Goal: Task Accomplishment & Management: Manage account settings

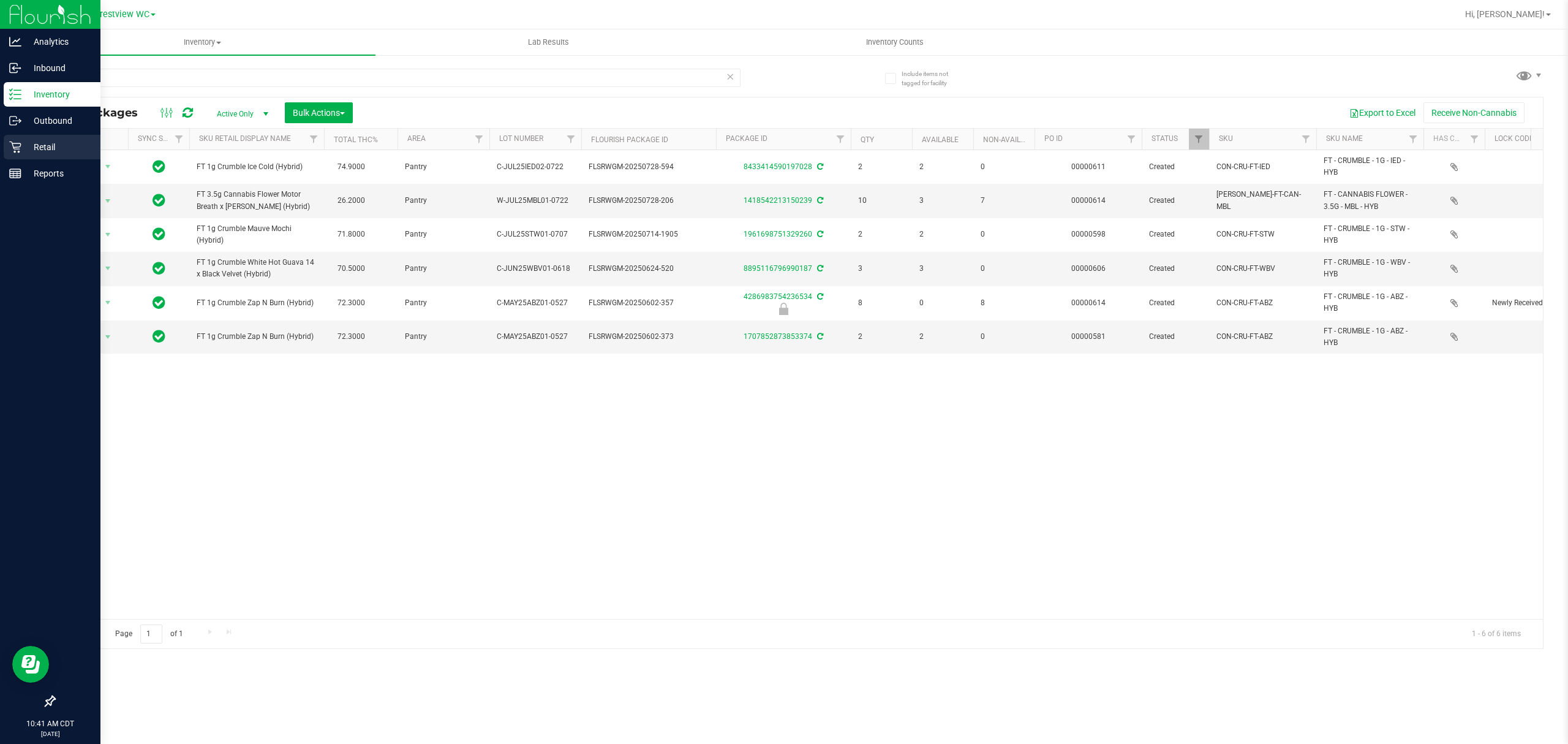
click at [0, 152] on link "Retail" at bounding box center [50, 148] width 100 height 26
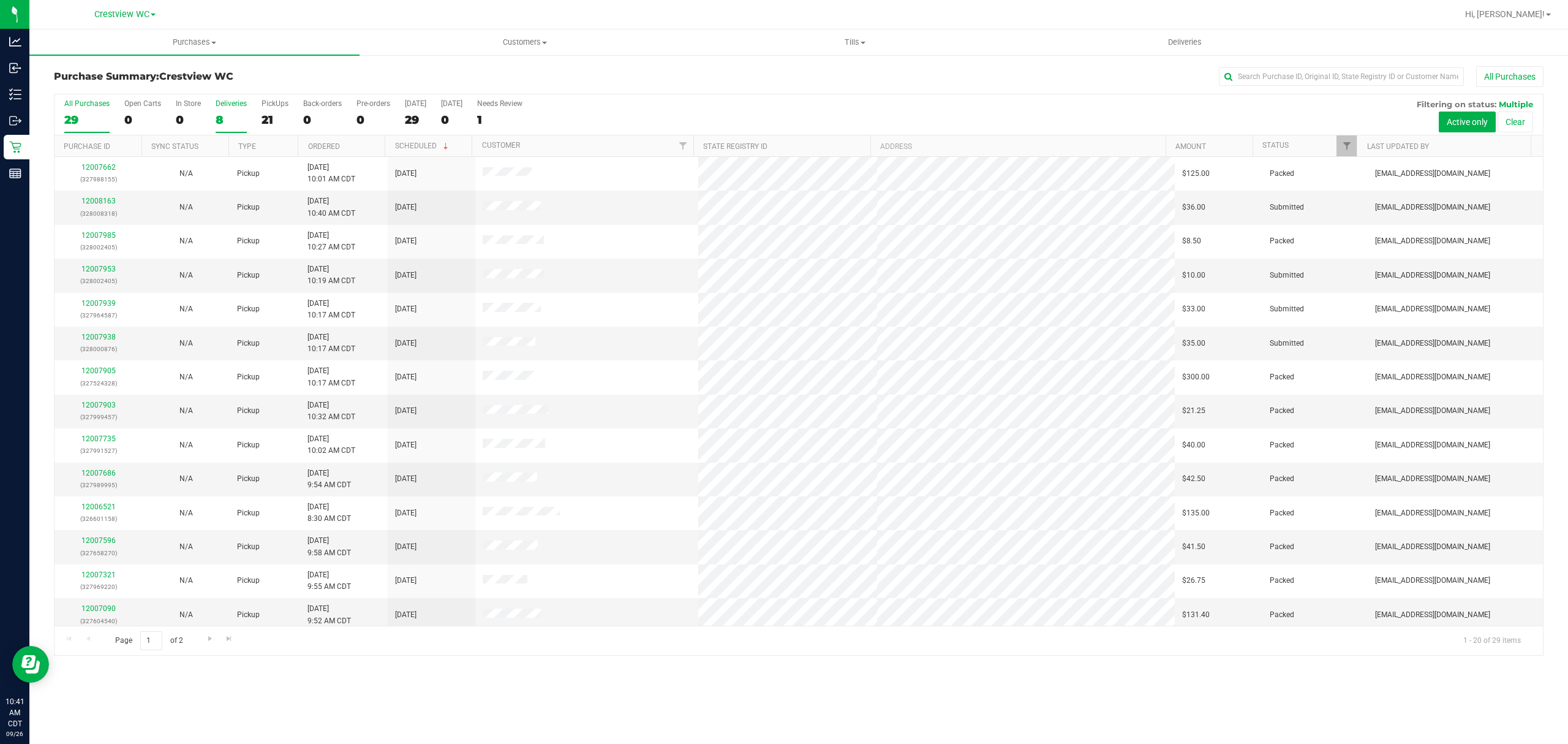
click at [230, 112] on label "Deliveries 8" at bounding box center [231, 116] width 31 height 33
click at [0, 0] on input "Deliveries 8" at bounding box center [0, 0] width 0 height 0
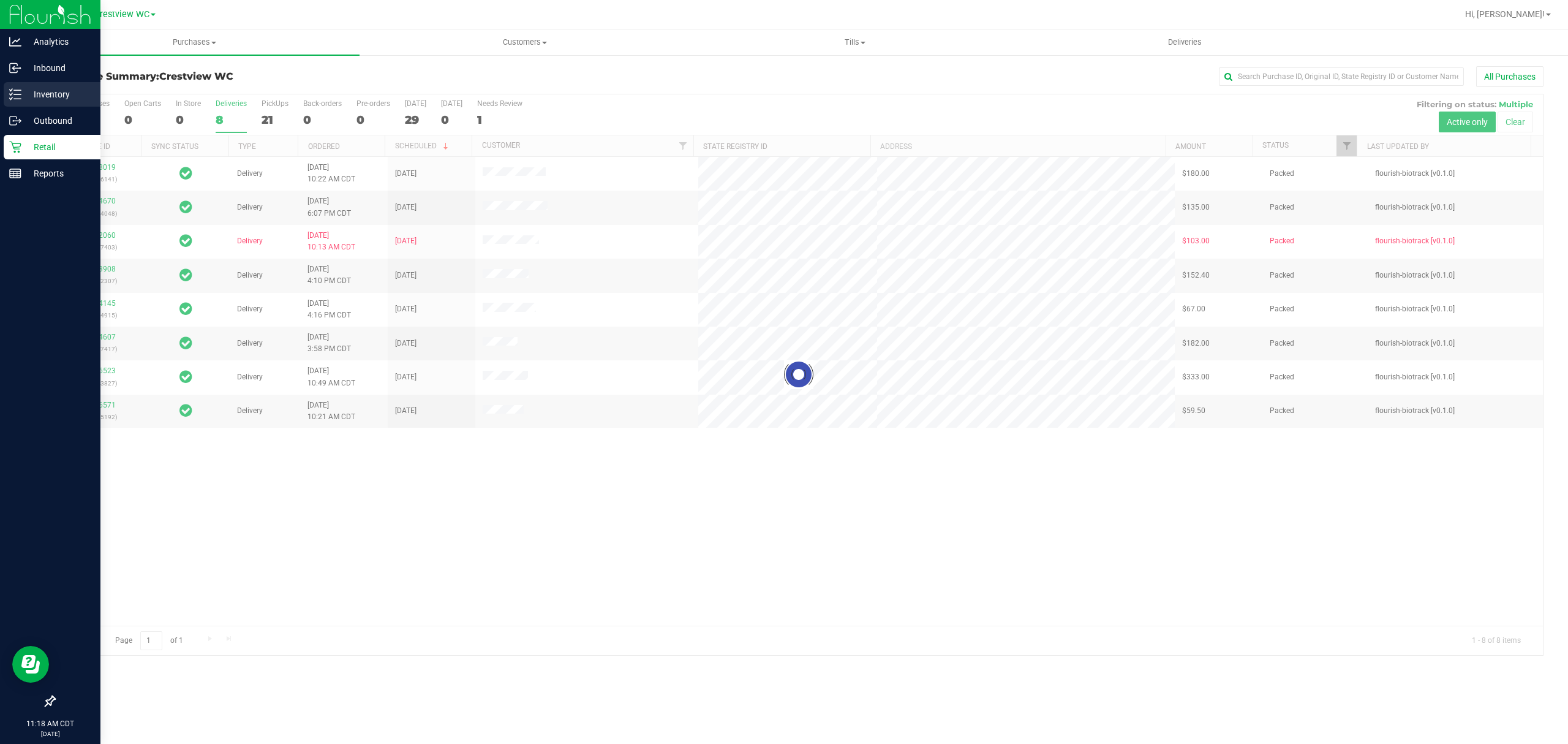
click at [20, 94] on line at bounding box center [17, 94] width 7 height 0
click at [4, 89] on div "Inventory" at bounding box center [52, 94] width 97 height 25
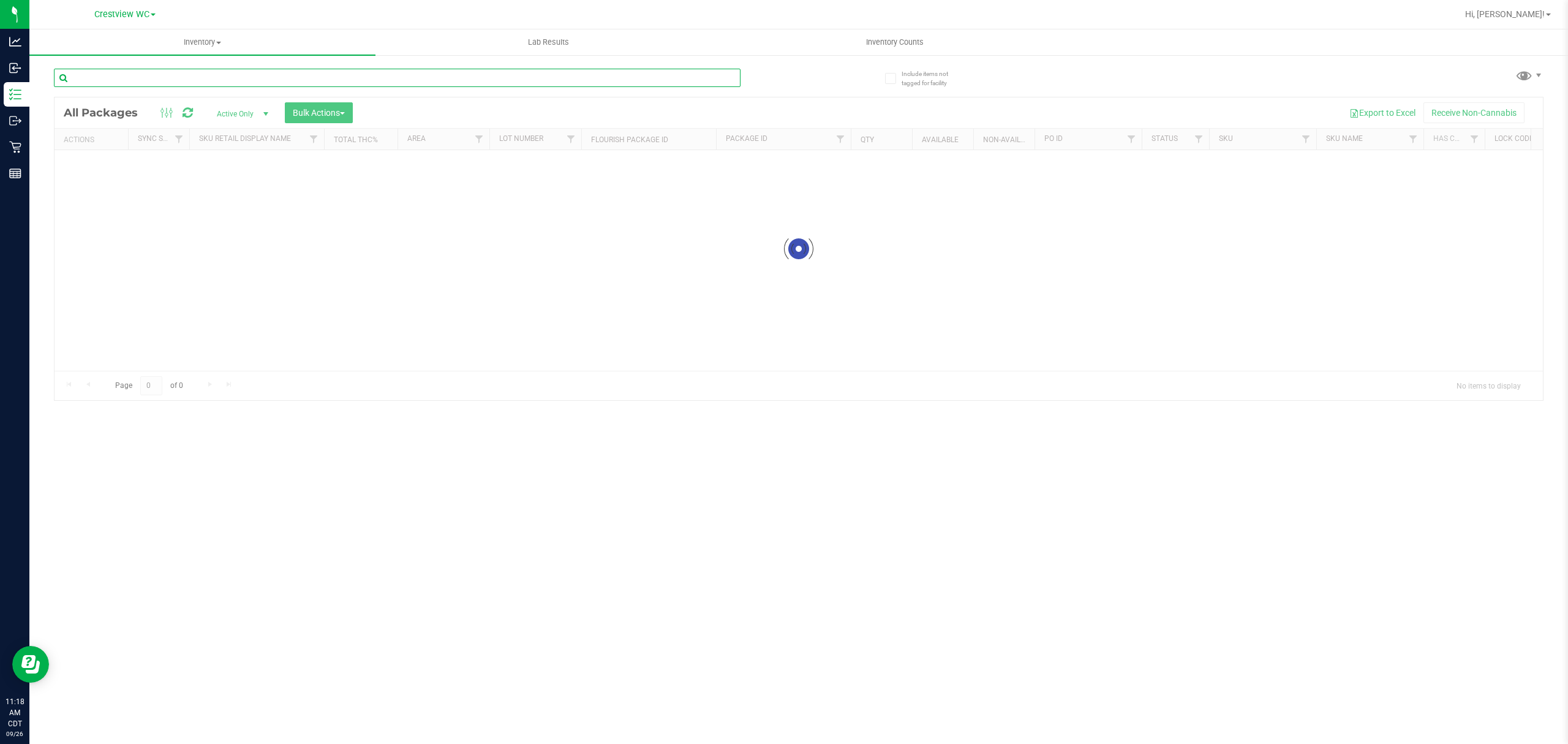
click at [131, 82] on input "text" at bounding box center [397, 78] width 686 height 19
paste input "SN250728DC1-0804"
type input "SN250728DC1-0804"
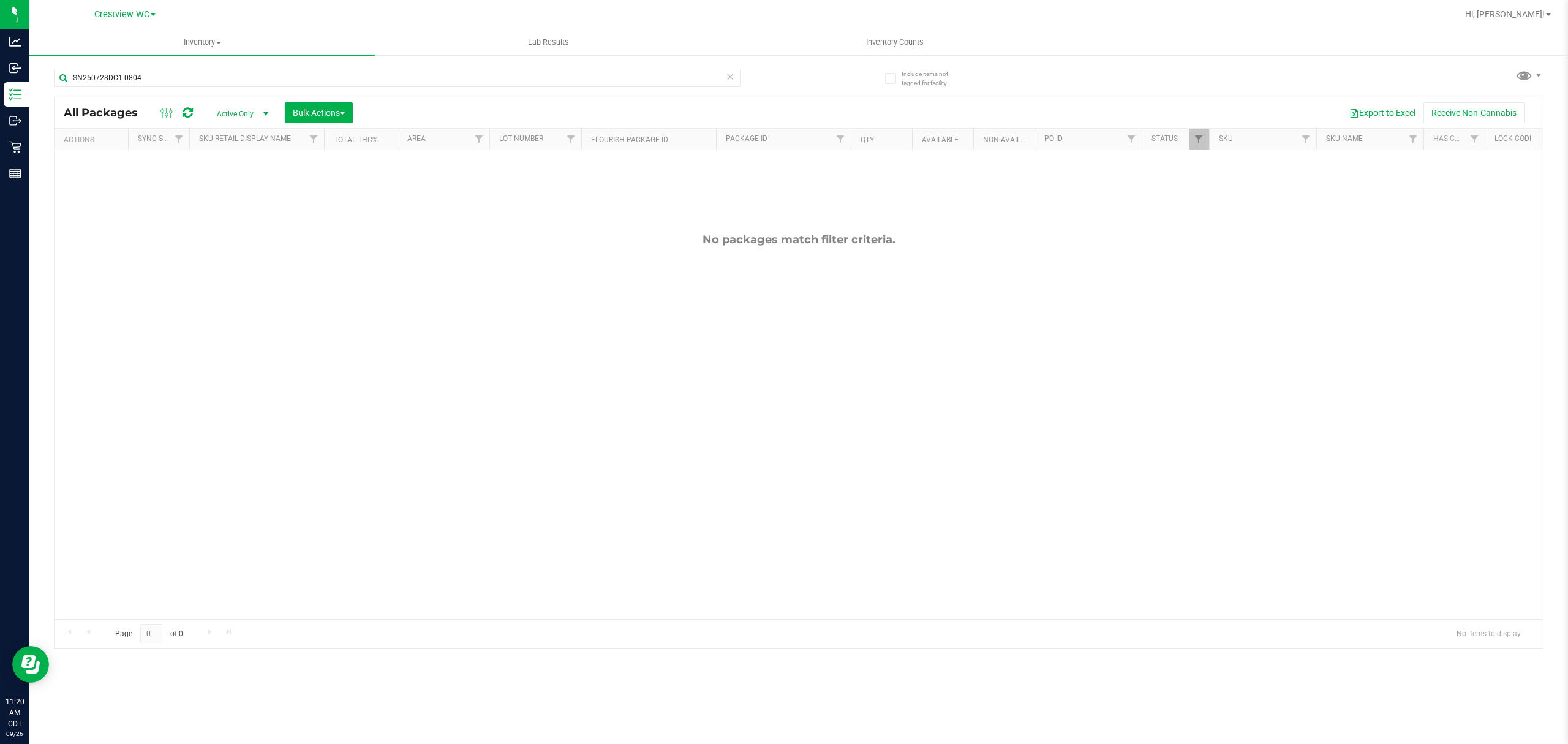
click at [29, 170] on div "Include items not tagged for facility SN250728DC1-0804 All Packages Active Only…" at bounding box center [798, 241] width 1539 height 374
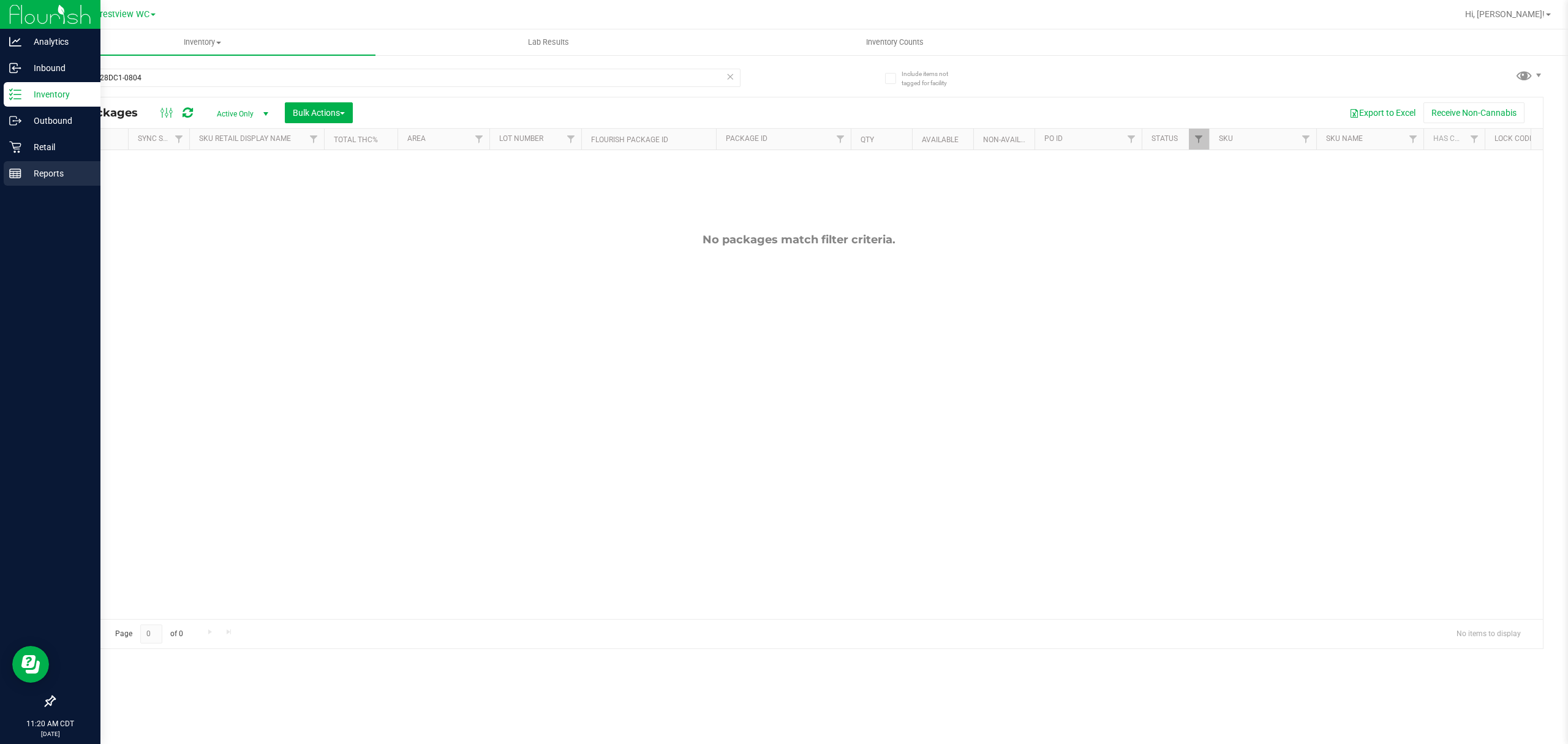
click at [27, 175] on p "Reports" at bounding box center [58, 174] width 73 height 15
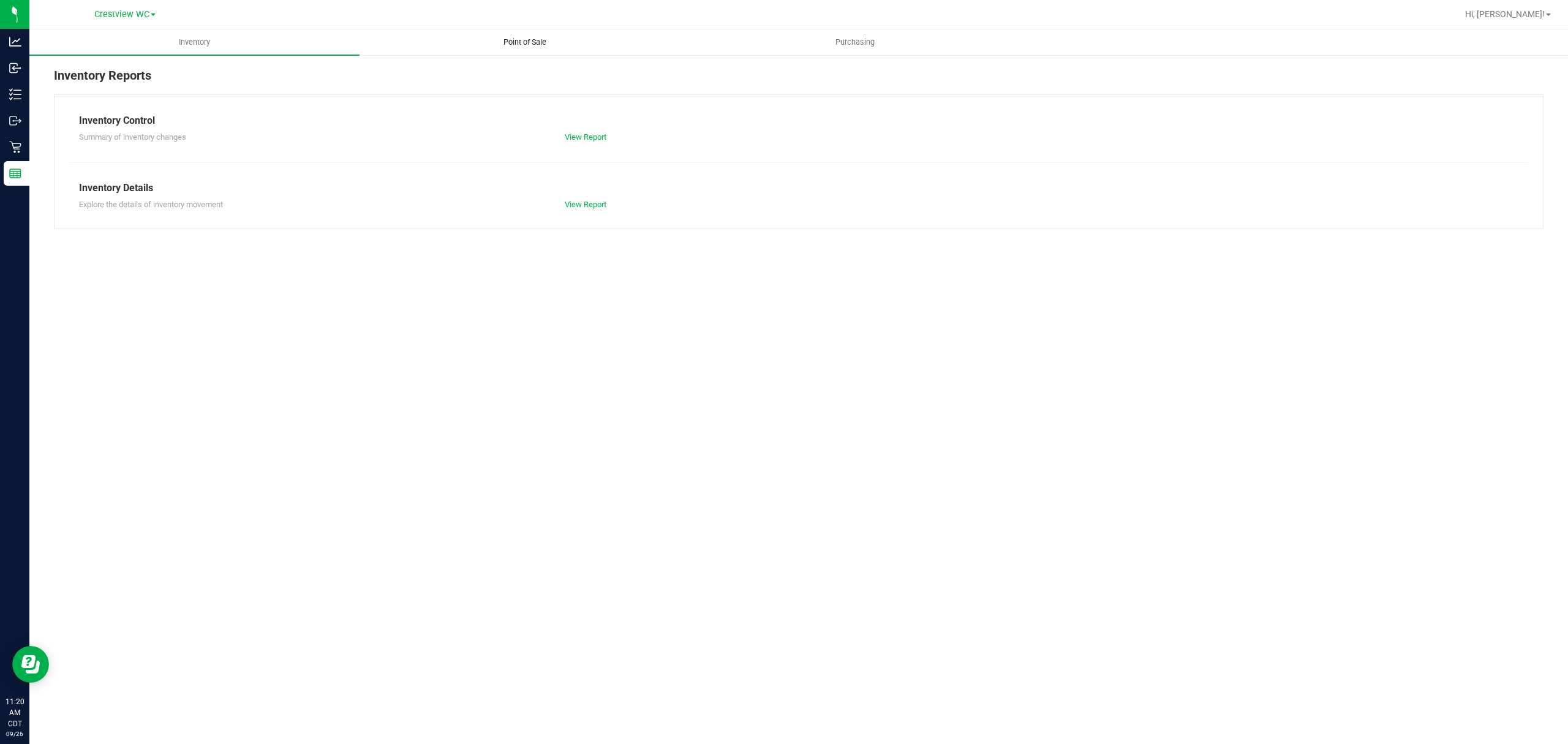
click at [461, 30] on uib-tab-heading "Point of Sale" at bounding box center [524, 42] width 329 height 25
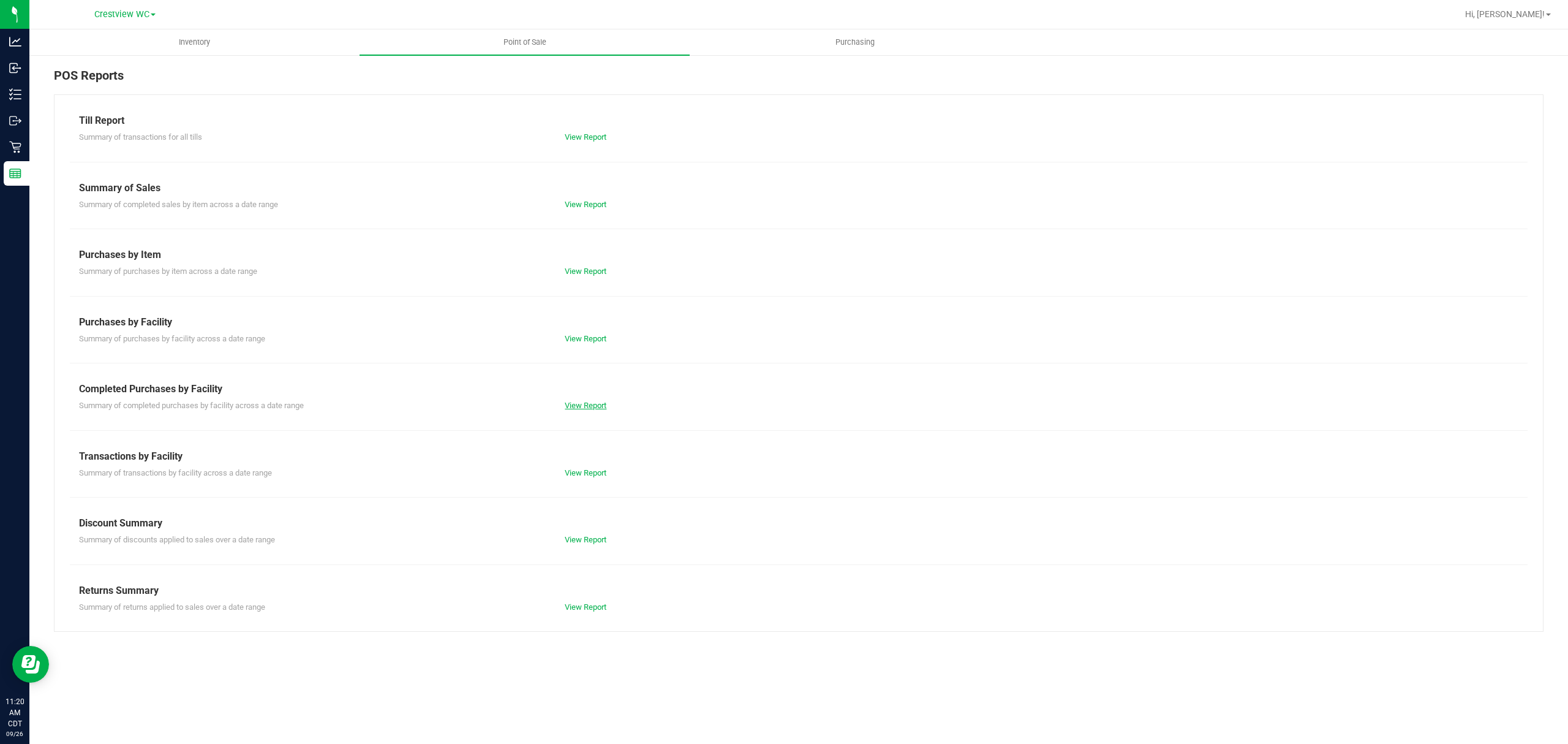
click at [588, 409] on link "View Report" at bounding box center [585, 405] width 41 height 9
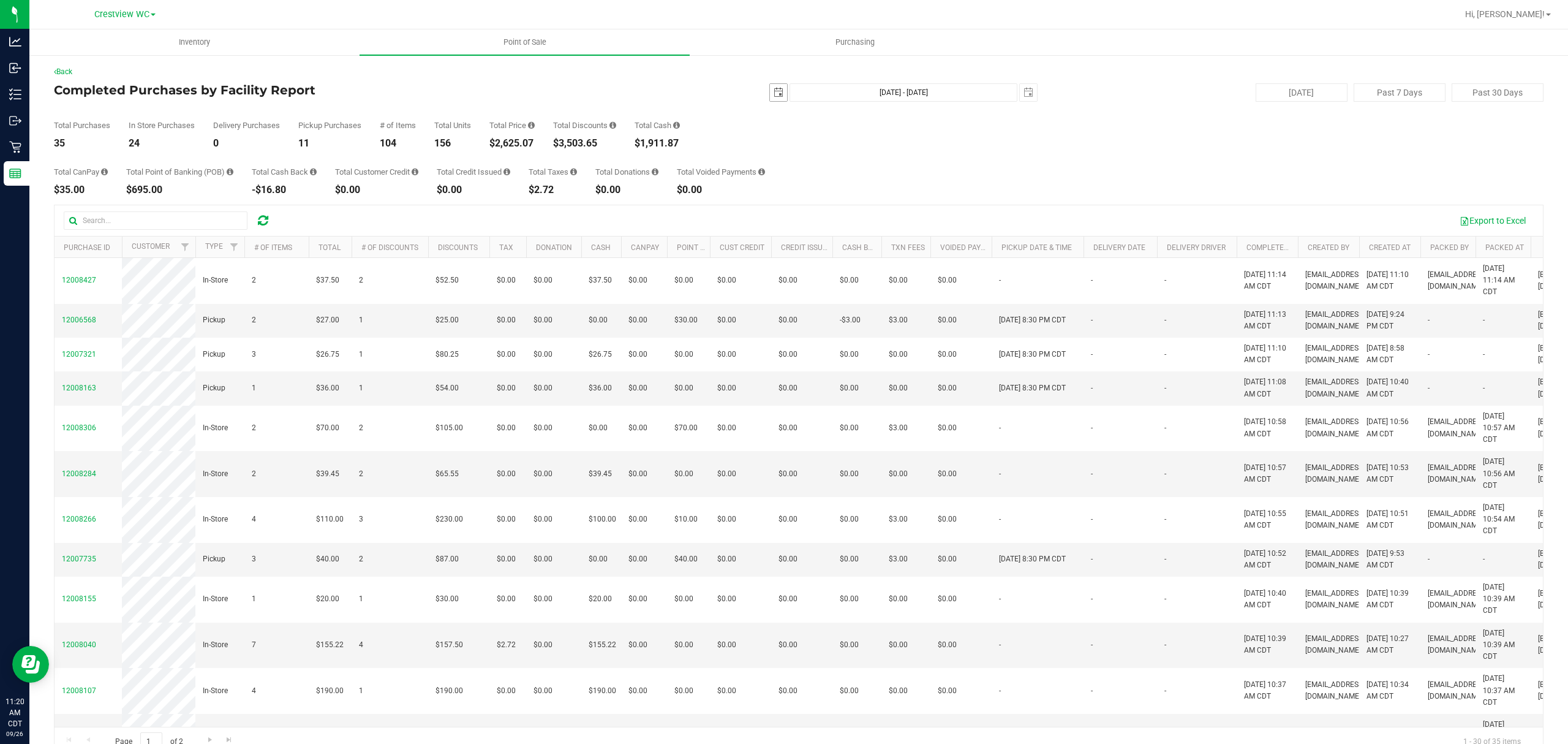
click at [774, 93] on span "select" at bounding box center [778, 92] width 10 height 10
click at [786, 115] on link "September 2025" at bounding box center [826, 117] width 132 height 19
click at [778, 147] on link "Jan" at bounding box center [779, 150] width 31 height 31
click at [827, 164] on link "1" at bounding box center [826, 161] width 18 height 19
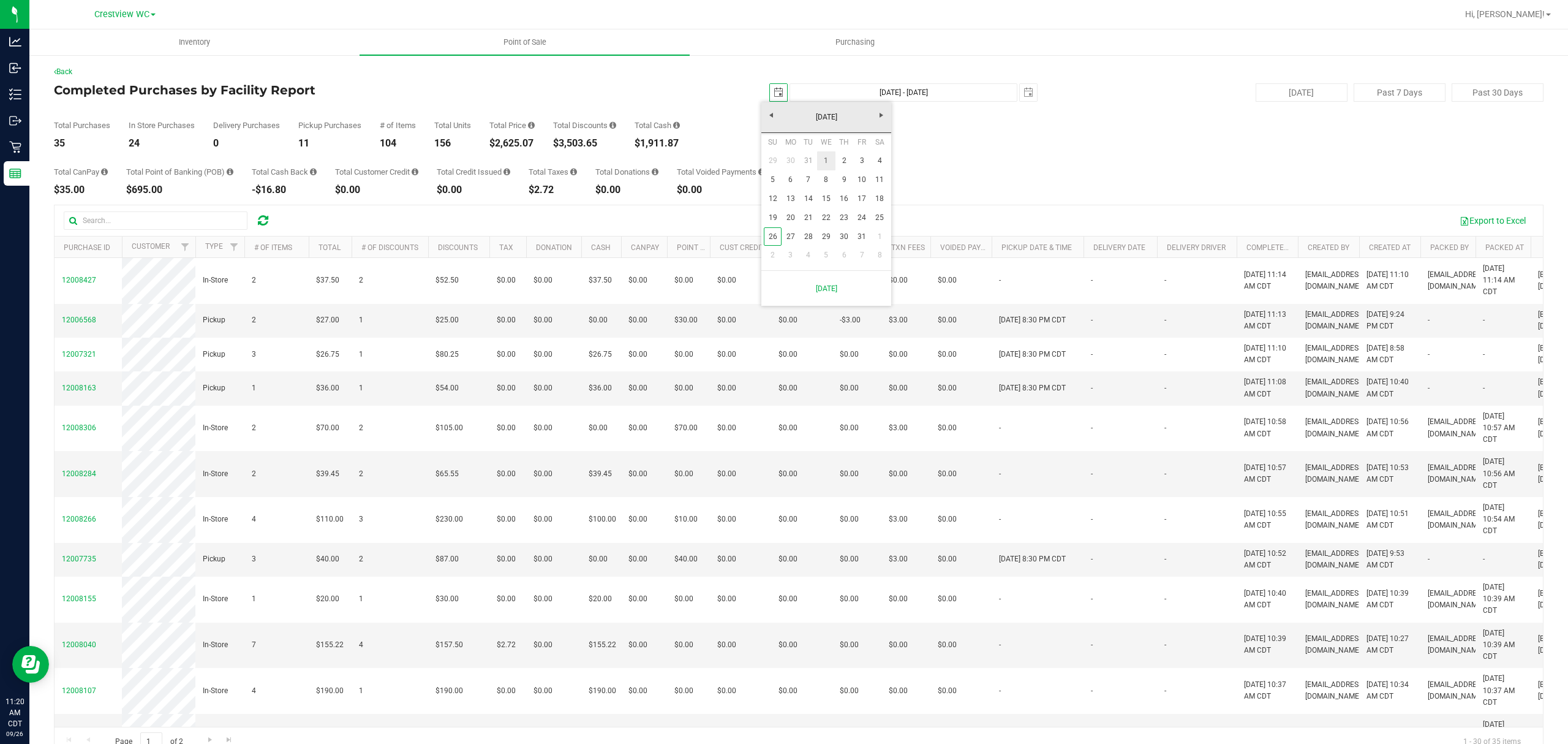
type input "2025-01-01"
type input "Jan 1, 2025 - Sep 26, 2025"
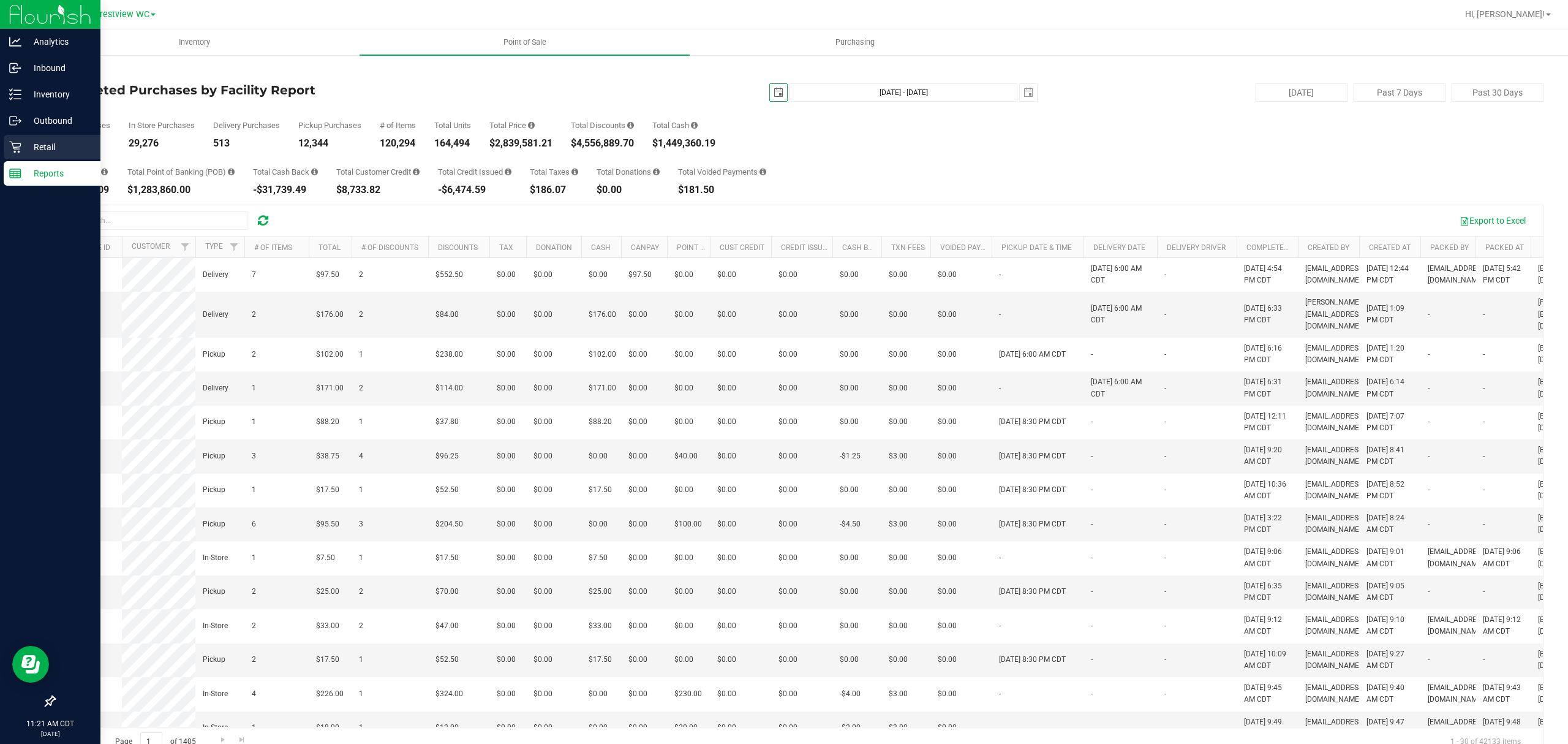
click at [35, 140] on p "Retail" at bounding box center [58, 147] width 73 height 15
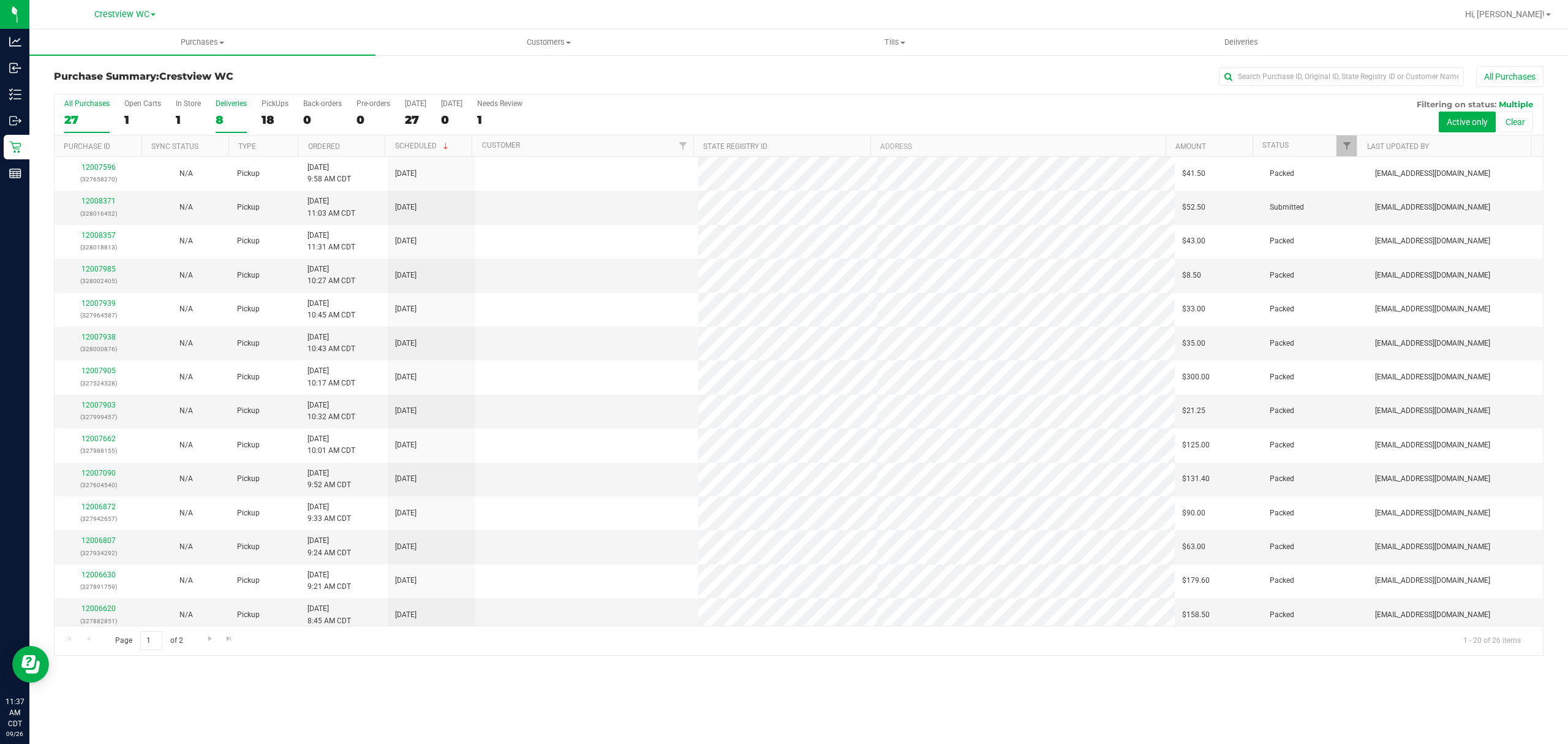
click at [220, 120] on div "8" at bounding box center [231, 120] width 31 height 14
click at [0, 0] on input "Deliveries 8" at bounding box center [0, 0] width 0 height 0
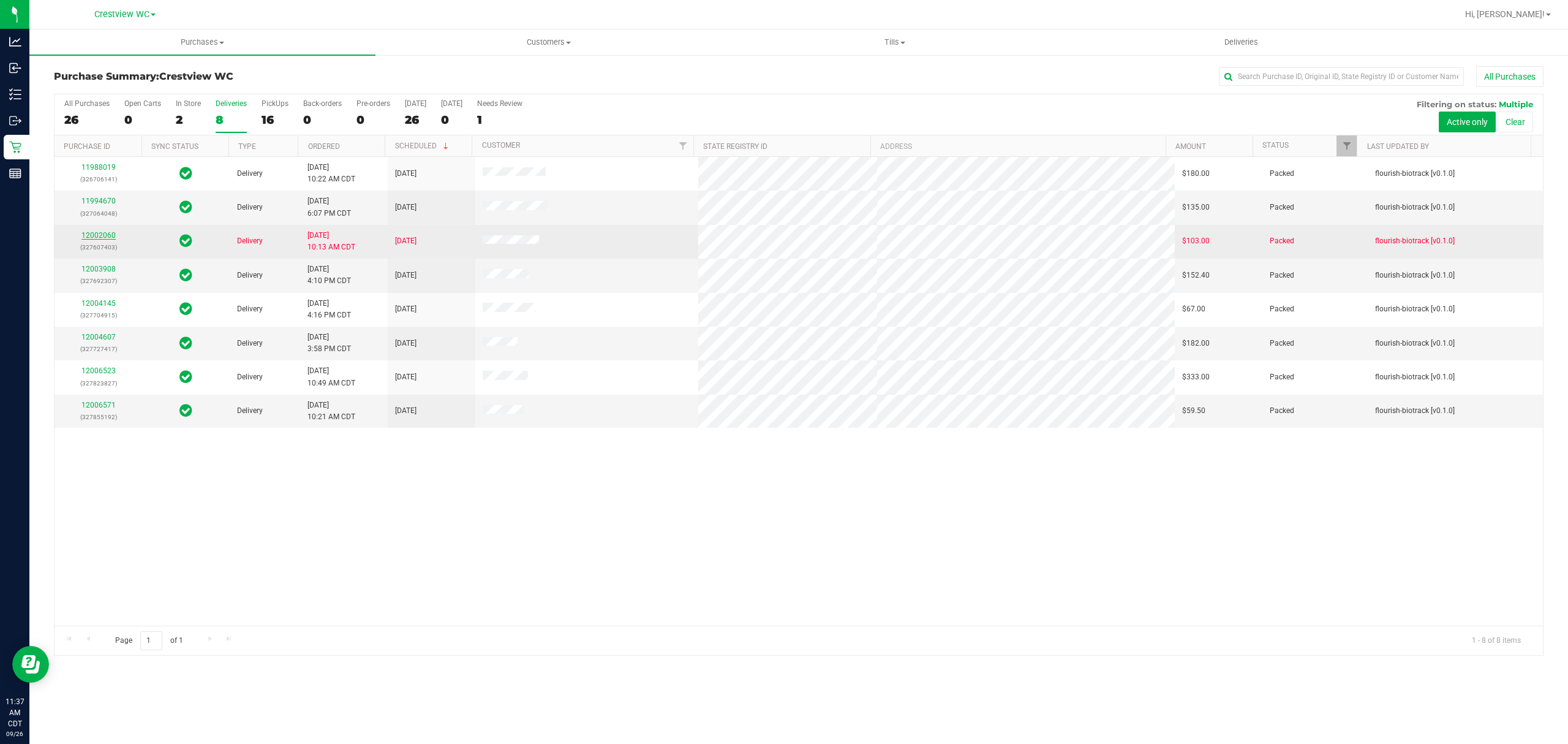
click at [99, 234] on link "12002060" at bounding box center [98, 235] width 34 height 9
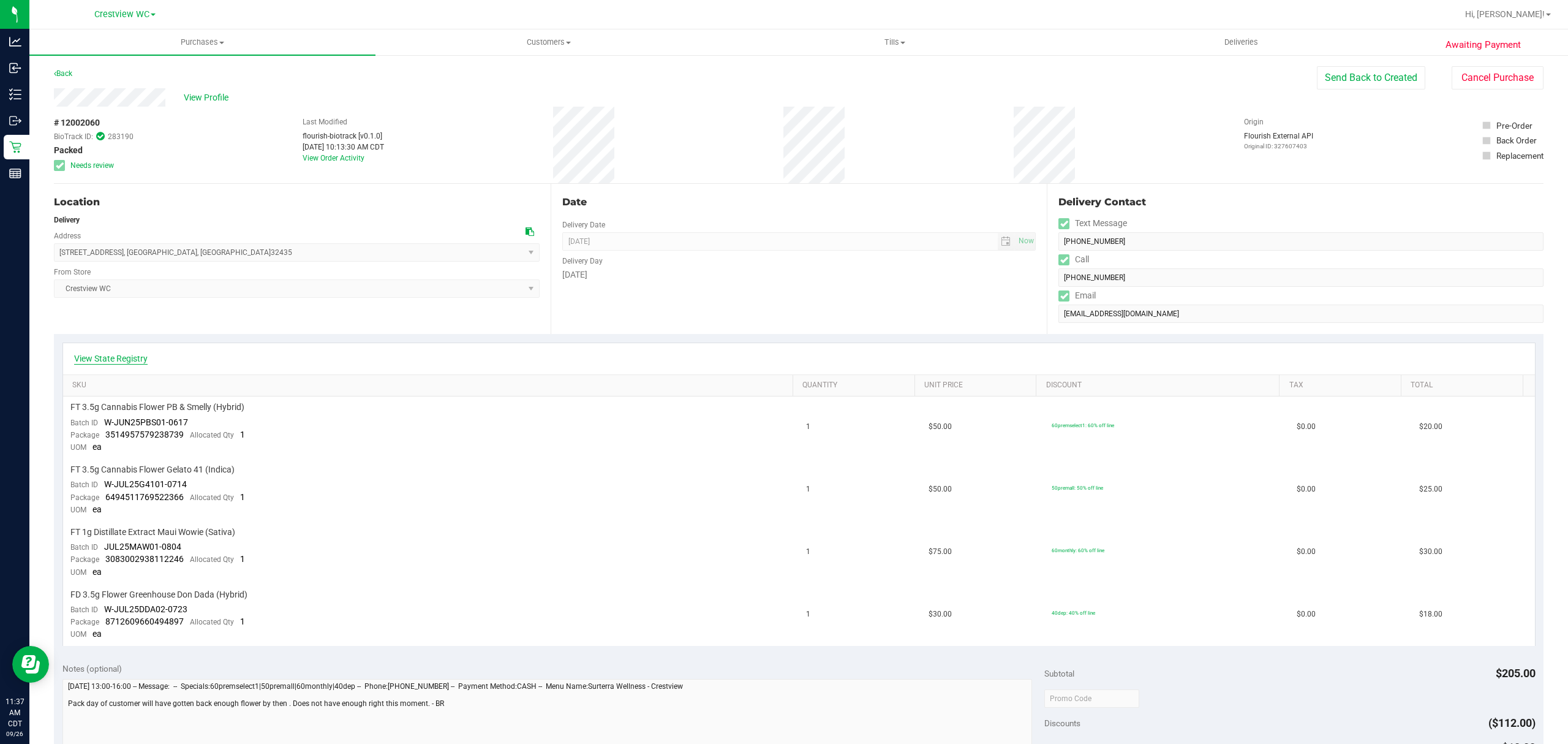
click at [135, 353] on link "View State Registry" at bounding box center [111, 359] width 73 height 12
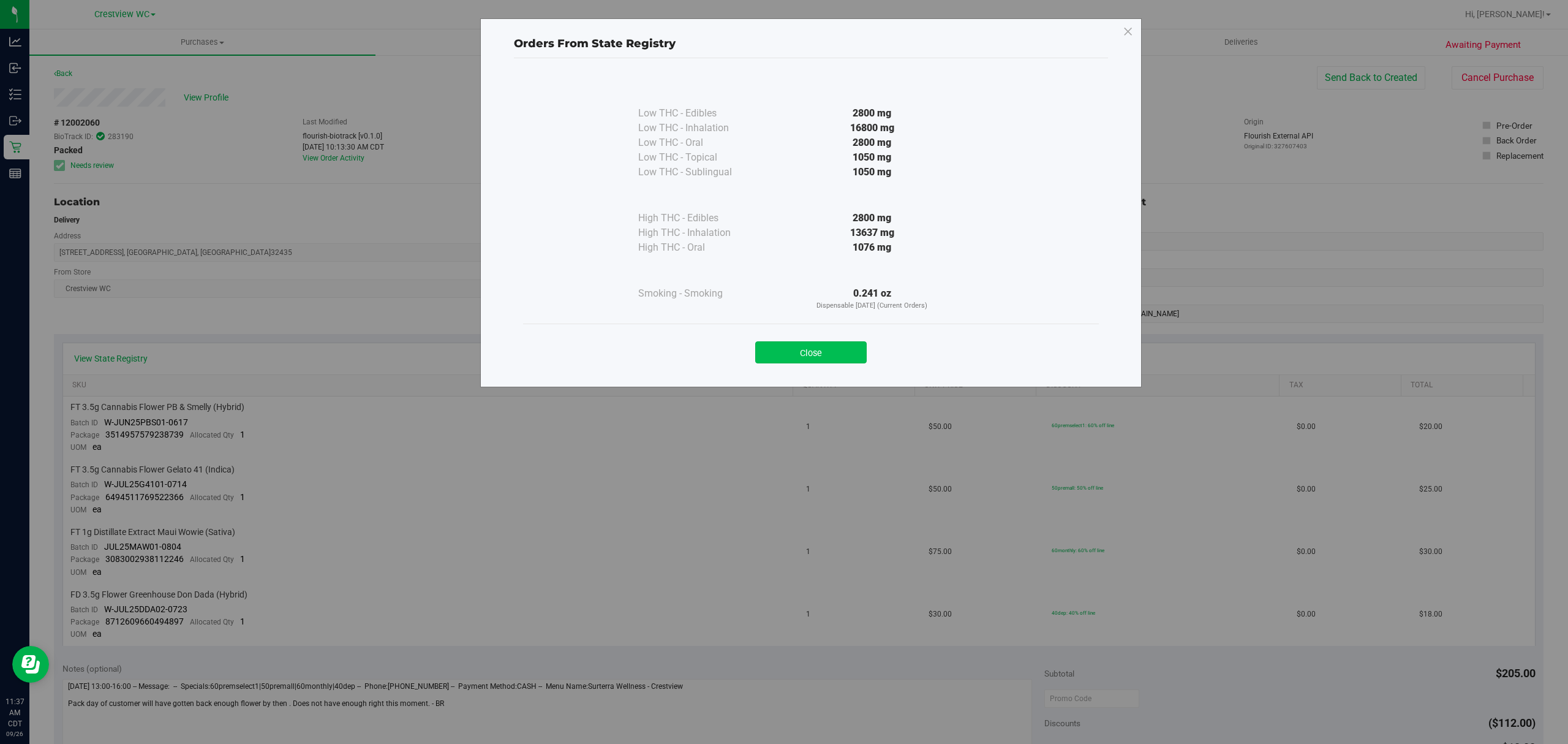
click at [842, 344] on button "Close" at bounding box center [810, 352] width 111 height 22
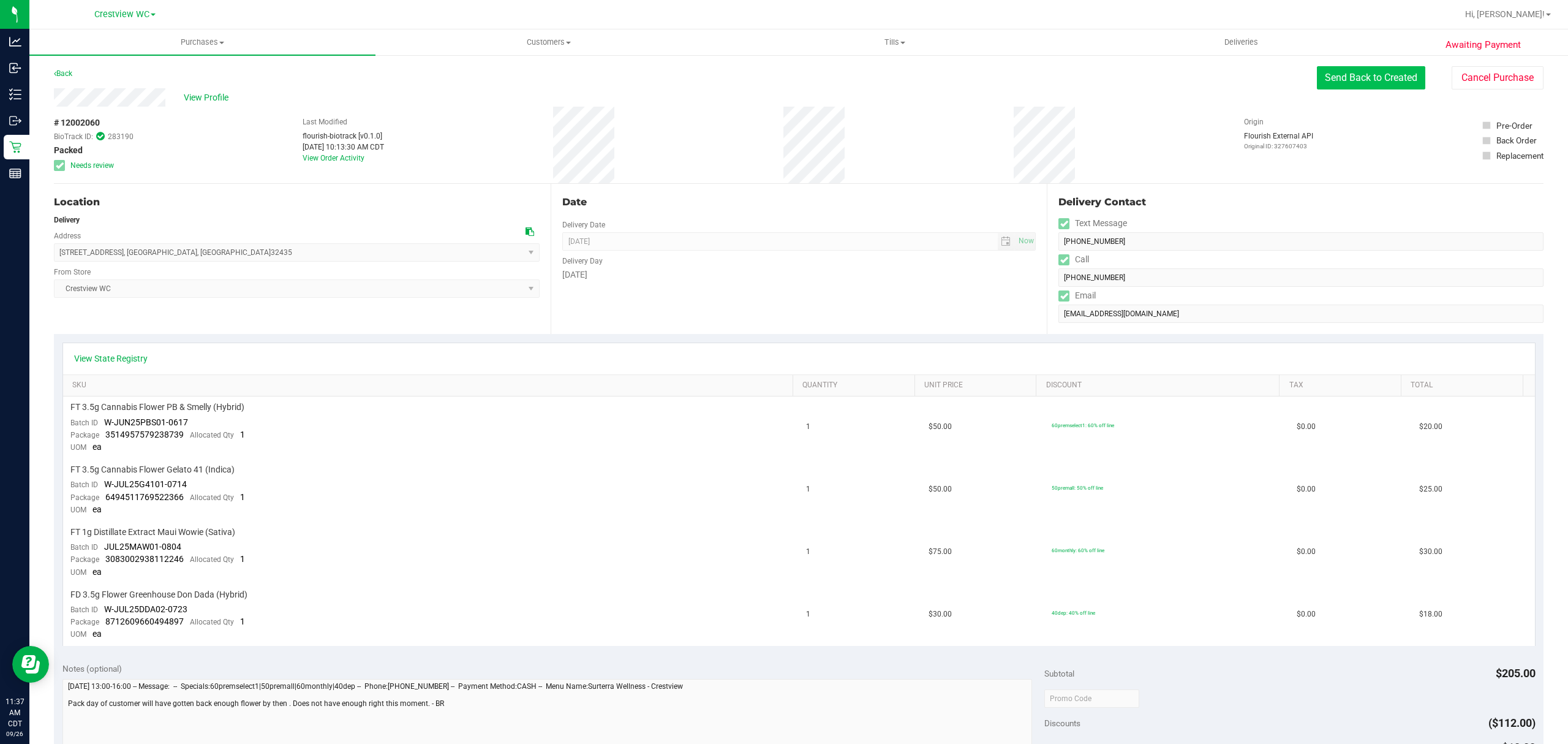
click at [1372, 67] on button "Send Back to Created" at bounding box center [1370, 77] width 108 height 23
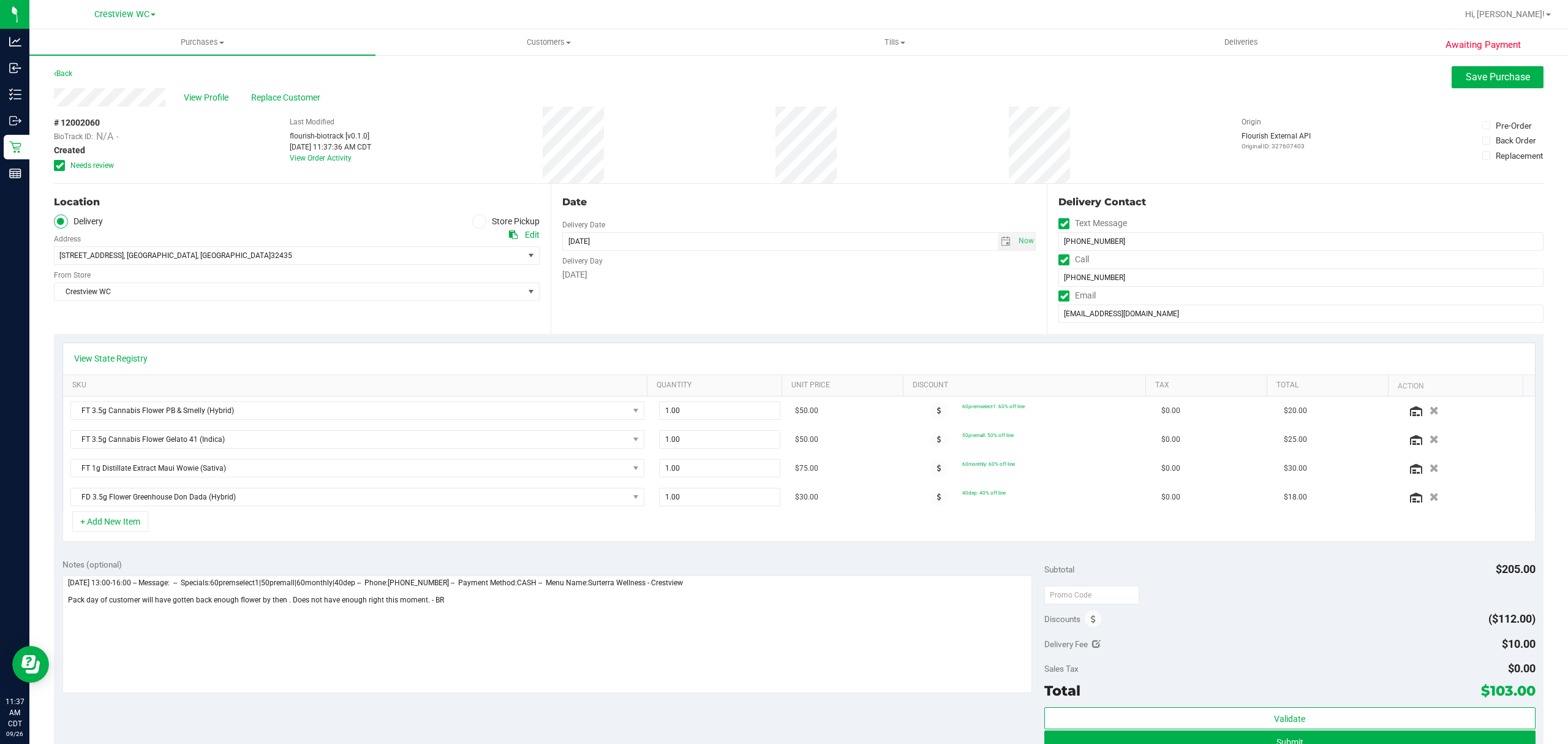
click at [74, 167] on span "Needs review" at bounding box center [92, 165] width 43 height 11
click at [0, 0] on input "Needs review" at bounding box center [0, 0] width 0 height 0
click at [1480, 73] on span "Save Purchase" at bounding box center [1497, 76] width 64 height 11
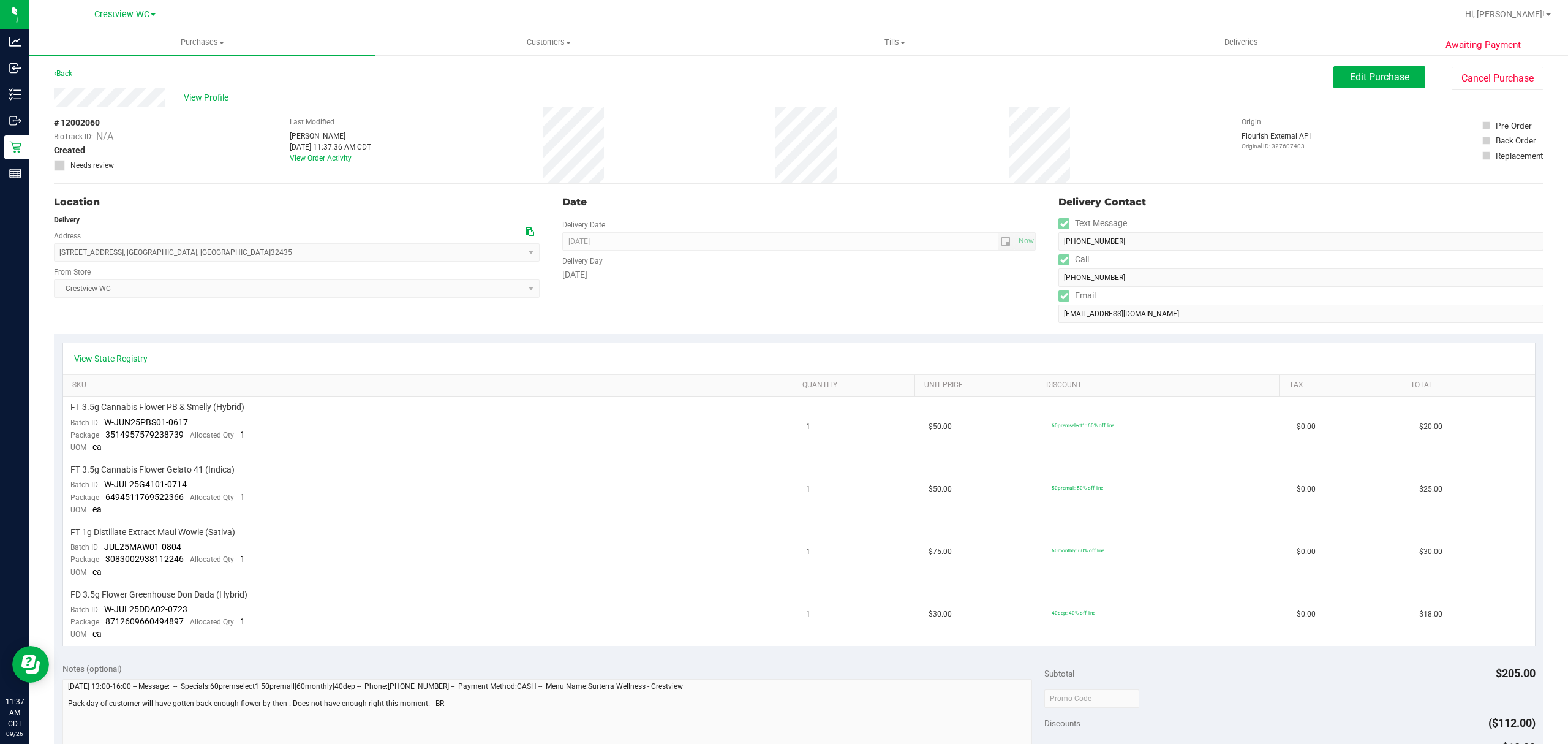
scroll to position [435, 0]
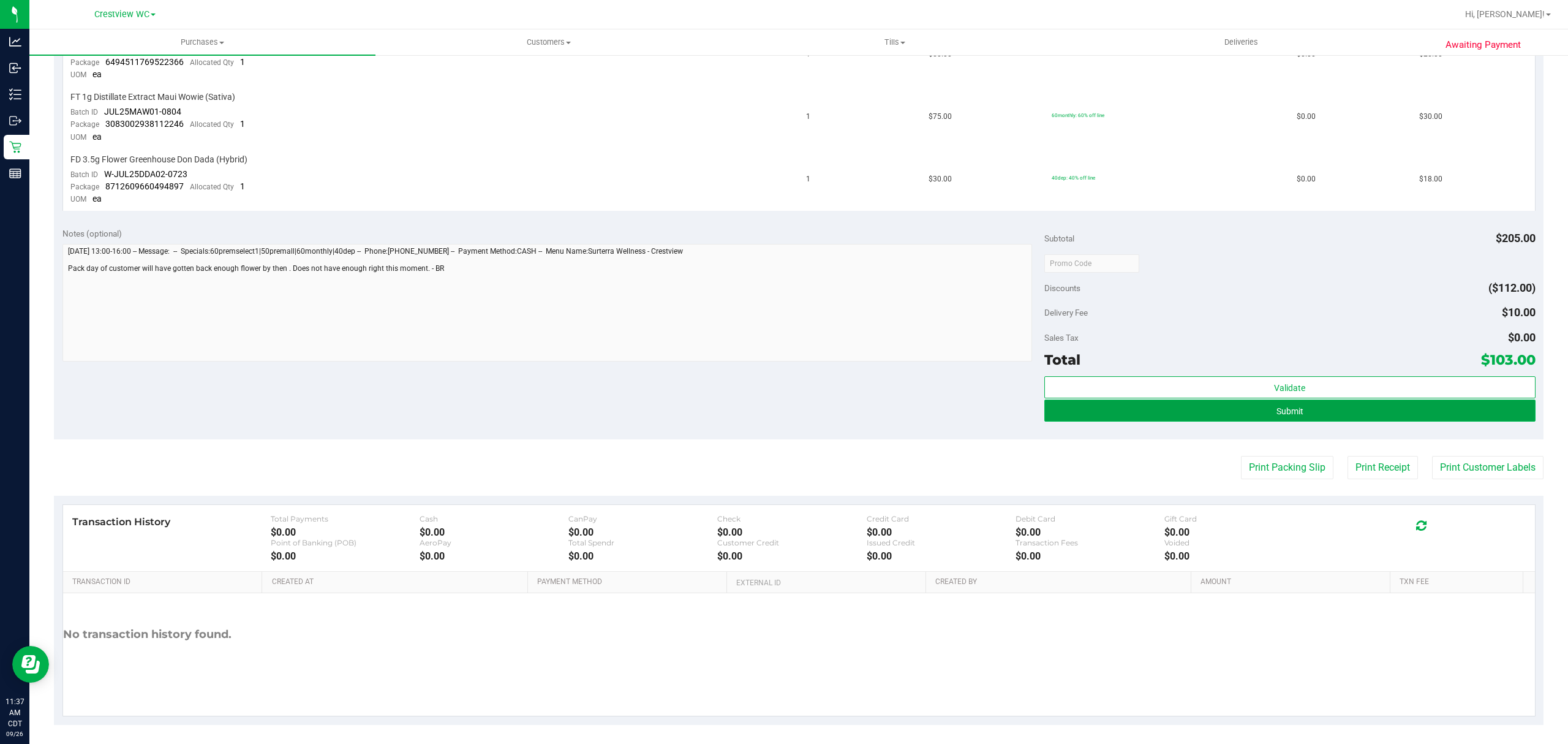
click at [1223, 407] on button "Submit" at bounding box center [1290, 410] width 491 height 22
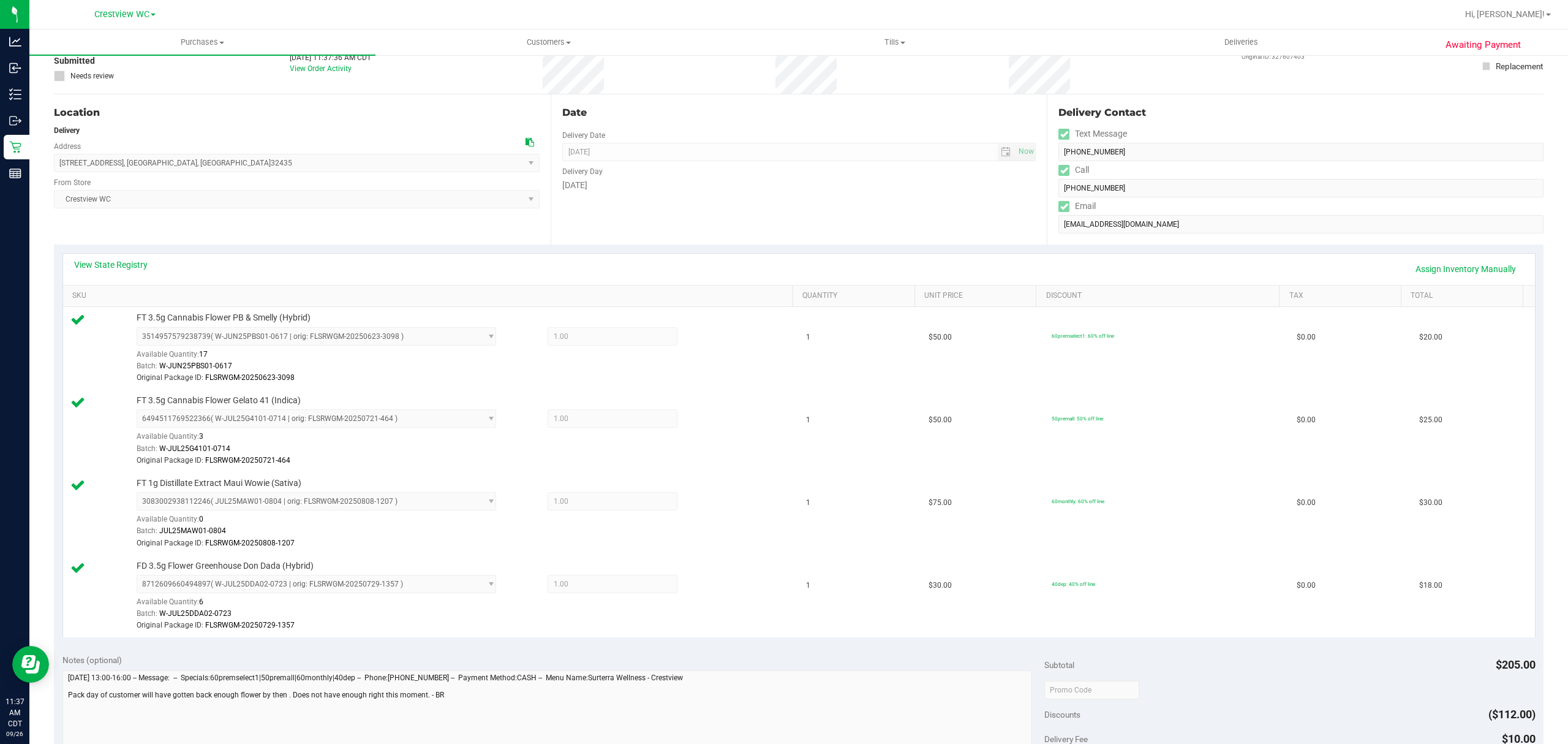
scroll to position [408, 0]
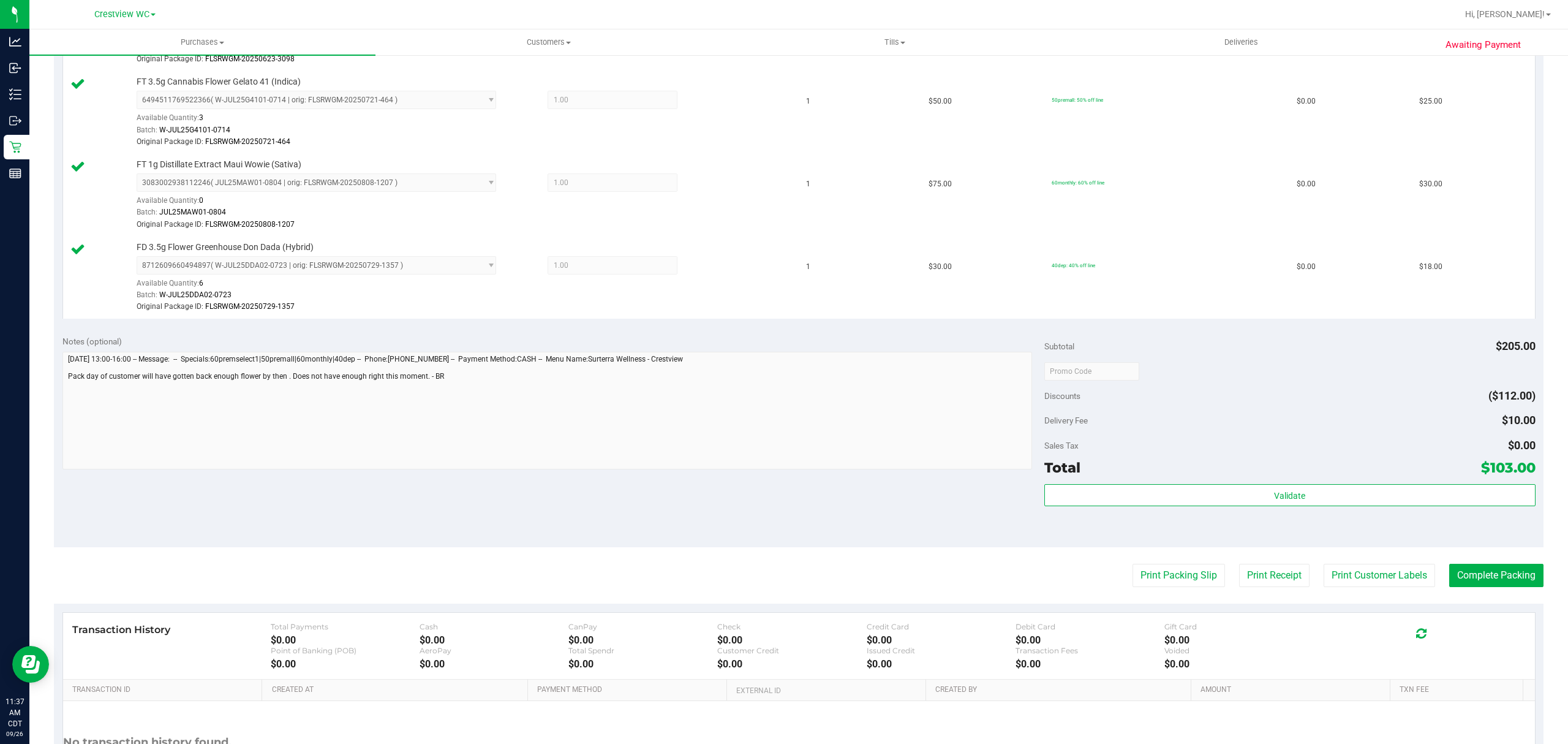
click at [1243, 511] on div "Validate" at bounding box center [1290, 512] width 491 height 55
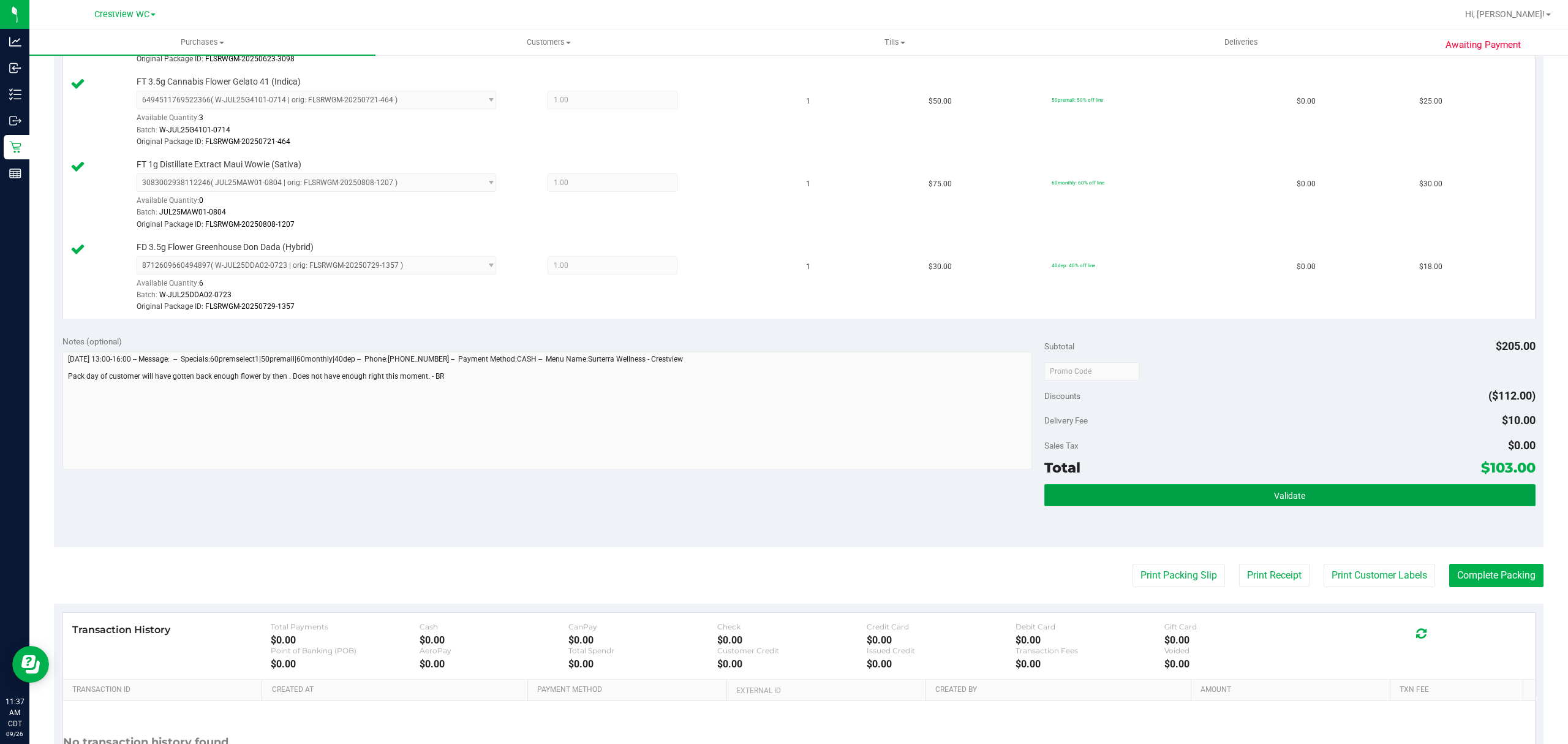
click at [1250, 494] on button "Validate" at bounding box center [1290, 495] width 491 height 22
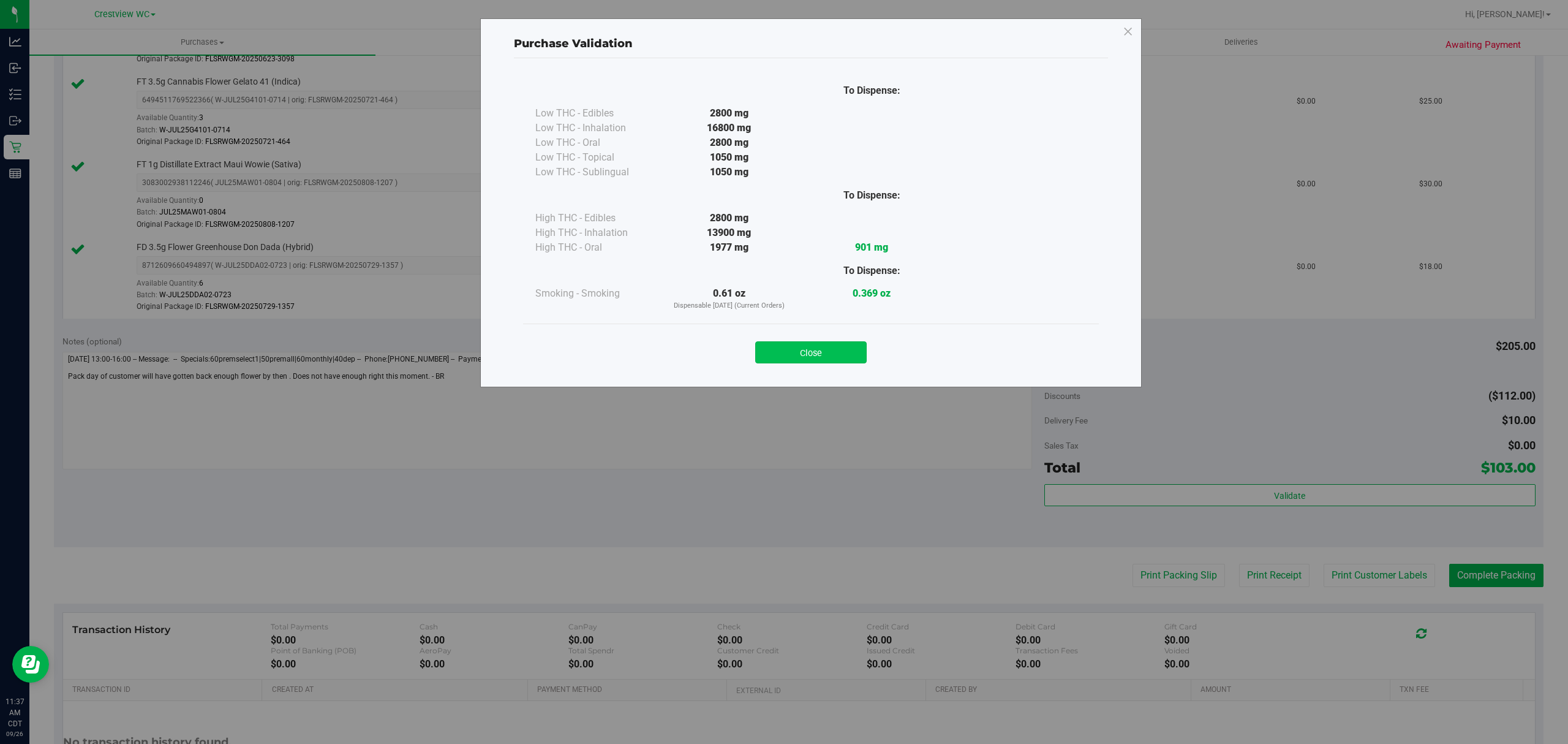
click at [805, 348] on button "Close" at bounding box center [810, 352] width 111 height 22
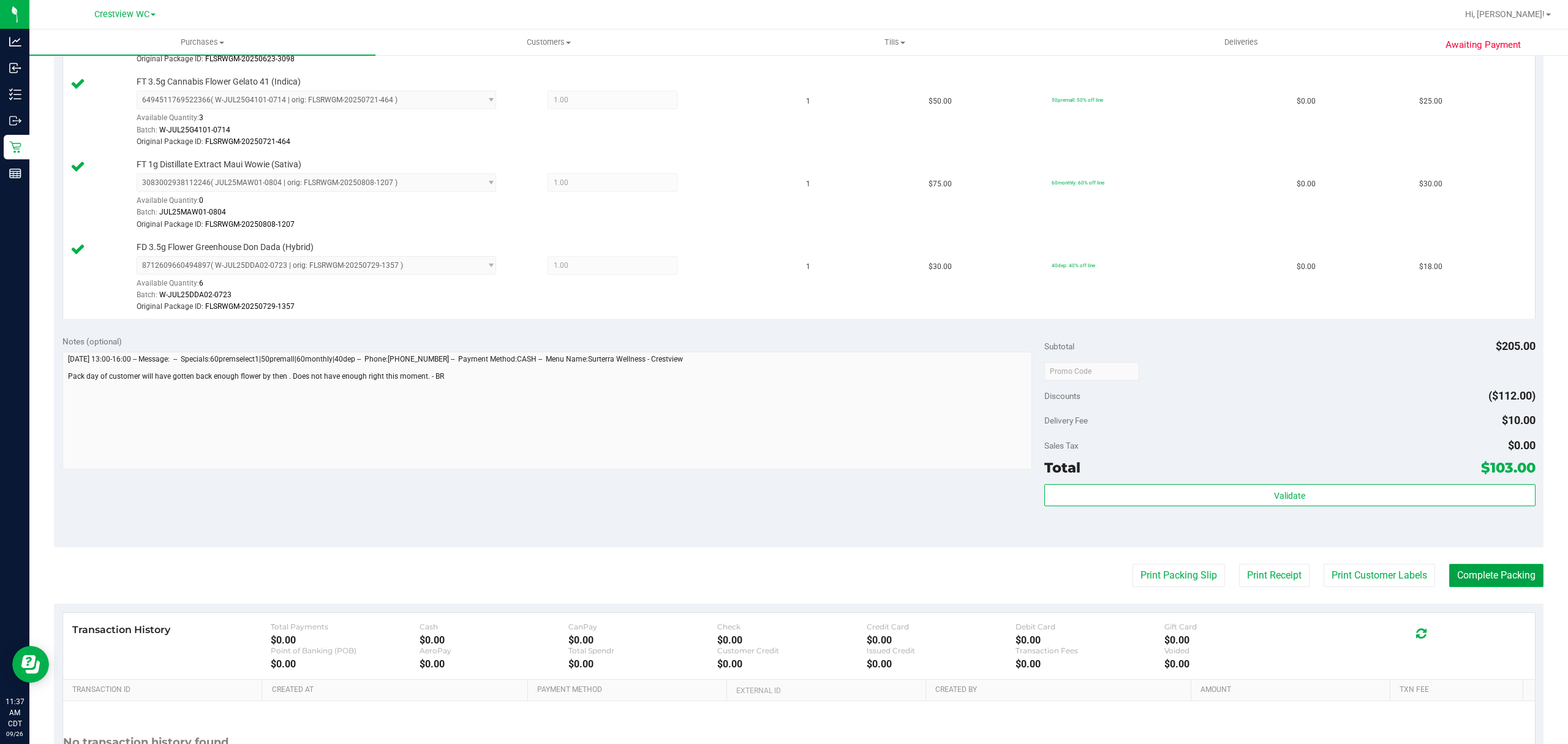
click at [1454, 582] on button "Complete Packing" at bounding box center [1496, 575] width 94 height 23
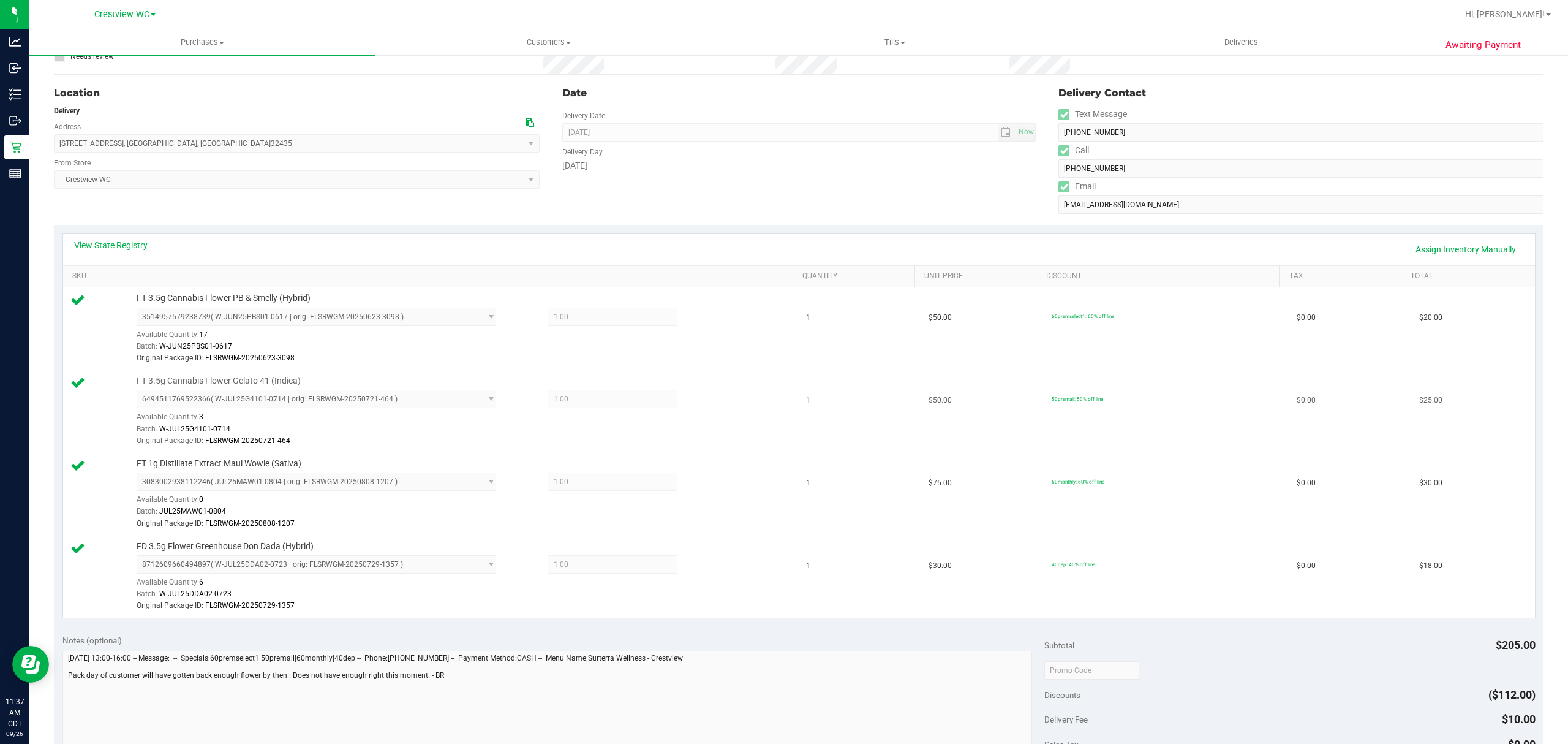
scroll to position [0, 0]
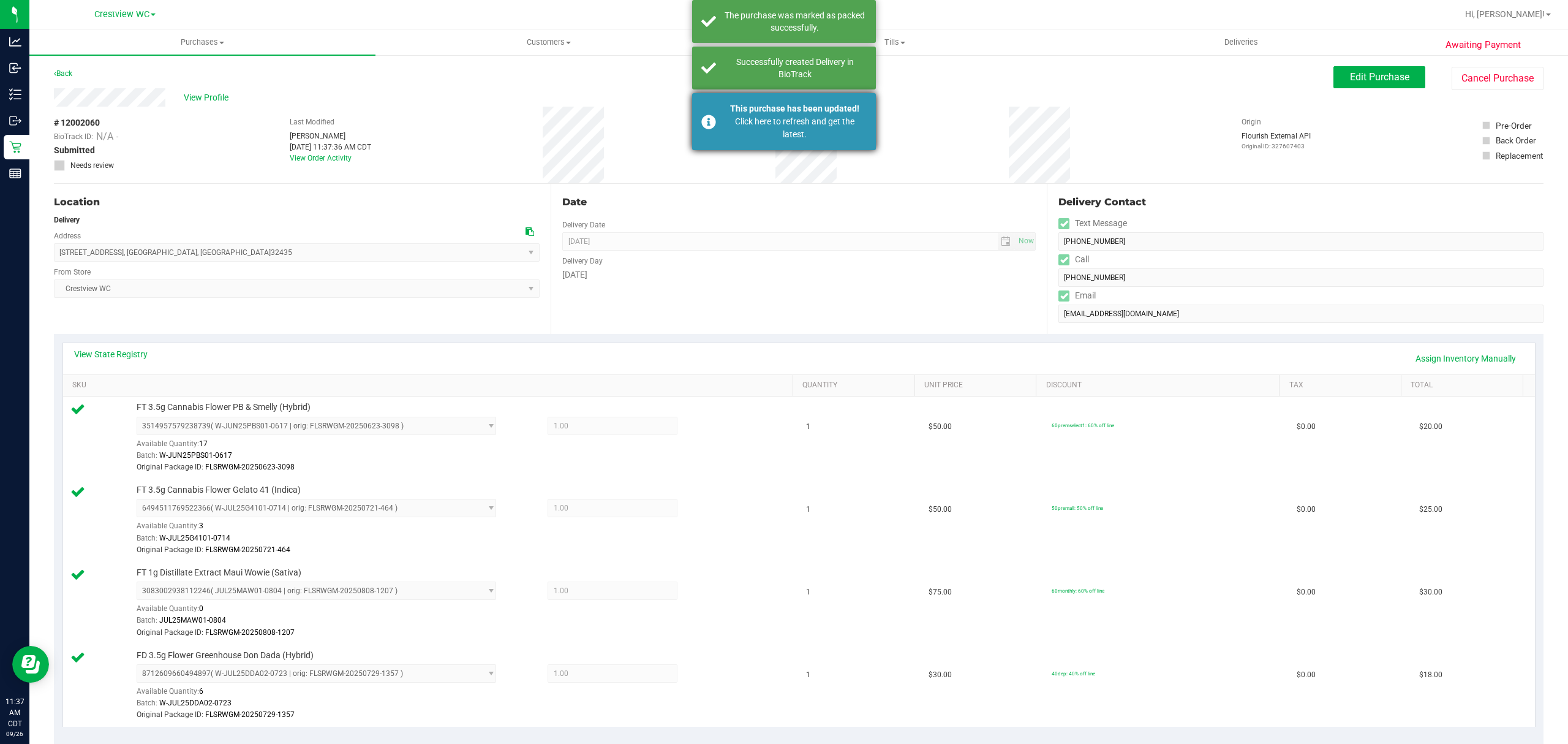
click at [728, 128] on div "Click here to refresh and get the latest." at bounding box center [795, 128] width 144 height 26
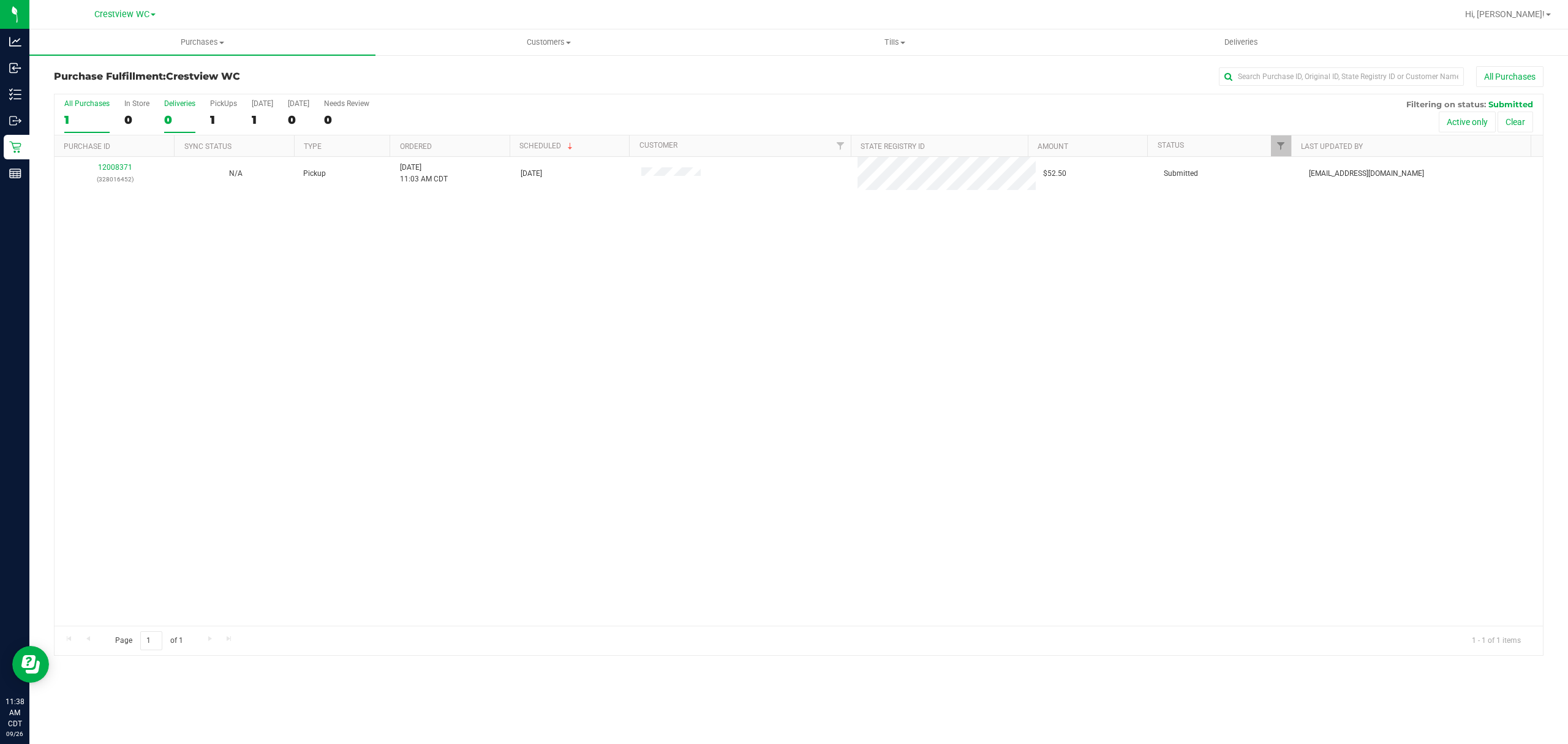
click at [182, 124] on div "0" at bounding box center [180, 120] width 31 height 14
click at [0, 0] on input "Deliveries 0" at bounding box center [0, 0] width 0 height 0
click at [71, 106] on div "All Purchases" at bounding box center [87, 104] width 45 height 9
click at [0, 0] on input "All Purchases 1" at bounding box center [0, 0] width 0 height 0
click at [184, 118] on div "0" at bounding box center [180, 120] width 31 height 14
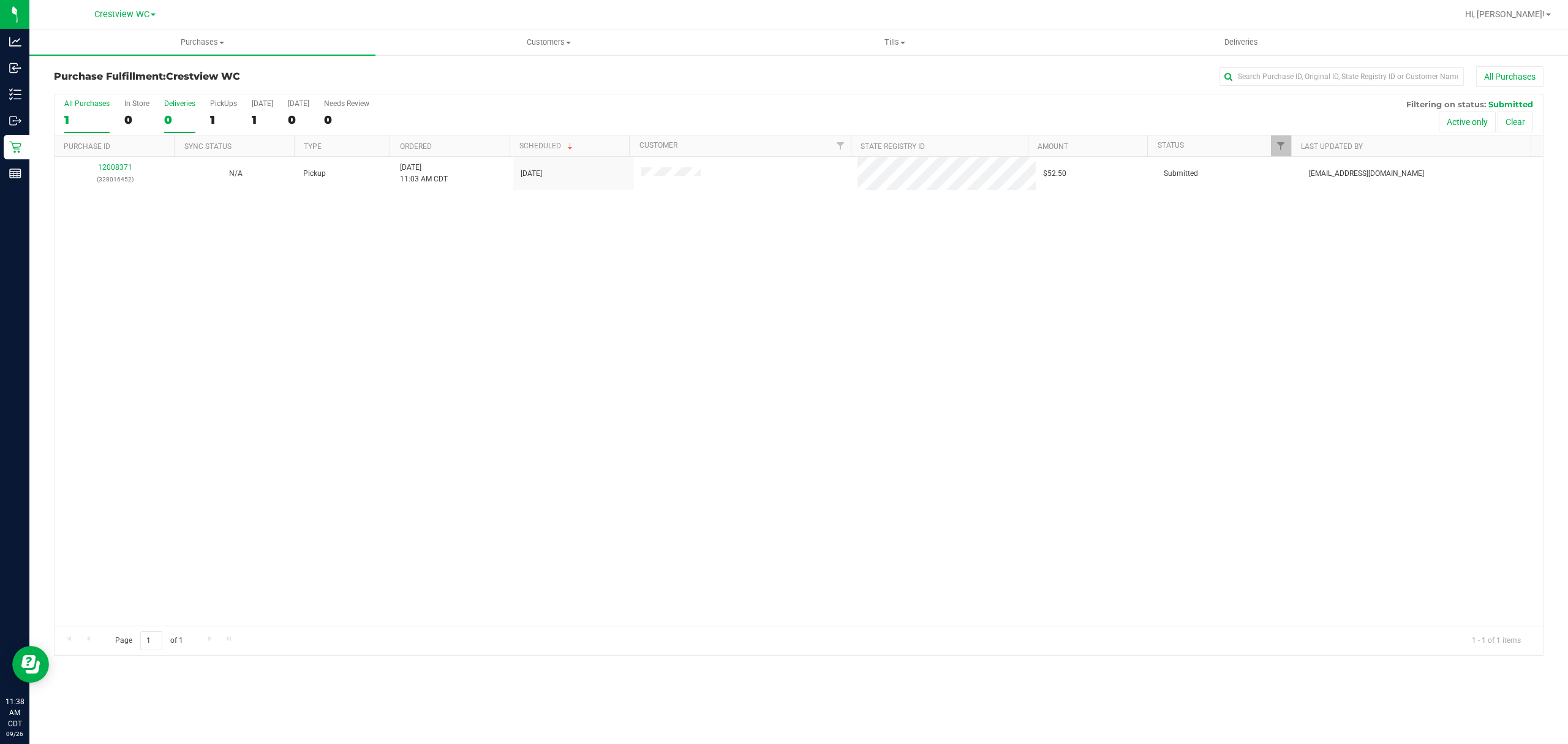
click at [0, 0] on input "Deliveries 0" at bounding box center [0, 0] width 0 height 0
click at [1339, 152] on link "Filter" at bounding box center [1346, 146] width 20 height 21
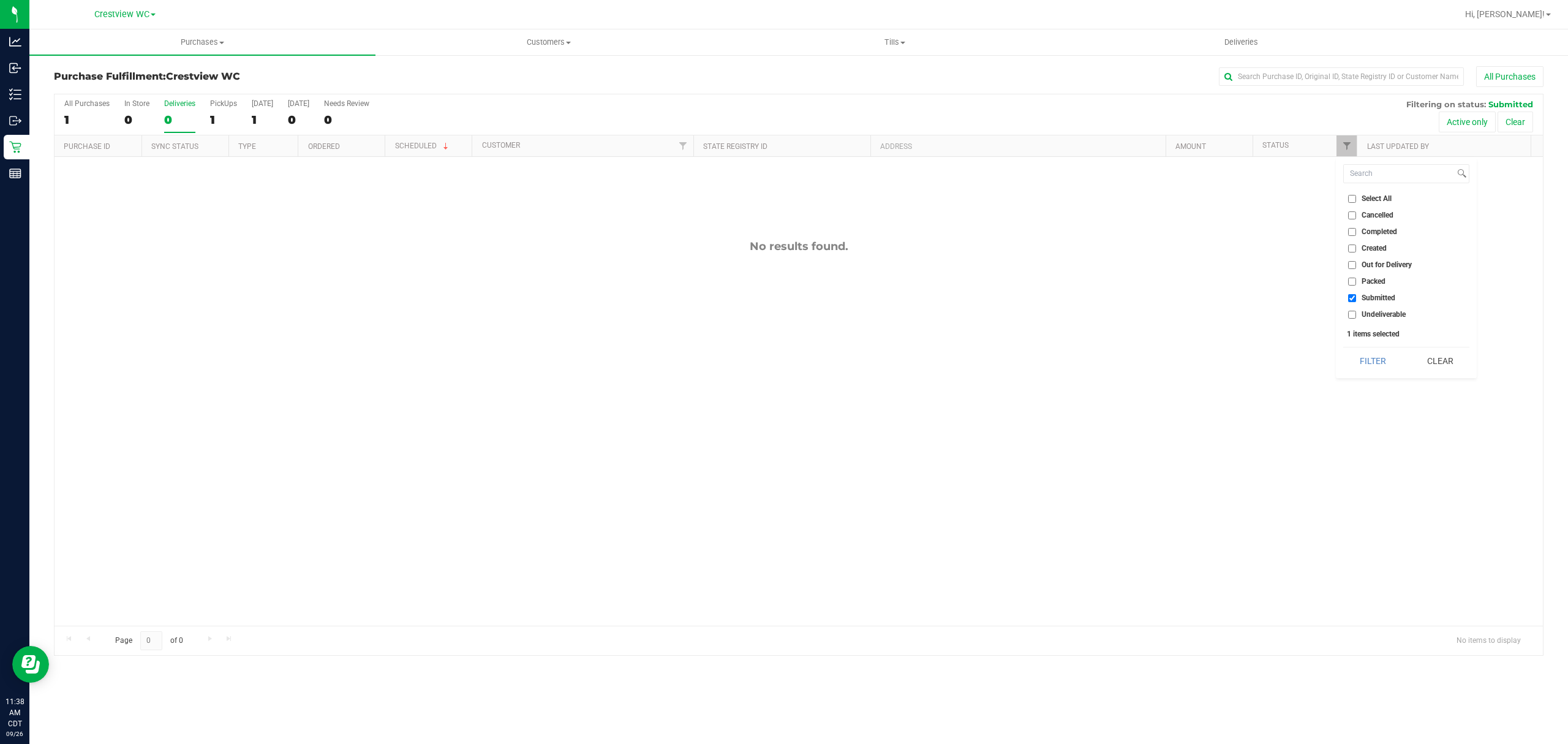
click at [1369, 280] on span "Packed" at bounding box center [1373, 281] width 24 height 7
click at [1356, 280] on input "Packed" at bounding box center [1352, 282] width 8 height 8
checkbox input "true"
click at [1364, 295] on span "Submitted" at bounding box center [1378, 297] width 33 height 7
click at [1356, 295] on input "Submitted" at bounding box center [1352, 298] width 8 height 8
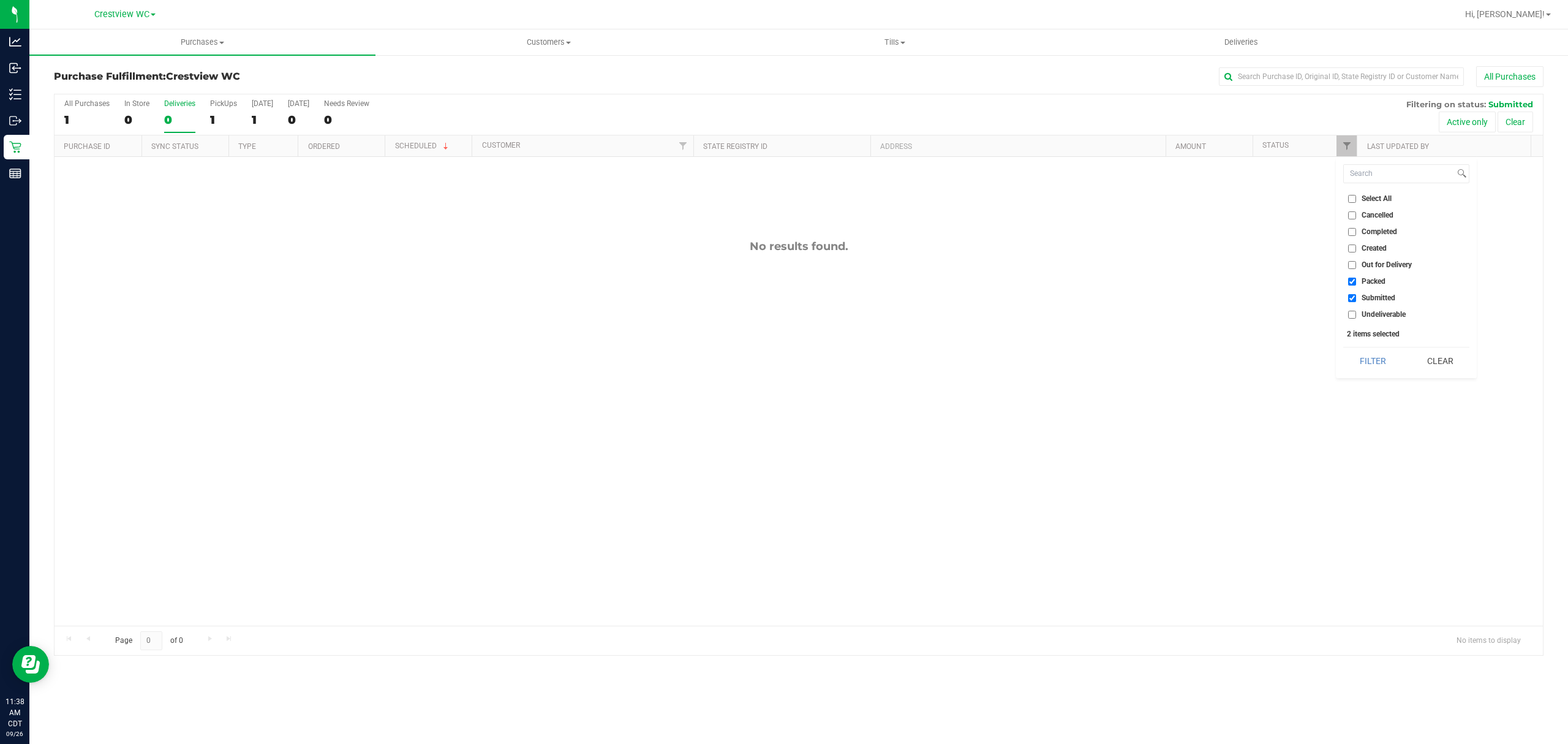
checkbox input "false"
click at [1362, 371] on button "Filter" at bounding box center [1372, 361] width 59 height 27
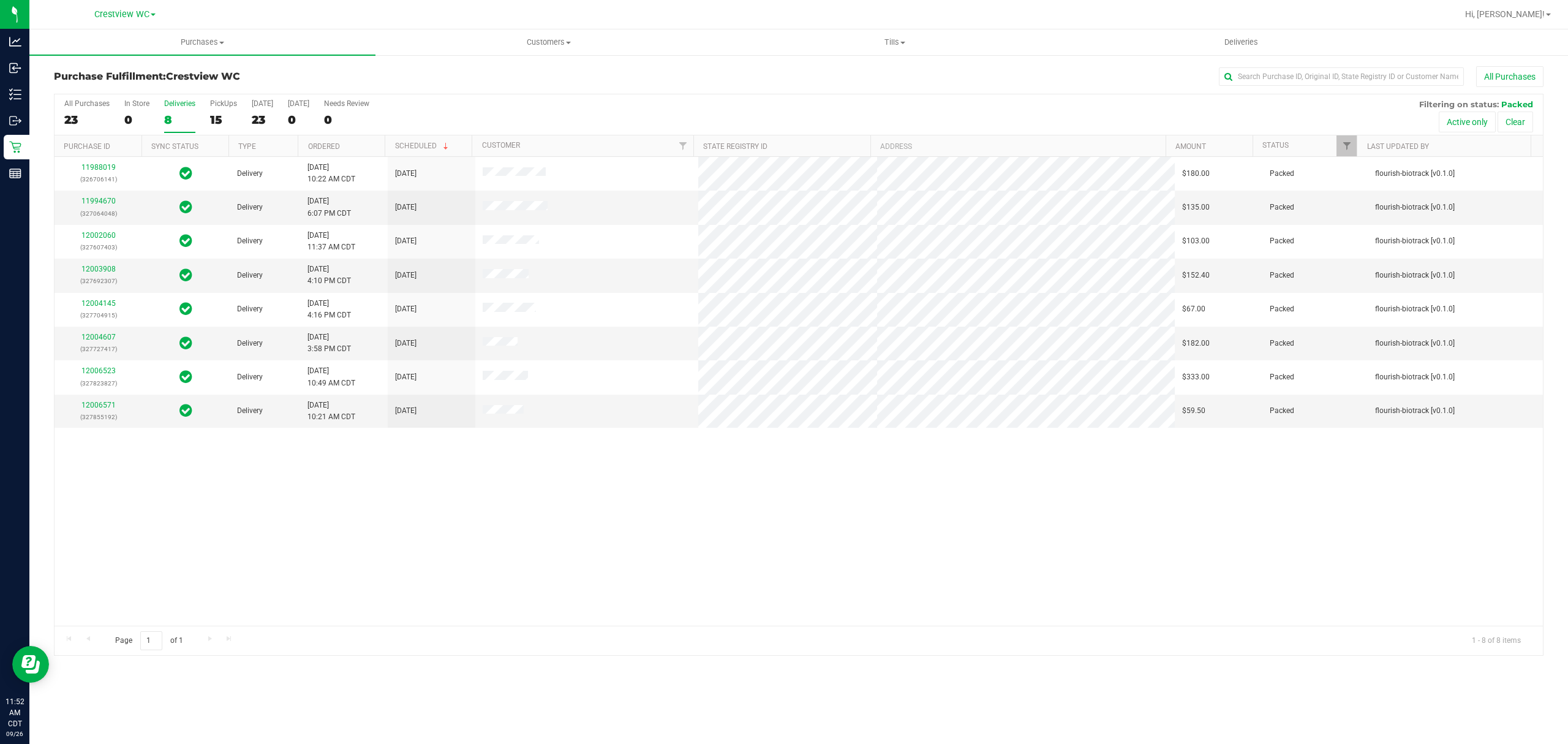
click at [167, 113] on label "Deliveries 8" at bounding box center [180, 116] width 31 height 33
click at [0, 0] on input "Deliveries 8" at bounding box center [0, 0] width 0 height 0
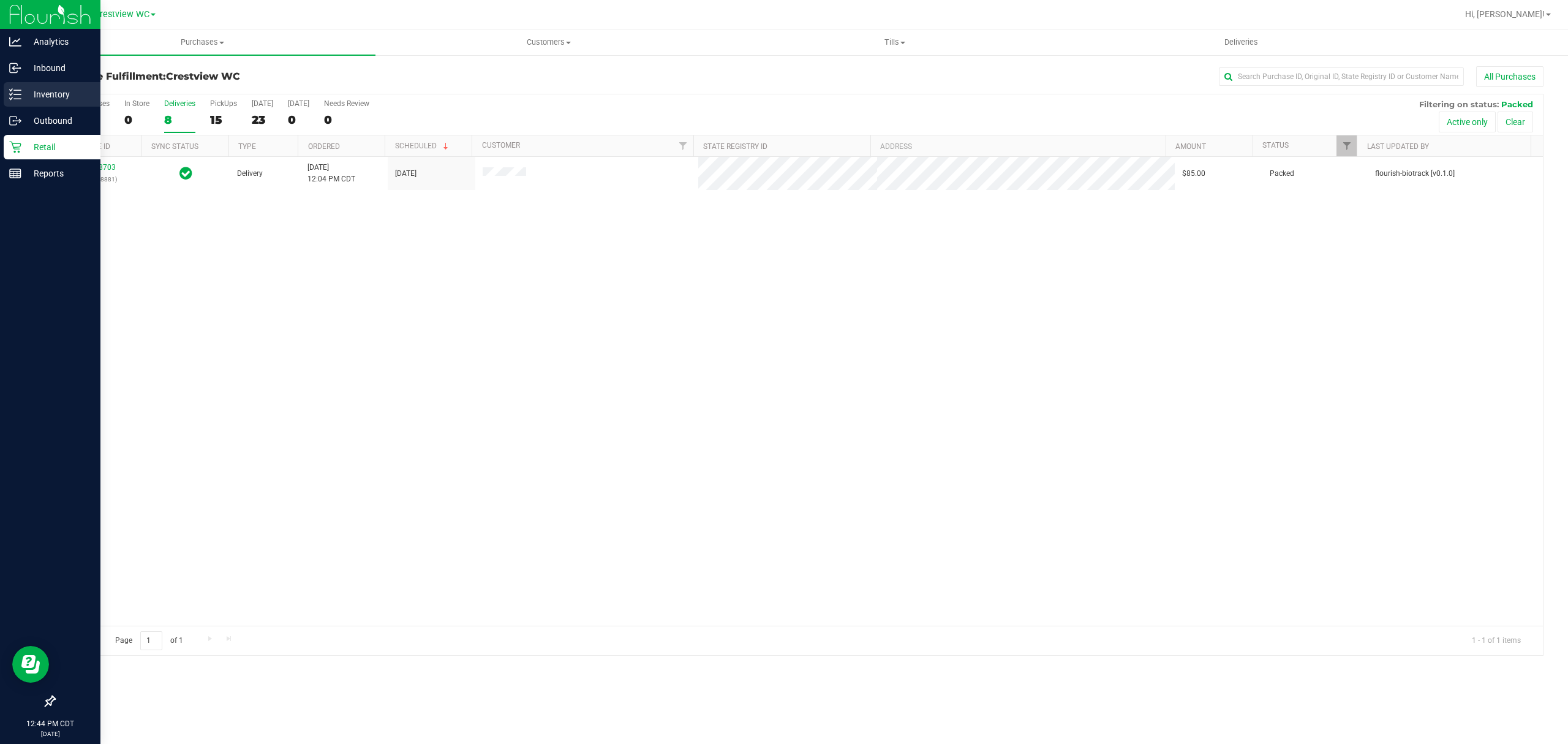
click at [9, 85] on div "Inventory" at bounding box center [52, 94] width 97 height 25
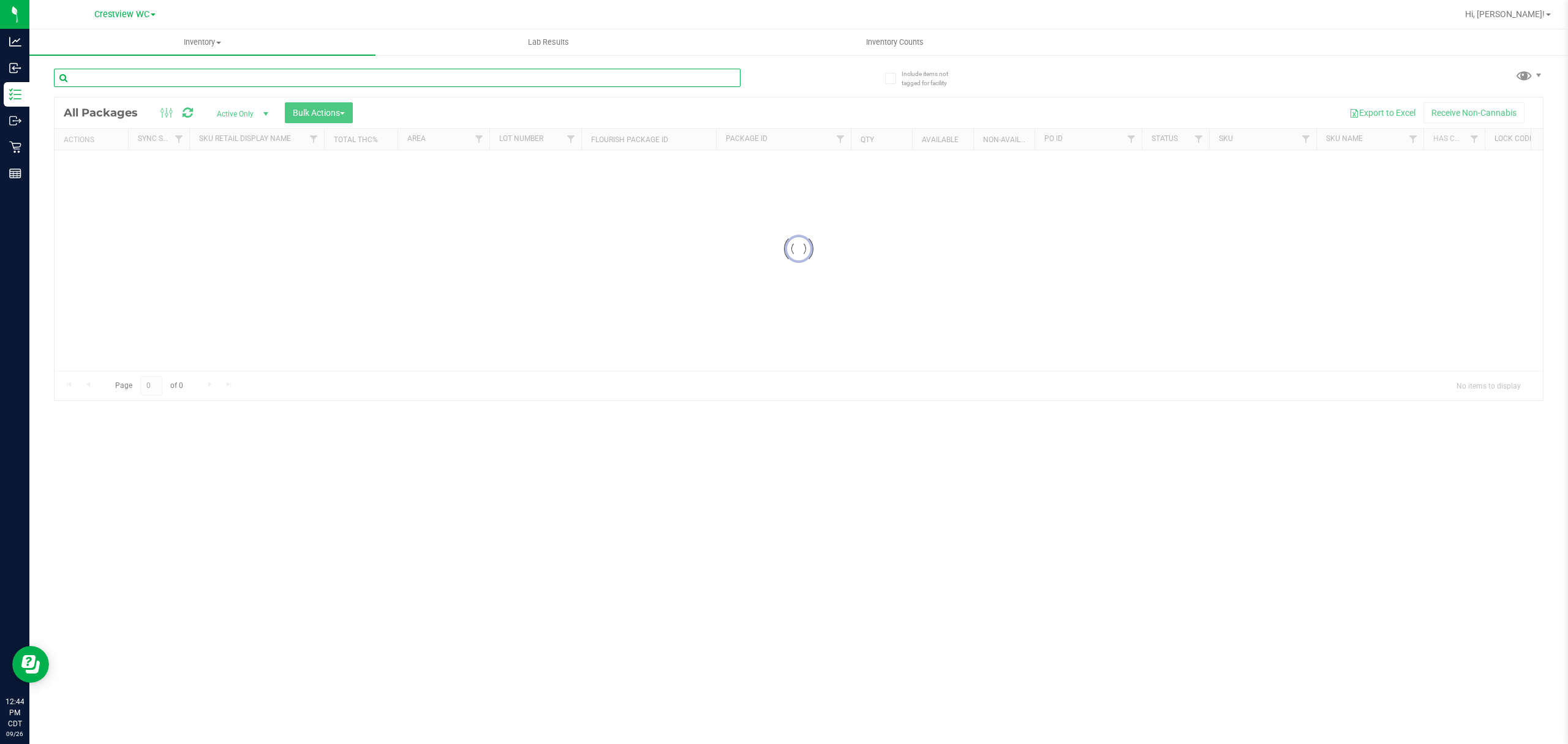
click at [211, 71] on input "text" at bounding box center [397, 78] width 686 height 19
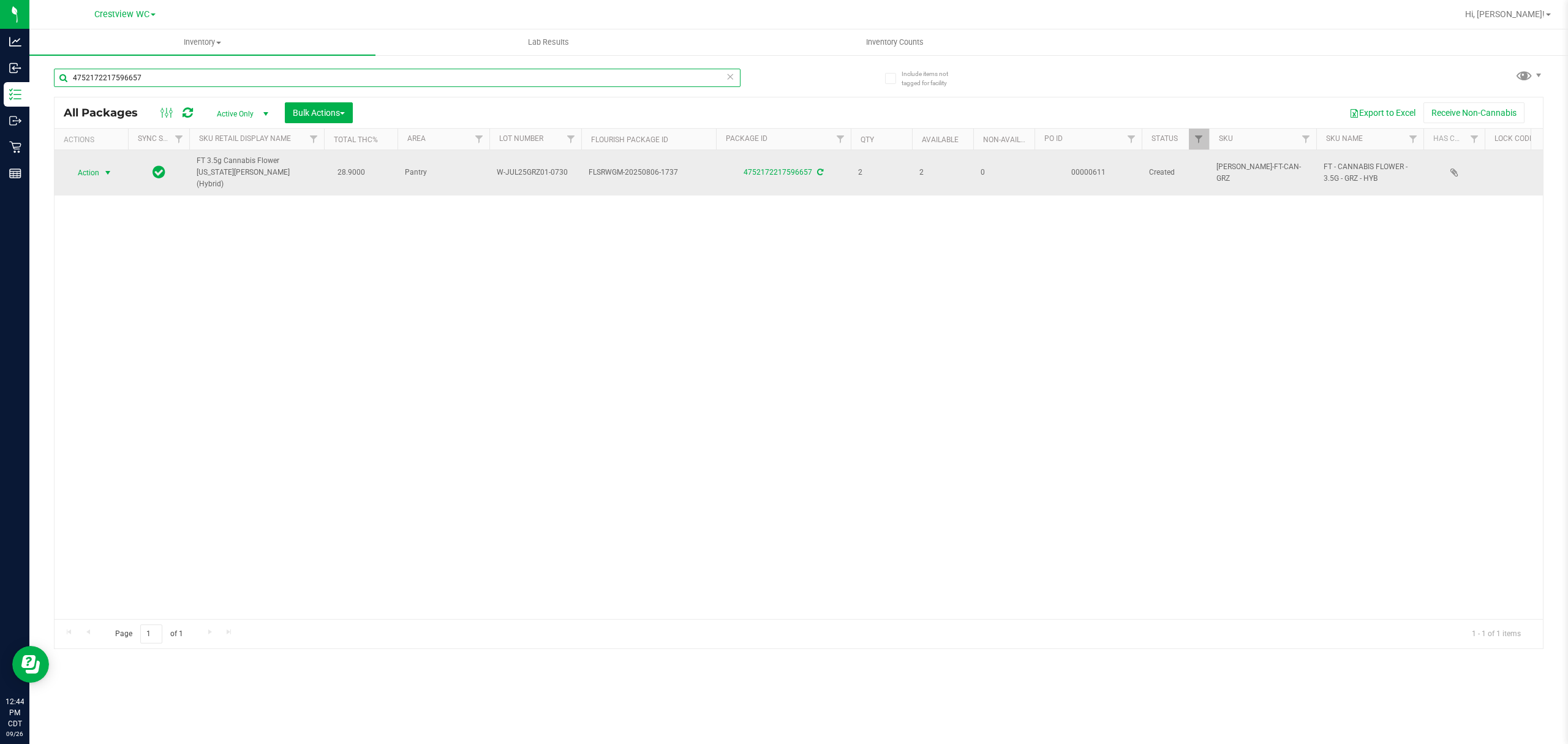
type input "4752172217596657"
click at [103, 168] on span "select" at bounding box center [107, 172] width 10 height 10
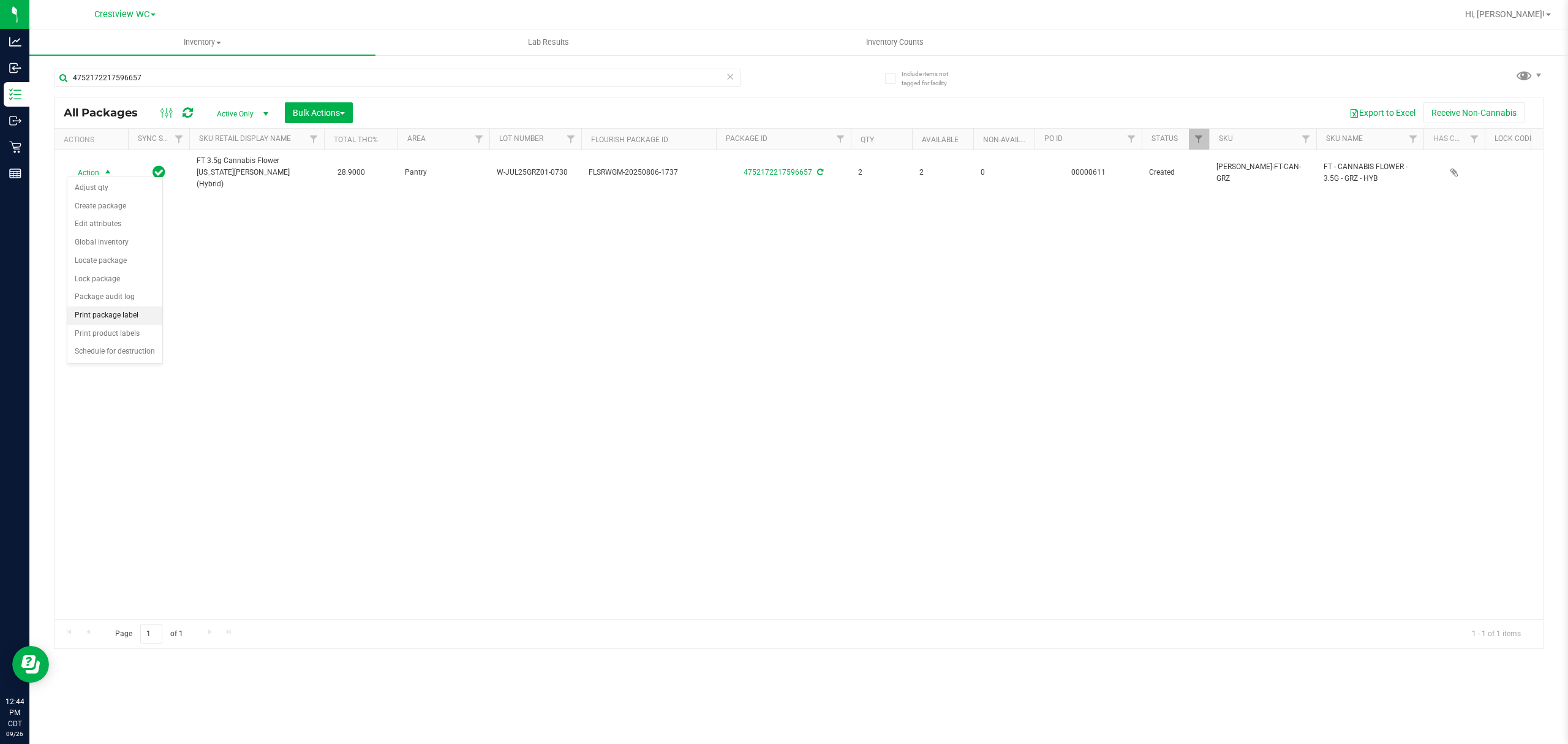
click at [128, 315] on li "Print package label" at bounding box center [115, 316] width 95 height 19
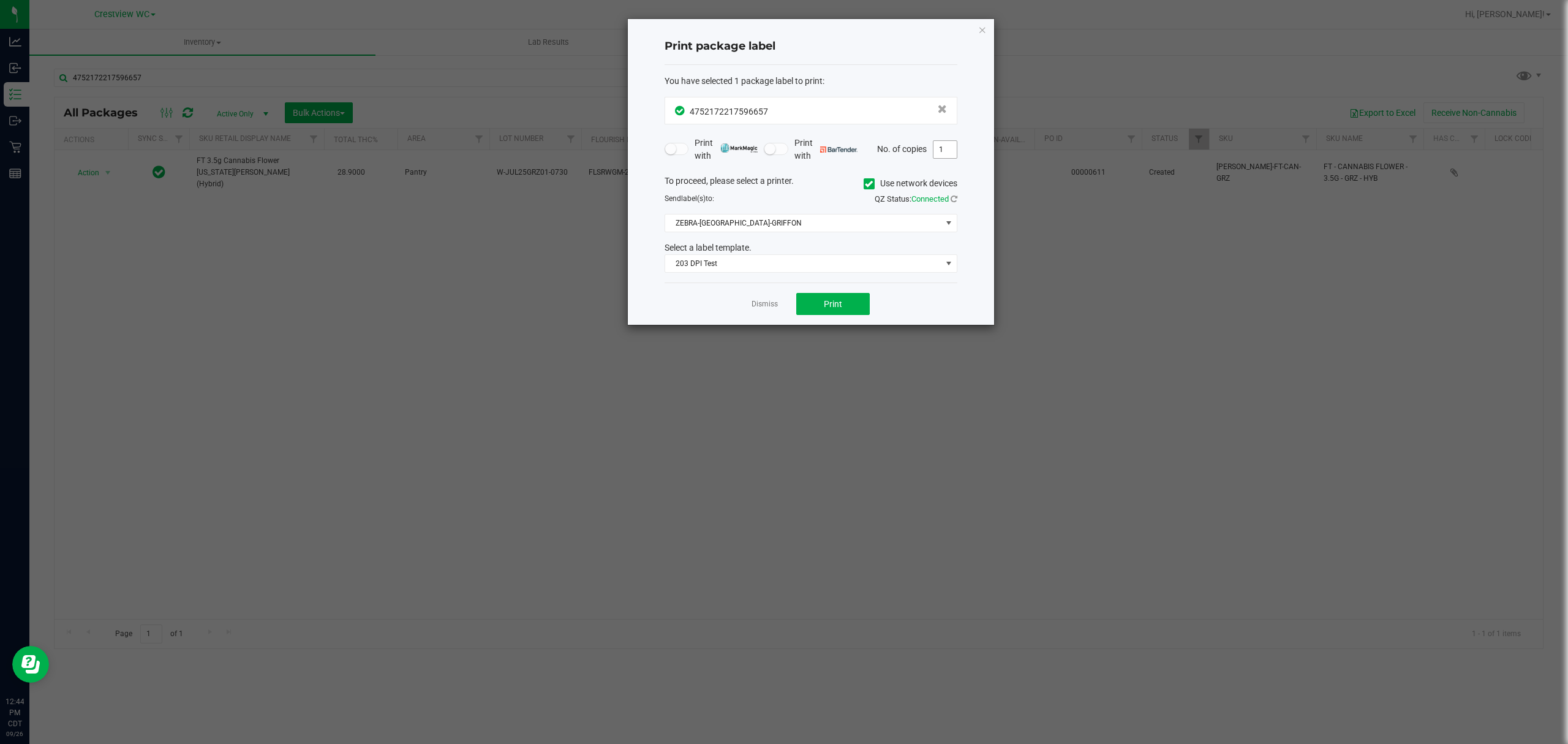
click at [943, 153] on input "1" at bounding box center [945, 150] width 23 height 17
type input "2"
click at [828, 307] on span "Print" at bounding box center [833, 304] width 19 height 10
click at [765, 307] on link "Dismiss" at bounding box center [764, 305] width 26 height 11
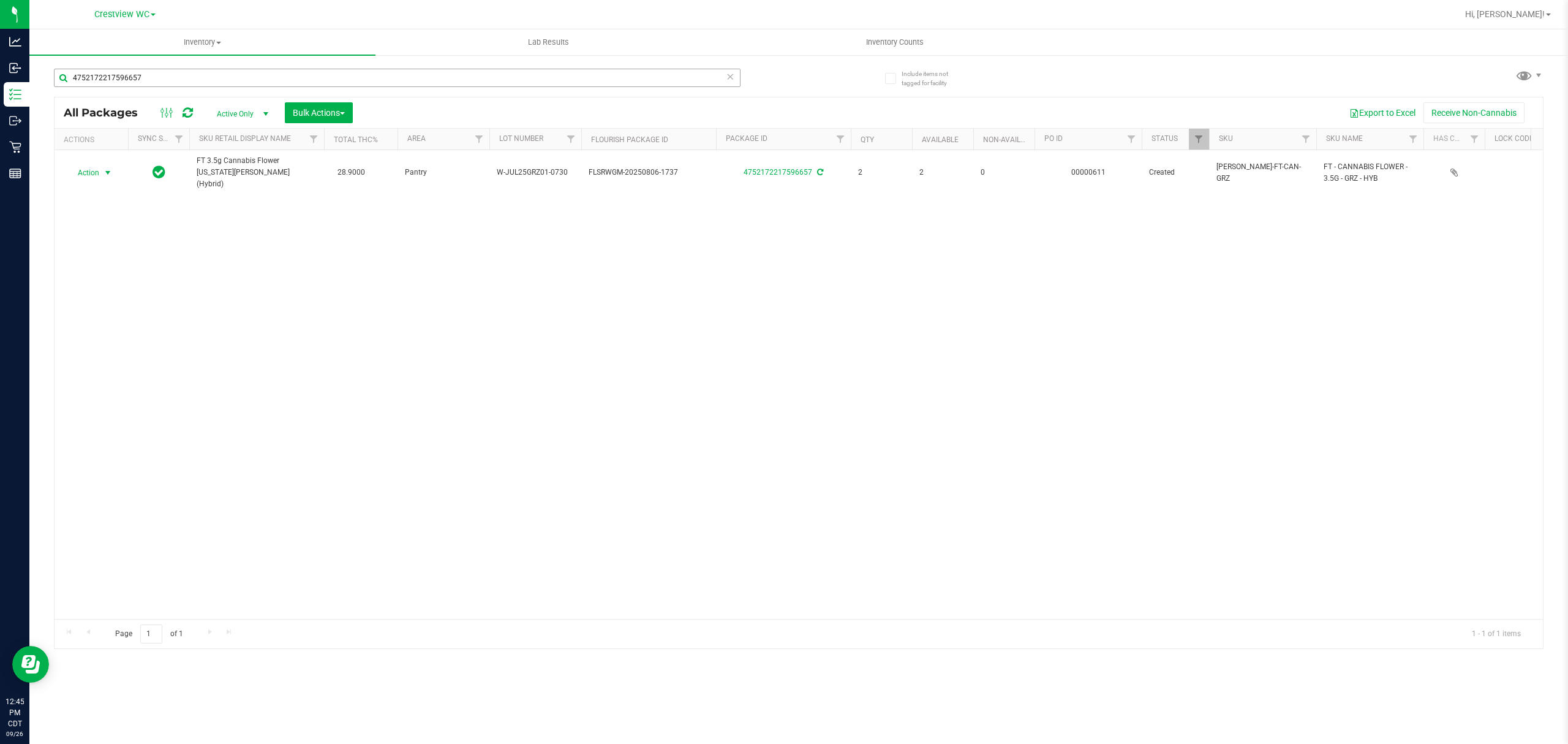
click at [321, 89] on div "4752172217596657" at bounding box center [397, 83] width 686 height 28
click at [321, 85] on input "4752172217596657" at bounding box center [397, 78] width 686 height 19
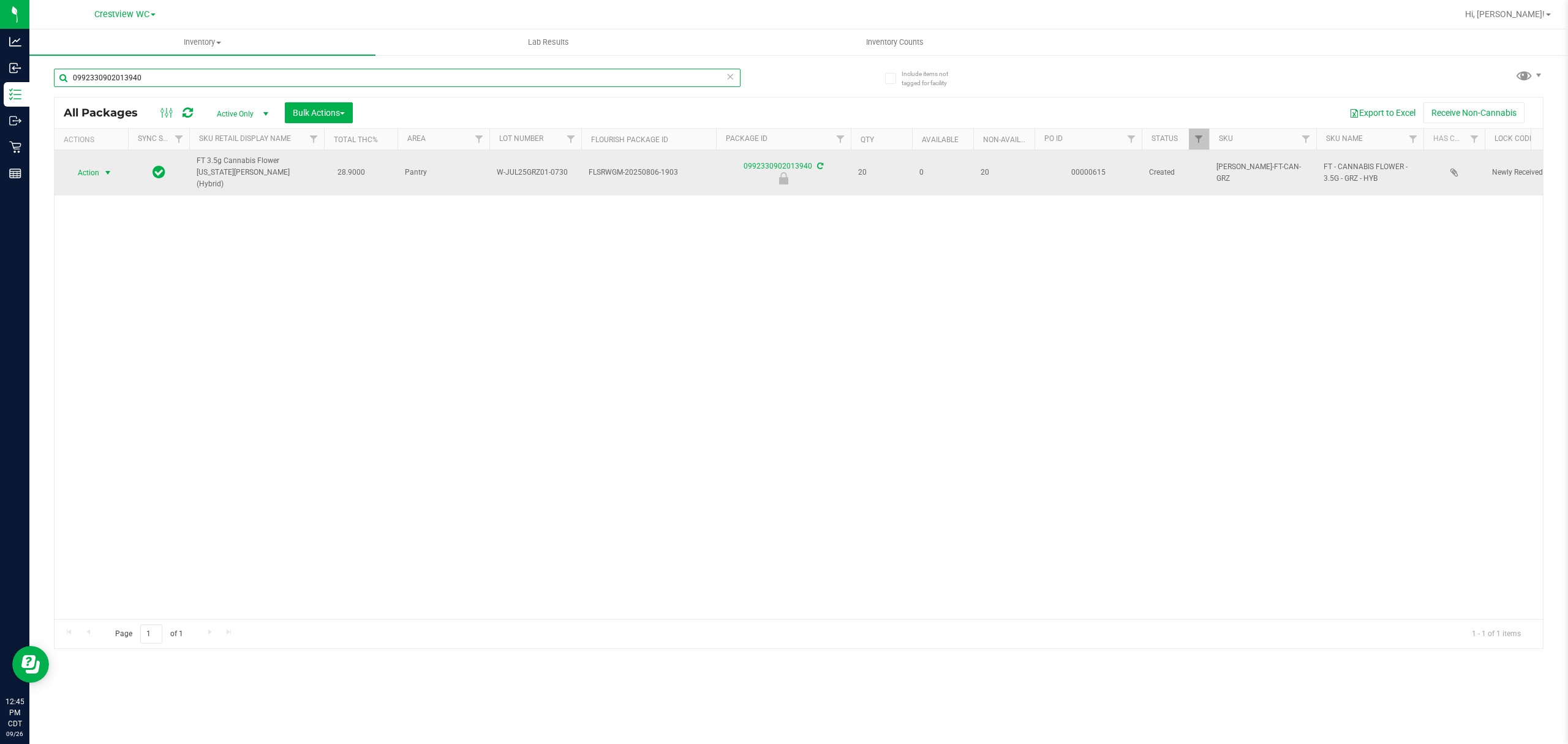
type input "0992330902013940"
click at [89, 164] on span "Action" at bounding box center [83, 173] width 33 height 17
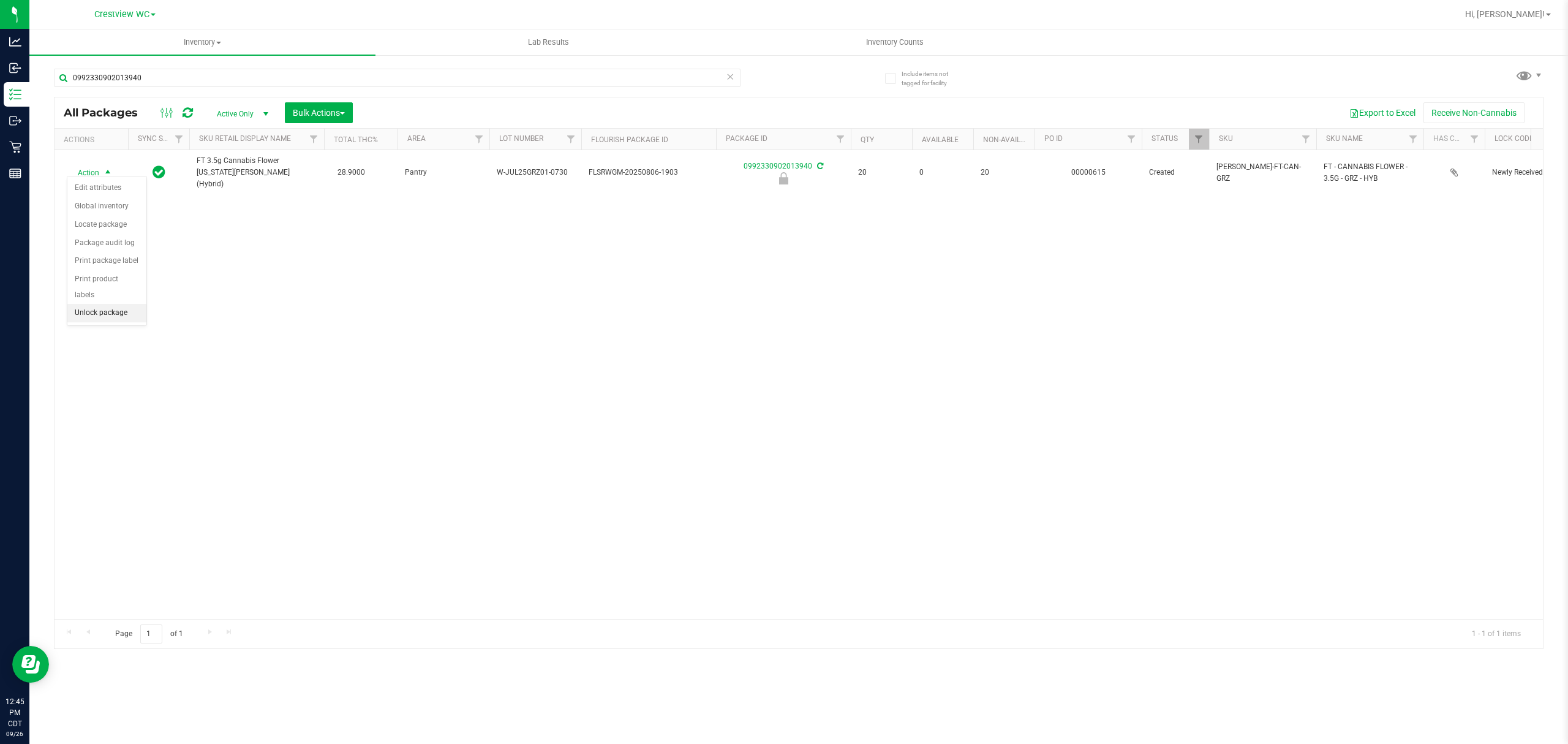
click at [99, 311] on li "Unlock package" at bounding box center [107, 313] width 79 height 19
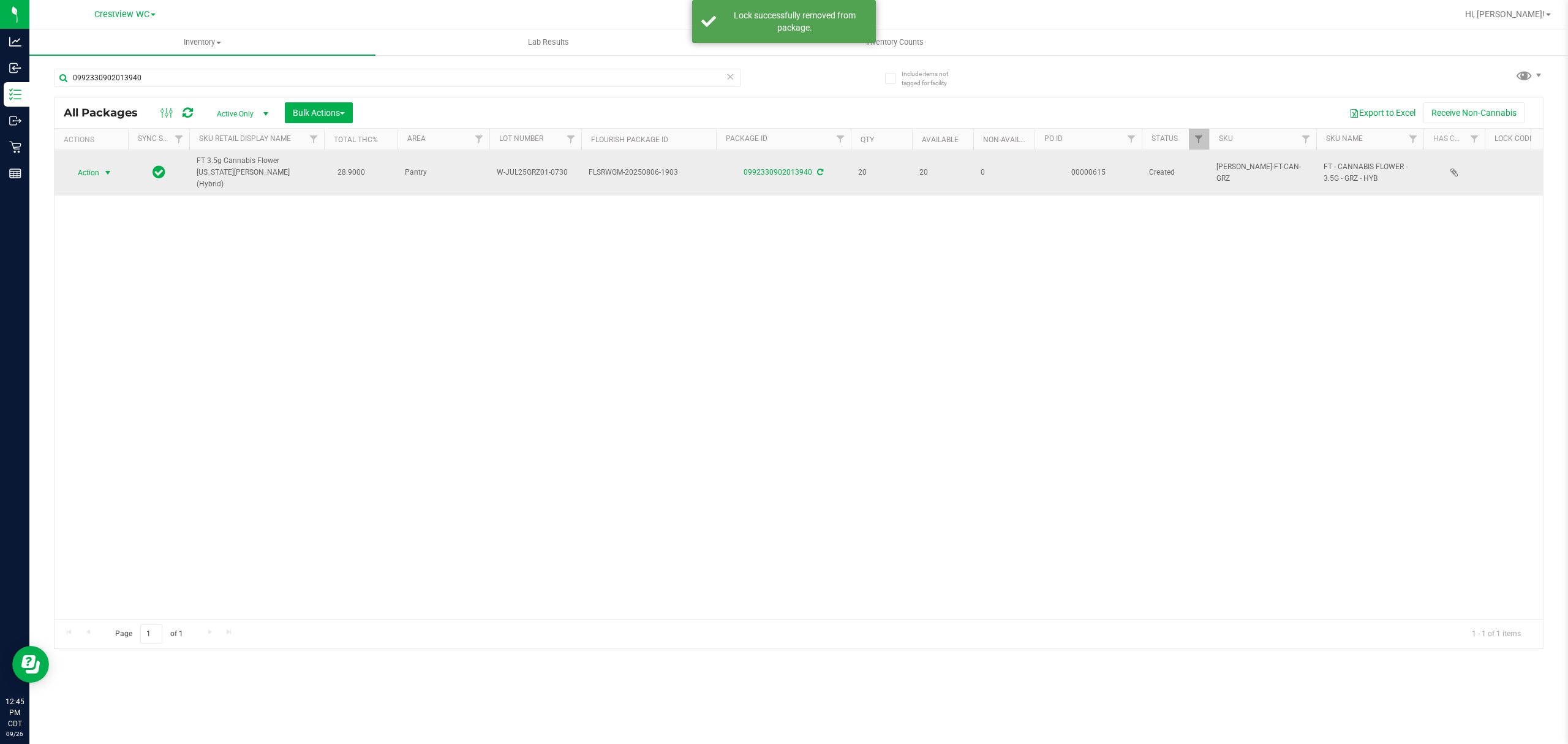
click at [107, 172] on span "select" at bounding box center [107, 172] width 10 height 10
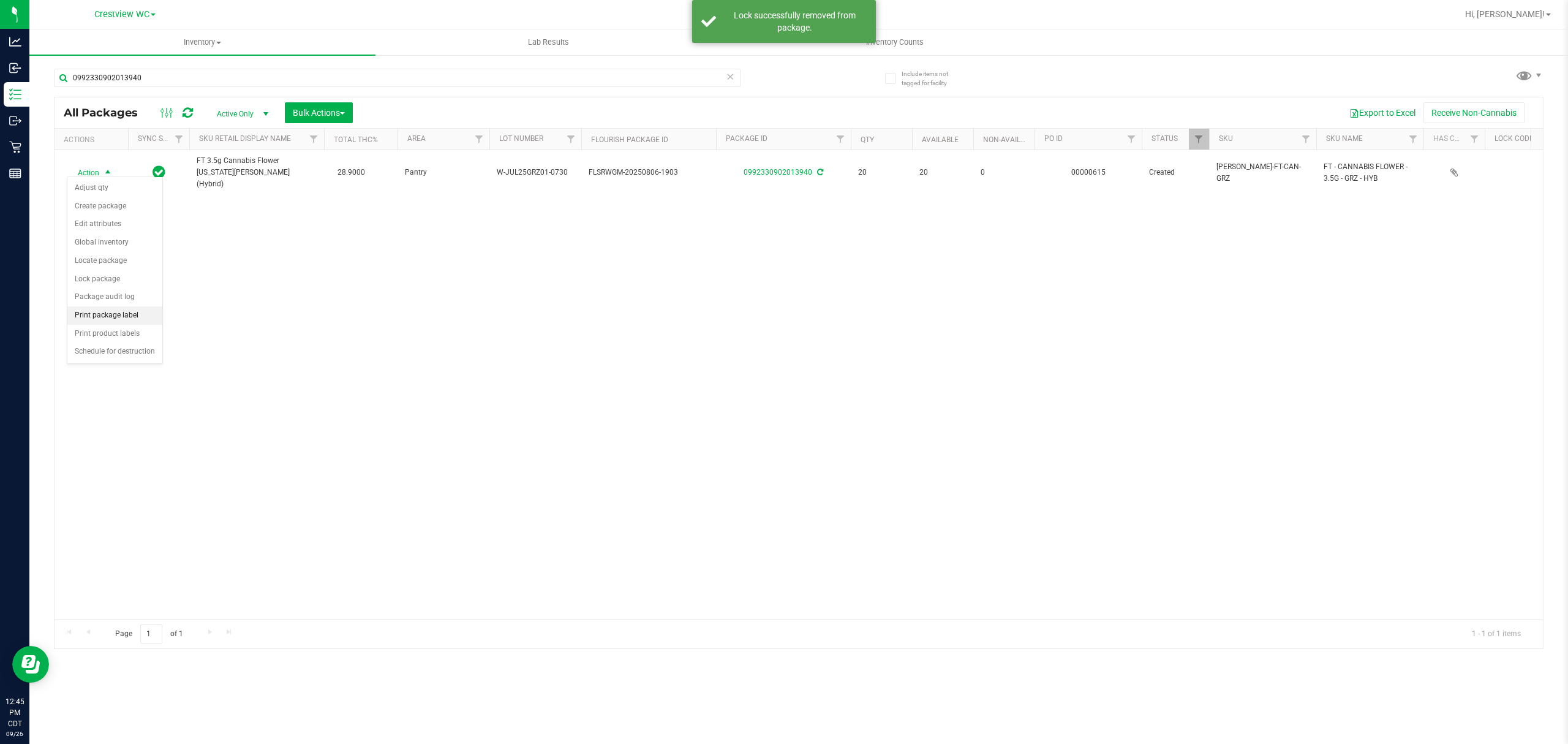
click at [138, 313] on li "Print package label" at bounding box center [115, 316] width 95 height 19
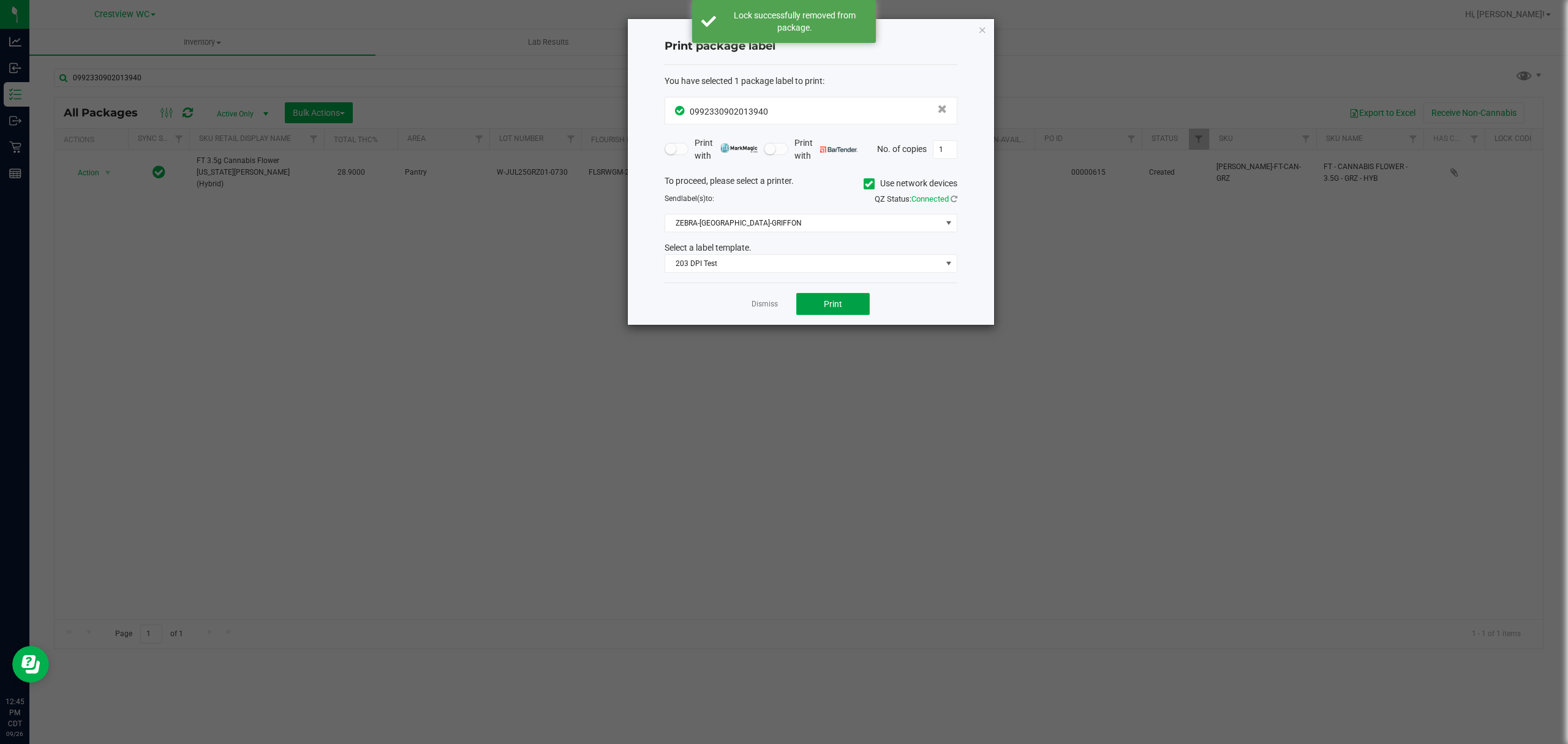
click at [846, 309] on button "Print" at bounding box center [833, 304] width 73 height 22
click at [765, 309] on link "Dismiss" at bounding box center [764, 305] width 26 height 11
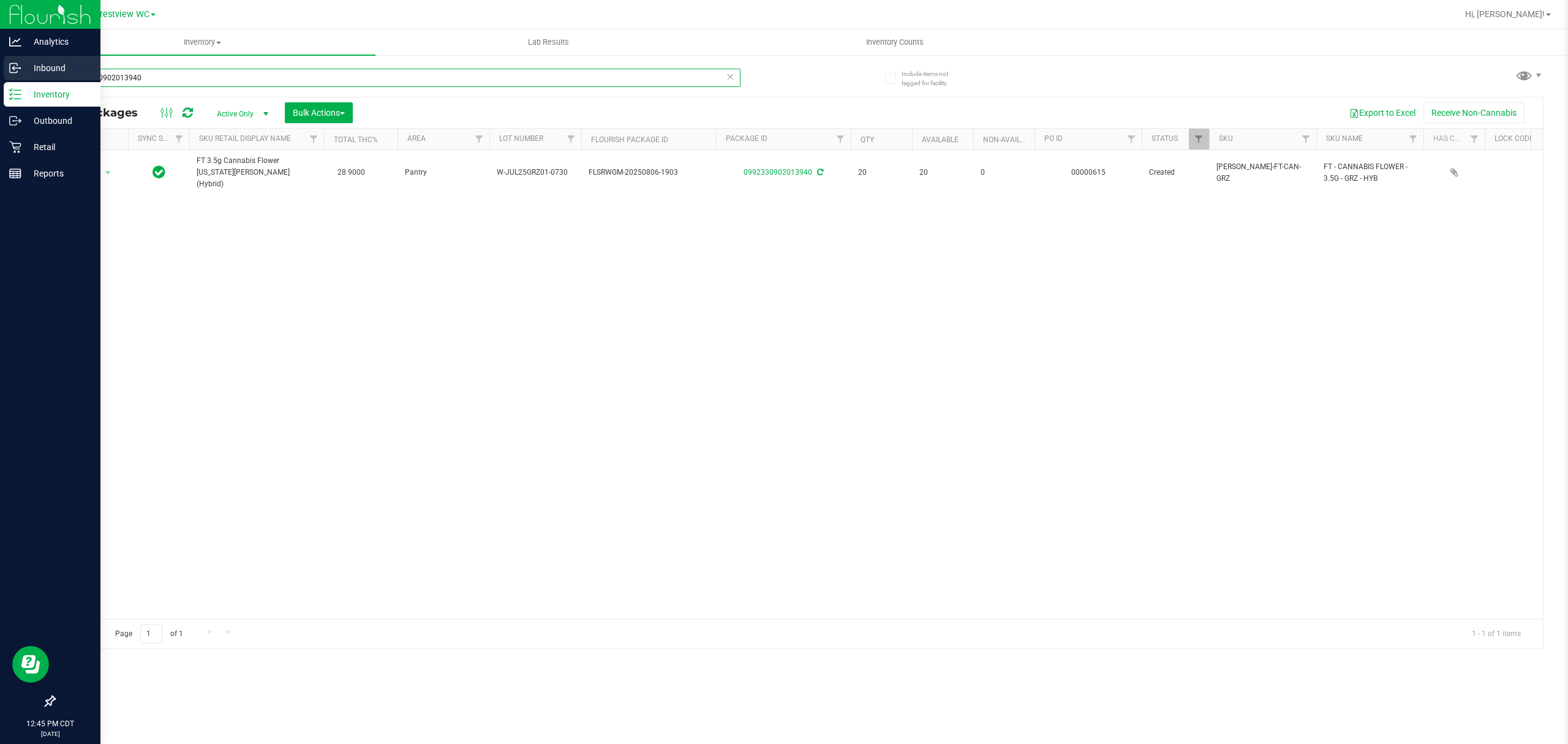
drag, startPoint x: 179, startPoint y: 75, endPoint x: 0, endPoint y: 57, distance: 179.9
click at [0, 57] on div "Analytics Inbound Inventory Outbound Retail Reports 12:45 PM CDT 09/26/2025 09/…" at bounding box center [784, 372] width 1568 height 744
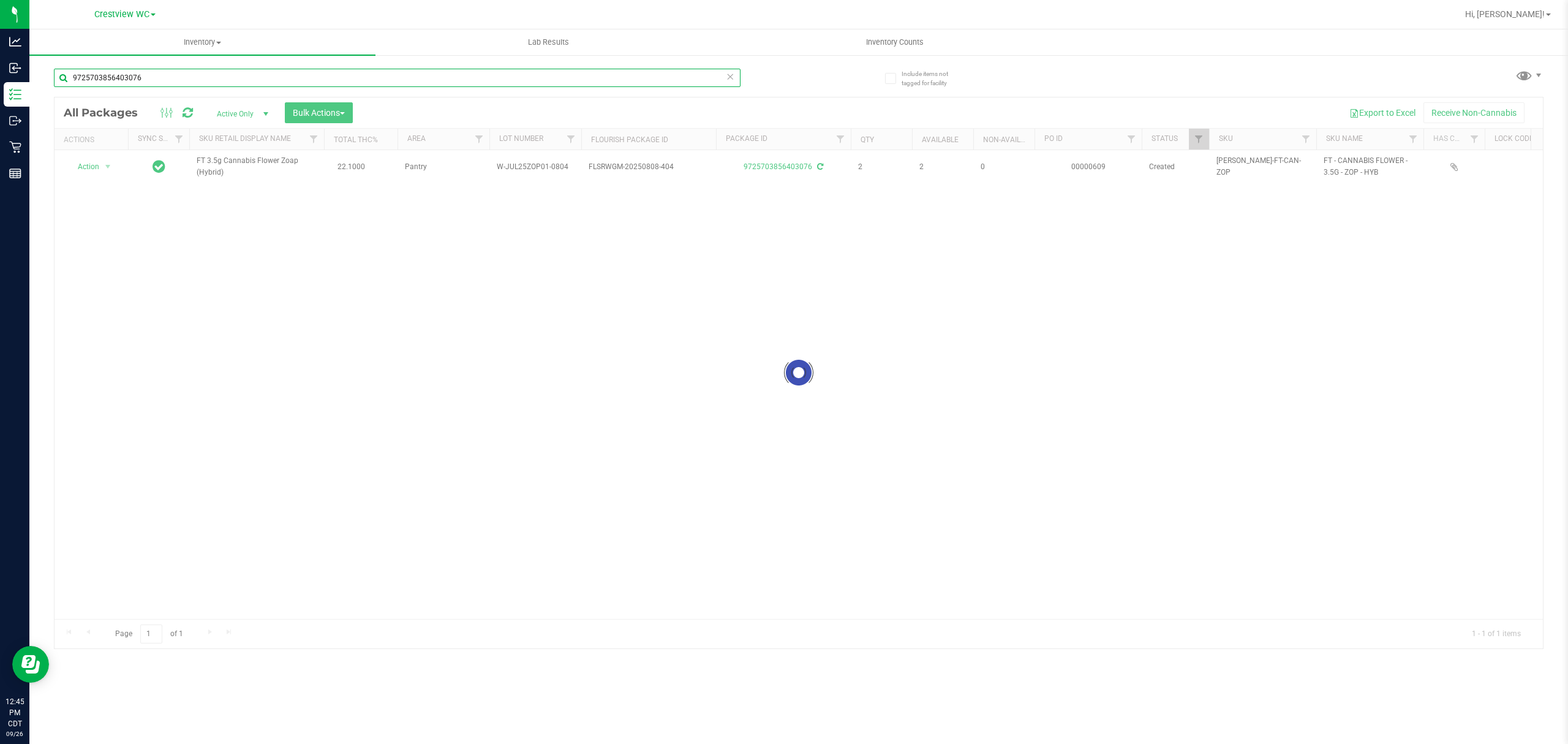
type input "9725703856403076"
click at [99, 174] on div at bounding box center [798, 373] width 1488 height 551
click at [97, 170] on span "Action" at bounding box center [83, 167] width 33 height 17
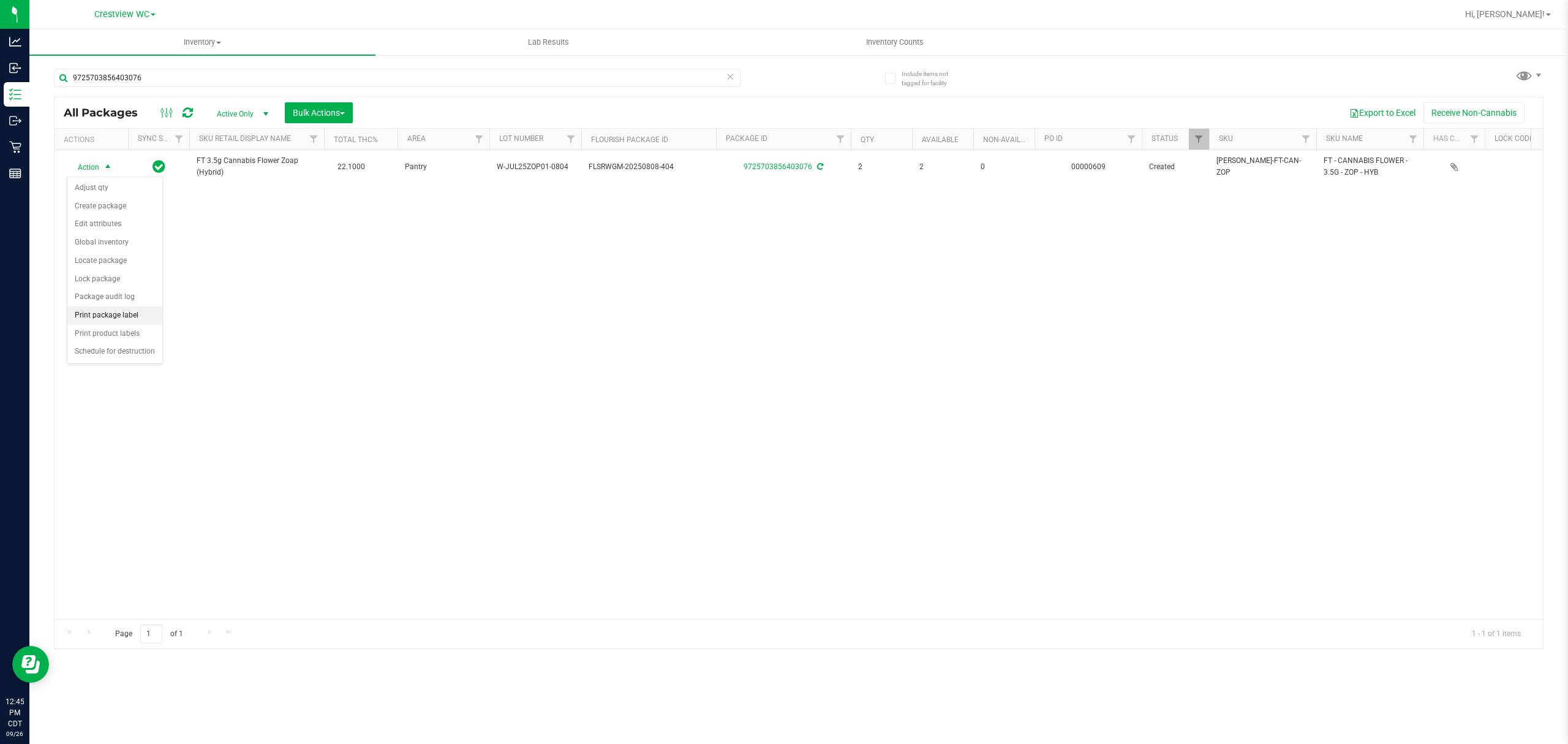
click at [127, 312] on li "Print package label" at bounding box center [115, 316] width 95 height 19
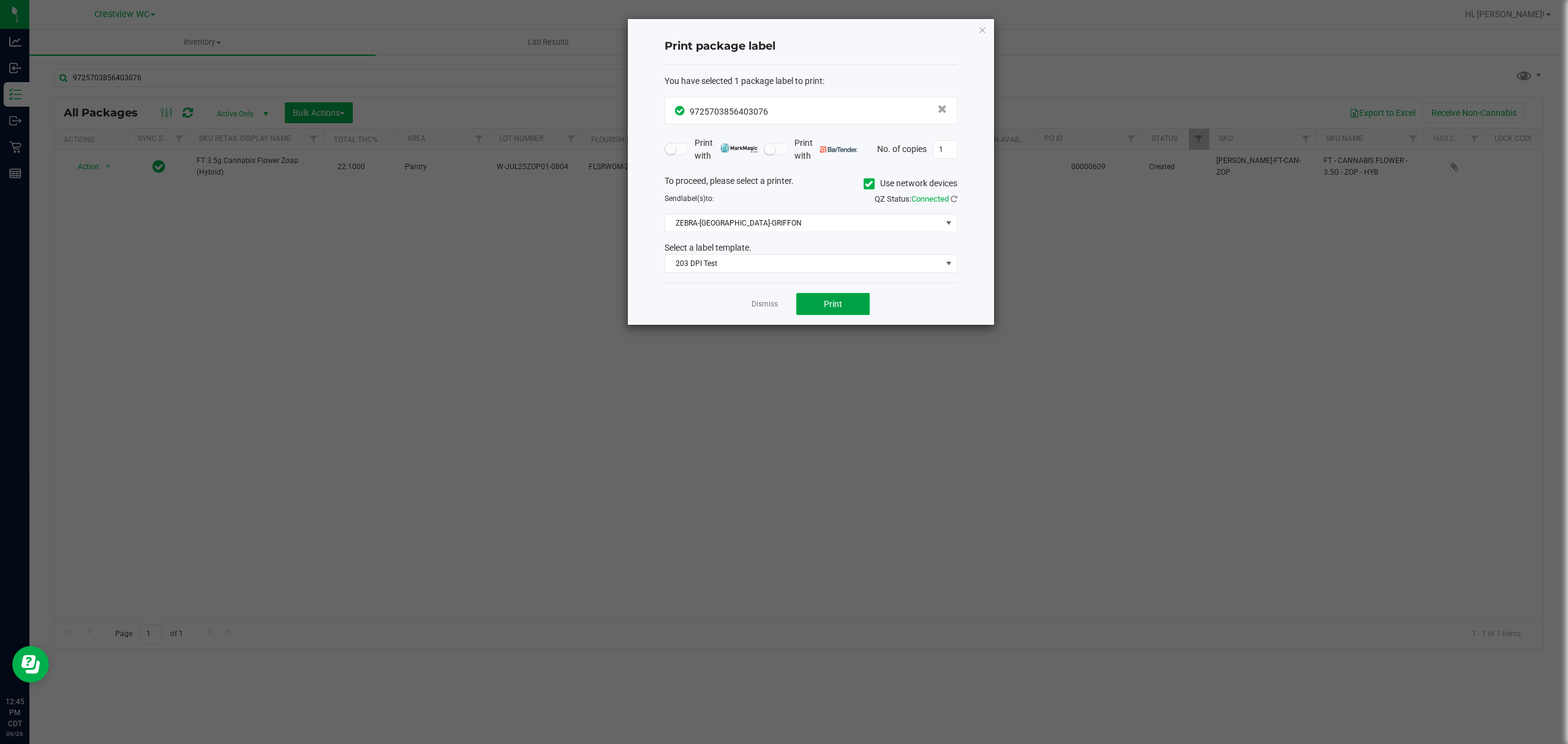
click at [826, 300] on span "Print" at bounding box center [833, 304] width 19 height 10
click at [823, 294] on button "Print" at bounding box center [833, 304] width 73 height 22
click at [758, 308] on link "Dismiss" at bounding box center [764, 305] width 26 height 11
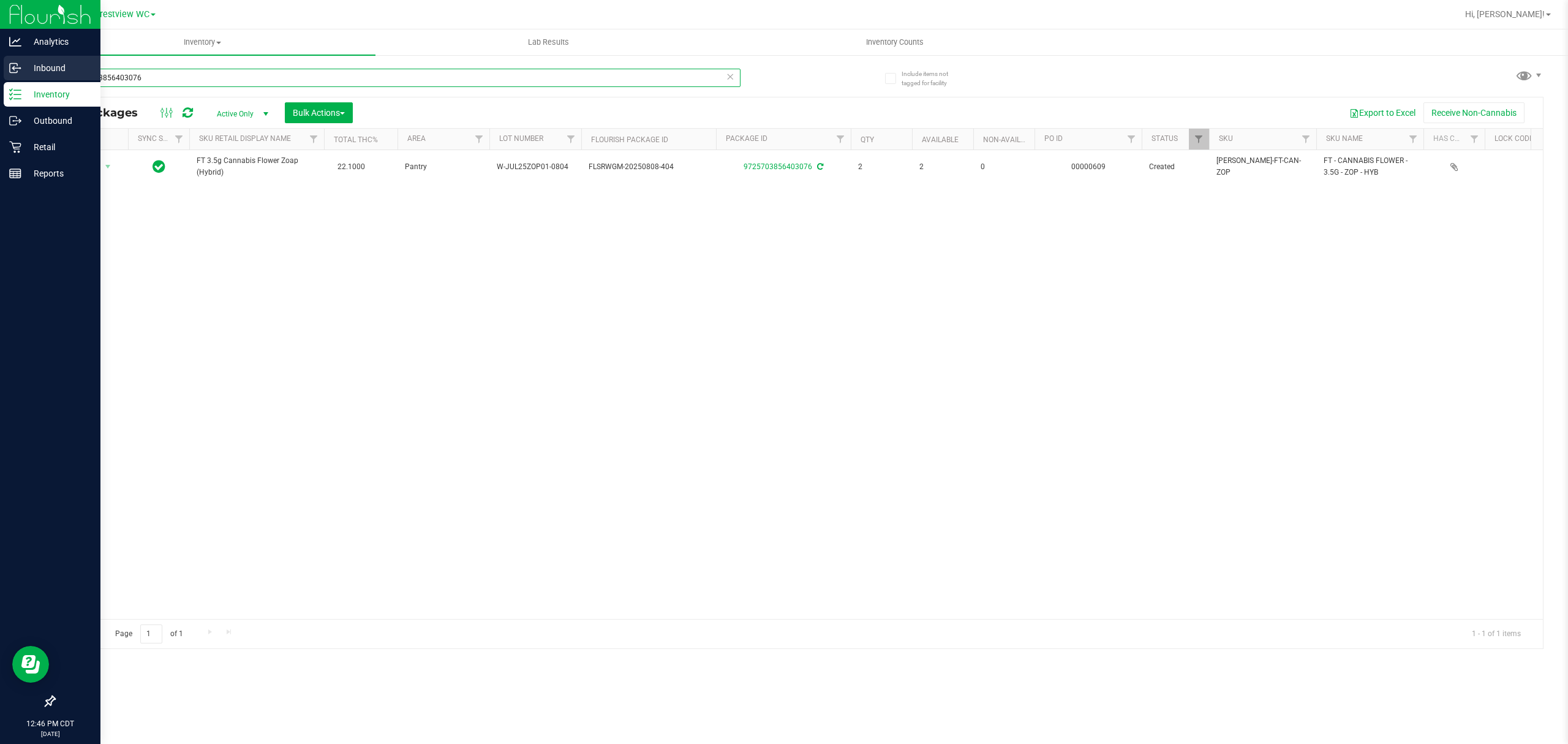
drag, startPoint x: 318, startPoint y: 81, endPoint x: 0, endPoint y: 61, distance: 318.6
click at [0, 59] on div "Analytics Inbound Inventory Outbound Retail Reports 12:46 PM CDT 09/26/2025 09/…" at bounding box center [784, 372] width 1568 height 744
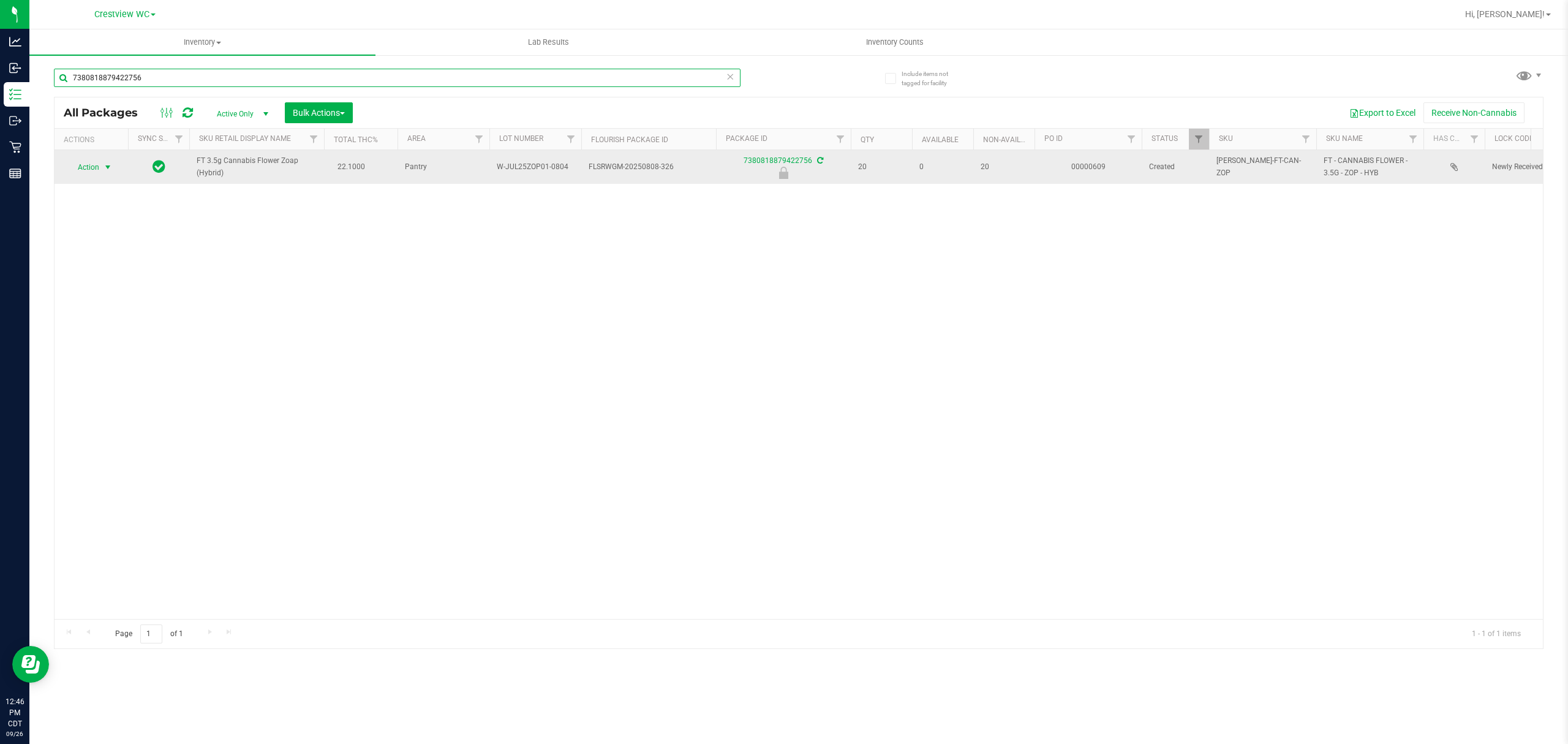
type input "7380818879422756"
click at [108, 170] on span "select" at bounding box center [107, 167] width 10 height 10
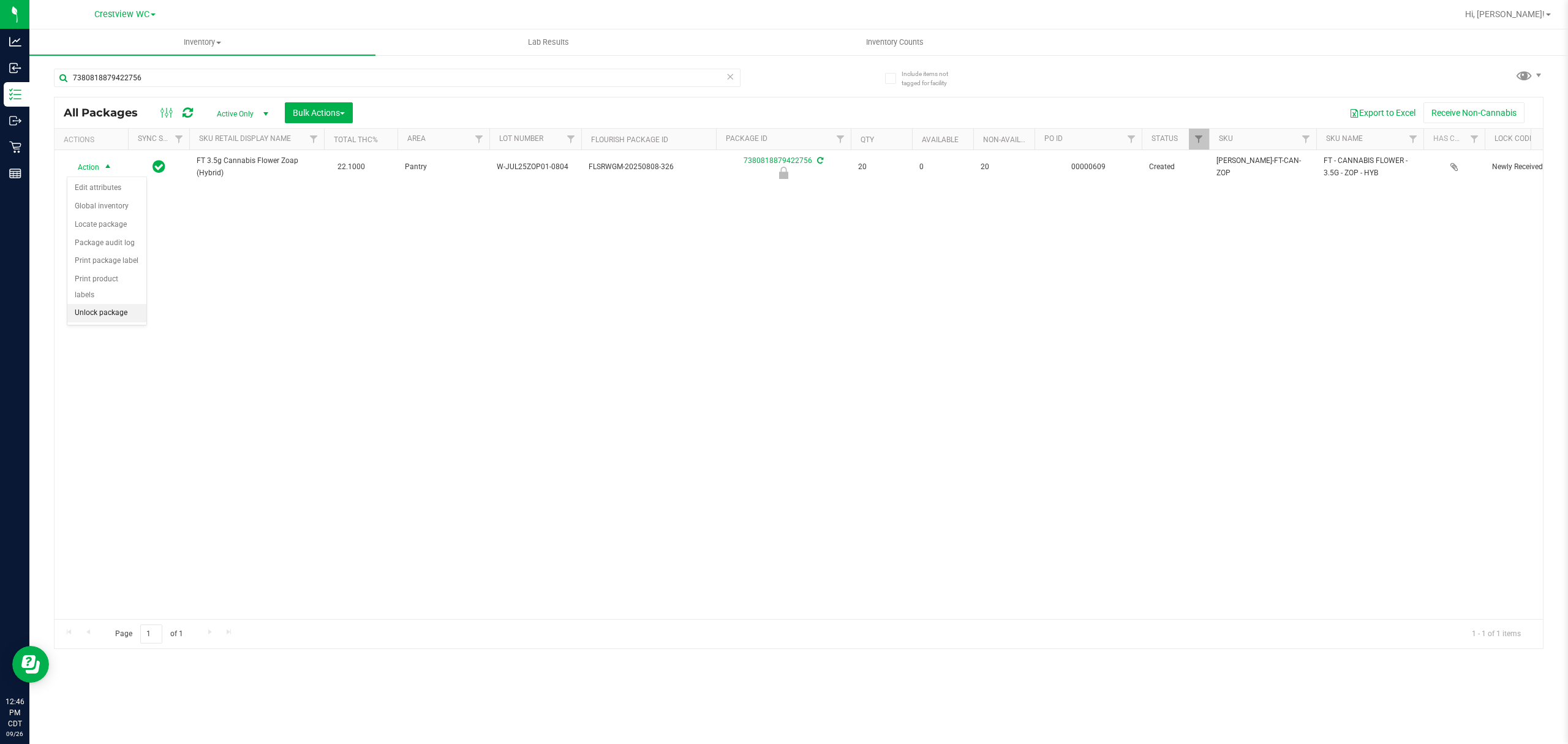
click at [122, 312] on li "Unlock package" at bounding box center [107, 313] width 79 height 19
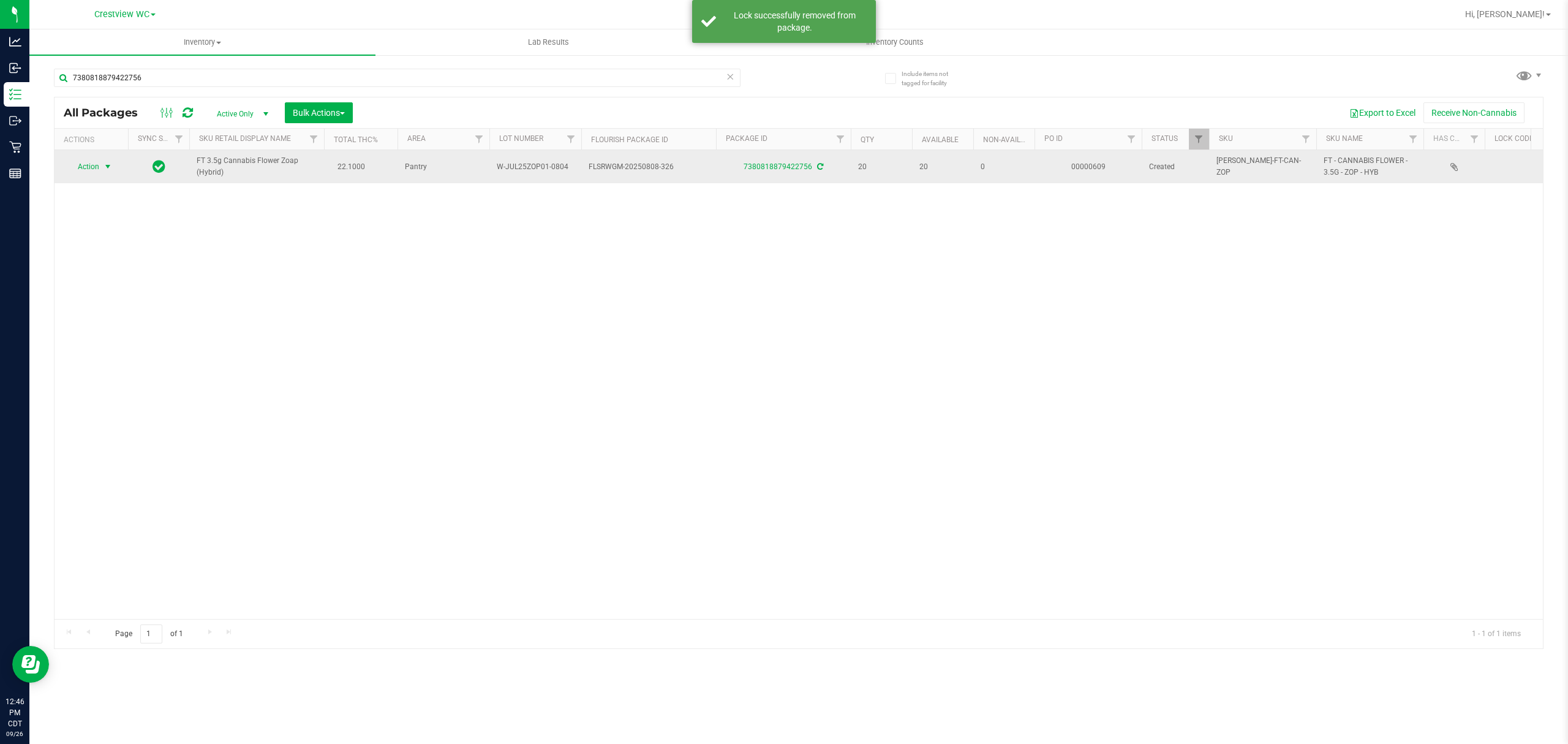
click at [100, 172] on span "select" at bounding box center [107, 167] width 15 height 17
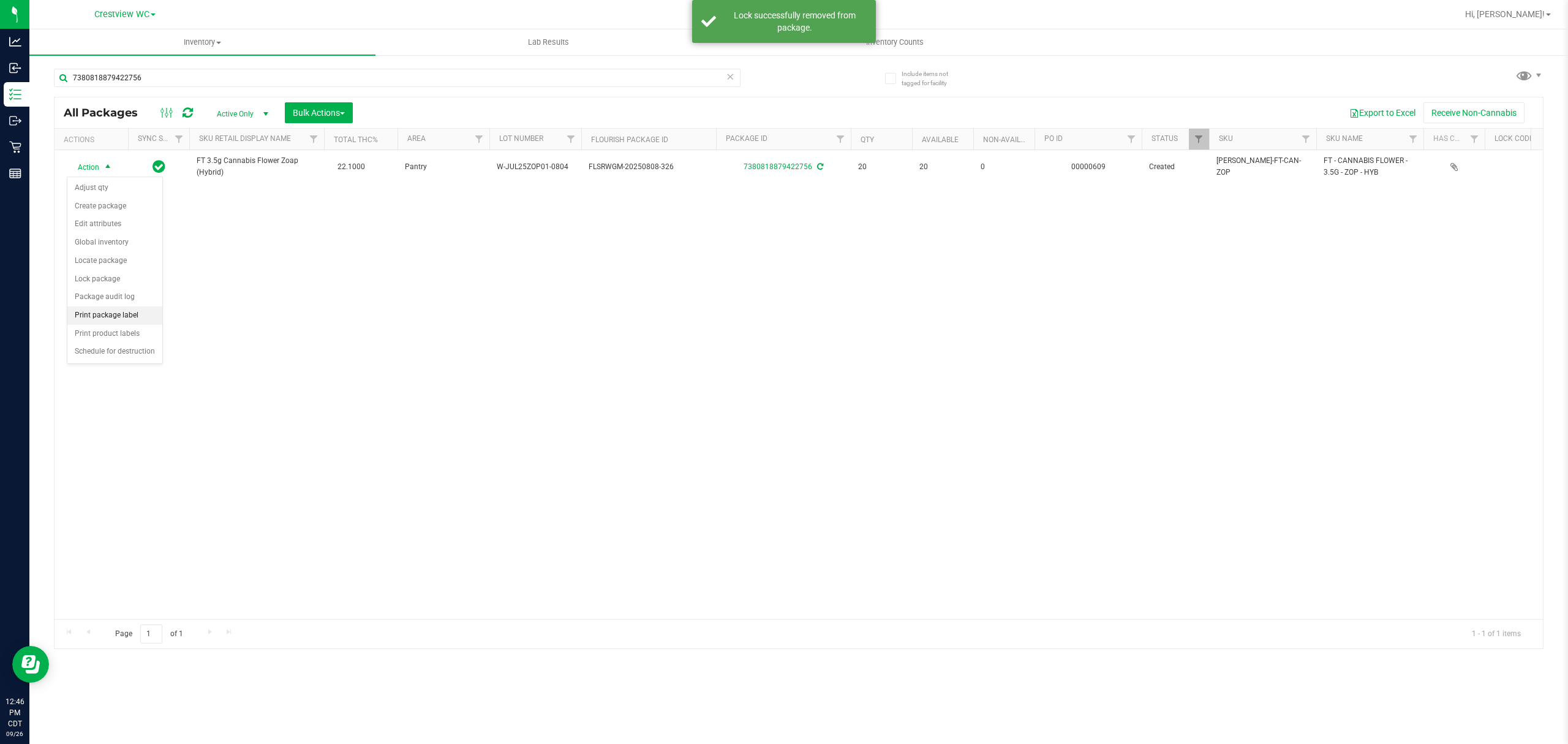
click at [145, 319] on li "Print package label" at bounding box center [115, 316] width 95 height 19
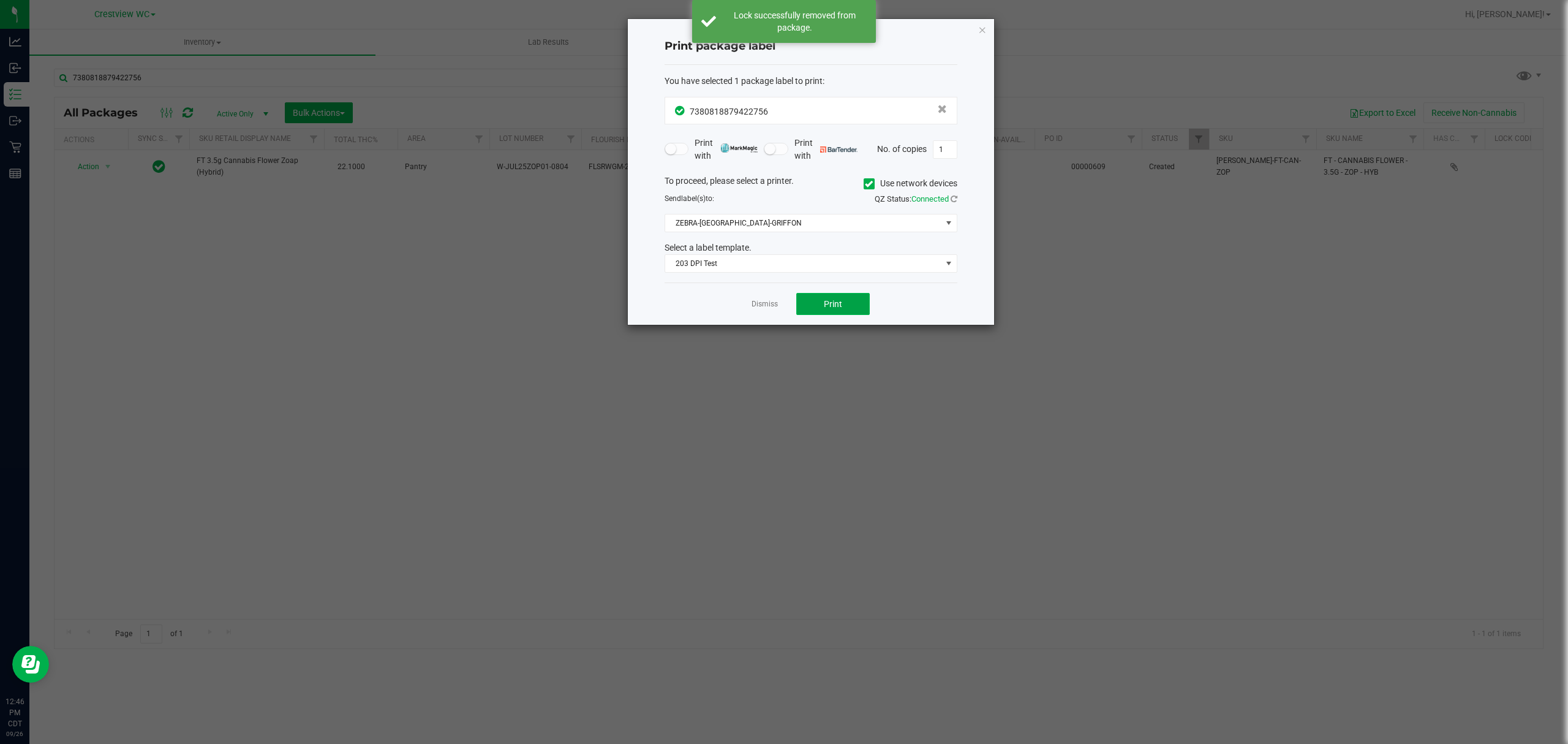
click at [822, 301] on button "Print" at bounding box center [833, 304] width 73 height 22
click at [752, 305] on link "Dismiss" at bounding box center [764, 305] width 26 height 11
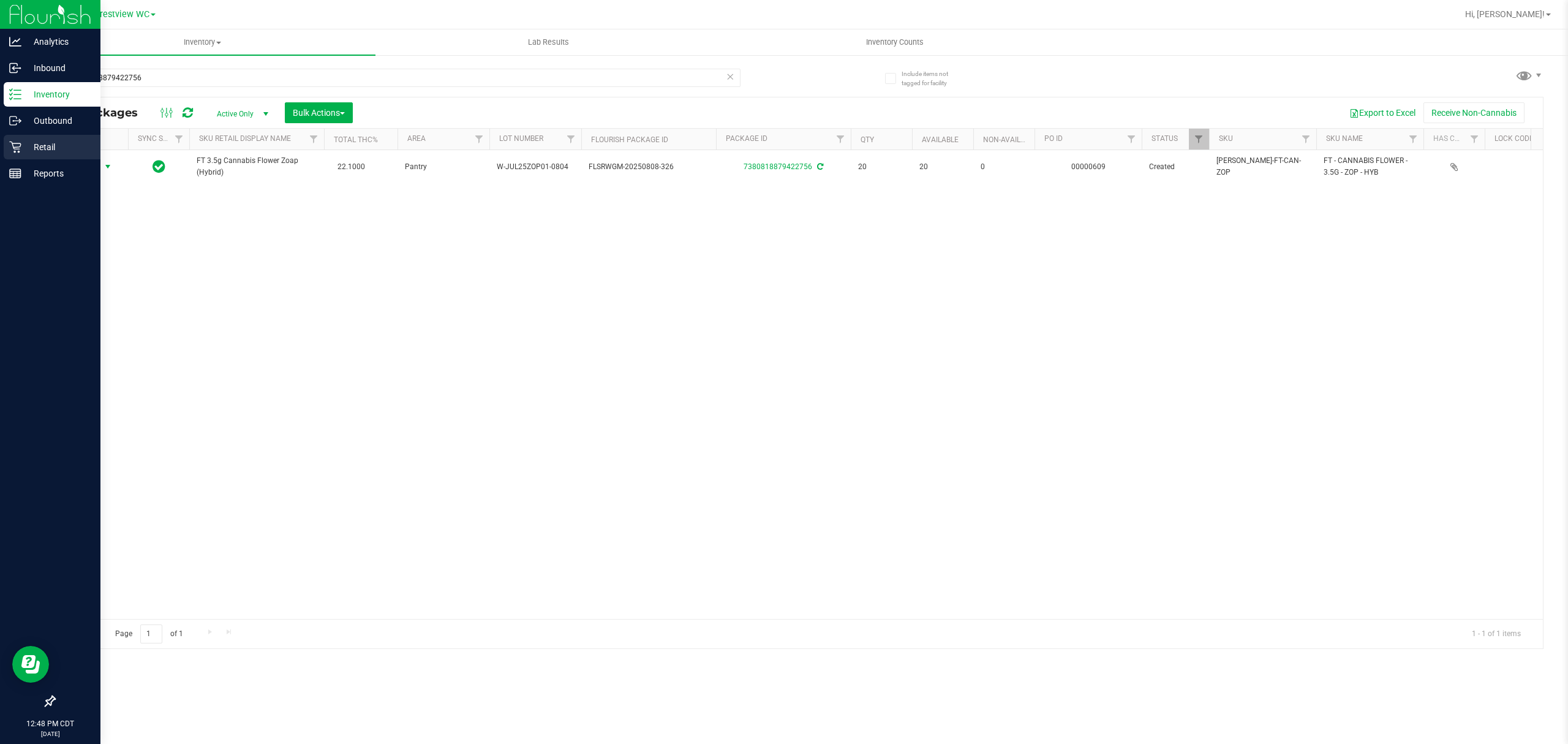
click at [25, 148] on p "Retail" at bounding box center [58, 147] width 73 height 15
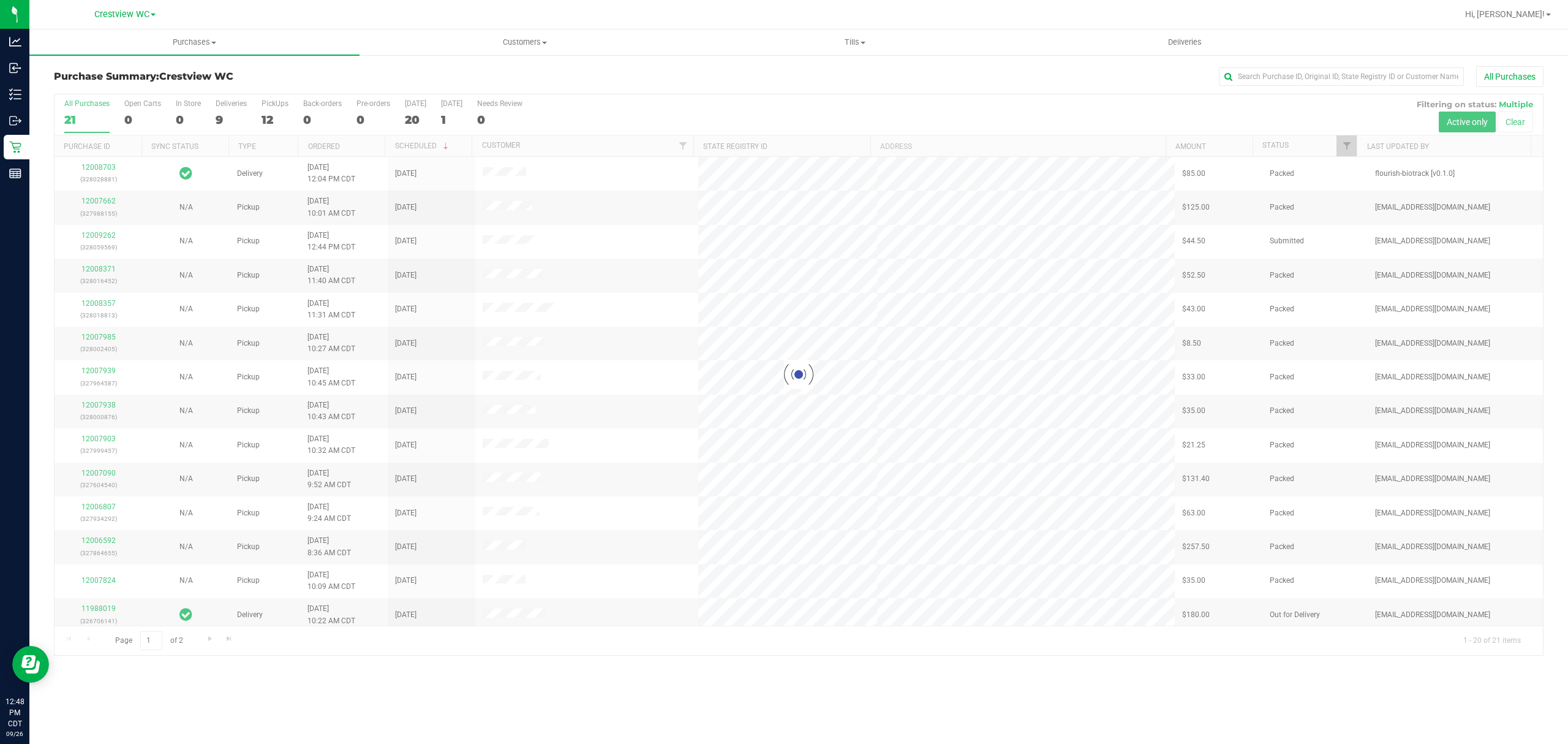
click at [220, 116] on div at bounding box center [798, 374] width 1488 height 560
click at [220, 116] on div "9" at bounding box center [231, 120] width 31 height 14
click at [0, 0] on input "Deliveries 9" at bounding box center [0, 0] width 0 height 0
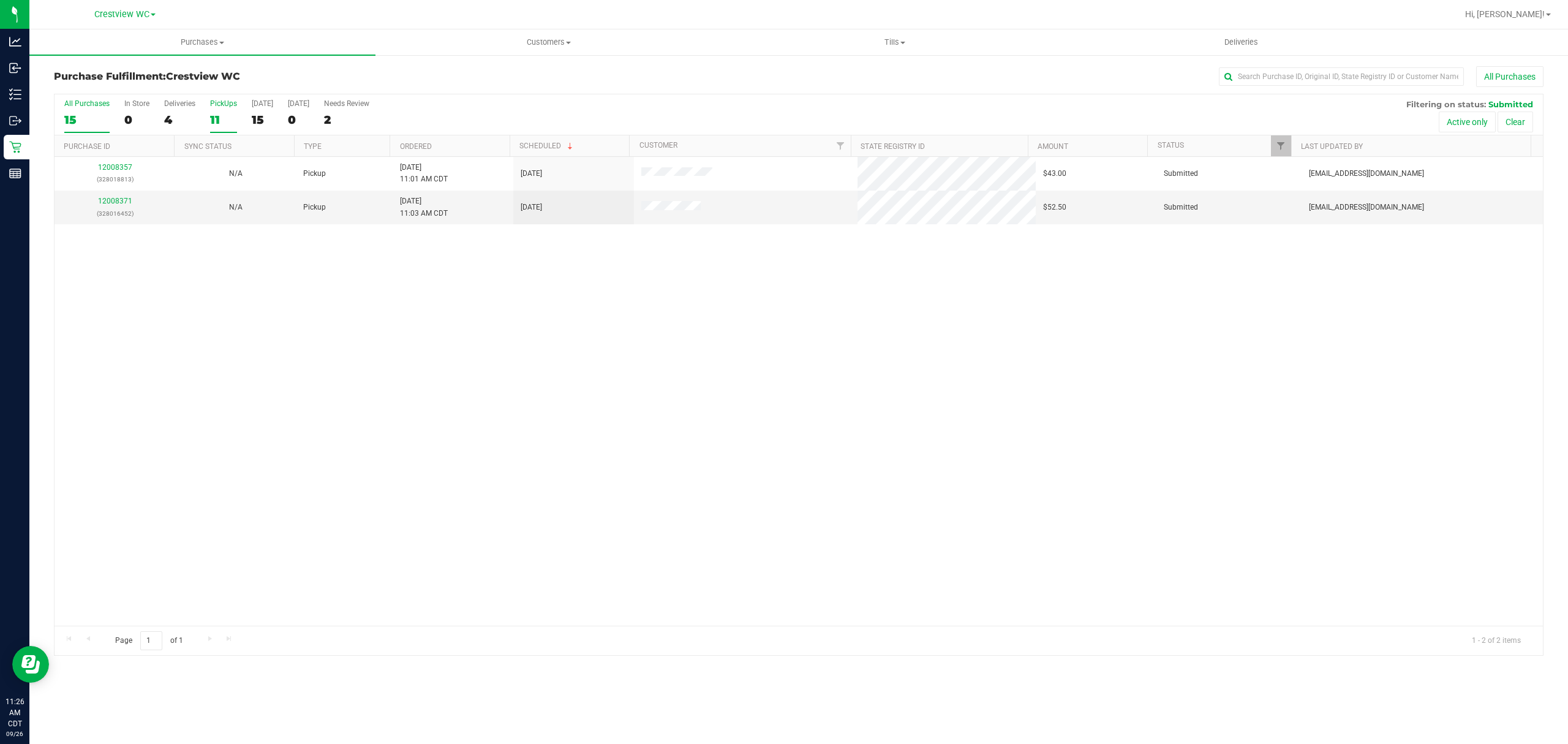
click at [228, 114] on div "11" at bounding box center [224, 120] width 27 height 14
click at [0, 0] on input "PickUps 11" at bounding box center [0, 0] width 0 height 0
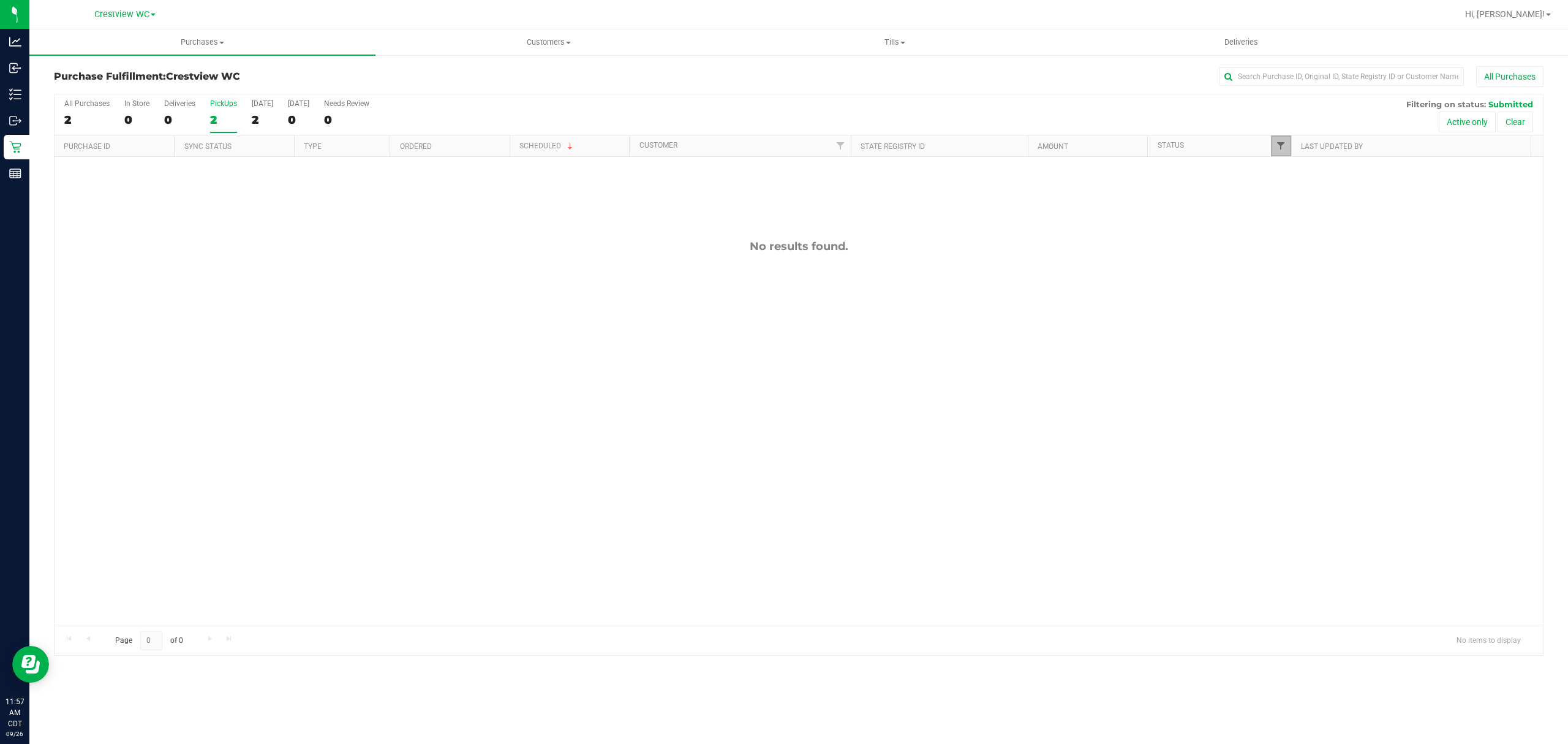
click at [1278, 145] on span "Filter" at bounding box center [1280, 146] width 10 height 10
click at [1303, 278] on span "Packed" at bounding box center [1308, 281] width 24 height 7
click at [1290, 278] on input "Packed" at bounding box center [1286, 282] width 8 height 8
checkbox input "true"
click at [1306, 297] on span "Submitted" at bounding box center [1312, 297] width 33 height 7
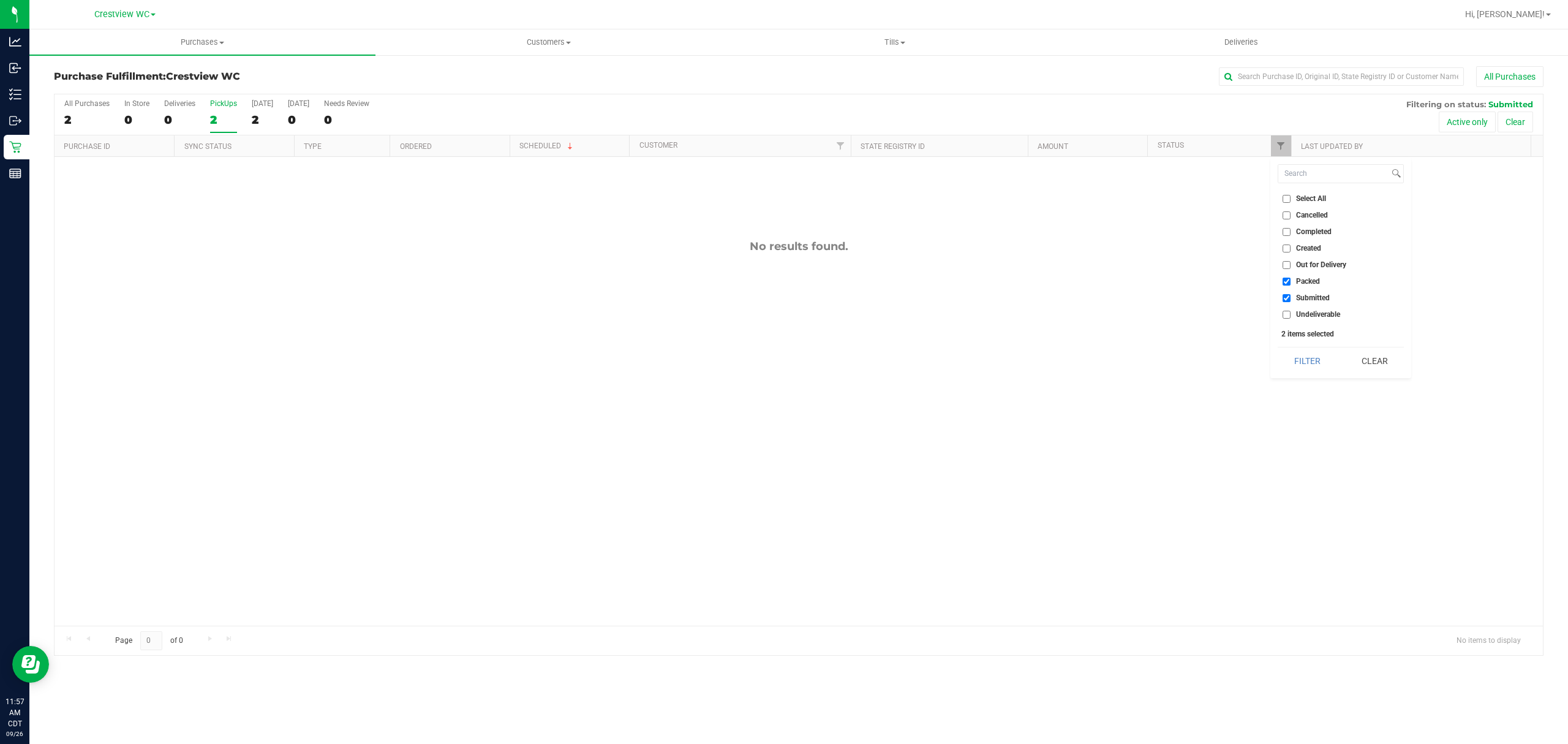
click at [1290, 297] on input "Submitted" at bounding box center [1286, 298] width 8 height 8
checkbox input "false"
click at [1316, 351] on button "Filter" at bounding box center [1307, 361] width 59 height 27
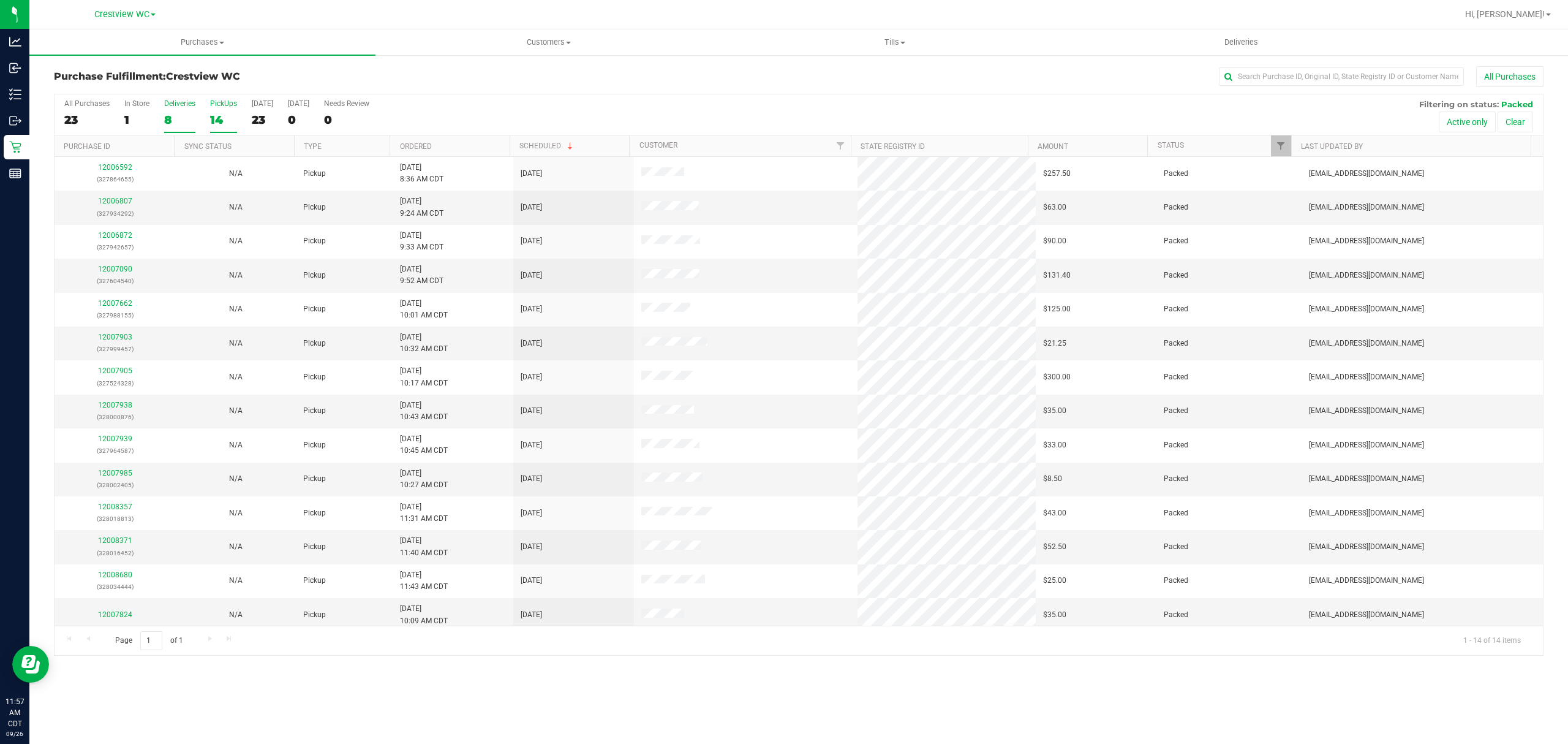
click at [170, 119] on div "8" at bounding box center [180, 120] width 31 height 14
click at [0, 0] on input "Deliveries 8" at bounding box center [0, 0] width 0 height 0
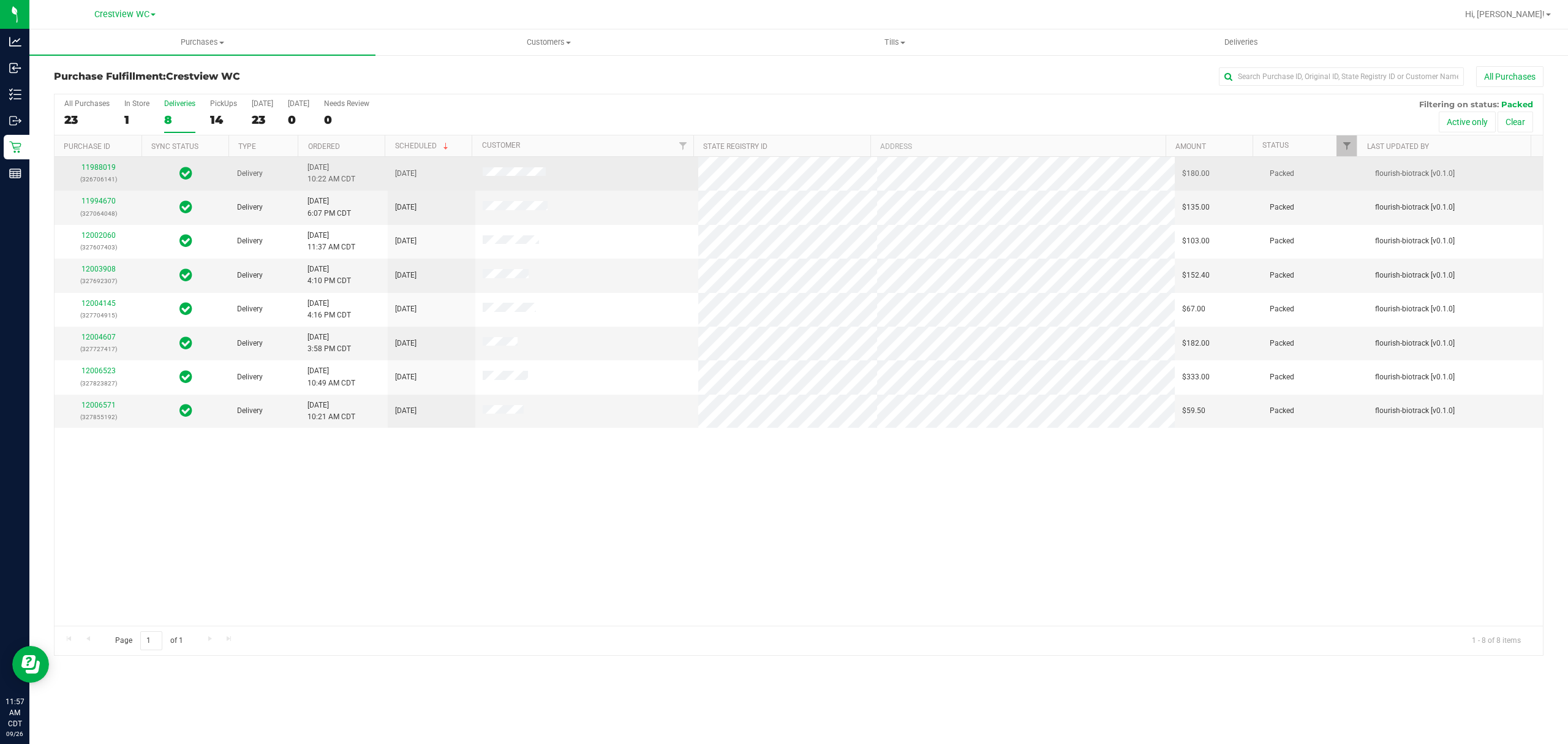
click at [94, 172] on div "11988019 (326706141)" at bounding box center [98, 173] width 73 height 23
click at [97, 167] on link "11988019" at bounding box center [98, 167] width 34 height 9
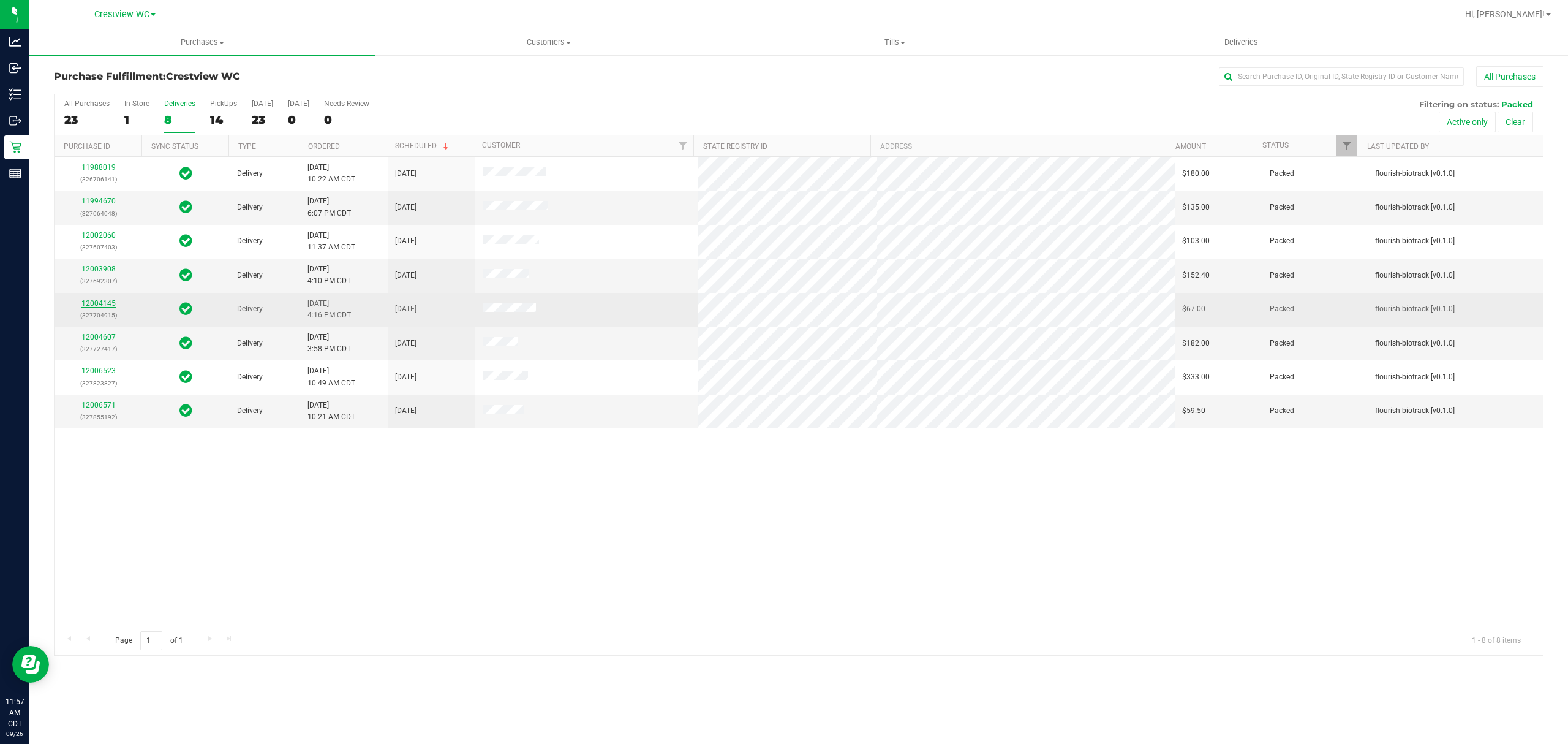
click at [95, 305] on link "12004145" at bounding box center [98, 303] width 34 height 9
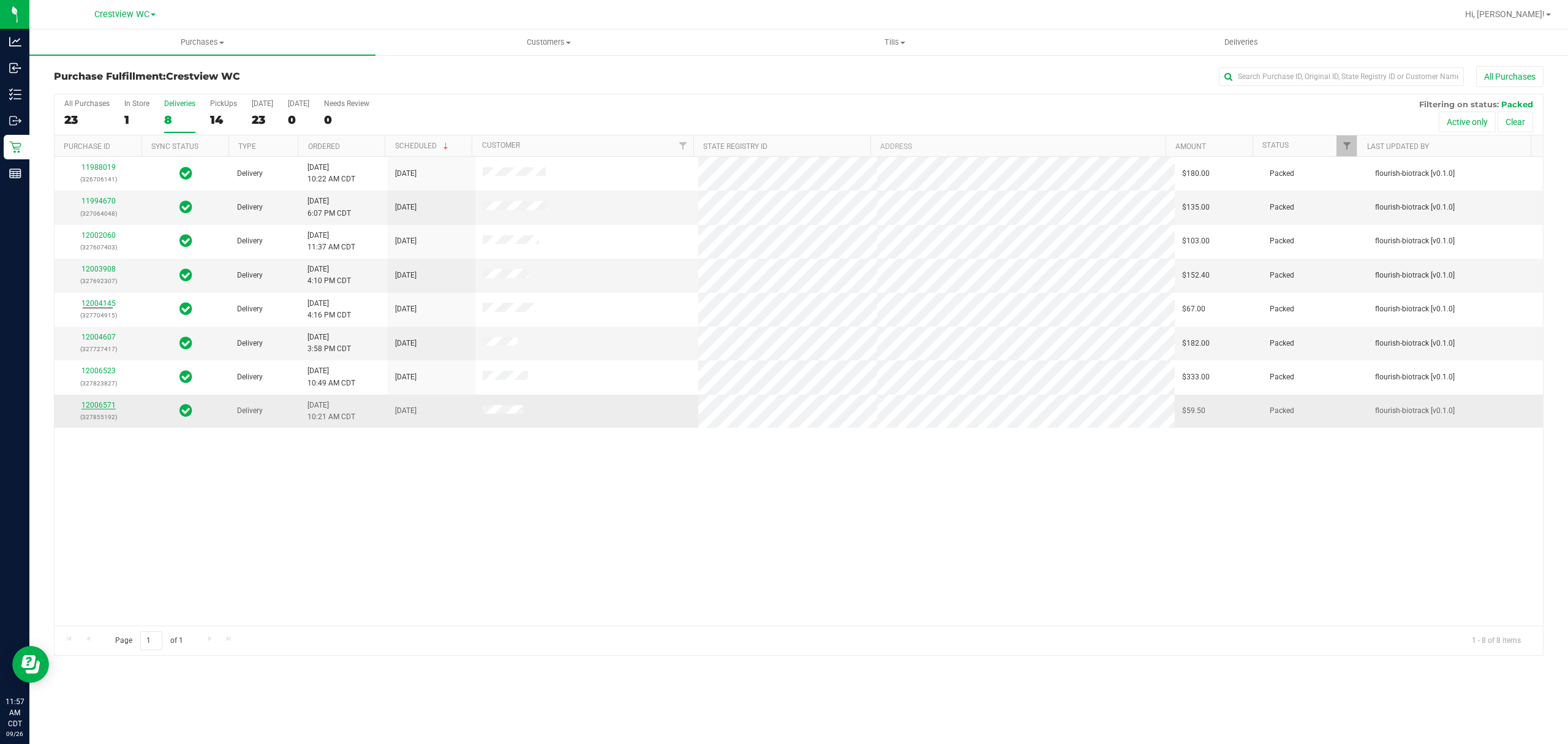
click at [99, 403] on link "12006571" at bounding box center [98, 405] width 34 height 9
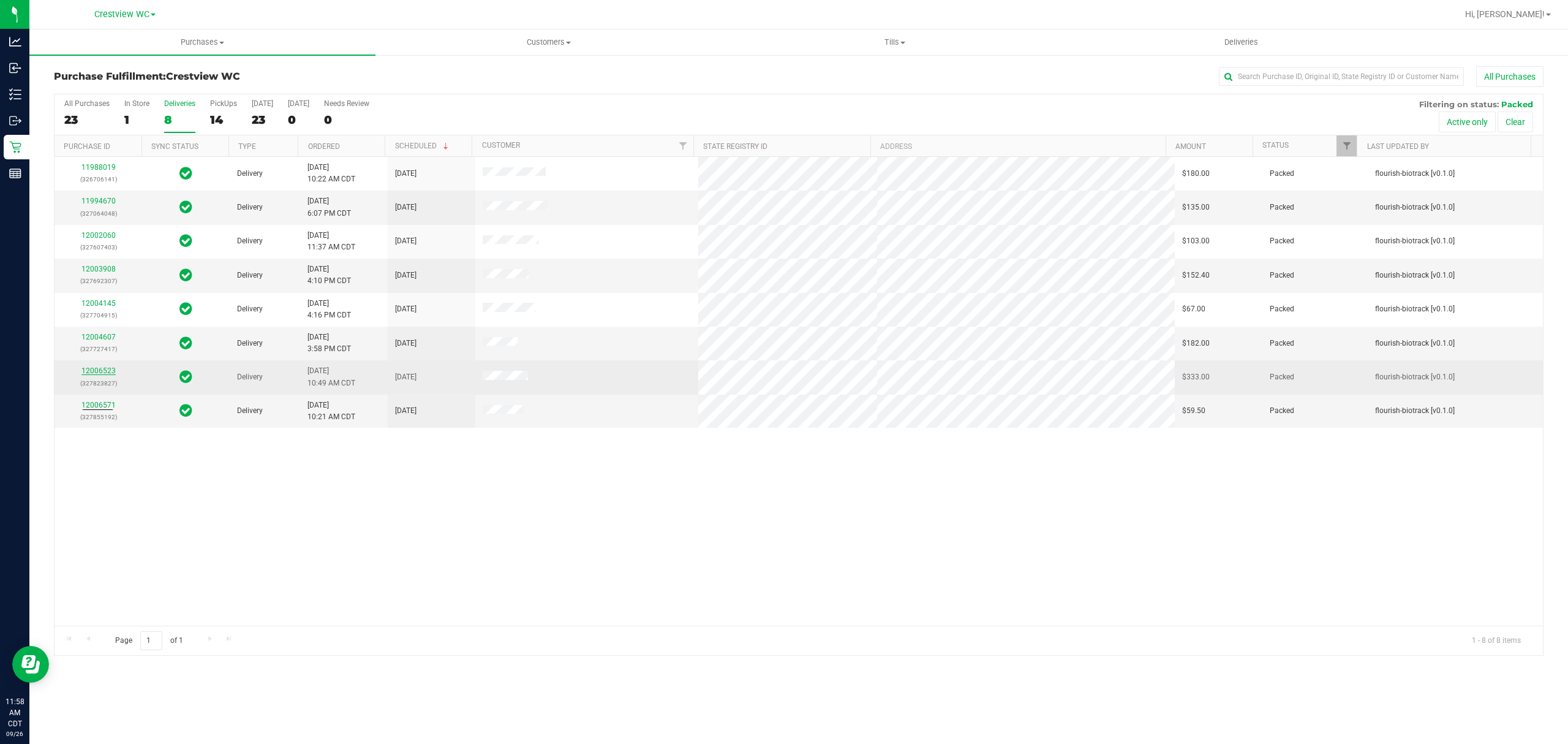
click at [95, 375] on link "12006523" at bounding box center [98, 371] width 34 height 9
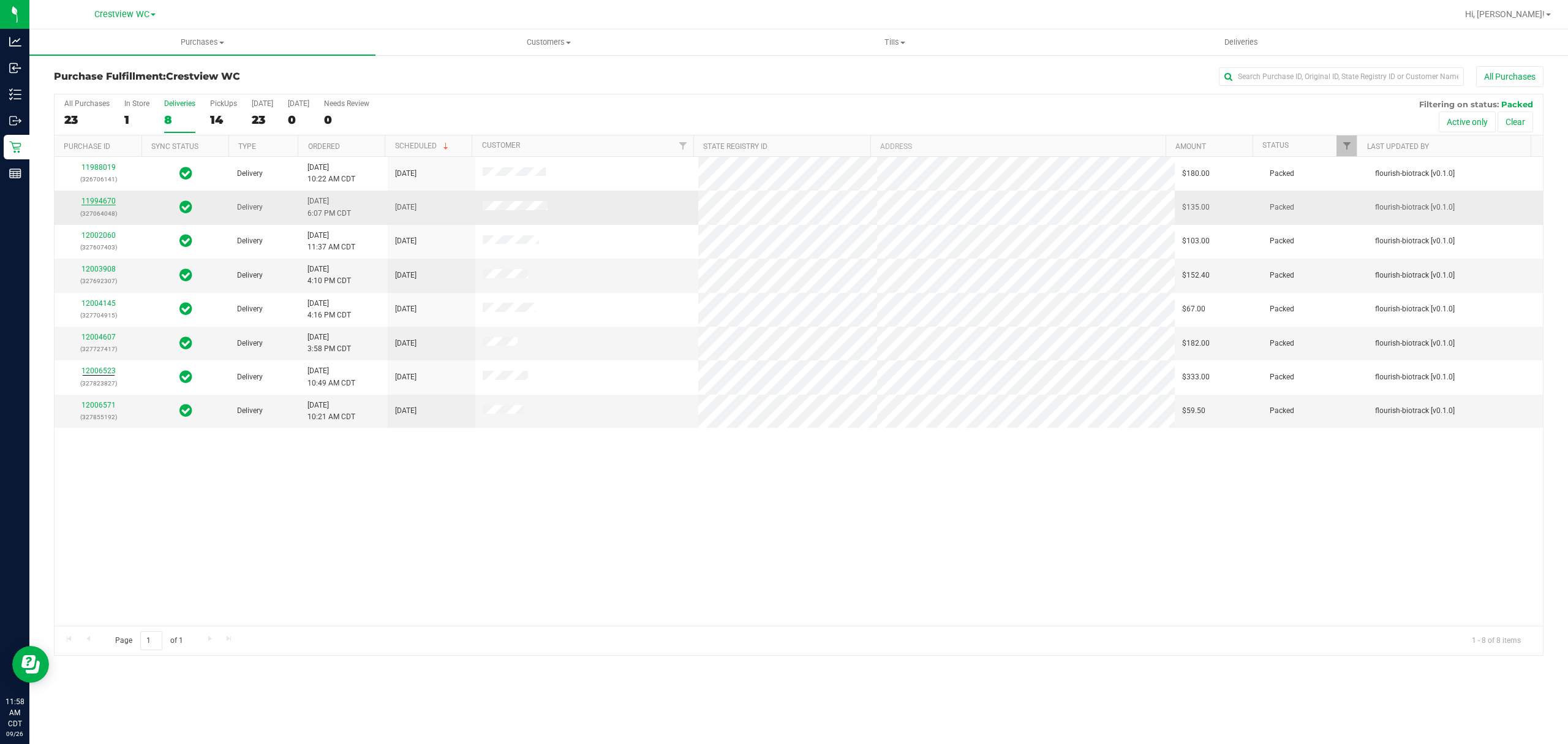
click at [95, 204] on link "11994670" at bounding box center [98, 200] width 34 height 9
click at [95, 268] on link "12003908" at bounding box center [98, 268] width 34 height 9
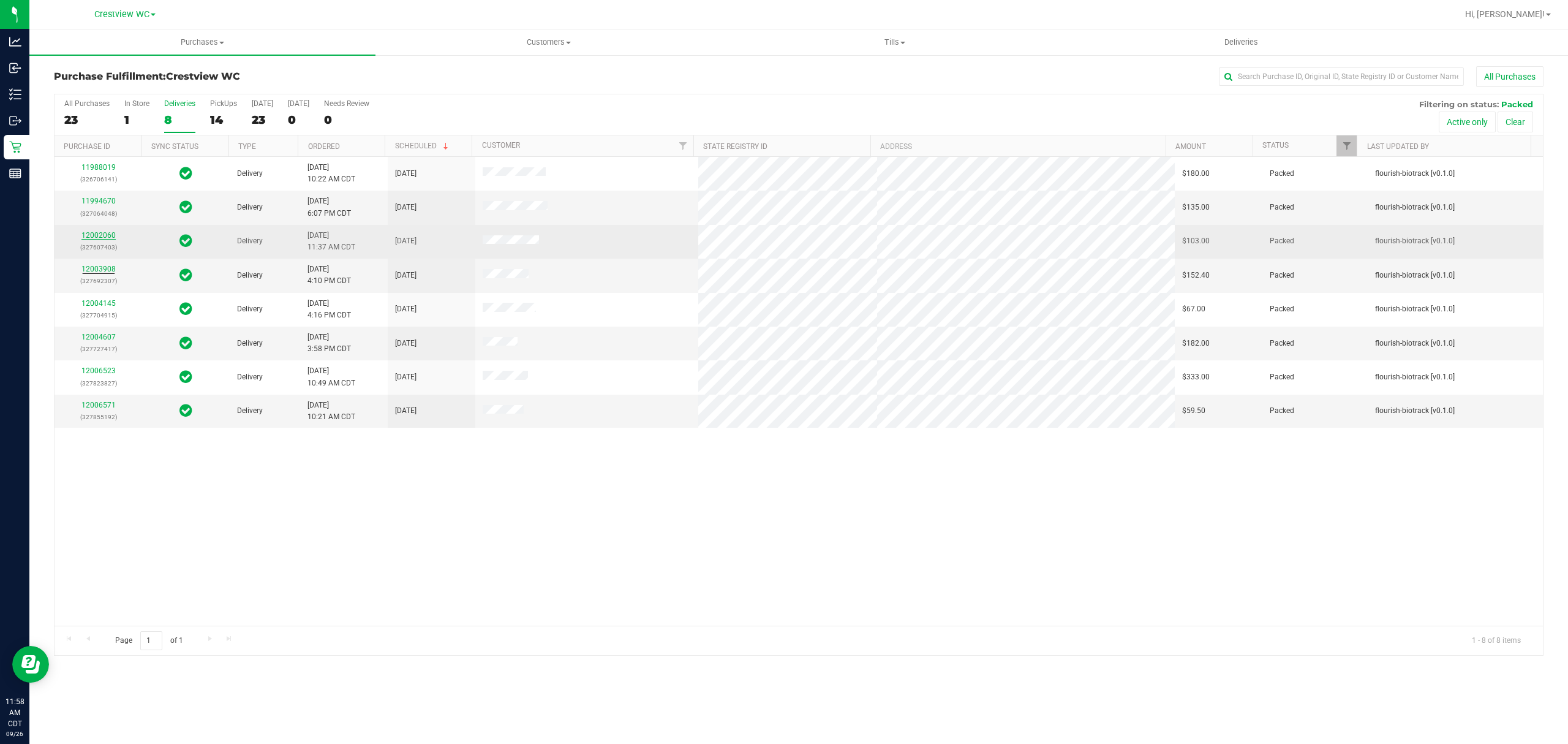
click at [103, 236] on link "12002060" at bounding box center [98, 235] width 34 height 9
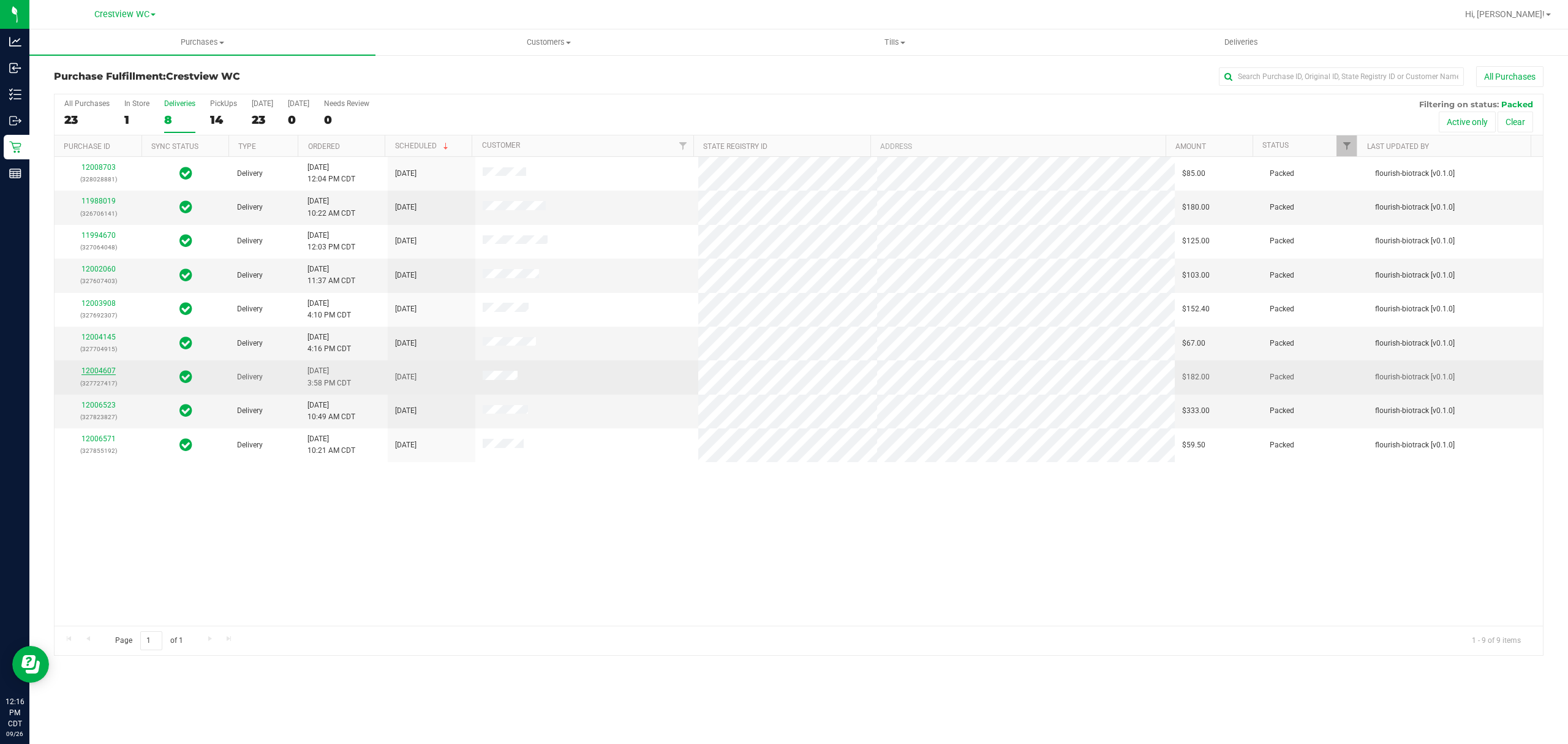
click at [96, 370] on link "12004607" at bounding box center [98, 371] width 34 height 9
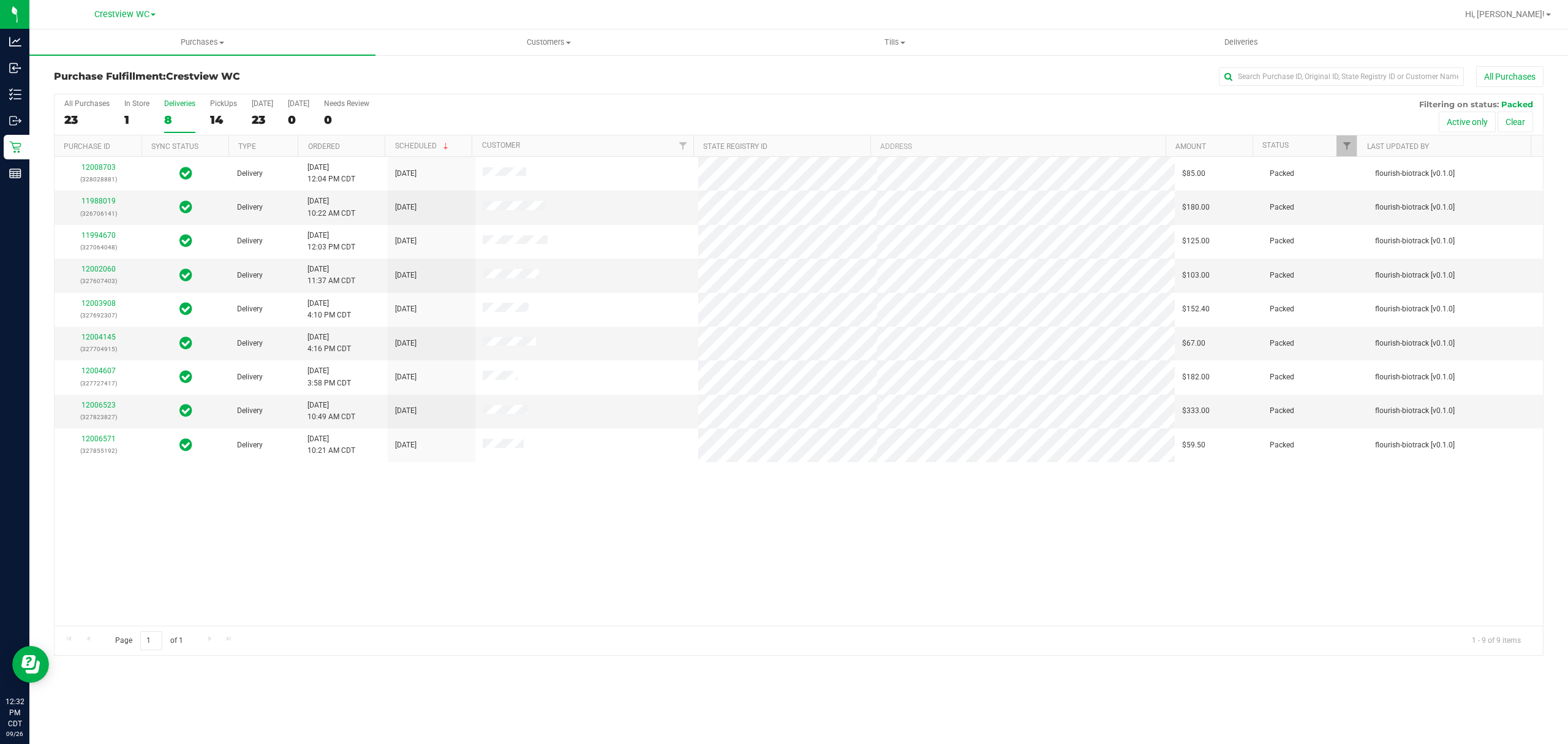
drag, startPoint x: 1071, startPoint y: 0, endPoint x: 431, endPoint y: 78, distance: 644.7
click at [431, 78] on h3 "Purchase Fulfillment: Crestview WC" at bounding box center [302, 76] width 497 height 11
click at [174, 111] on label "Deliveries 8" at bounding box center [180, 116] width 31 height 33
click at [0, 0] on input "Deliveries 8" at bounding box center [0, 0] width 0 height 0
click at [1247, 45] on span "Deliveries" at bounding box center [1241, 42] width 67 height 11
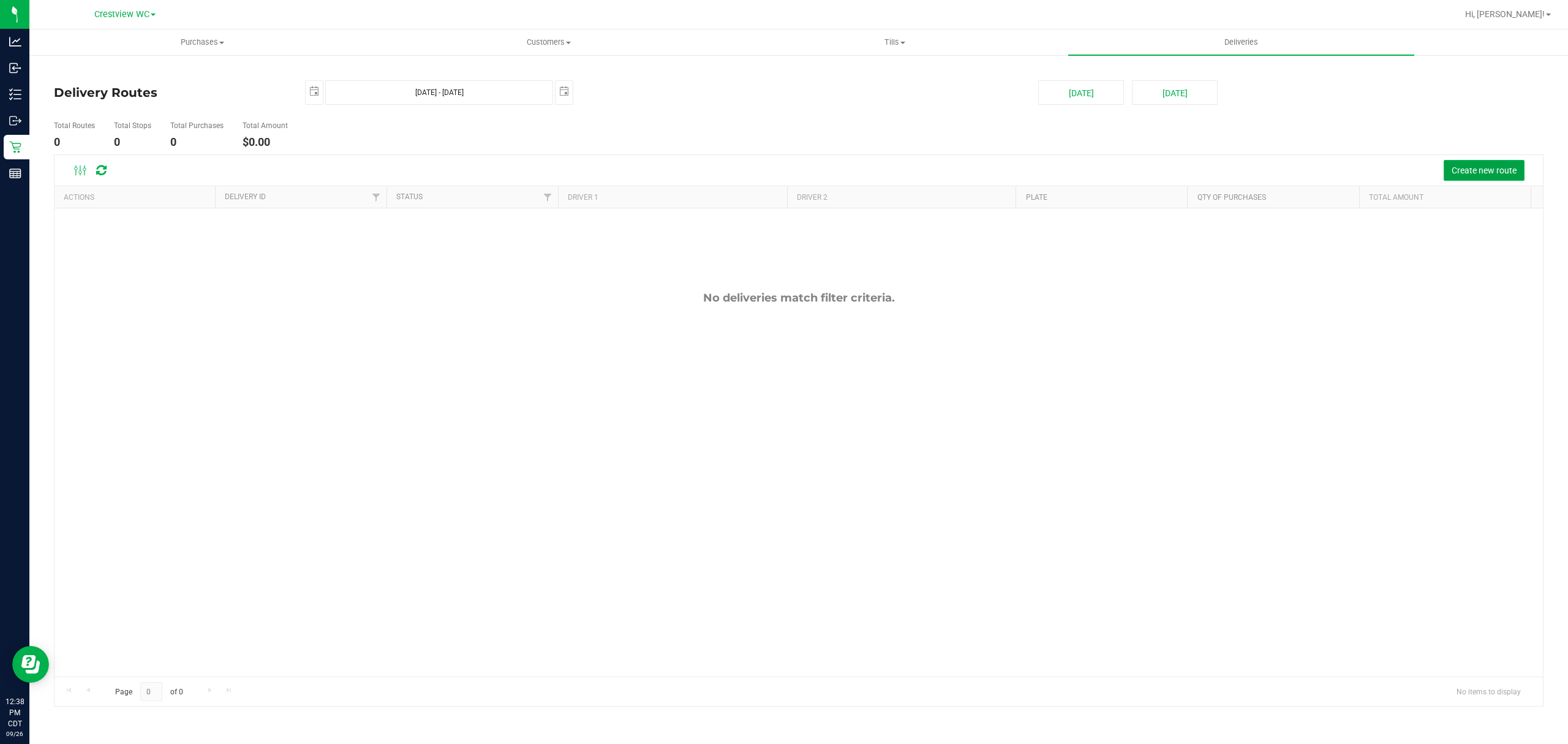
click at [1482, 180] on button "Create new route" at bounding box center [1483, 170] width 81 height 21
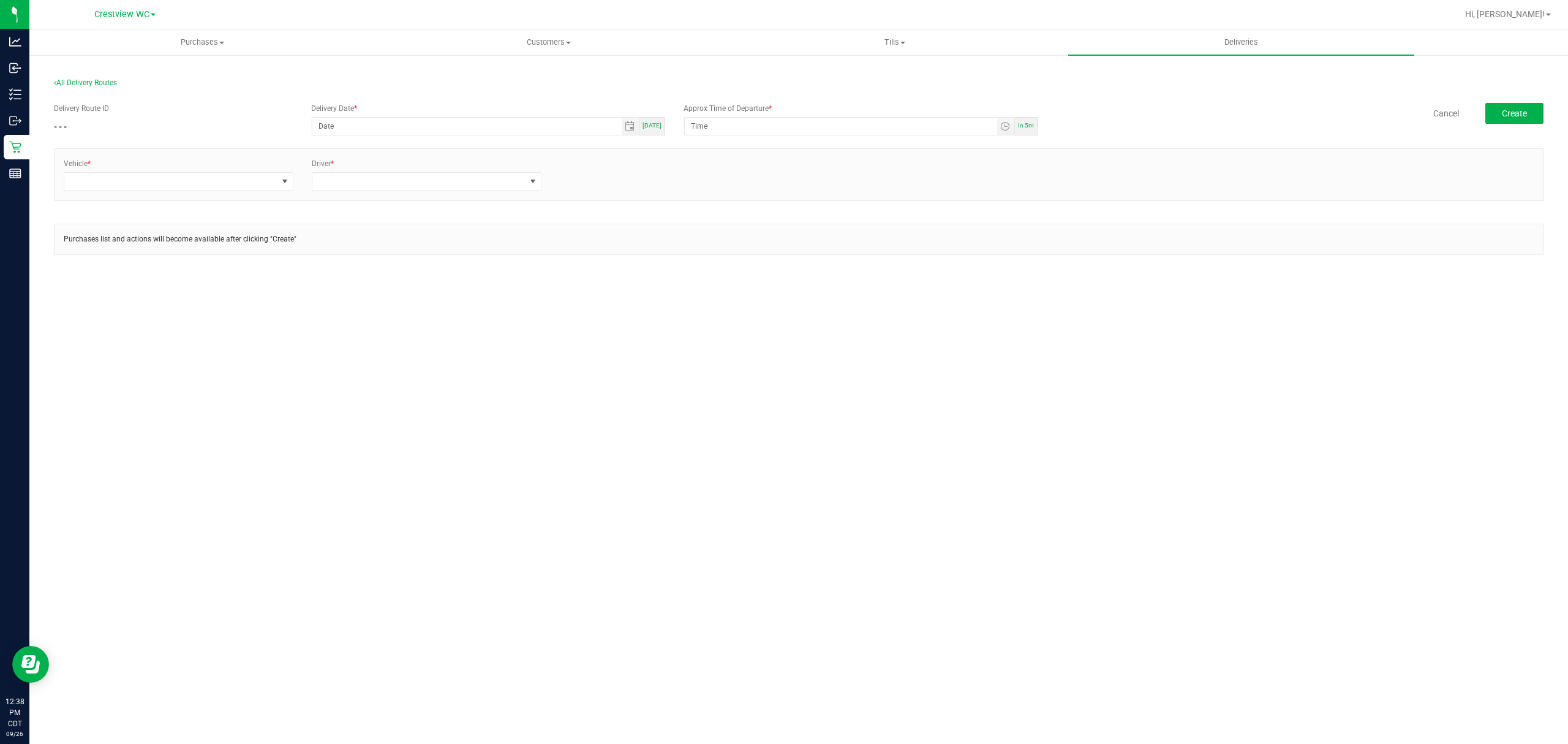
click at [655, 120] on div "Today" at bounding box center [652, 126] width 26 height 19
type input "[DATE]"
click at [701, 124] on input "12:00 AM" at bounding box center [840, 126] width 312 height 17
click at [699, 123] on input "12:00 AM" at bounding box center [840, 126] width 312 height 17
click at [714, 121] on input "1:00 AM" at bounding box center [840, 126] width 312 height 17
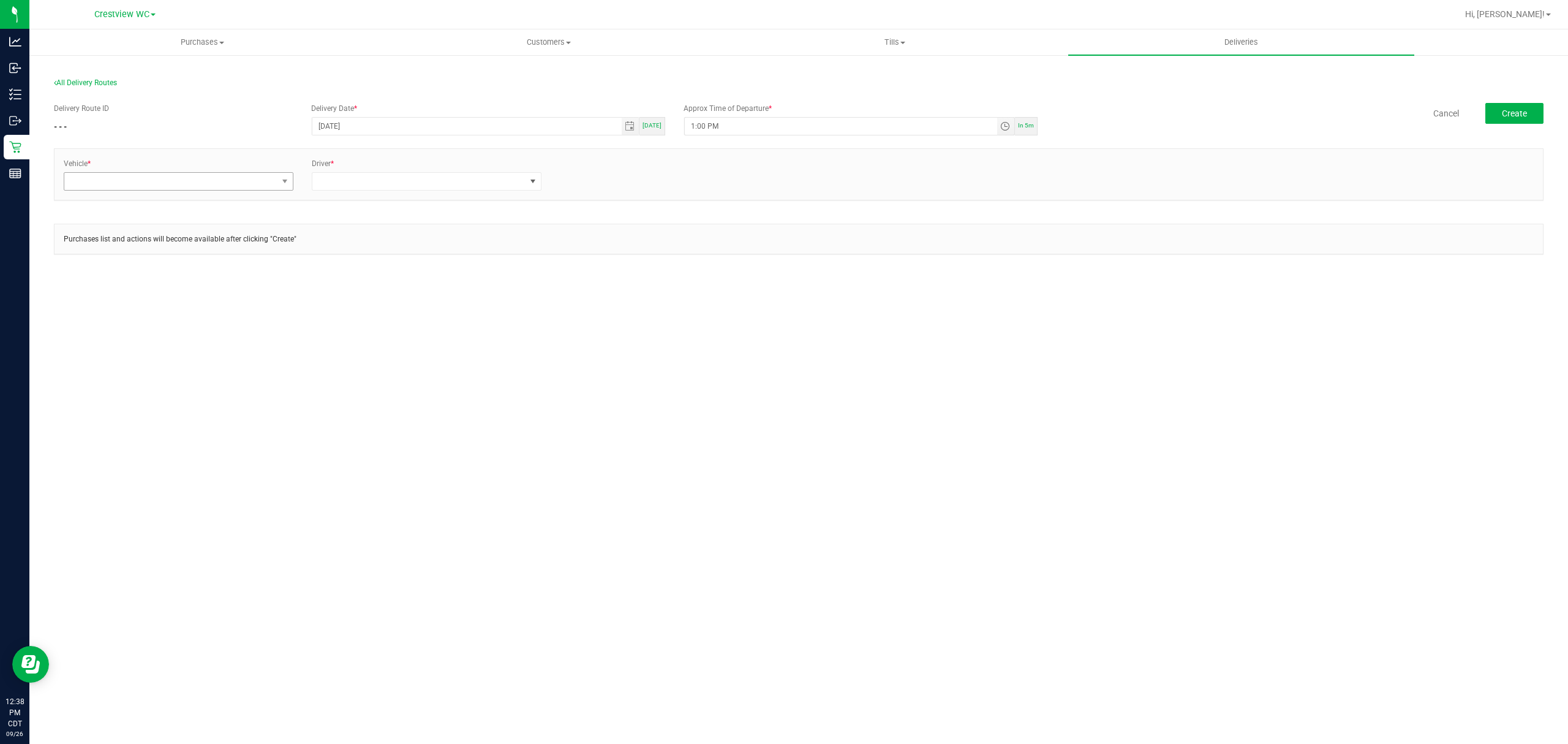
type input "1:00 PM"
click at [250, 189] on span at bounding box center [170, 182] width 213 height 17
type input "ro"
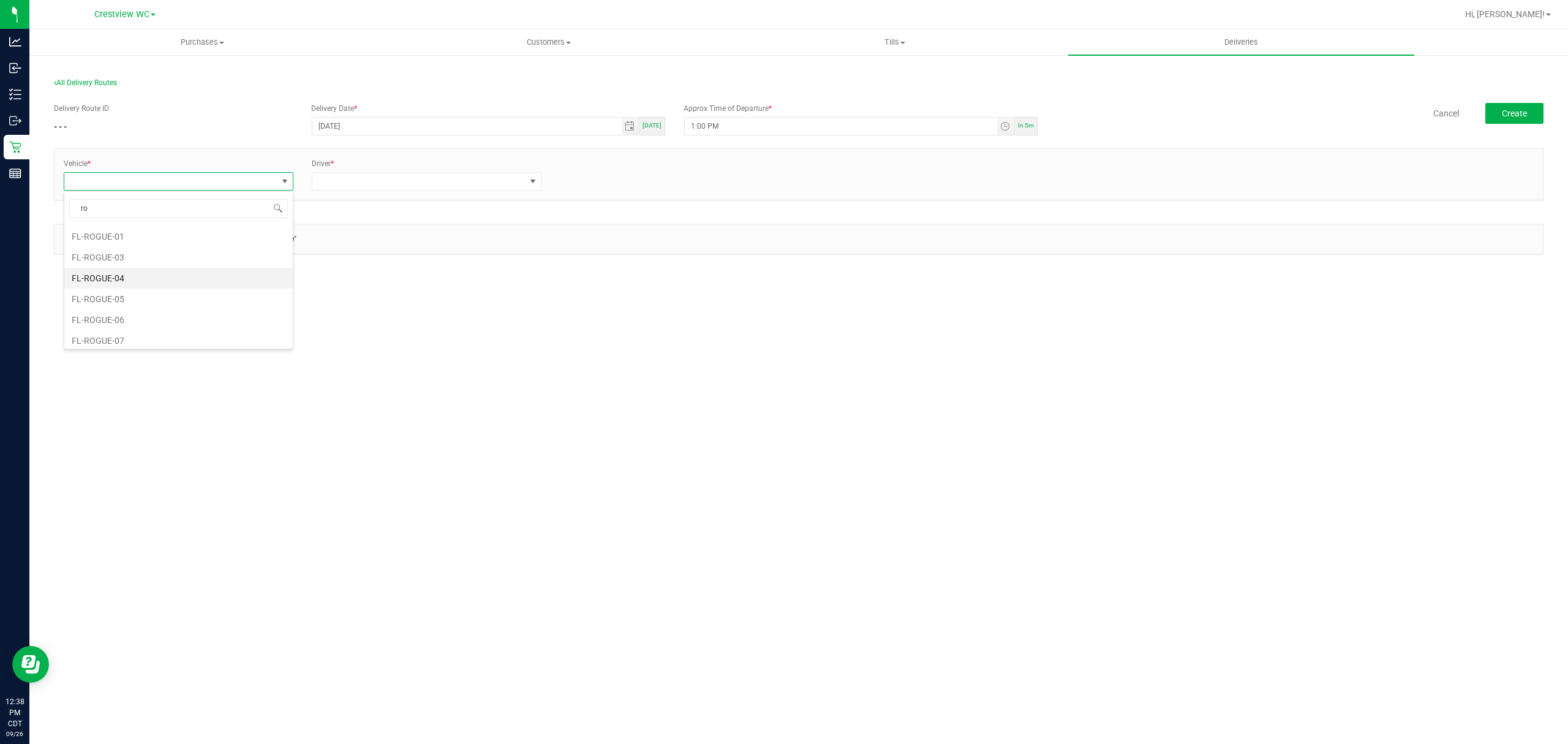
click at [136, 280] on li "FL-ROGUE-04" at bounding box center [178, 278] width 228 height 21
click at [376, 185] on span at bounding box center [419, 182] width 213 height 17
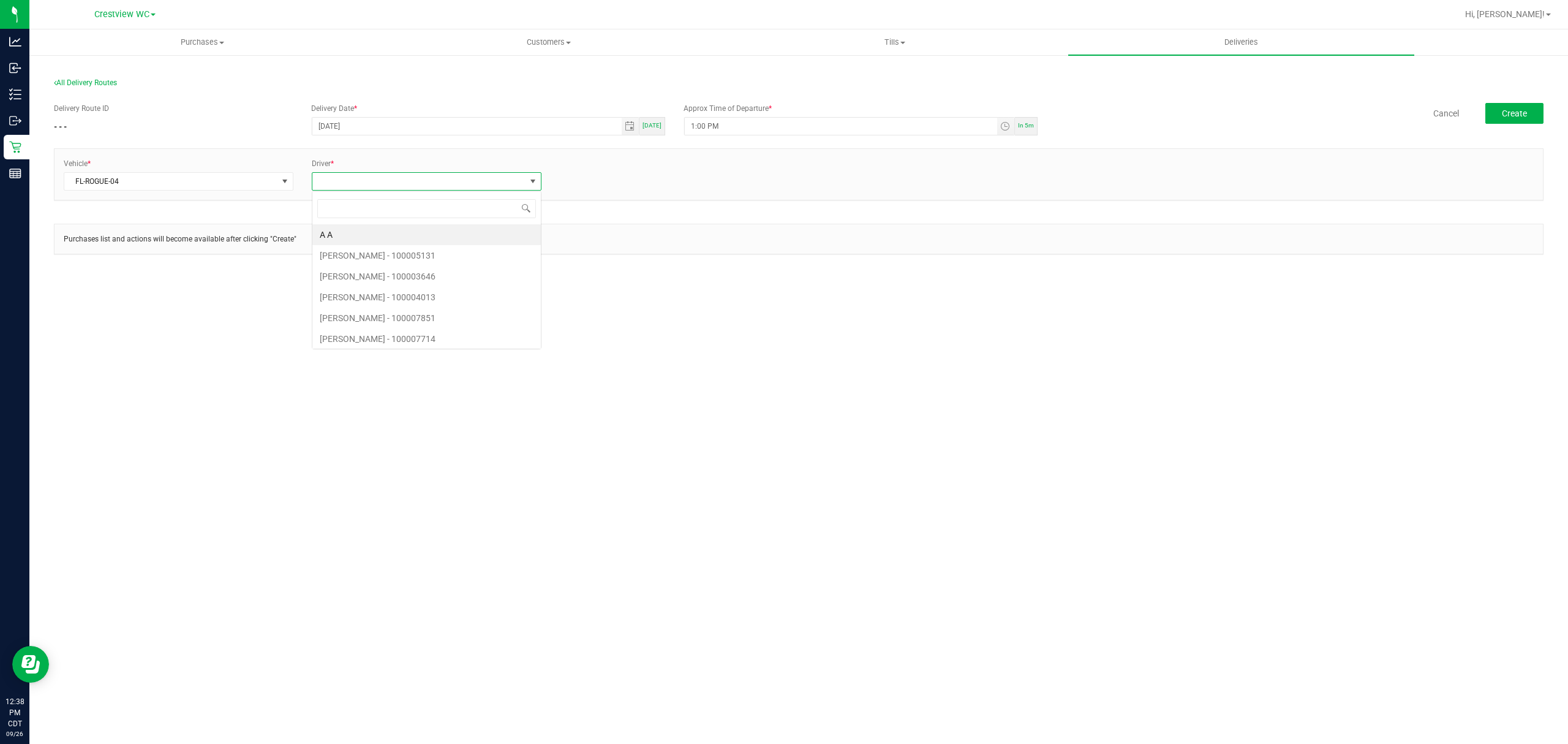
scroll to position [19, 229]
type input "l"
type input "car"
click at [364, 231] on li "CARMEN VINCIGUERRA - 100007206" at bounding box center [427, 234] width 228 height 21
click at [571, 176] on link "+ Add Driver" at bounding box center [580, 178] width 41 height 9
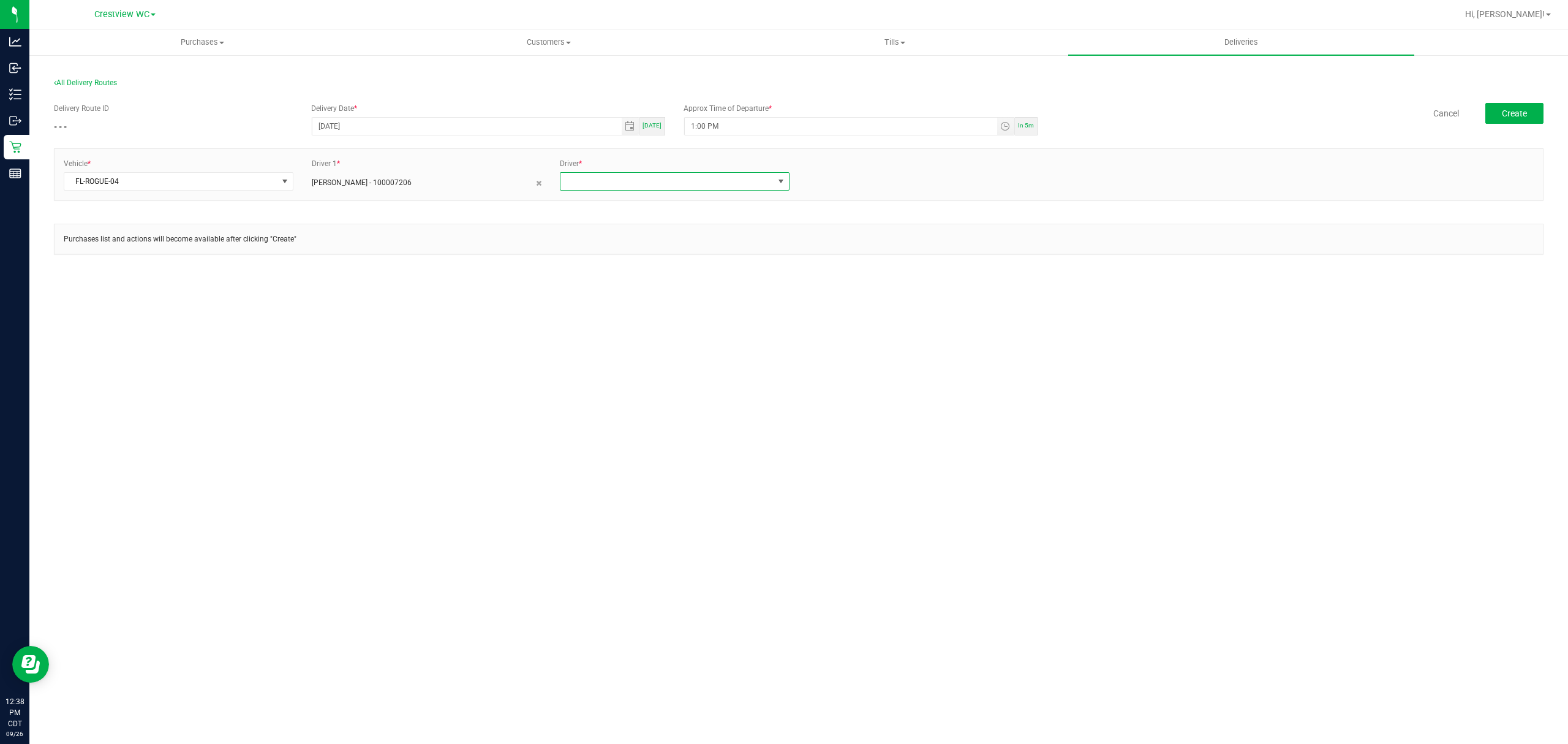
click at [571, 176] on span at bounding box center [666, 182] width 213 height 17
type input "logan"
click at [633, 263] on li "LOGAN ALLEN - 100006383" at bounding box center [674, 255] width 228 height 21
click at [1519, 114] on span "Create" at bounding box center [1515, 113] width 25 height 10
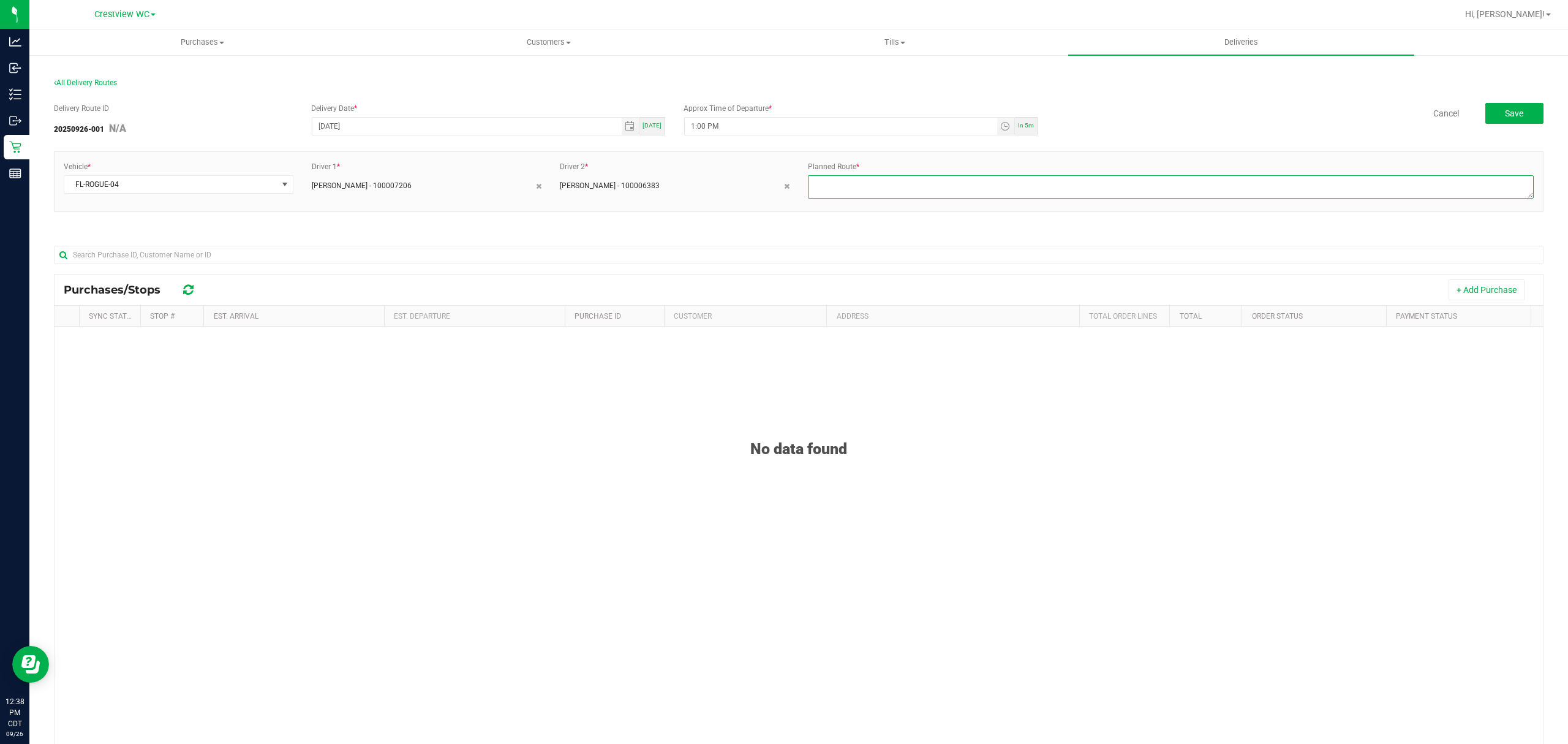
click at [838, 189] on textarea at bounding box center [1170, 186] width 726 height 23
type textarea "1"
click at [446, 230] on div "Delivery Route ID 20250926-001 N/A Delivery Date * 09/26/2025 Today Approx Time…" at bounding box center [798, 463] width 1489 height 741
click at [1483, 285] on button "+ Add Purchase" at bounding box center [1487, 289] width 76 height 21
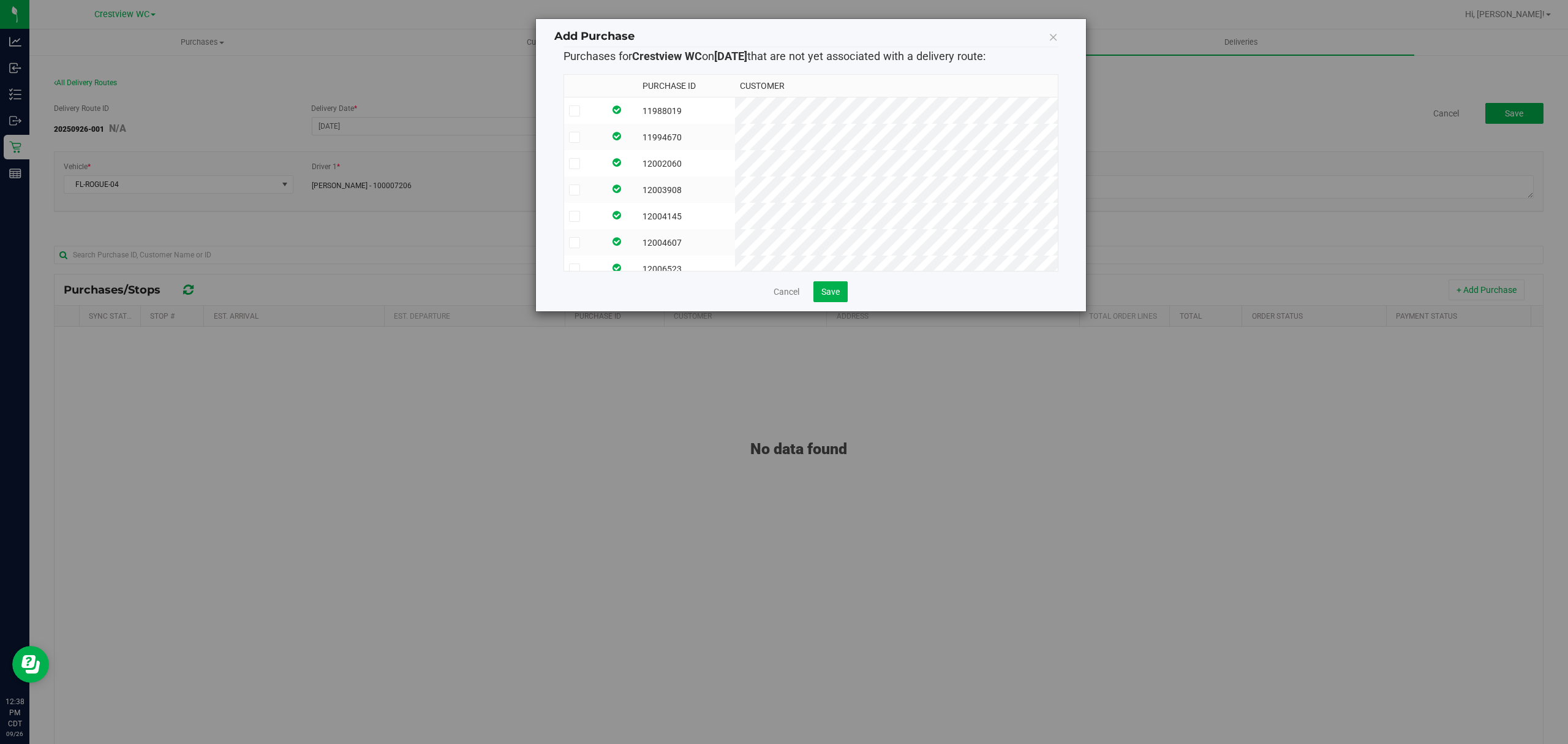
click at [735, 97] on th "Purchase ID" at bounding box center [686, 86] width 97 height 23
click at [735, 104] on td "11988019" at bounding box center [686, 111] width 97 height 27
click at [735, 145] on td "11994670" at bounding box center [686, 136] width 97 height 26
click at [735, 164] on td "12002060" at bounding box center [686, 163] width 97 height 26
drag, startPoint x: 752, startPoint y: 188, endPoint x: 750, endPoint y: 197, distance: 9.2
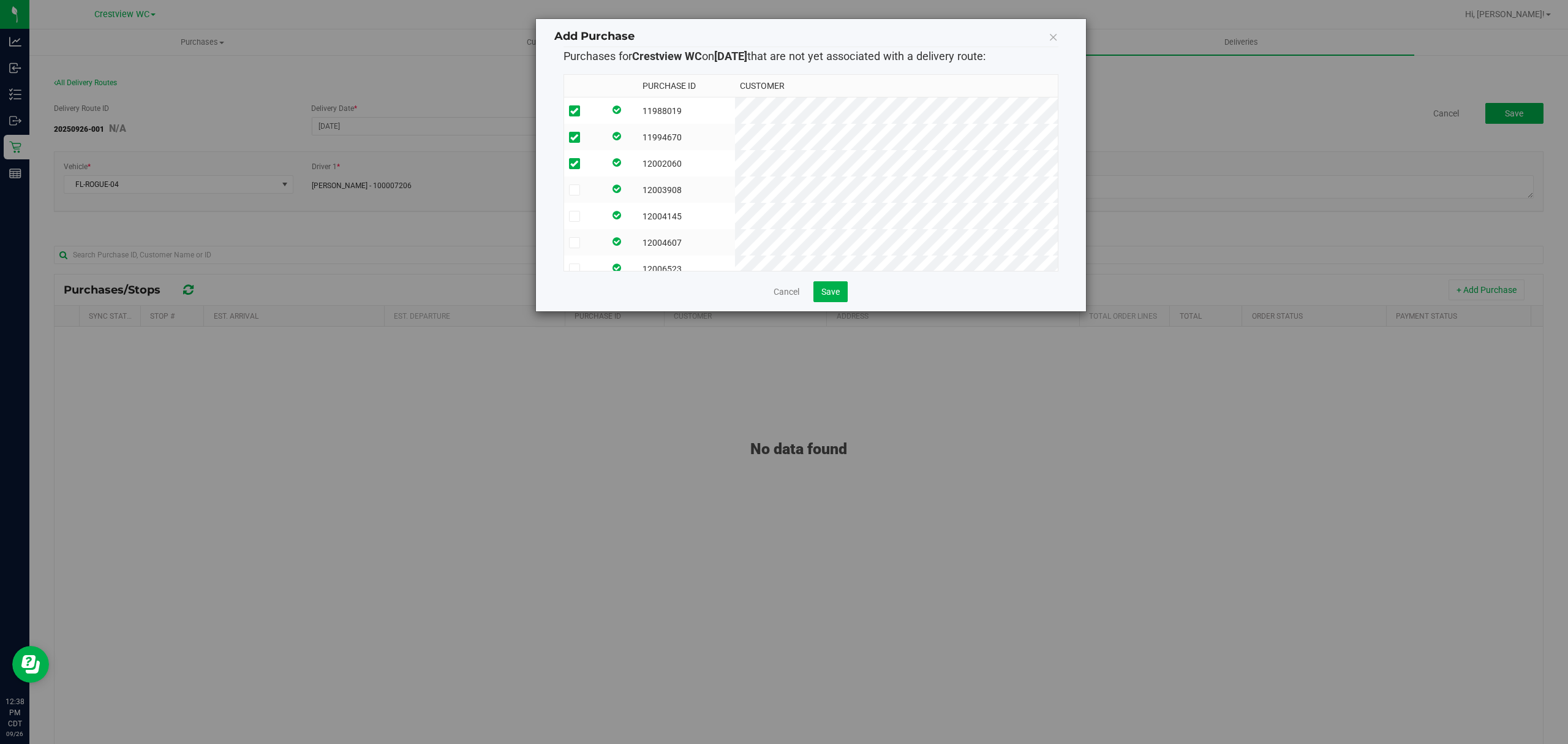
click at [735, 186] on td "12003908" at bounding box center [686, 189] width 97 height 26
click at [735, 214] on td "12004145" at bounding box center [686, 216] width 97 height 26
click at [735, 241] on td "12004607" at bounding box center [686, 242] width 97 height 26
click at [735, 218] on td "12006523" at bounding box center [686, 231] width 97 height 26
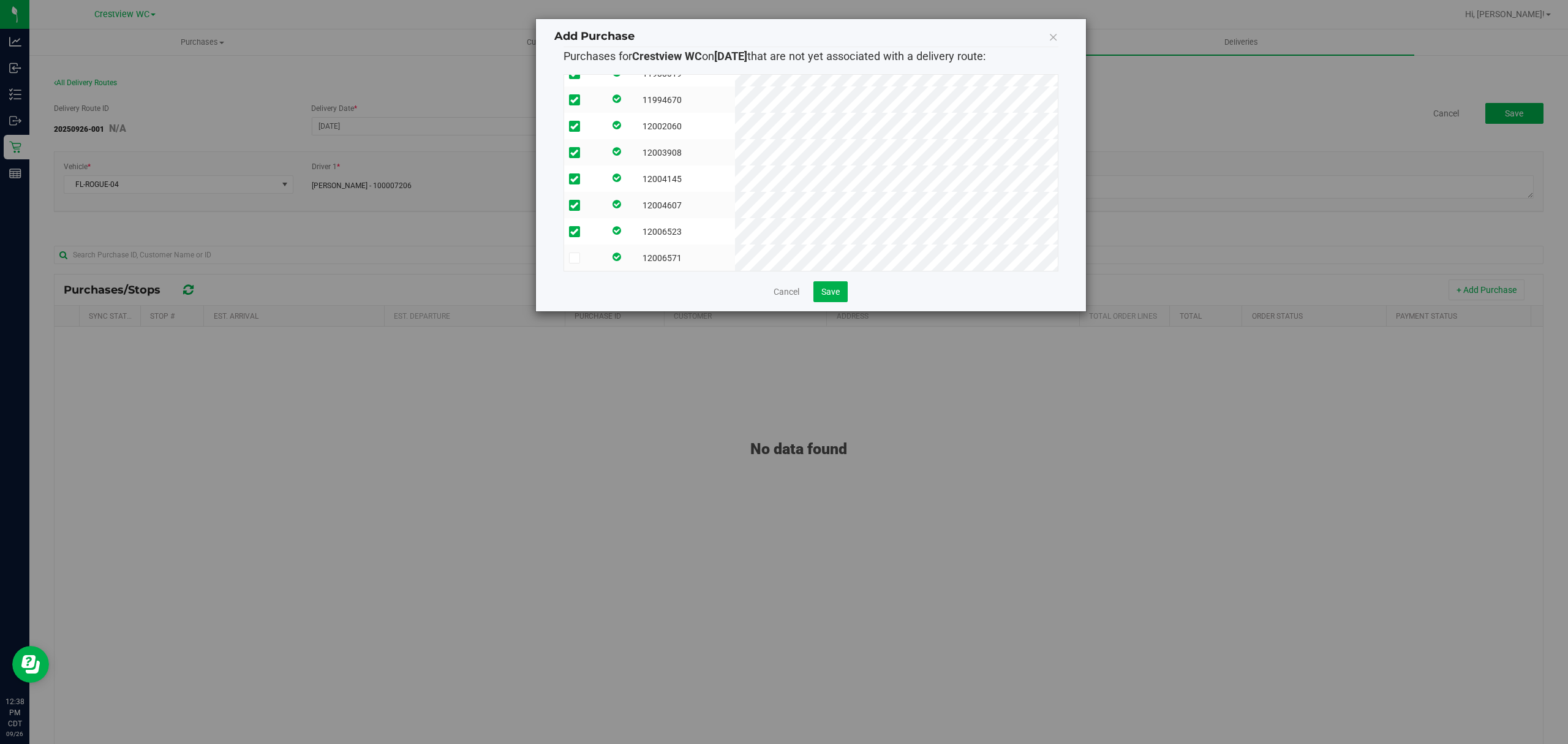
click at [735, 244] on td "12006571" at bounding box center [686, 257] width 97 height 26
click at [831, 291] on span "Save" at bounding box center [830, 291] width 19 height 10
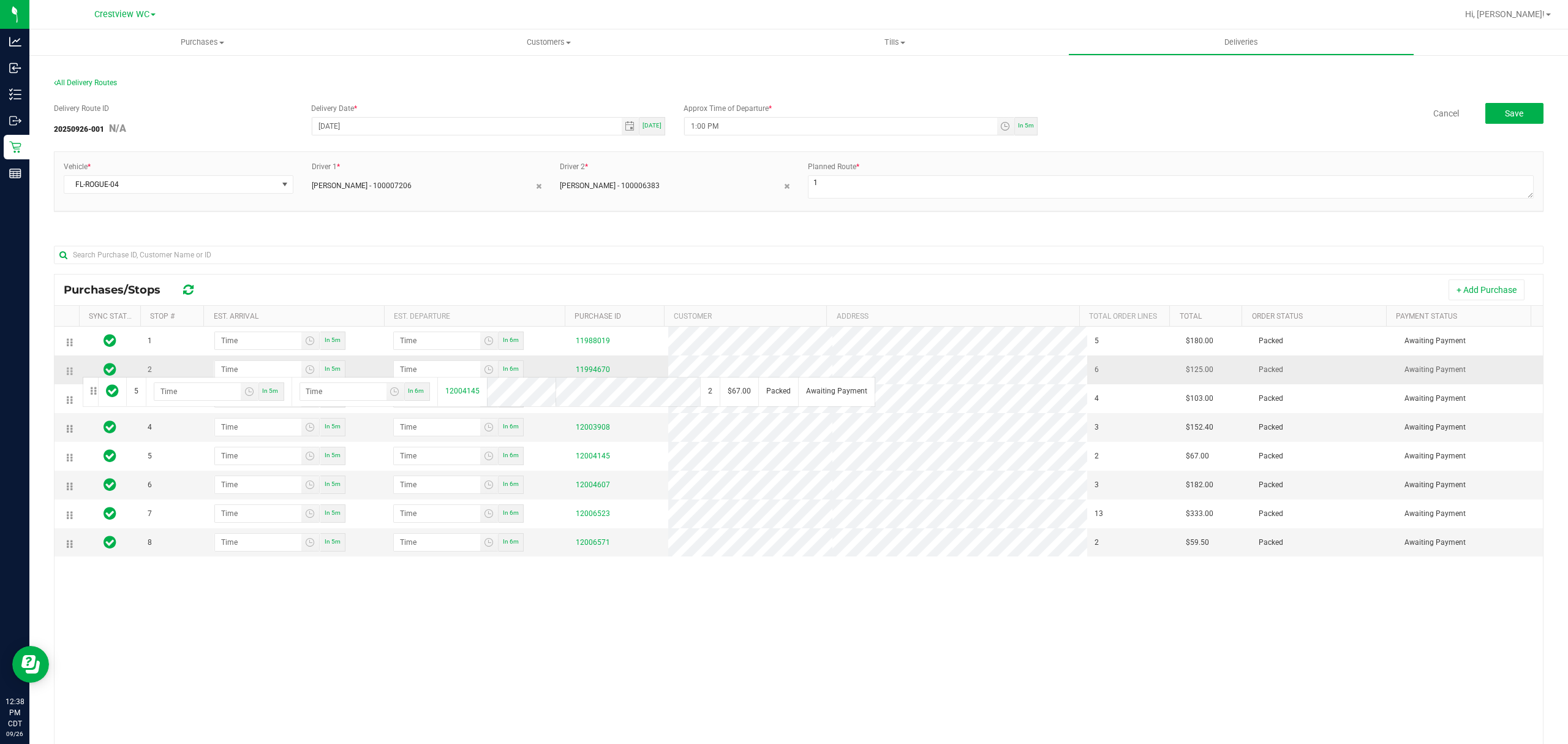
drag, startPoint x: 71, startPoint y: 461, endPoint x: 79, endPoint y: 373, distance: 88.4
drag, startPoint x: 67, startPoint y: 552, endPoint x: 75, endPoint y: 387, distance: 165.2
drag, startPoint x: 65, startPoint y: 554, endPoint x: 78, endPoint y: 429, distance: 125.7
drag, startPoint x: 74, startPoint y: 520, endPoint x: 77, endPoint y: 479, distance: 41.1
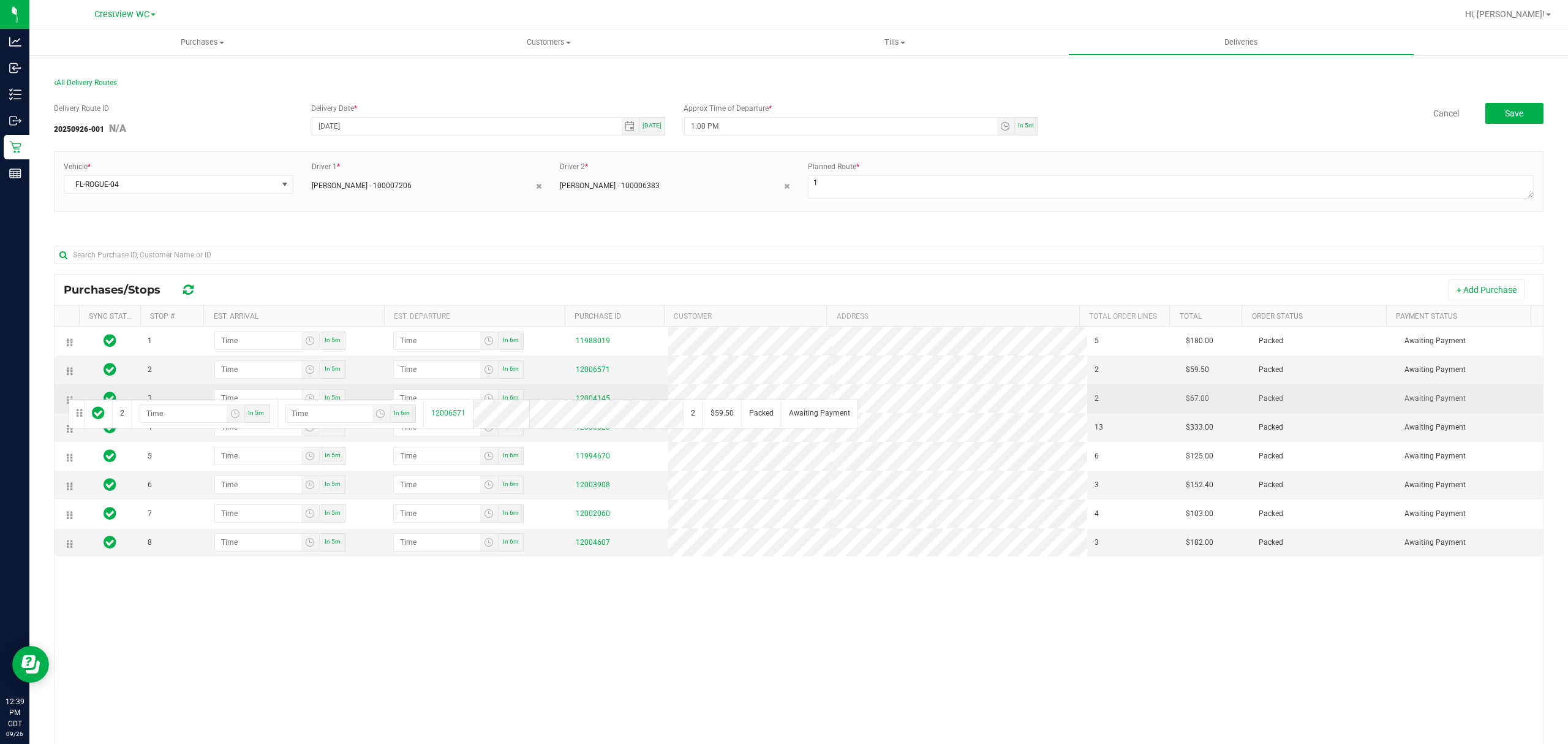
drag, startPoint x: 67, startPoint y: 374, endPoint x: 67, endPoint y: 397, distance: 23.0
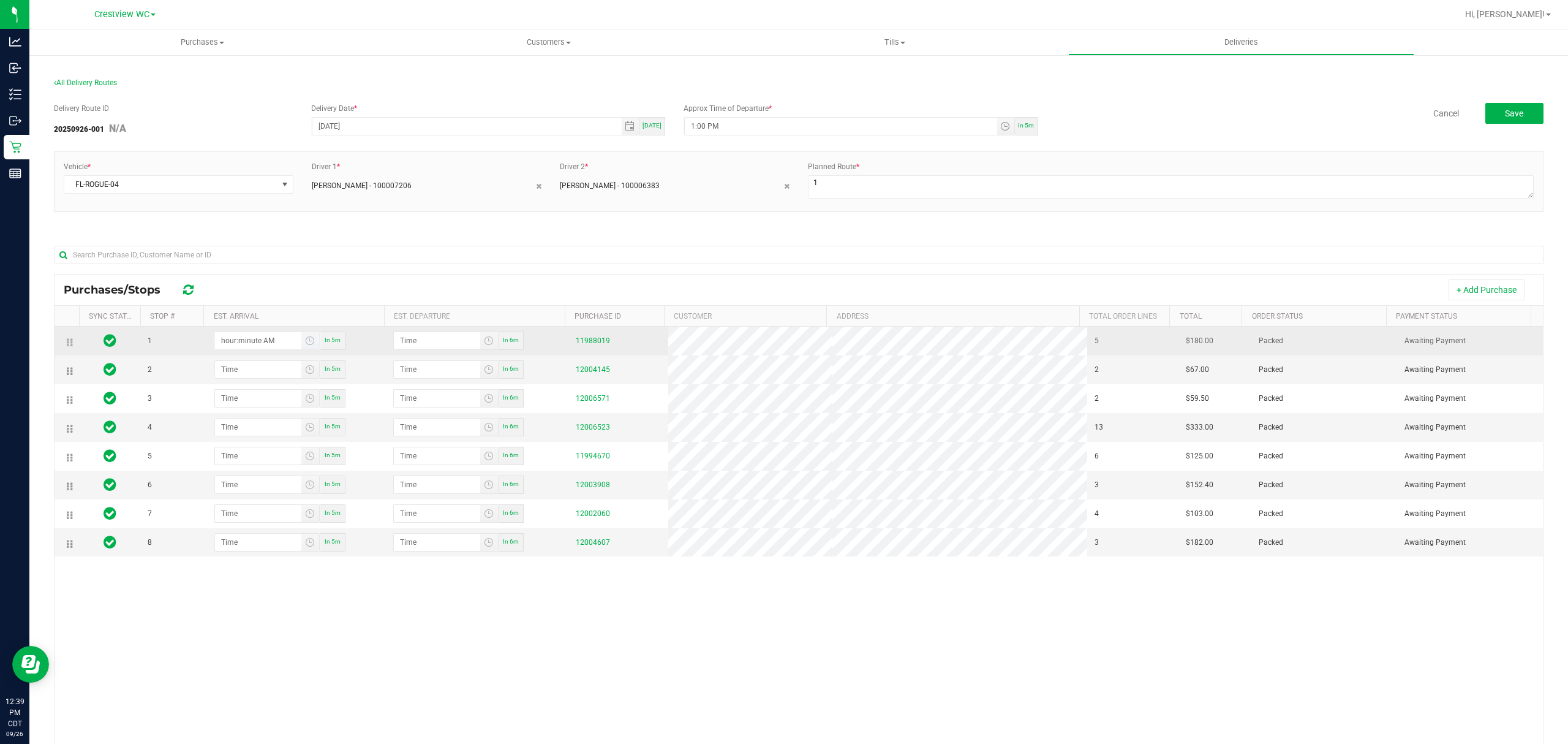
click at [250, 348] on input "hour:minute AM" at bounding box center [258, 341] width 86 height 17
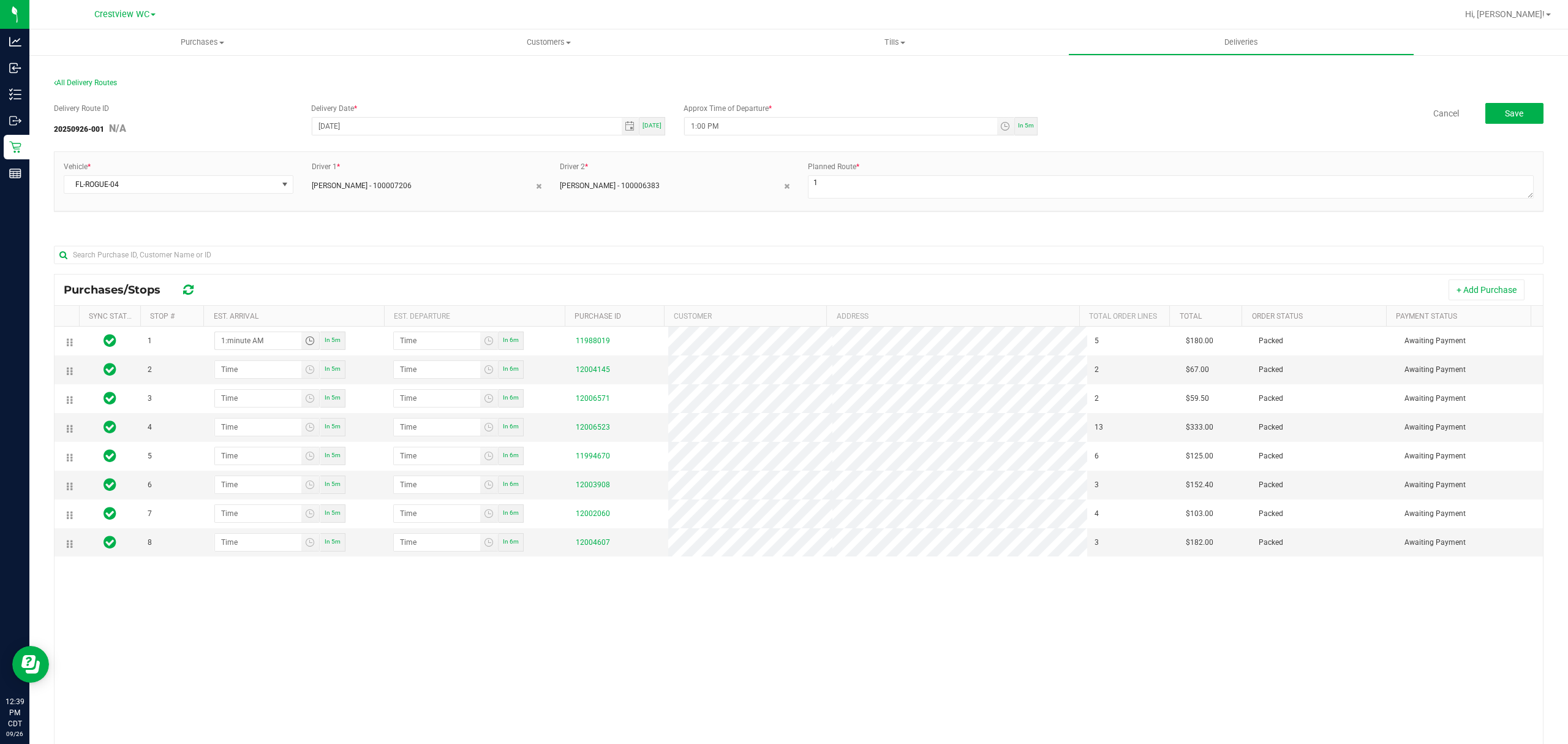
type input "1:01 AM"
type input "1:02 AM"
type input "1:10 AM"
type input "1:11 AM"
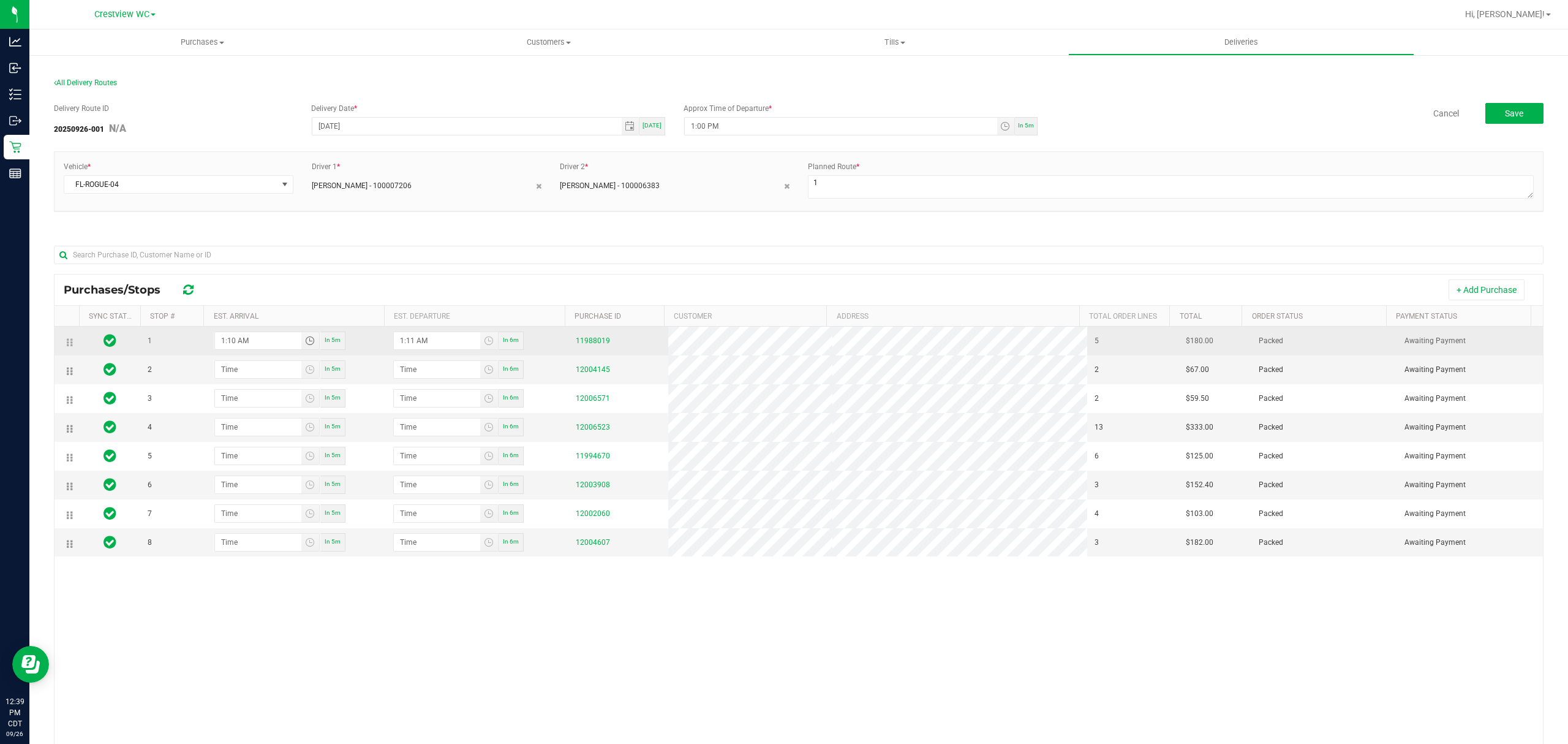
type input "1:10 PM"
type input "1:11 PM"
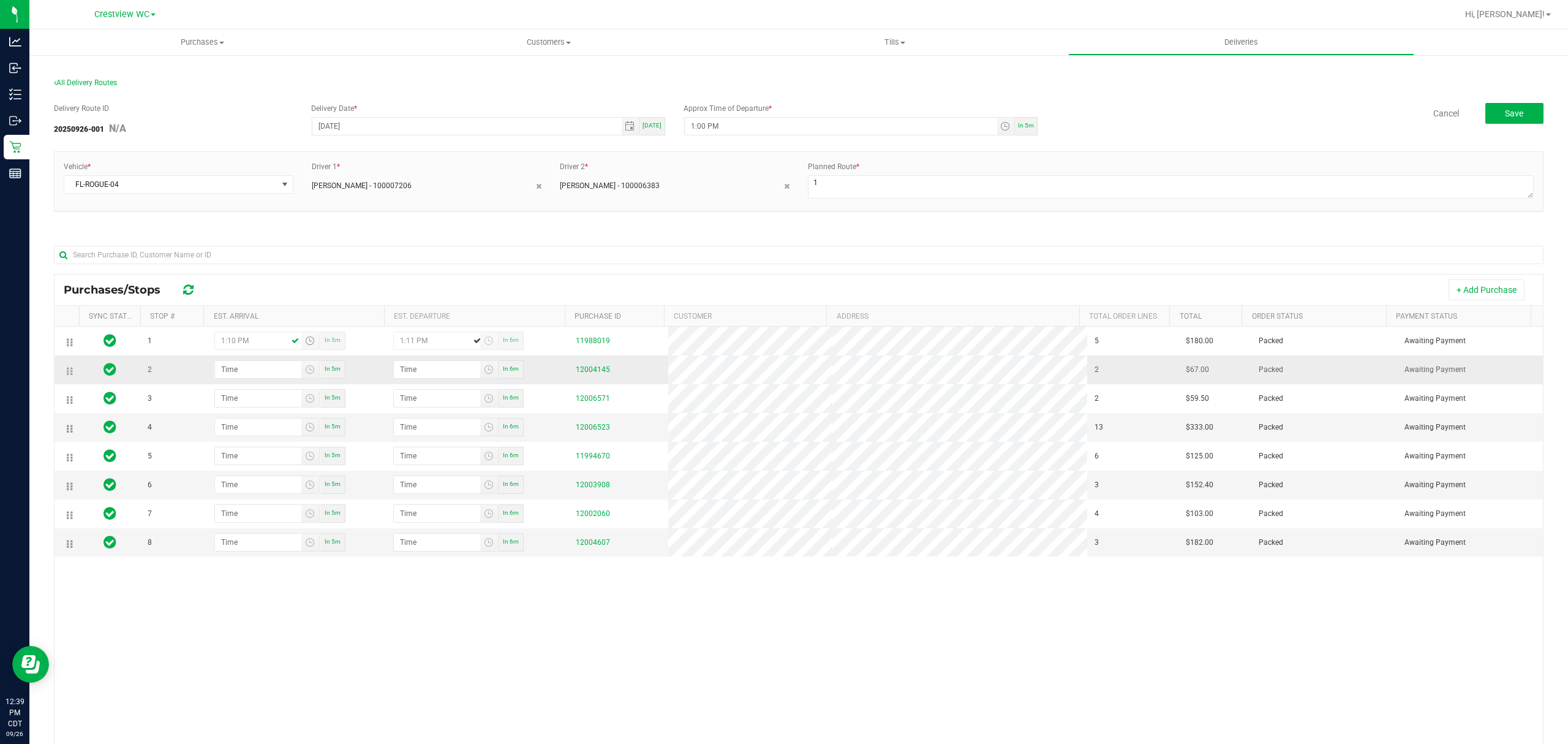
type input "1:10 PM"
click at [263, 363] on td "In 5m" at bounding box center [295, 369] width 182 height 29
click at [265, 371] on input "hour:minute AM" at bounding box center [258, 369] width 86 height 17
type input "1:02 AM"
type input "1:03 AM"
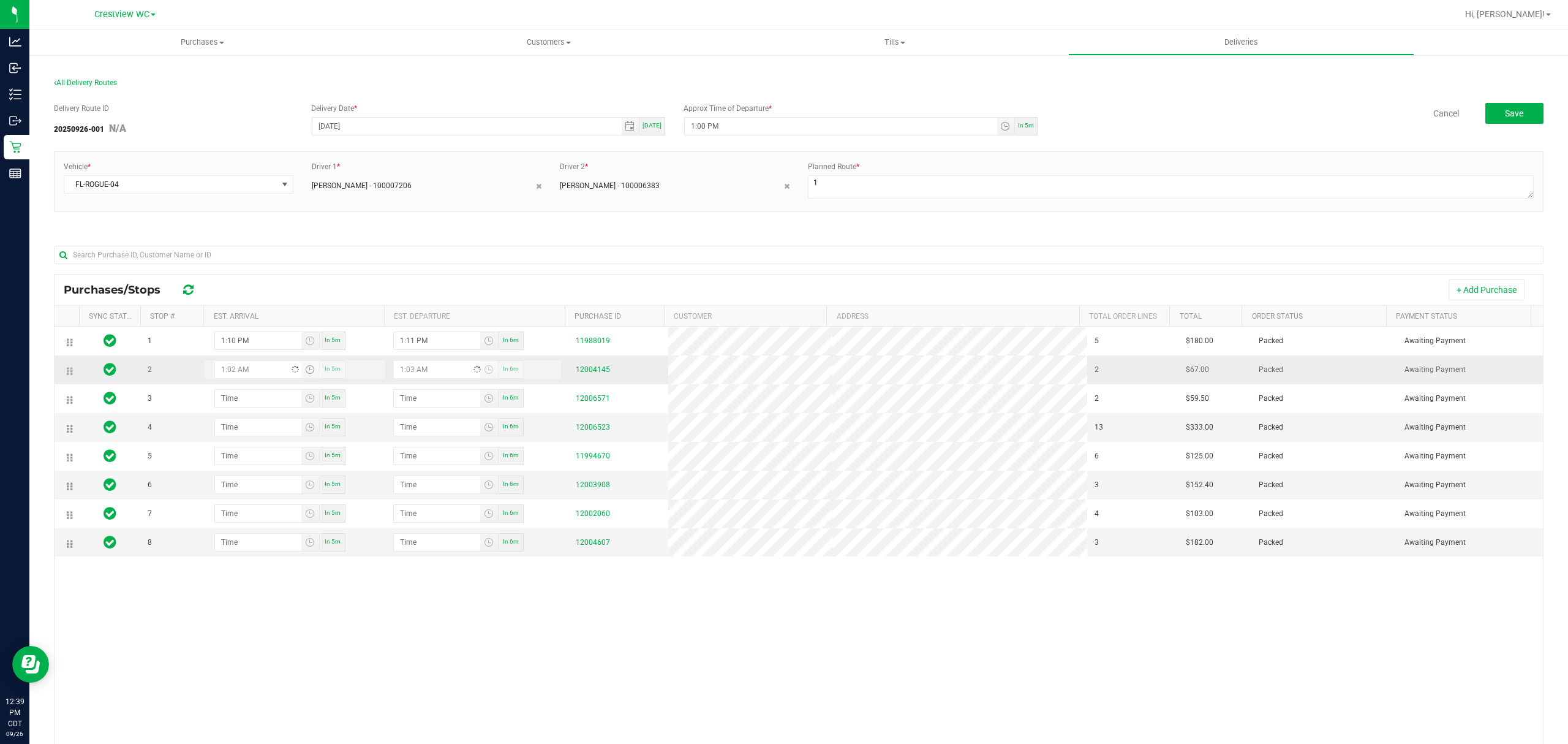
type input "1:20 AM"
type input "1:21 AM"
type input "1:20 PM"
type input "1:21 PM"
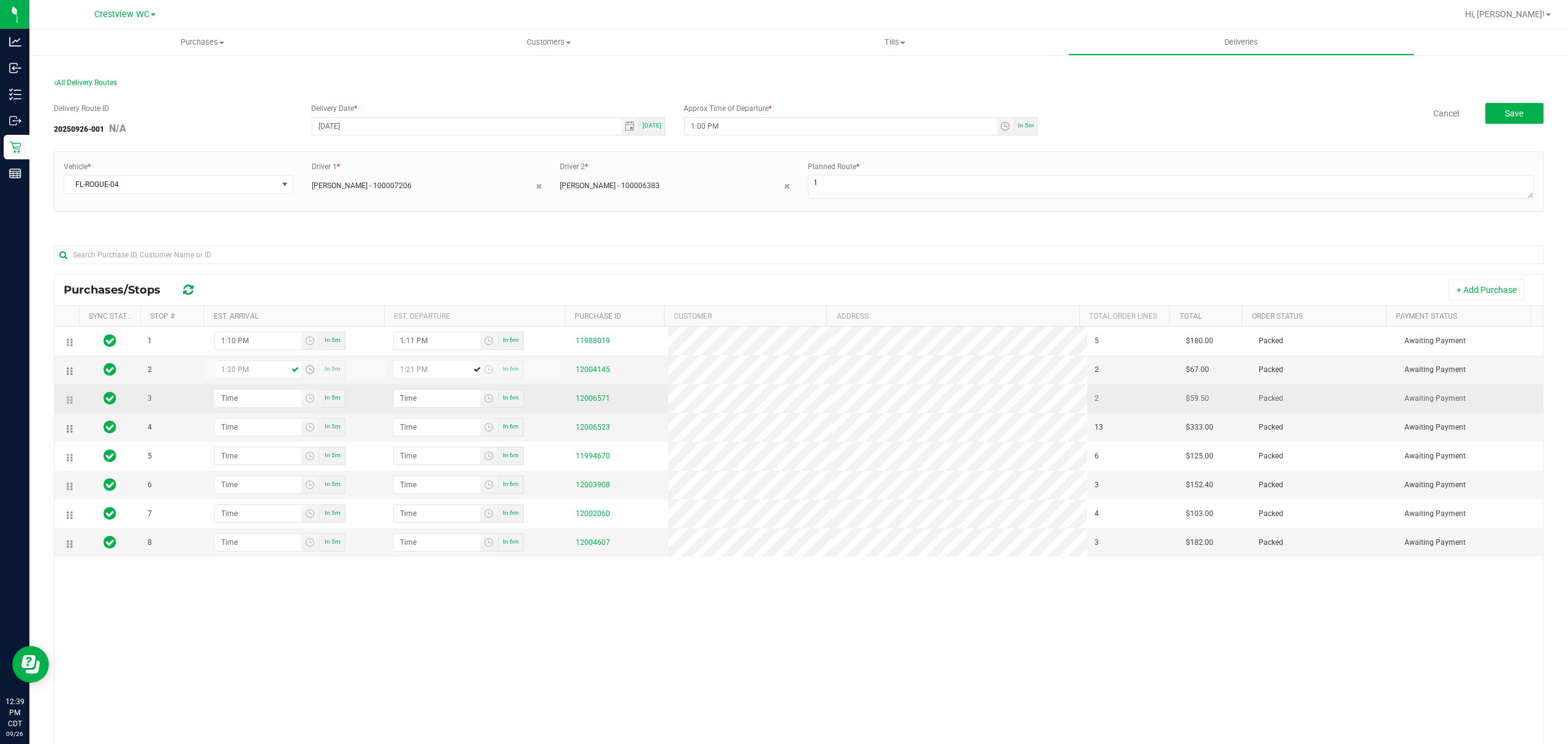
type input "1:20 PM"
click at [262, 405] on input "hour:minute AM" at bounding box center [258, 398] width 86 height 17
type input "1:04 AM"
type input "1:05 AM"
type input "1:40 AM"
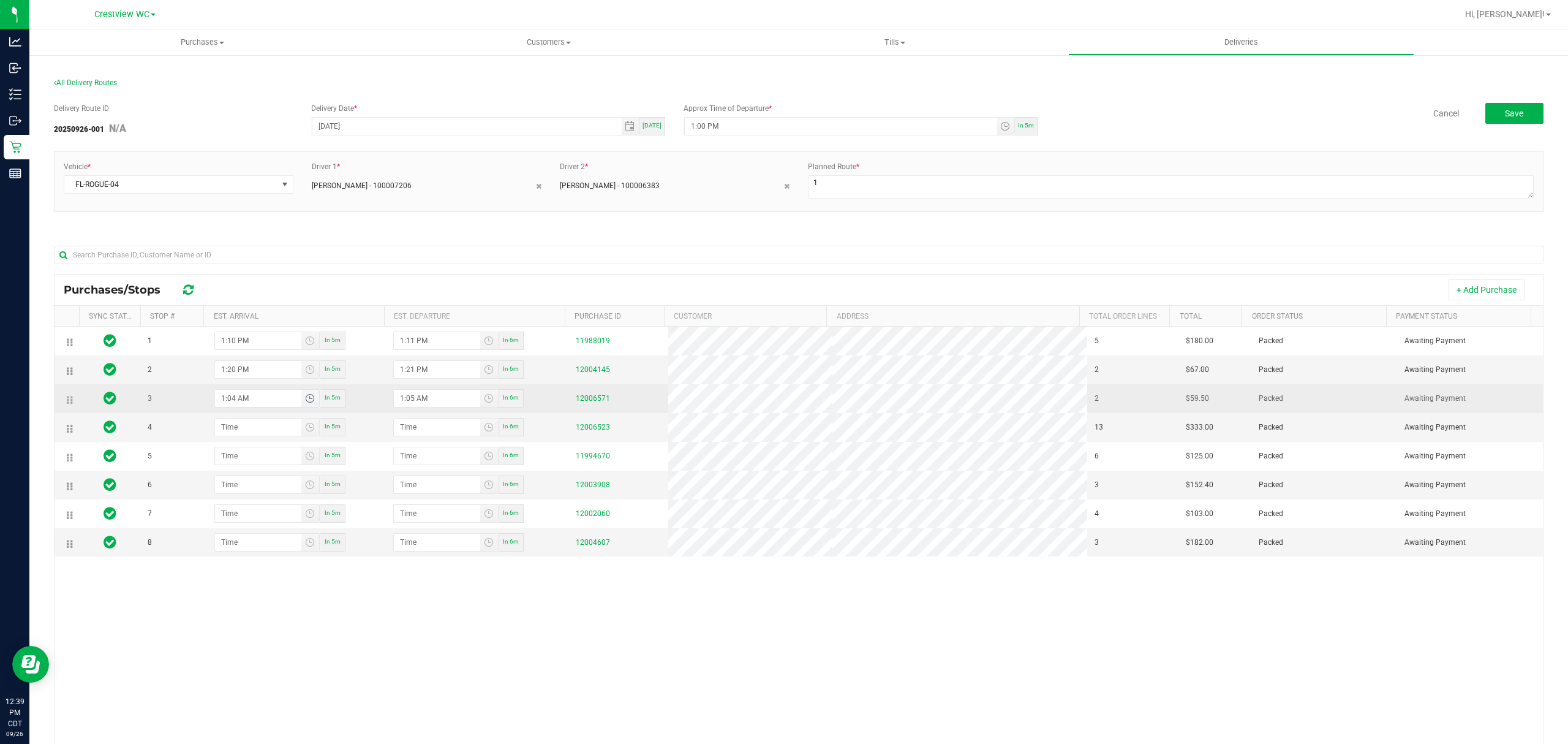
type input "1:41 AM"
type input "1:40 PM"
type input "1:41 PM"
type input "1:40 PM"
click at [246, 435] on input "hour:minute AM" at bounding box center [258, 427] width 86 height 17
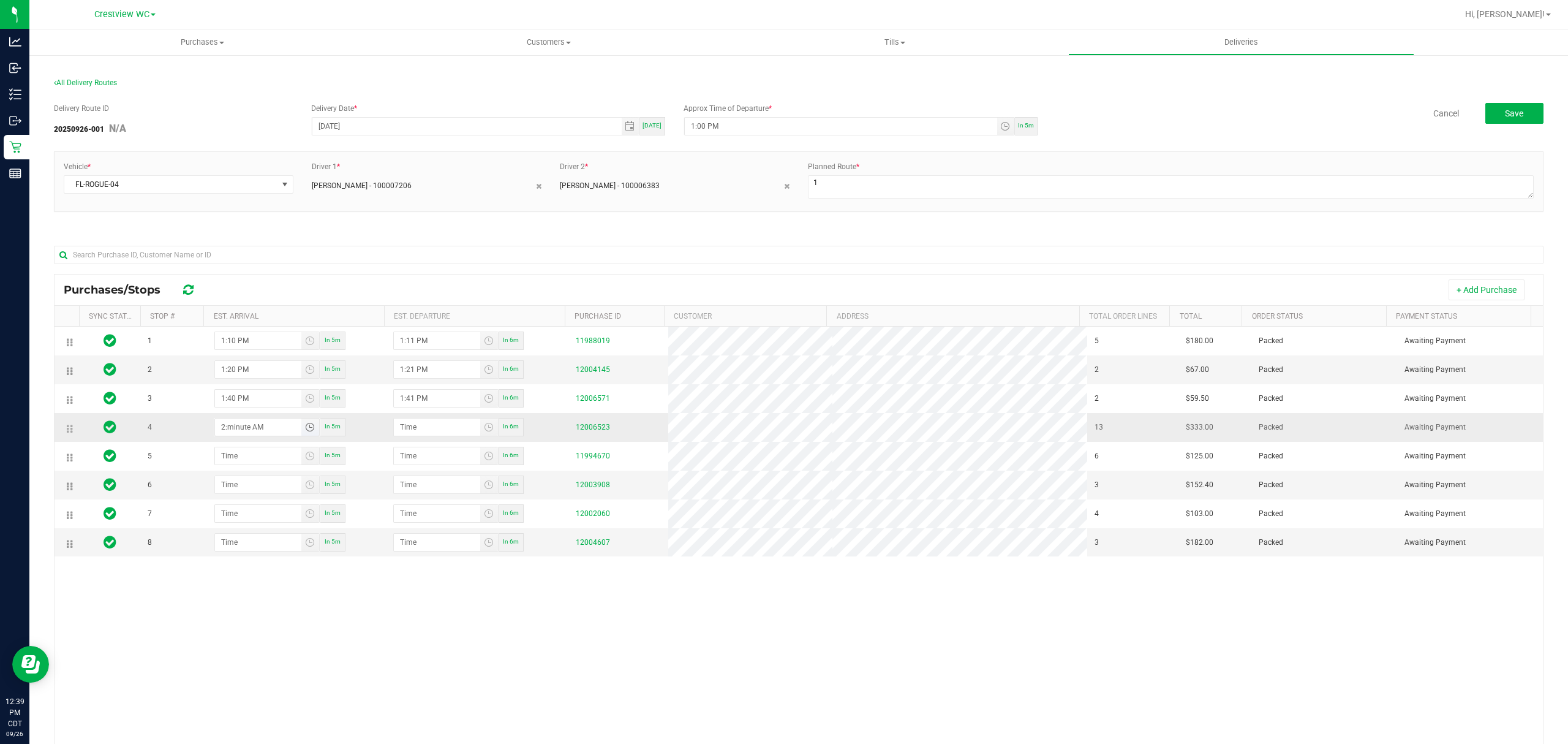
type input "2:01 AM"
type input "2:02 AM"
type input "2:10 AM"
type input "2:11 AM"
type input "2:10 PM"
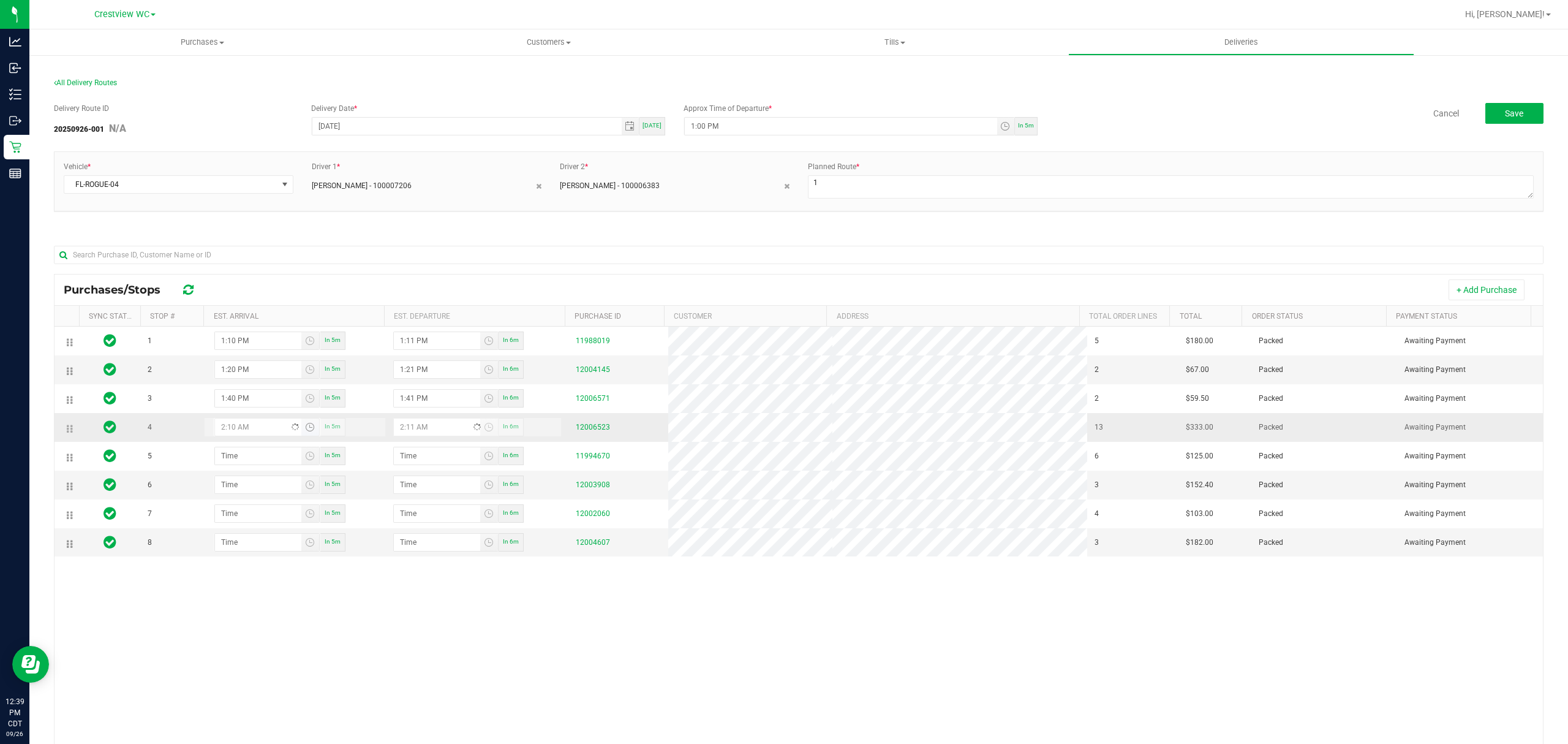
type input "2:11 PM"
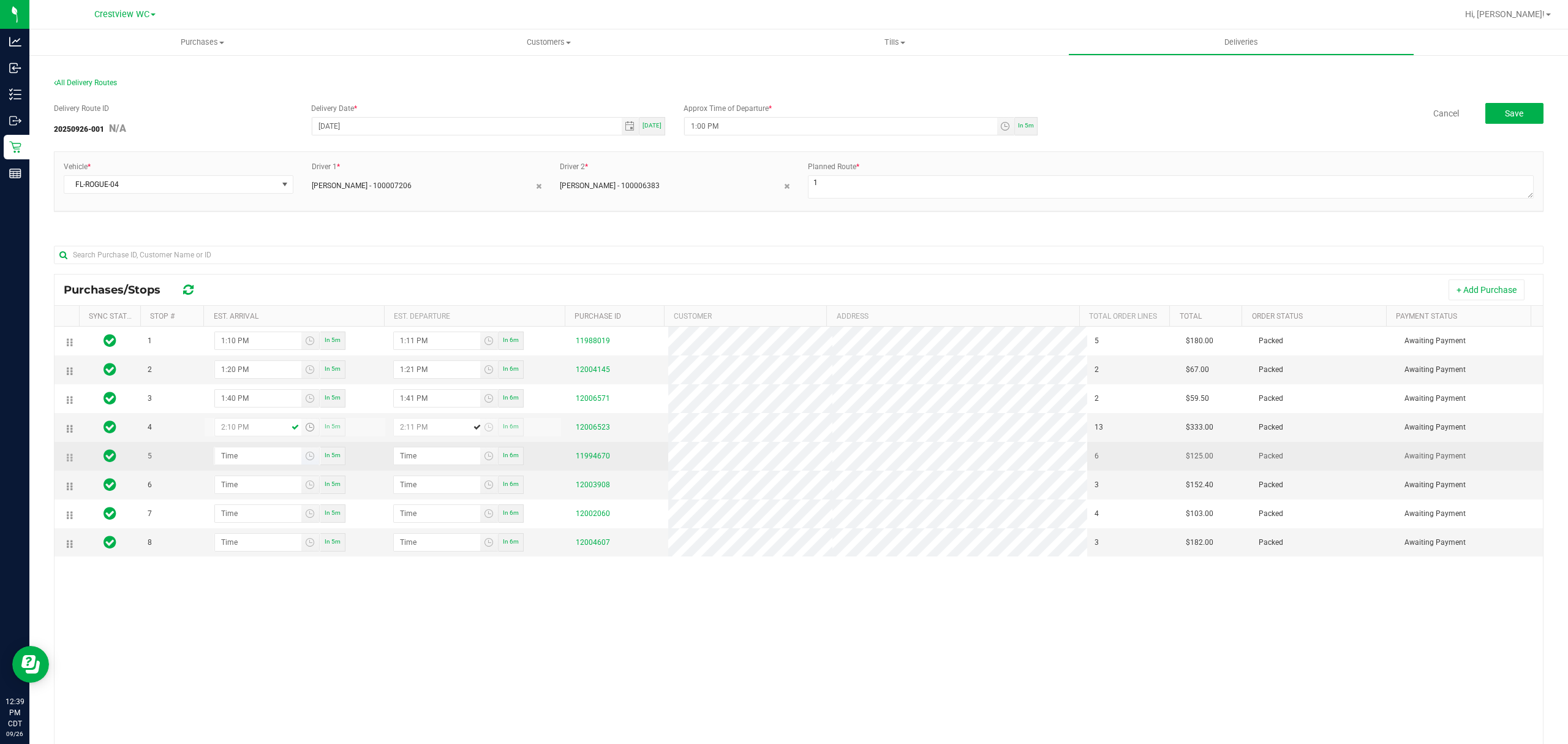
type input "2:10 PM"
click at [246, 456] on input "hour:minute AM" at bounding box center [258, 456] width 86 height 17
type input "2:02 AM"
type input "2:03 AM"
type input "2:25 AM"
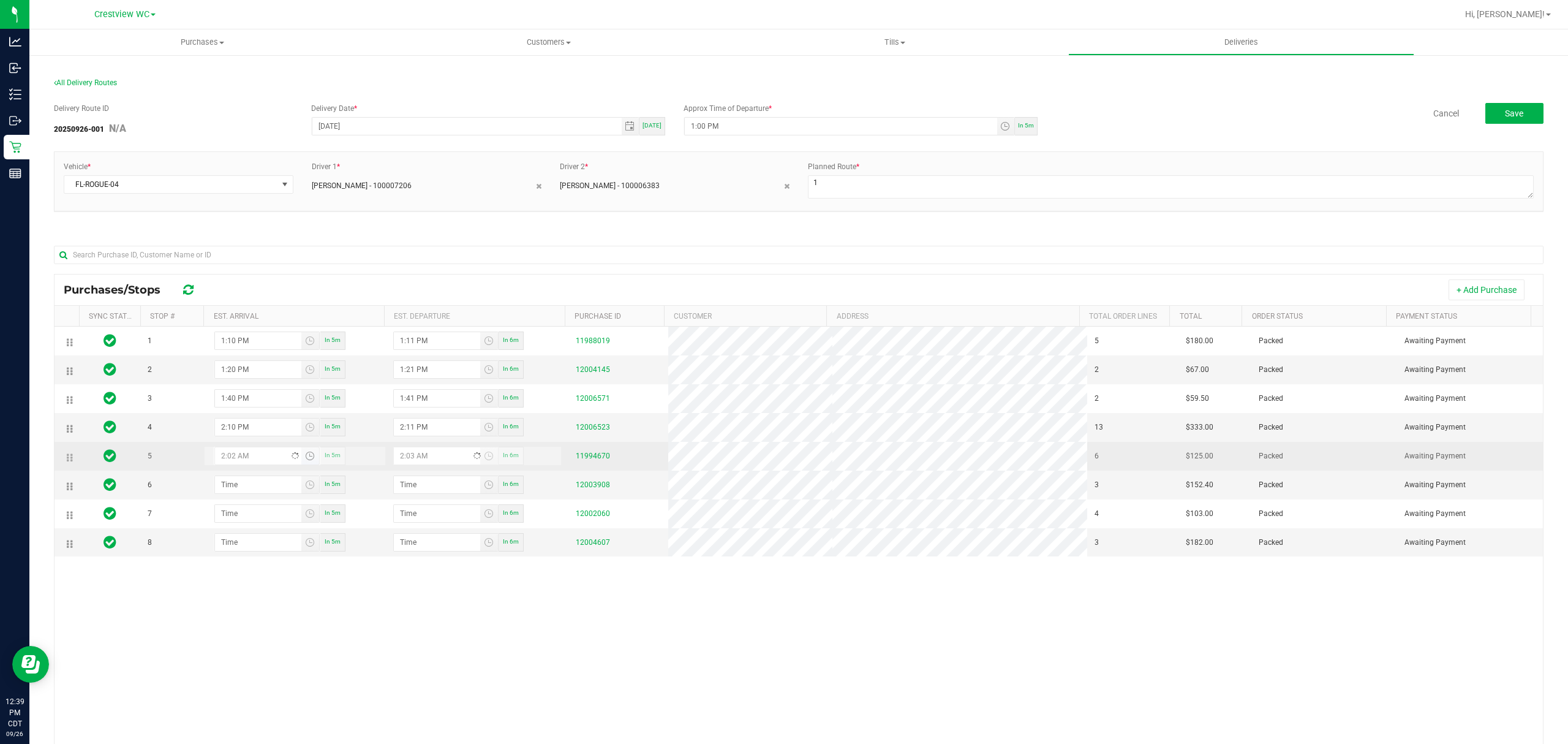
type input "2:26 AM"
type input "2:25 PM"
type input "2:26 PM"
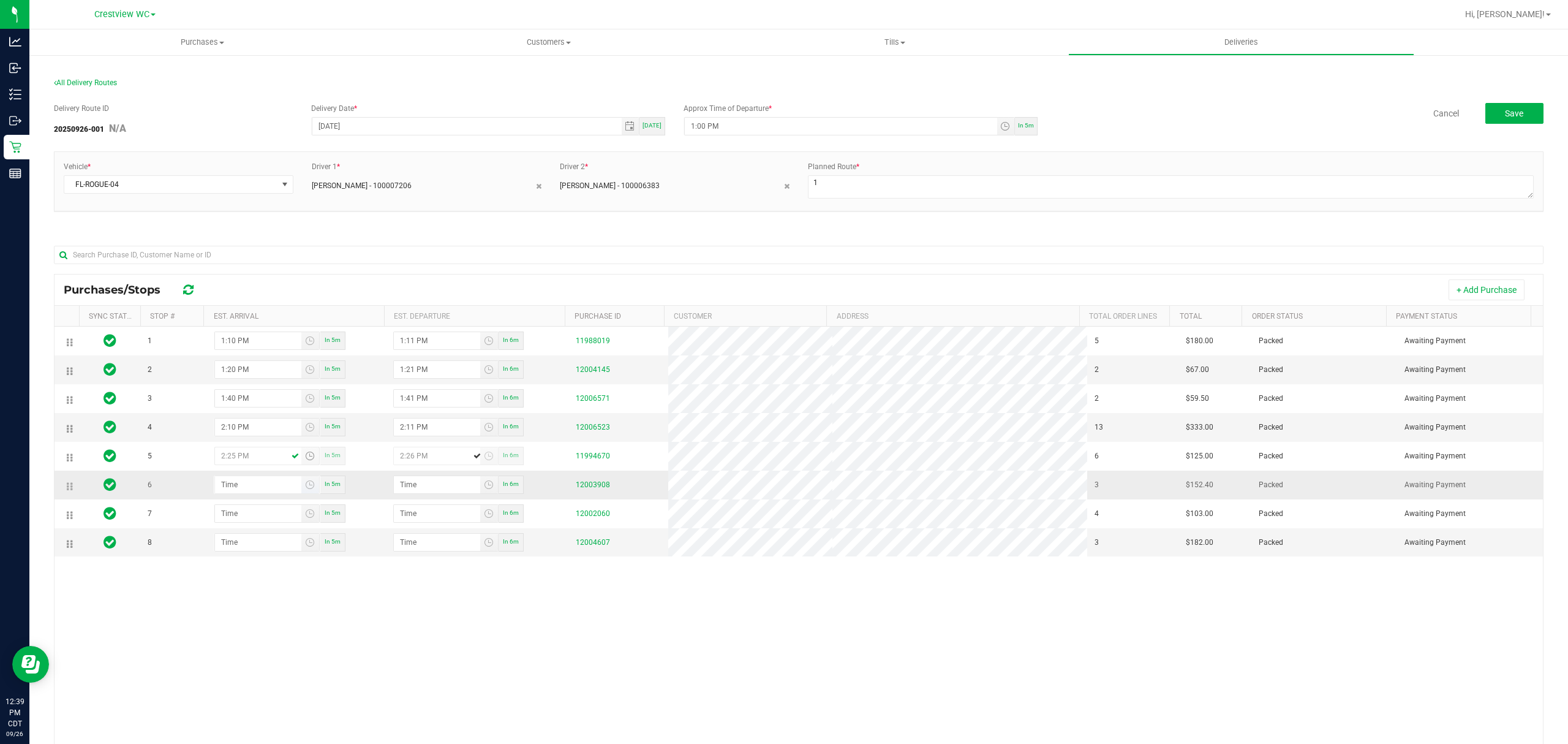
type input "2:25 PM"
click at [250, 493] on input "hour:minute AM" at bounding box center [258, 485] width 86 height 17
type input "2:03 AM"
type input "2:04 AM"
type input "2:35 AM"
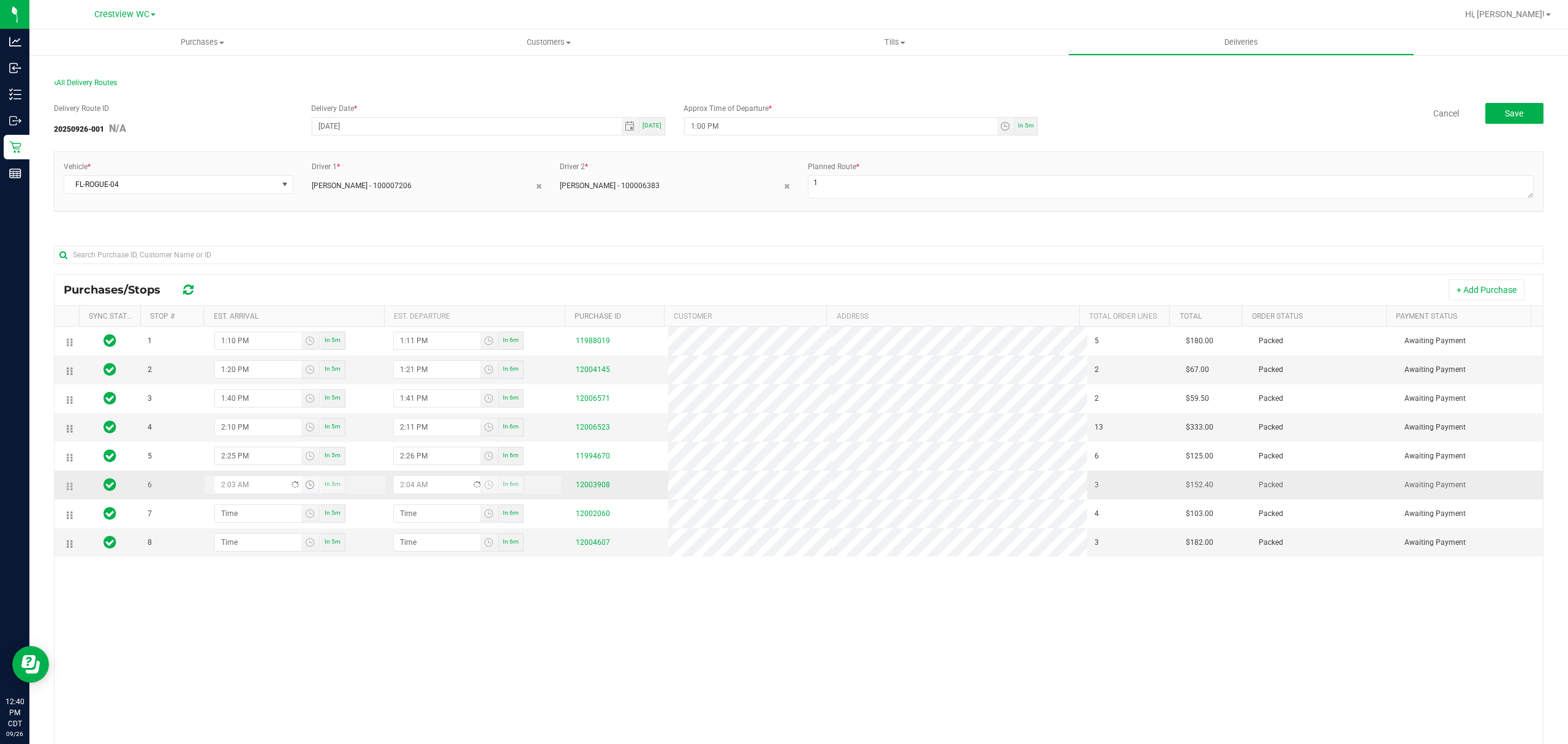
type input "2:36 AM"
type input "2:35 PM"
type input "2:36 PM"
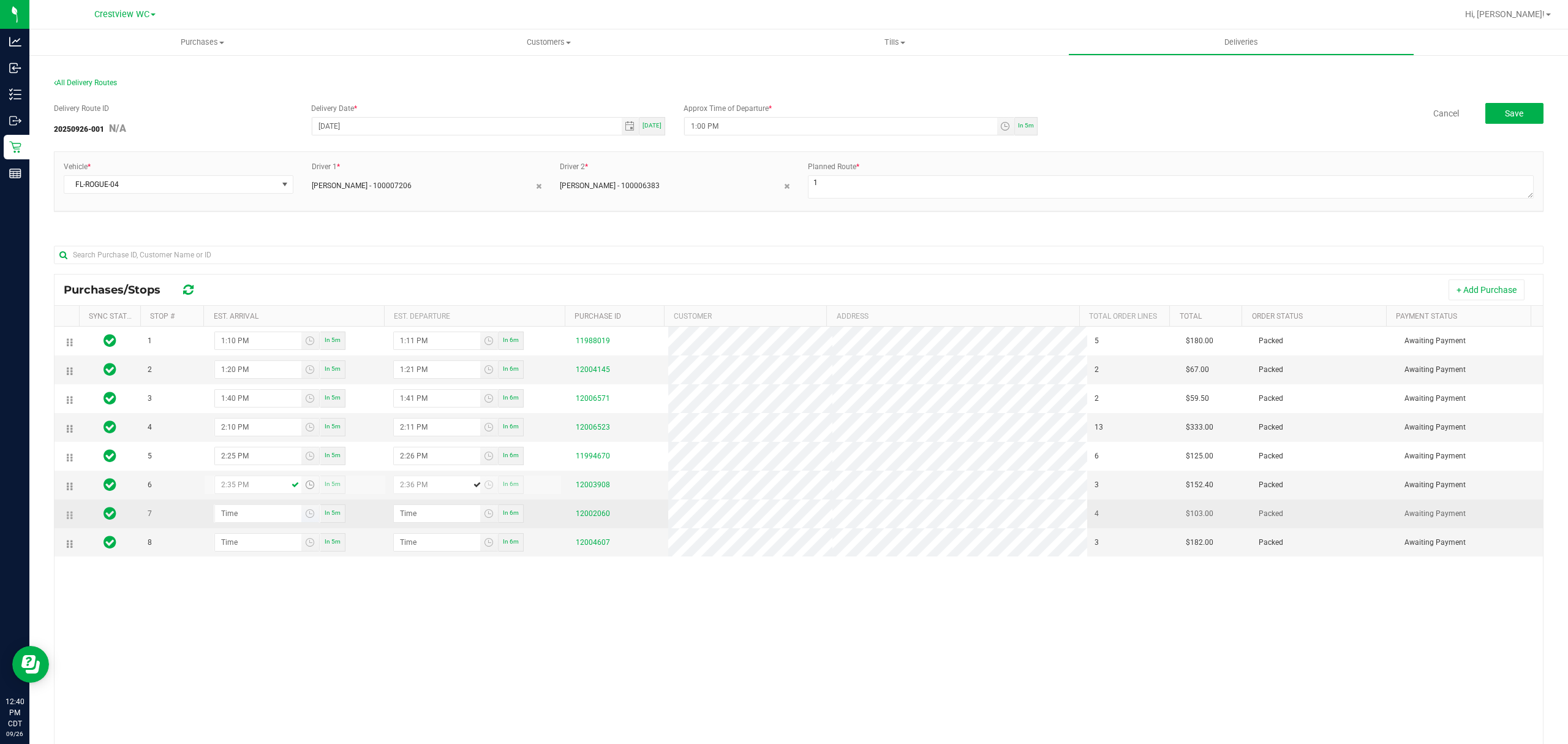
type input "2:35 PM"
click at [251, 512] on input "hour:minute AM" at bounding box center [258, 514] width 86 height 17
type input "2:05 AM"
type input "2:06 AM"
type input "2:50 AM"
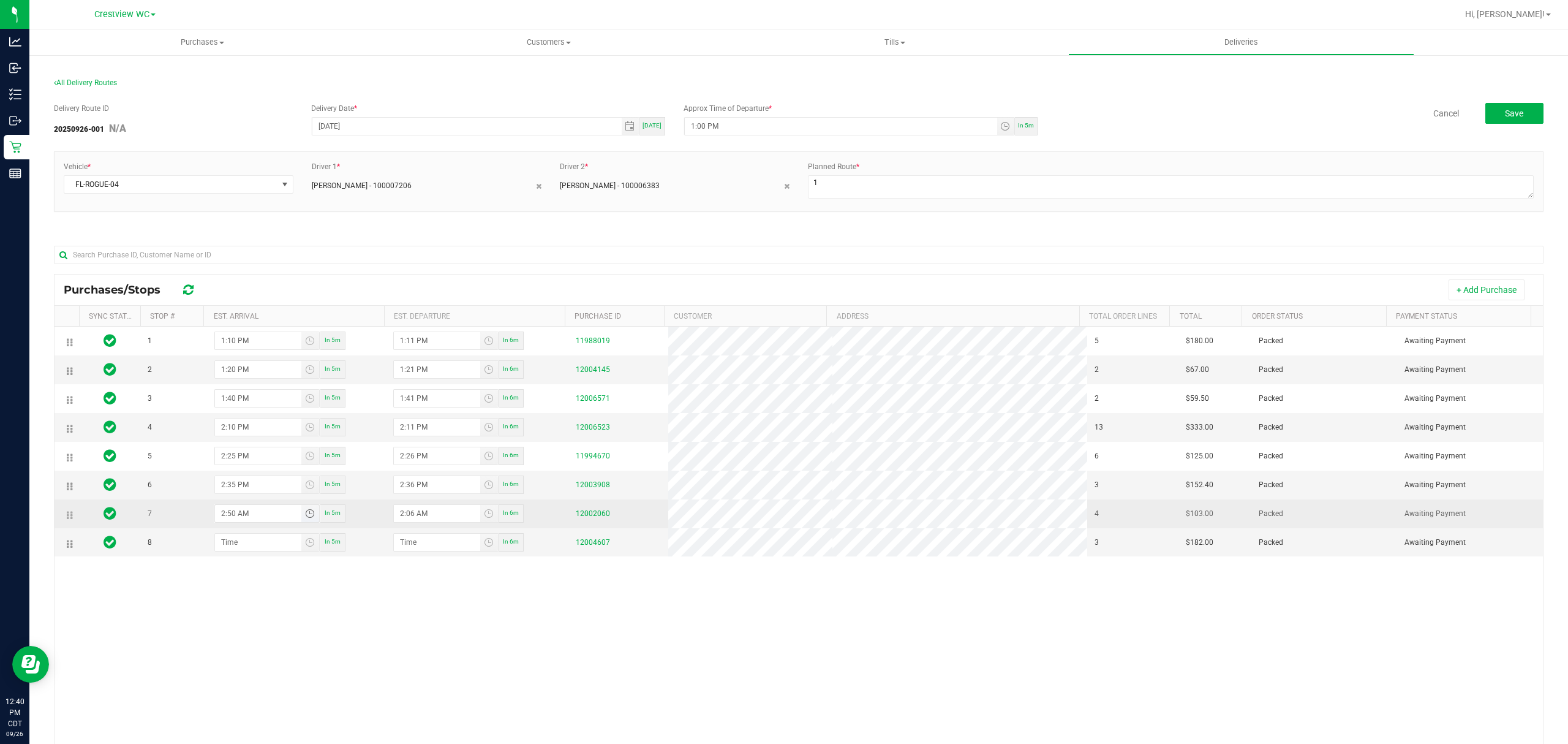
type input "2:51 AM"
type input "2:50 PM"
type input "2:51 PM"
type input "2:50 PM"
click at [250, 551] on input "hour:minute AM" at bounding box center [258, 542] width 86 height 17
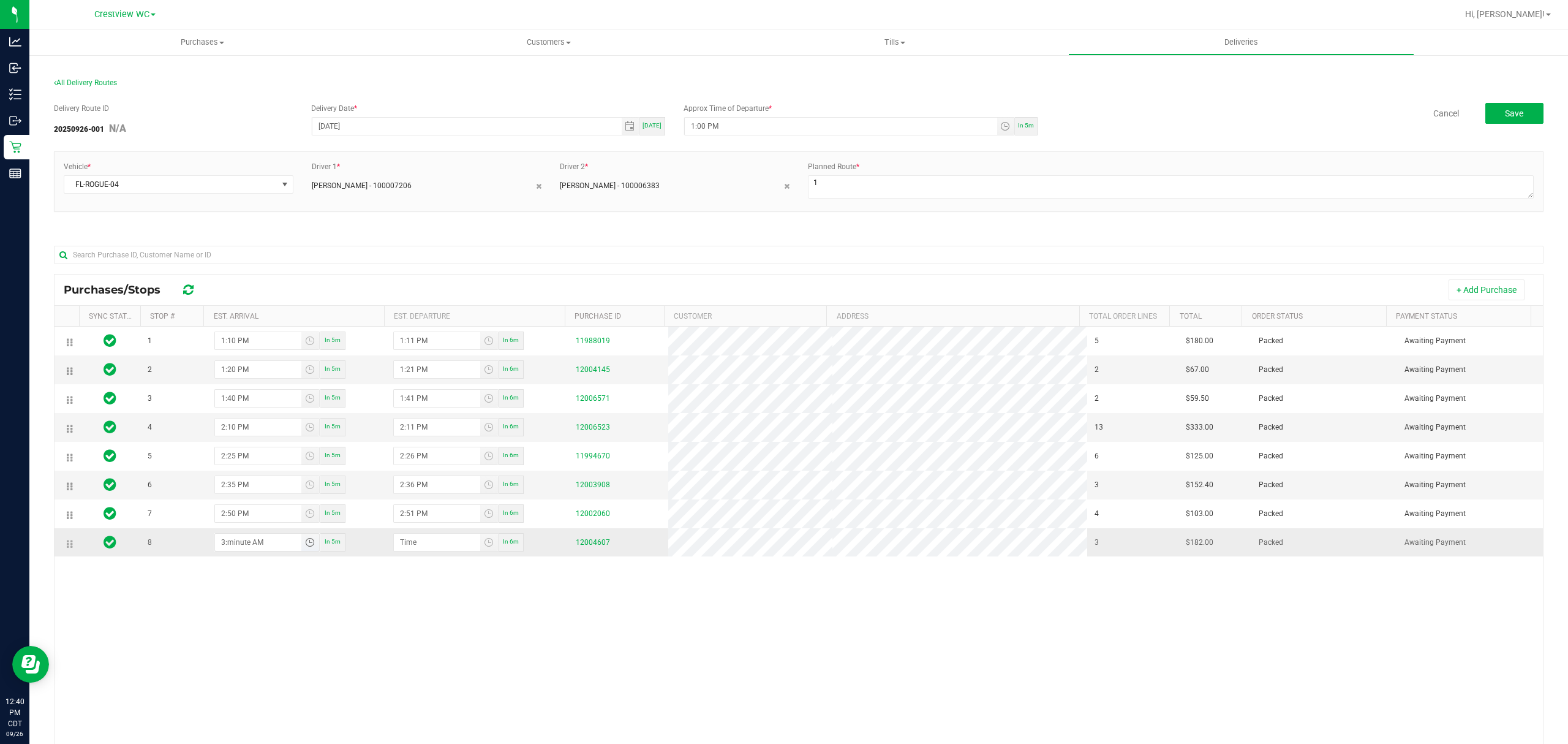
type input "3:00 AM"
type input "3:01 AM"
type input "3:05 AM"
type input "3:06 AM"
type input "3:05 PM"
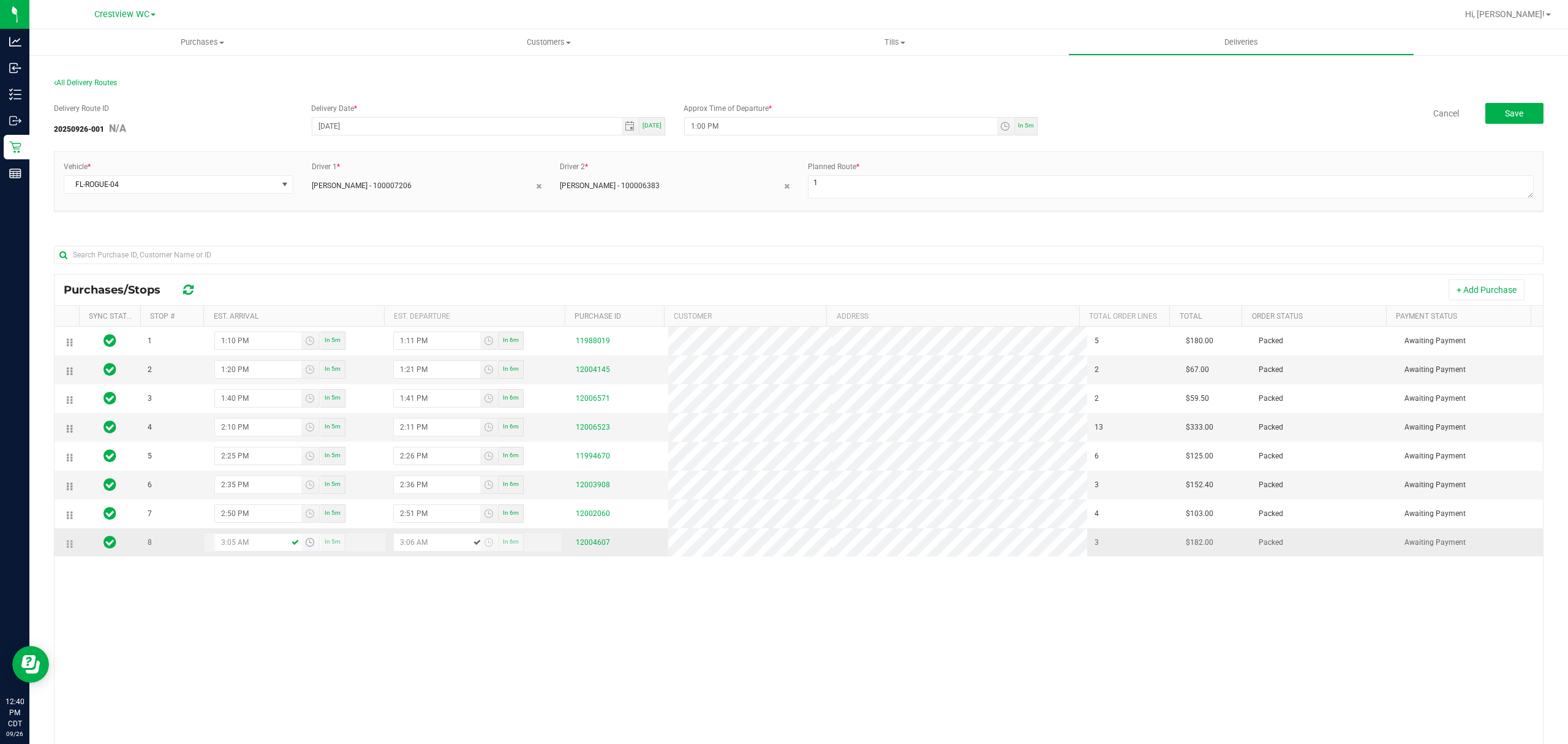
type input "3:06 PM"
type input "3:05 PM"
click at [299, 620] on div "1 1:10 PM In 5m 1:11 PM In 6m 11988019 5 $180.00 Packed Awaiting Payment 2 1:20…" at bounding box center [798, 561] width 1488 height 469
click at [1505, 112] on span "Save" at bounding box center [1514, 113] width 19 height 10
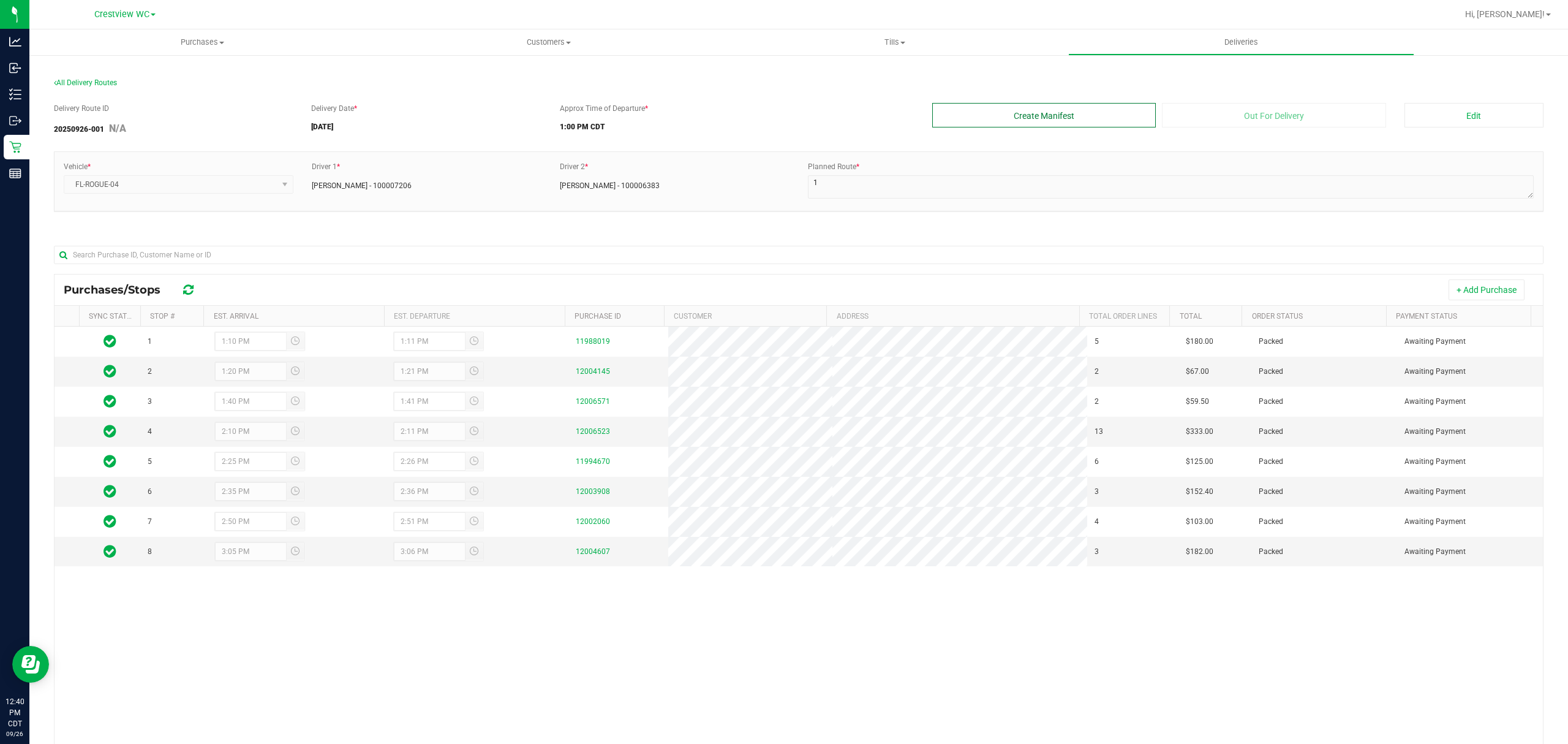
click at [1080, 121] on button "Create Manifest" at bounding box center [1044, 115] width 224 height 25
click at [1228, 113] on button "Out For Delivery" at bounding box center [1274, 115] width 224 height 25
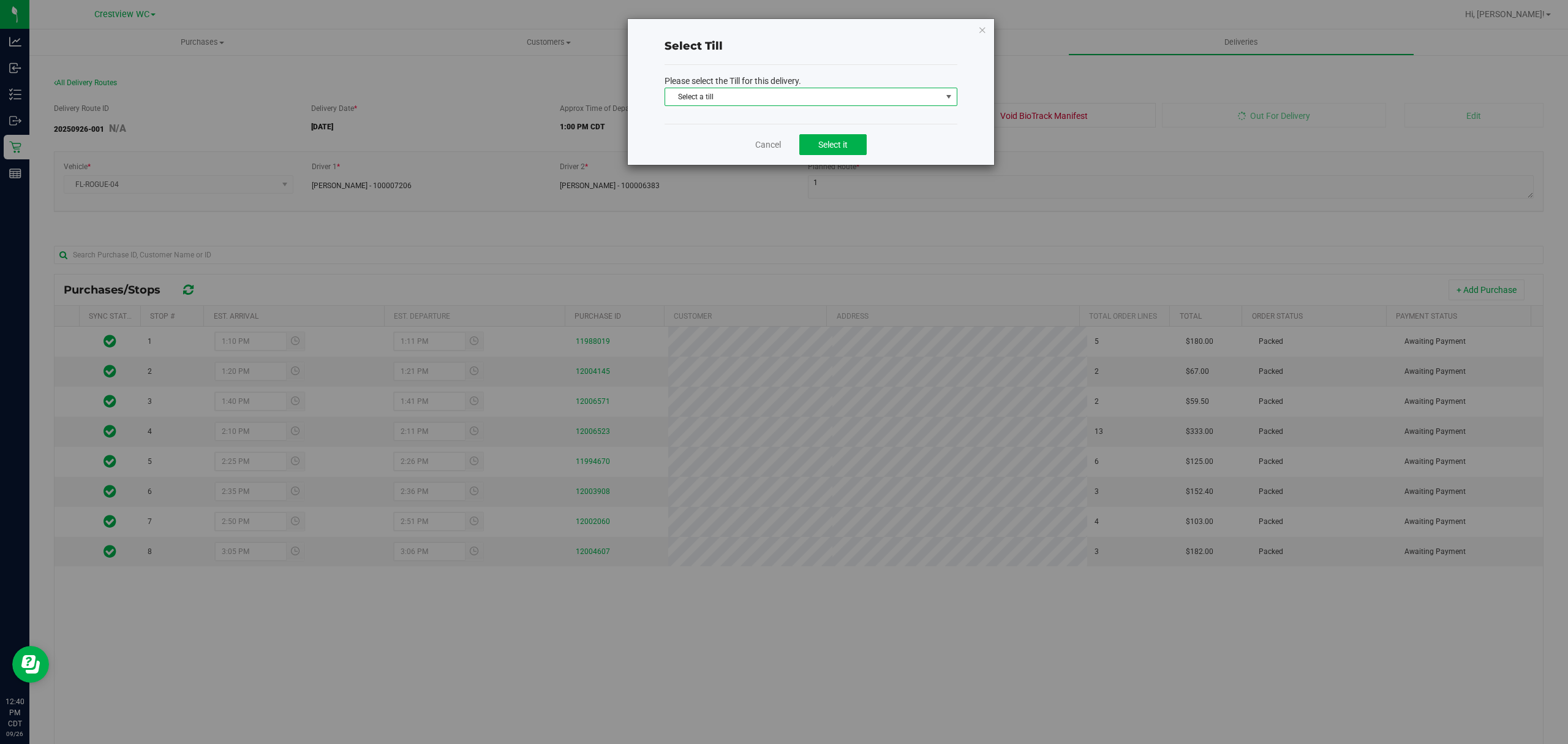
click at [924, 99] on span "Select a till" at bounding box center [803, 97] width 276 height 17
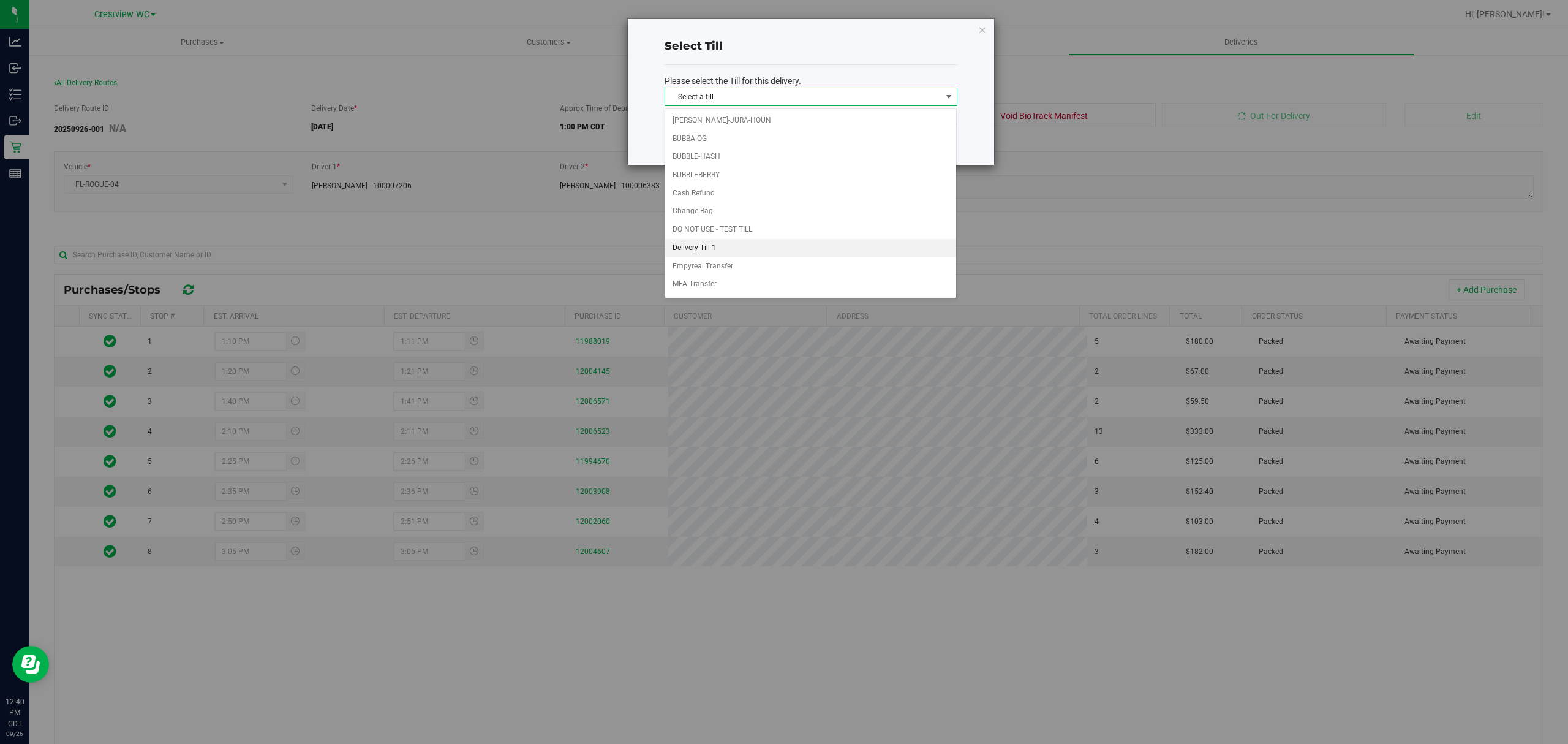
click at [756, 245] on li "Delivery Till 1" at bounding box center [810, 248] width 291 height 19
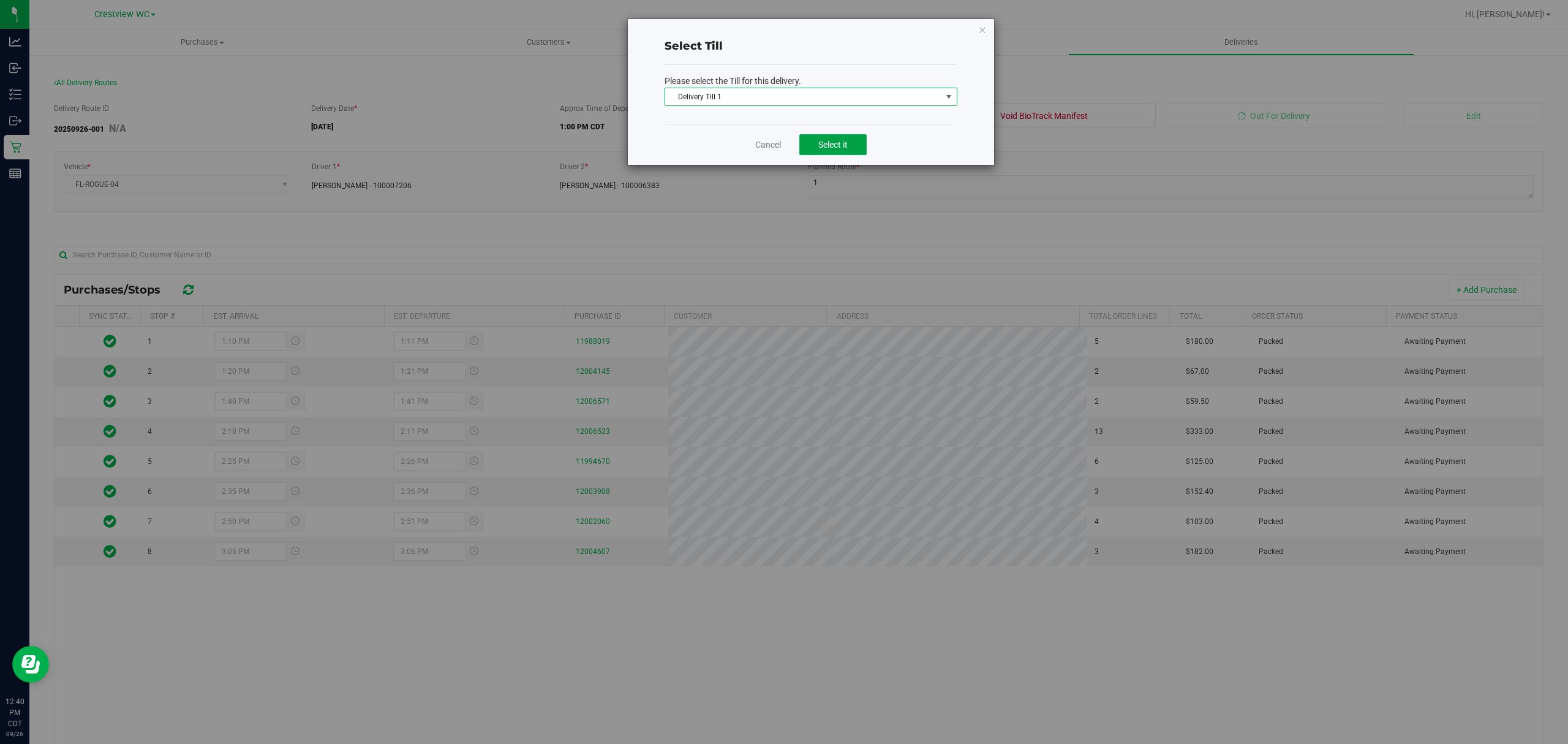
click at [839, 145] on span "Select it" at bounding box center [833, 144] width 29 height 10
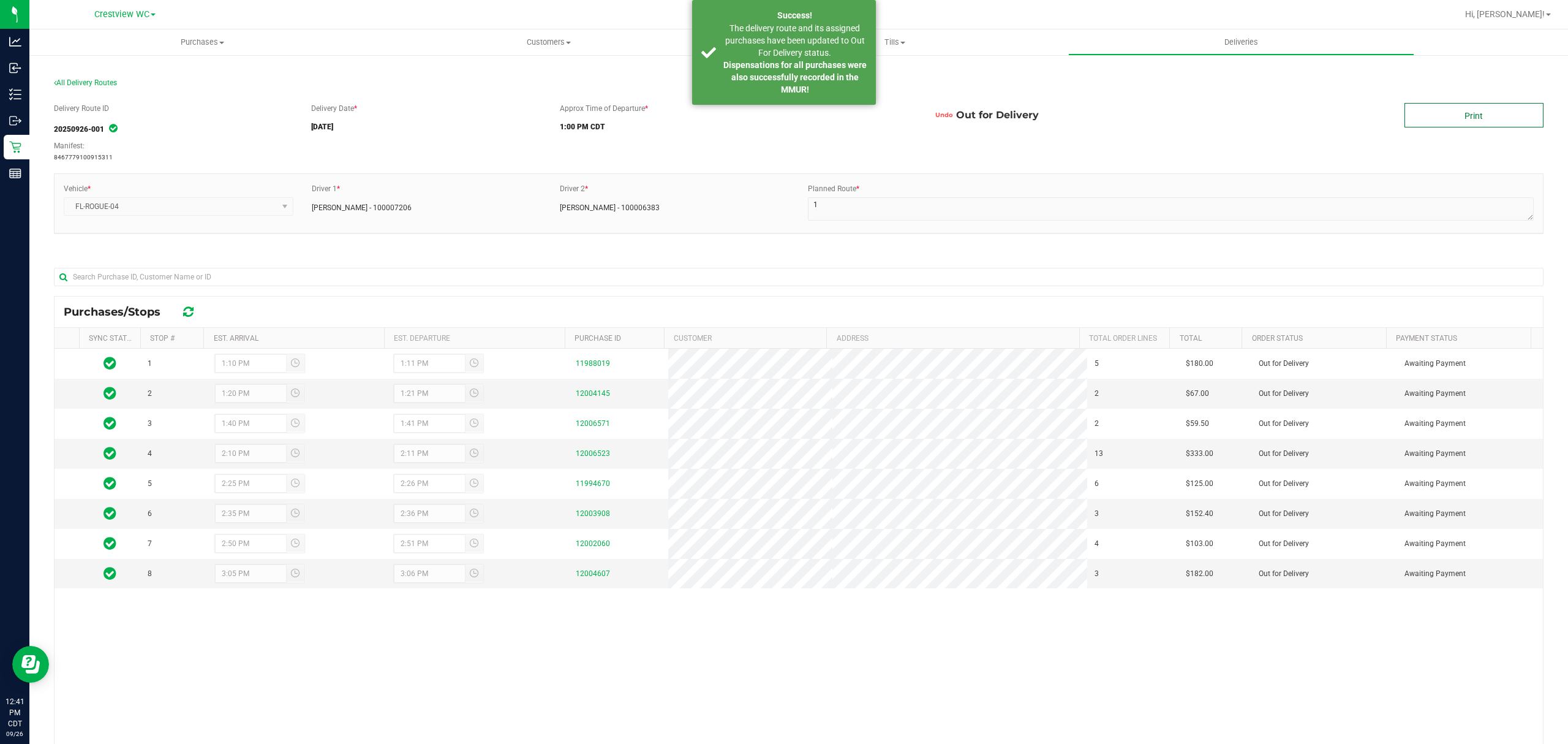
click at [1439, 107] on link "Print" at bounding box center [1474, 115] width 139 height 25
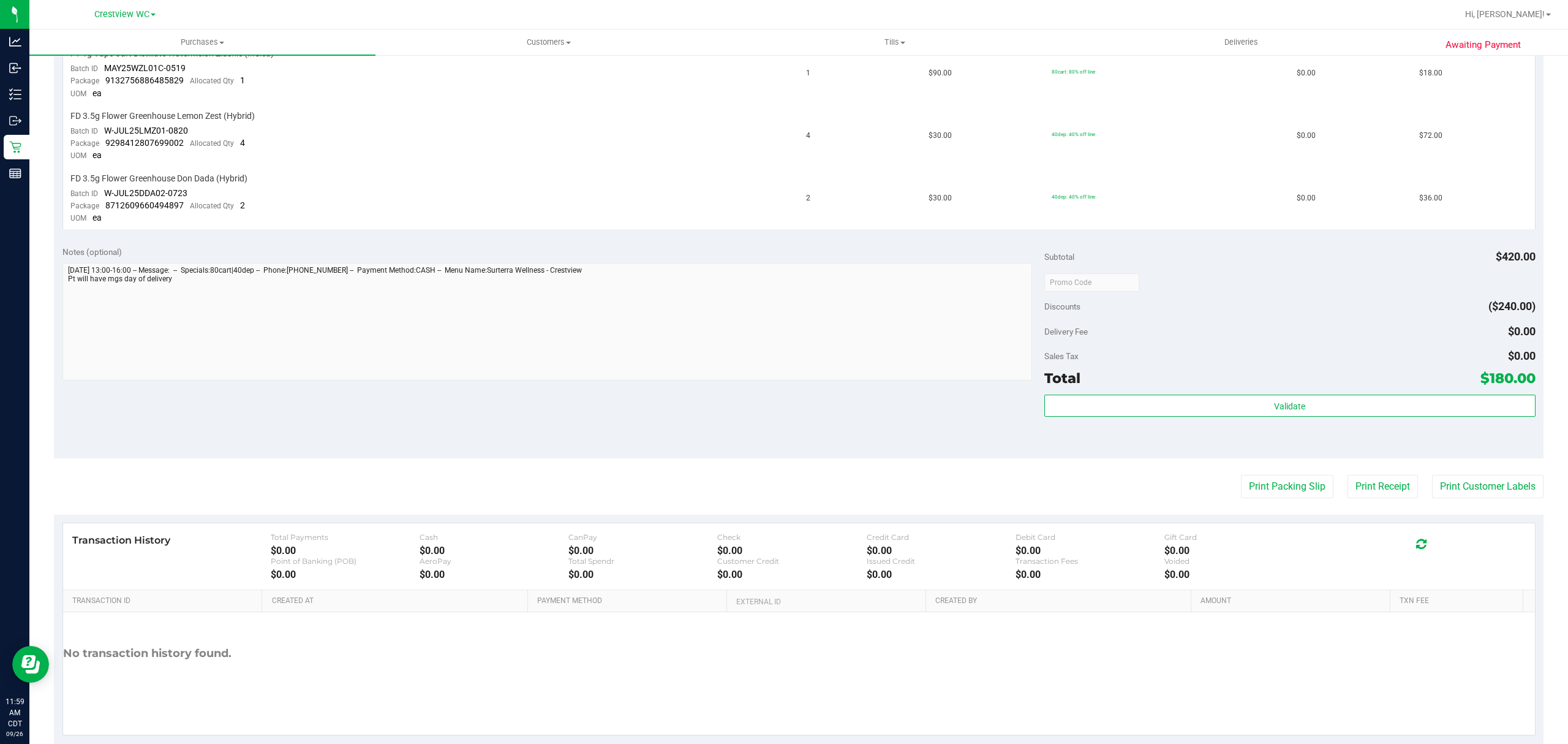
scroll to position [496, 0]
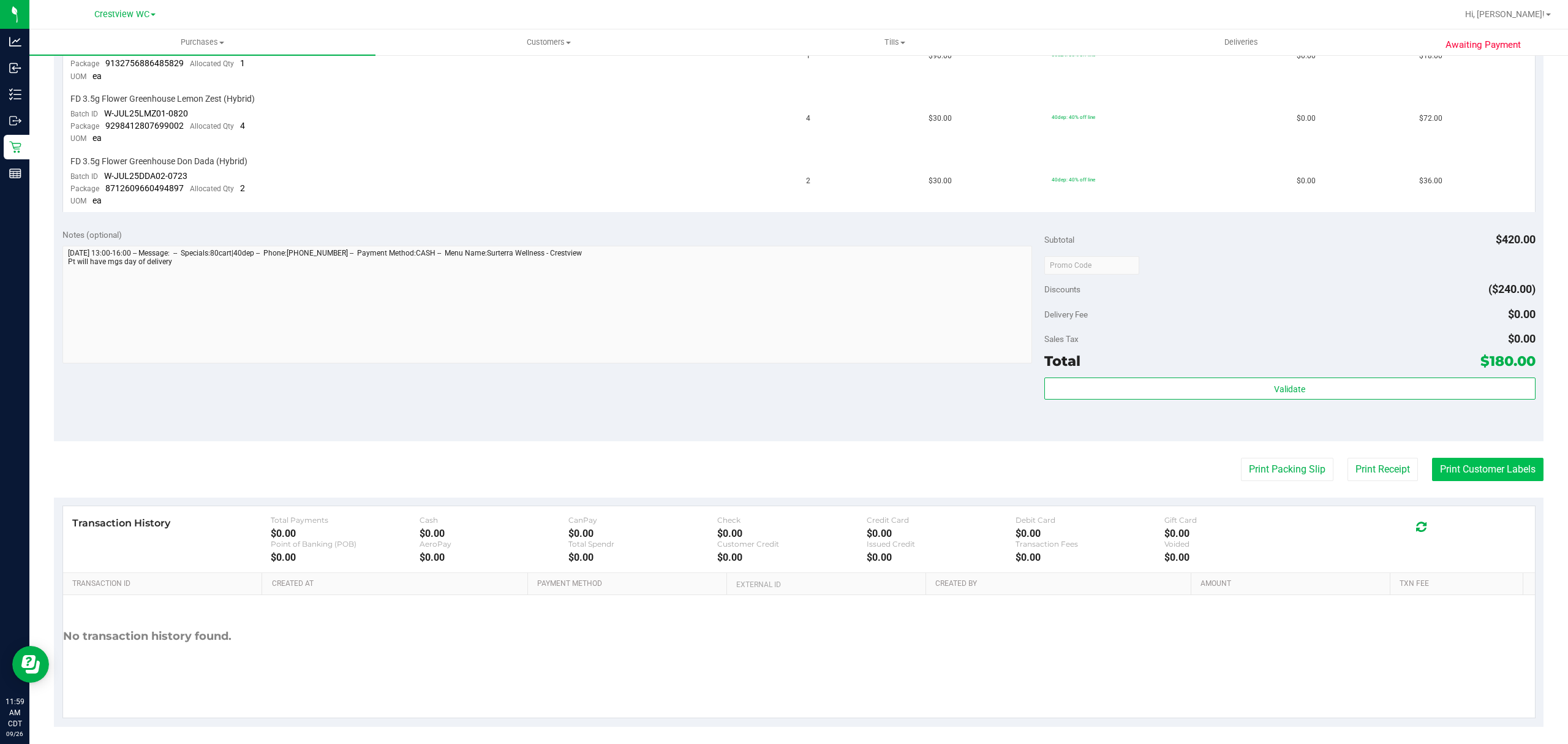
click at [1432, 463] on button "Print Customer Labels" at bounding box center [1487, 469] width 111 height 23
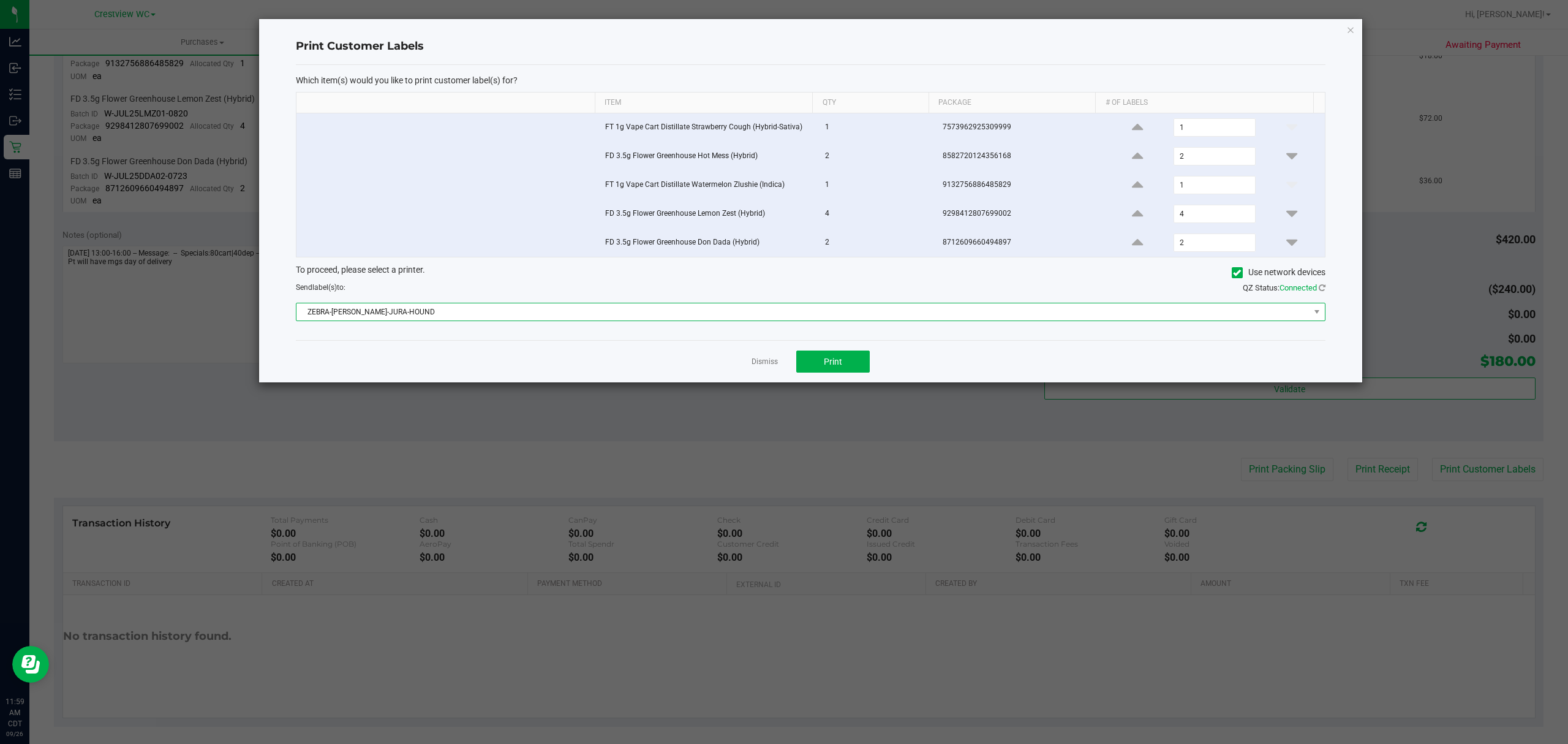
click at [656, 315] on span "ZEBRA-BRUNO-JURA-HOUND" at bounding box center [802, 312] width 1013 height 17
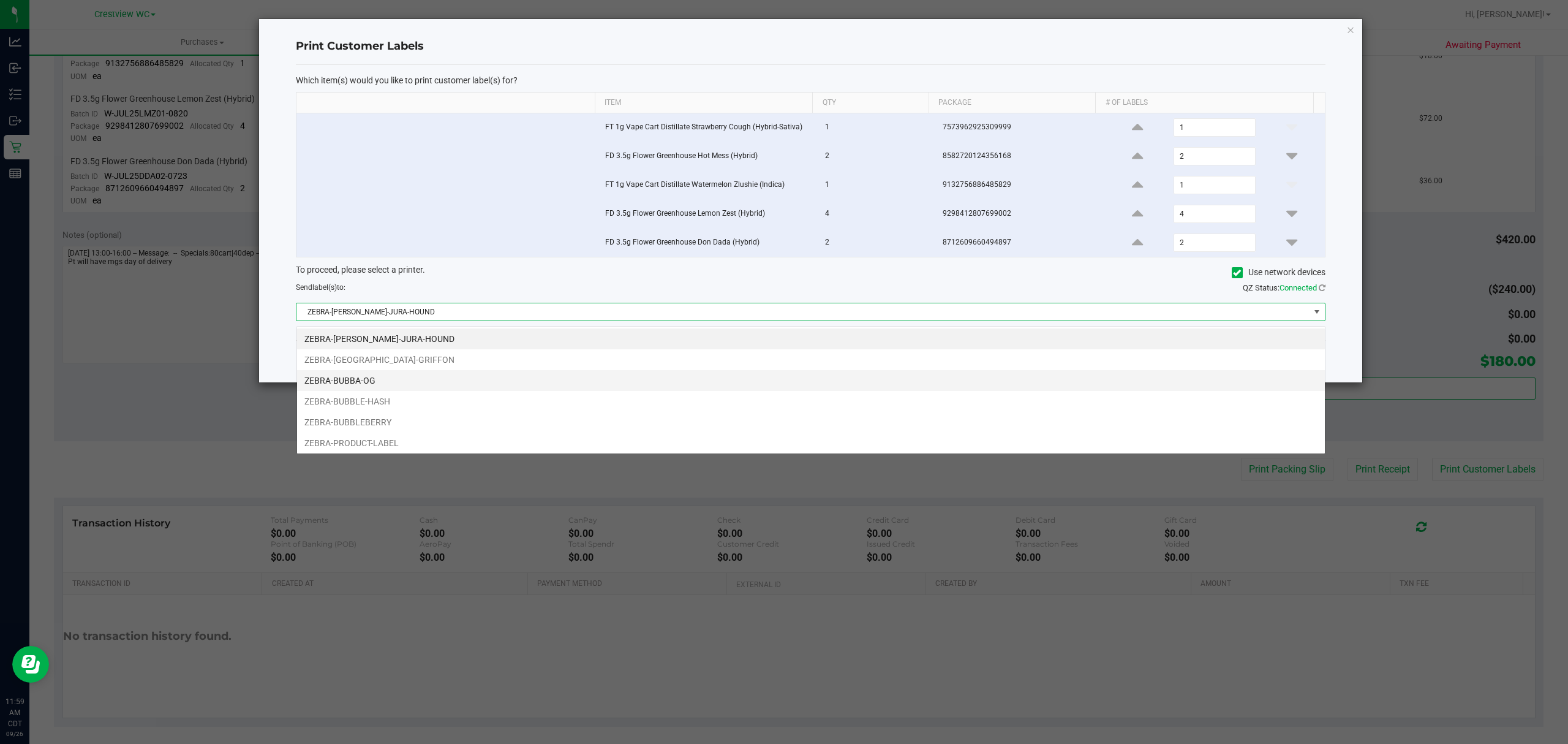
scroll to position [19, 1029]
click at [501, 363] on li "ZEBRA-[GEOGRAPHIC_DATA]-GRIFFON" at bounding box center [810, 359] width 1027 height 21
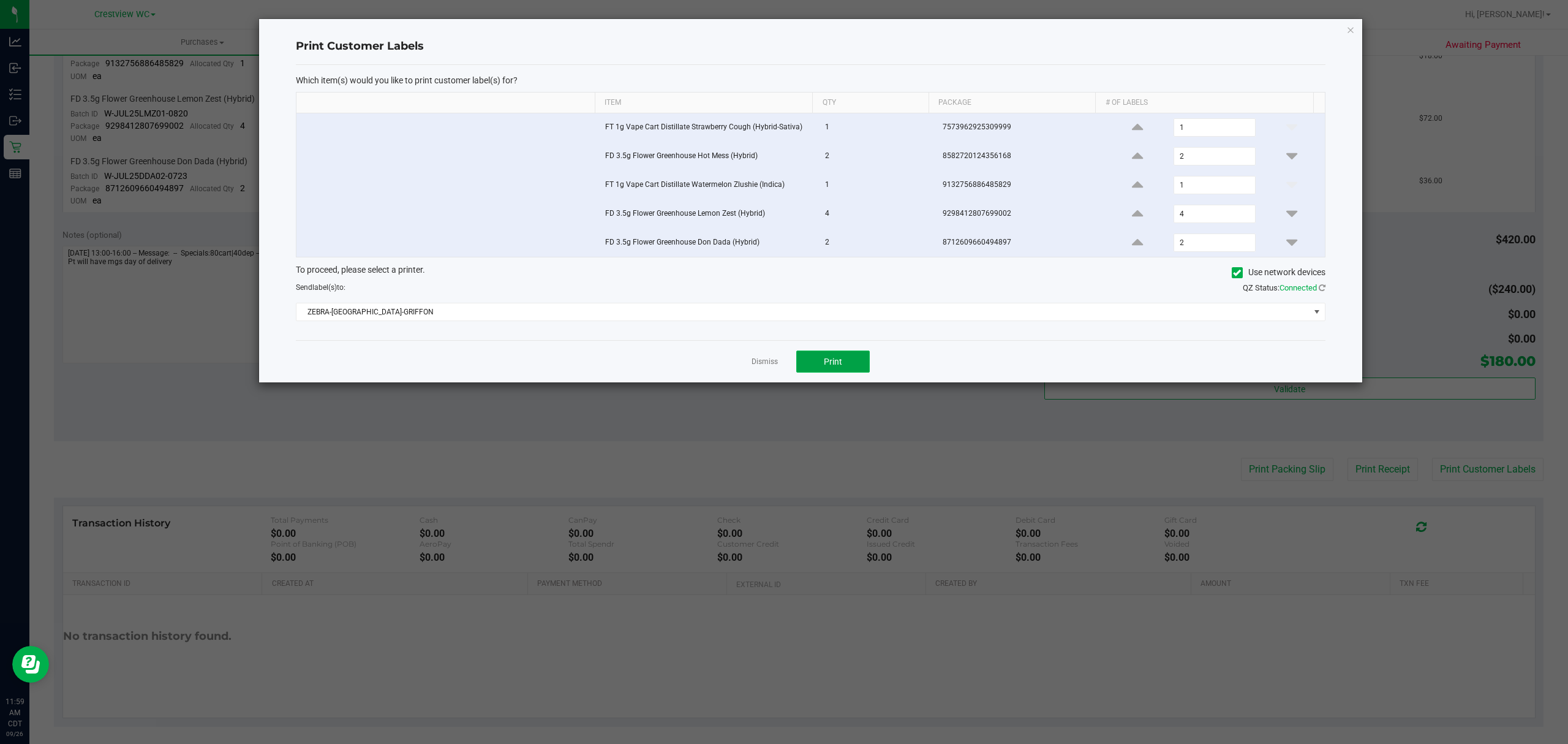
click at [827, 367] on span "Print" at bounding box center [833, 361] width 19 height 10
click at [753, 361] on link "Dismiss" at bounding box center [764, 362] width 26 height 11
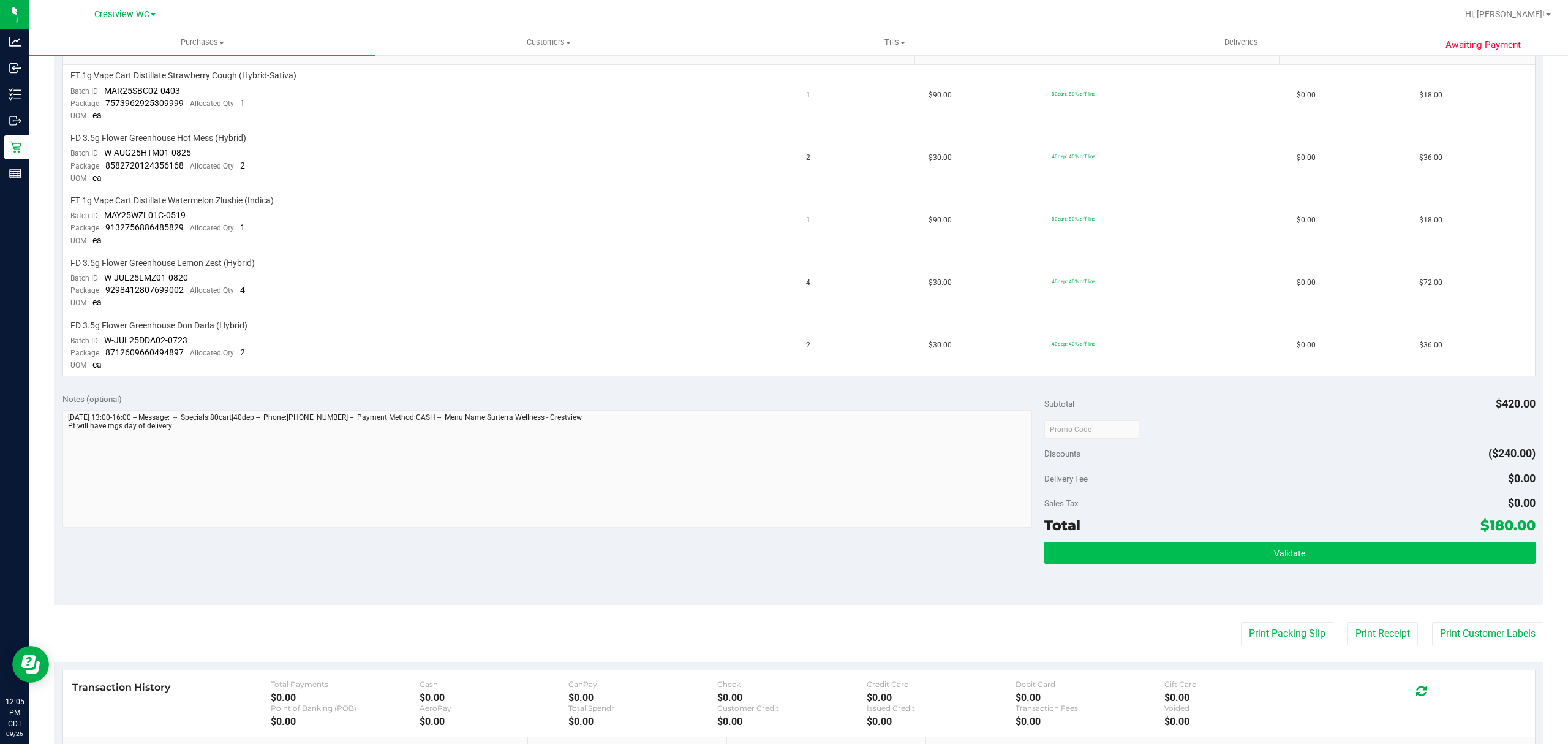
scroll to position [345, 0]
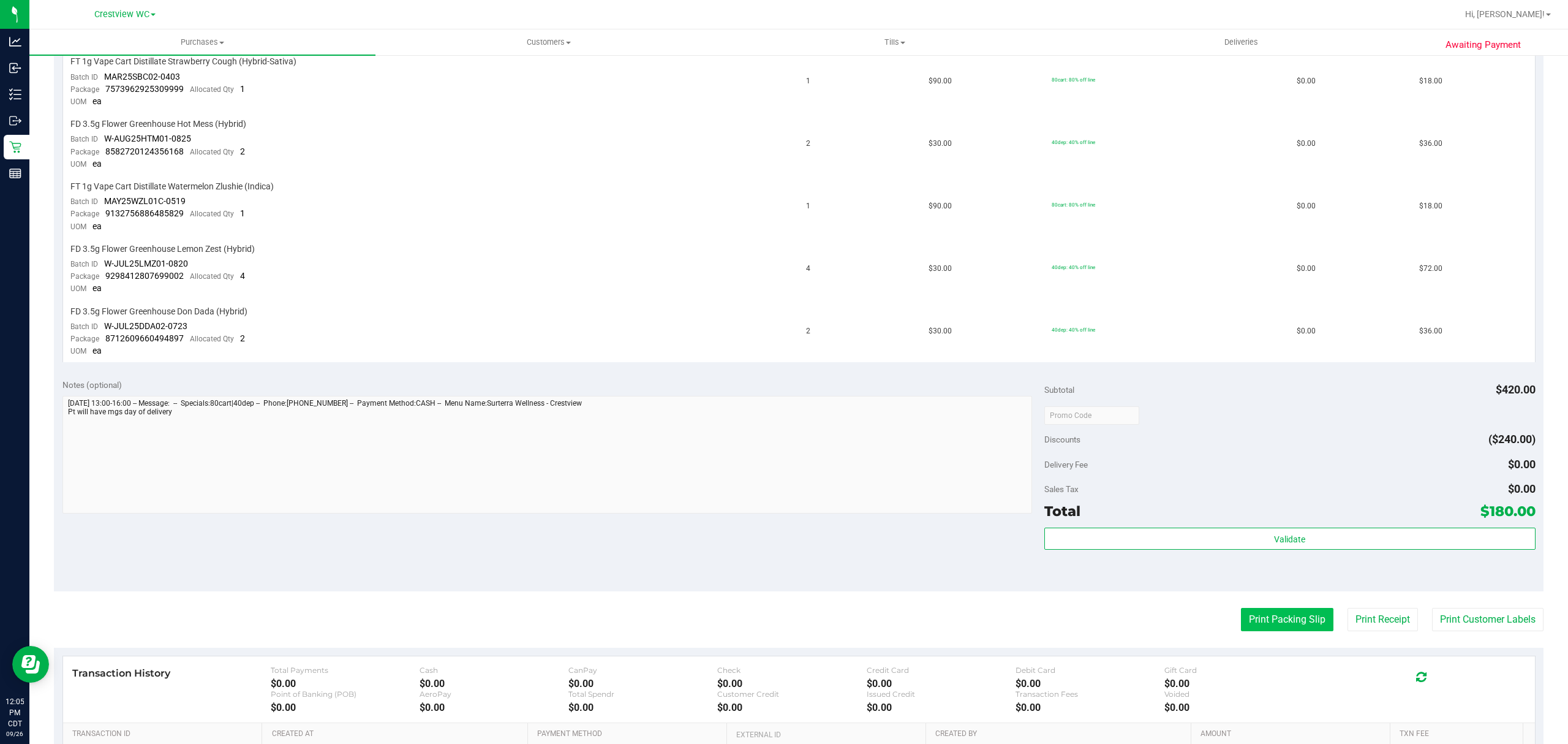
click at [1278, 615] on button "Print Packing Slip" at bounding box center [1287, 619] width 93 height 23
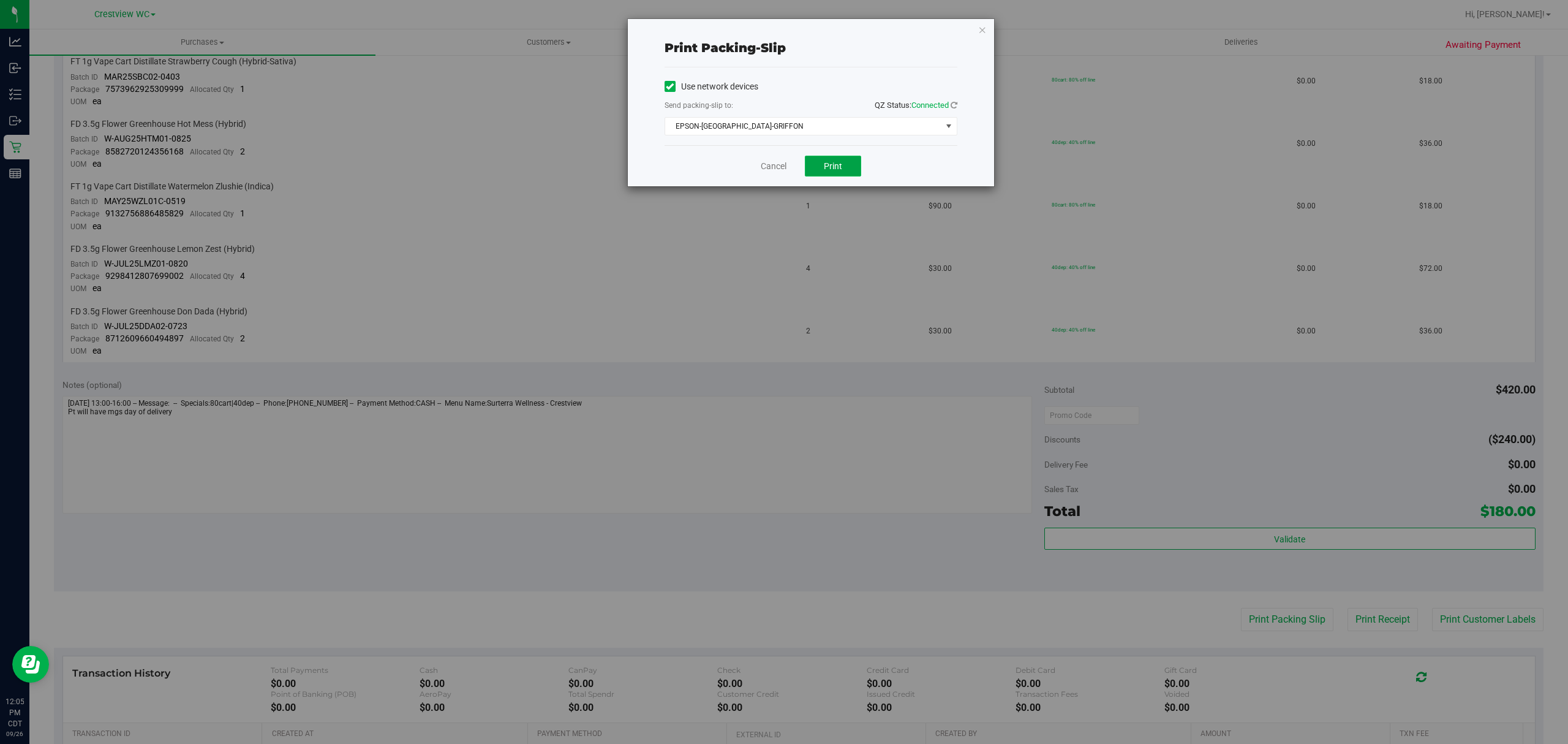
click at [824, 168] on span "Print" at bounding box center [833, 166] width 19 height 10
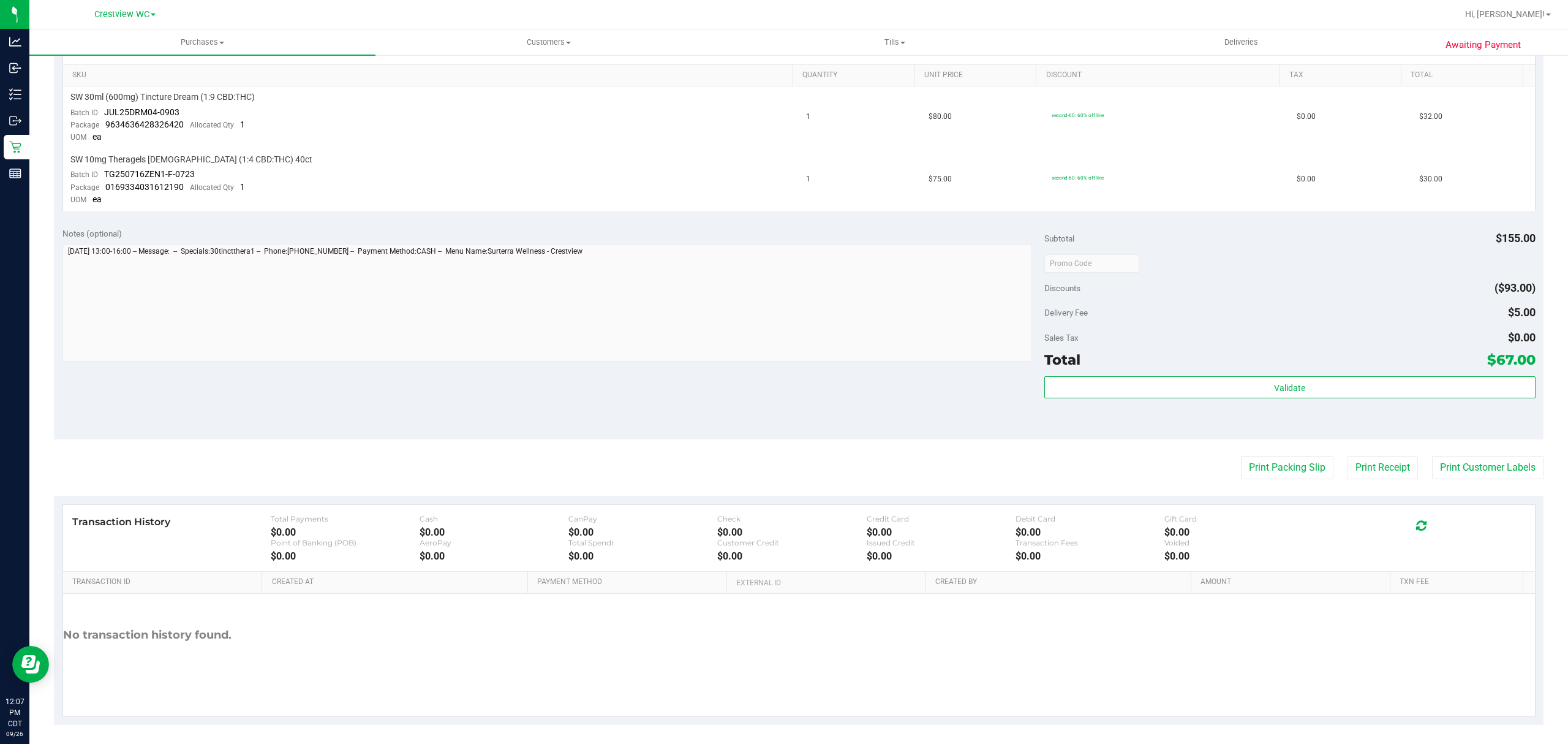
scroll to position [314, 0]
click at [1242, 461] on button "Print Packing Slip" at bounding box center [1287, 463] width 93 height 23
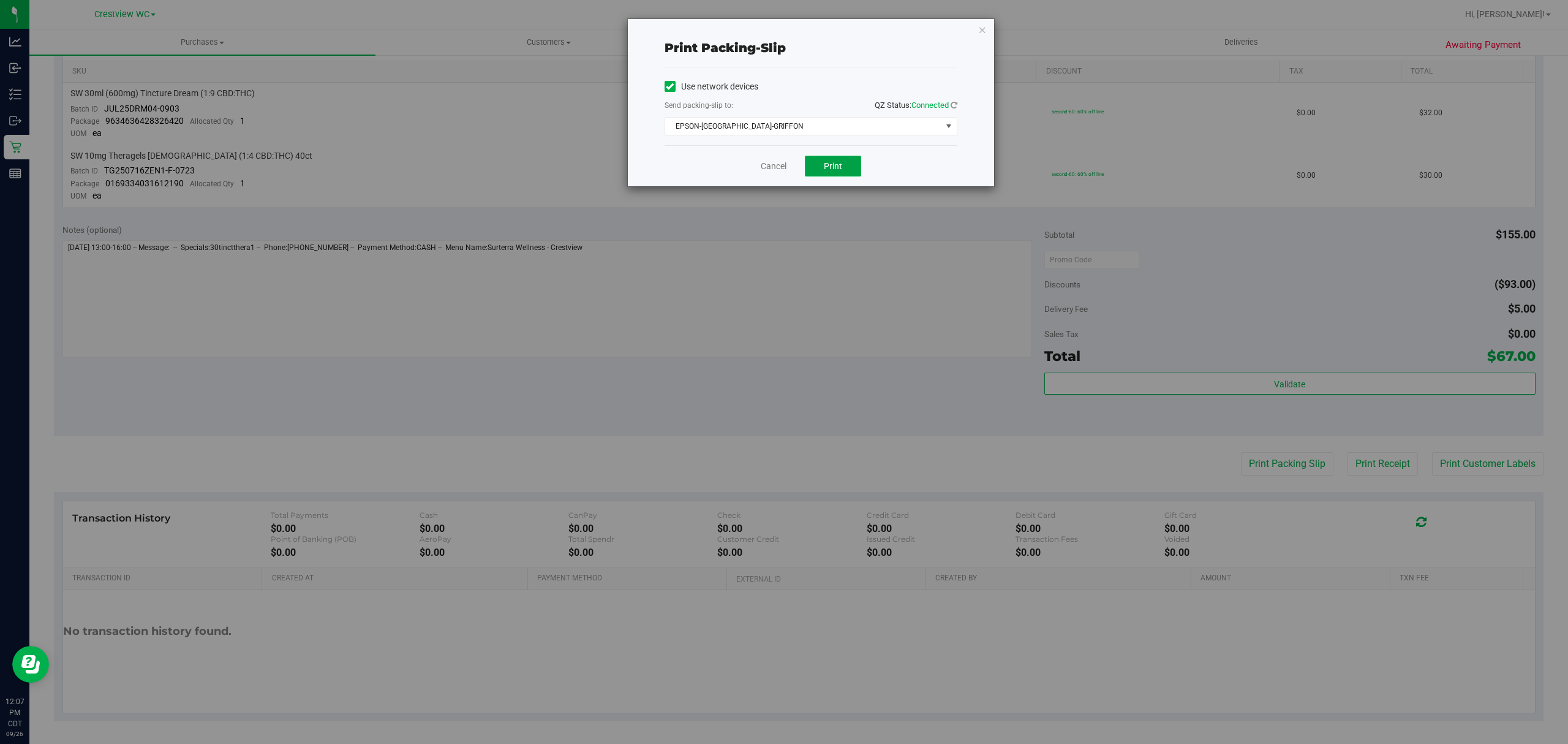
click at [831, 167] on span "Print" at bounding box center [833, 166] width 19 height 10
click at [774, 169] on link "Cancel" at bounding box center [773, 166] width 26 height 13
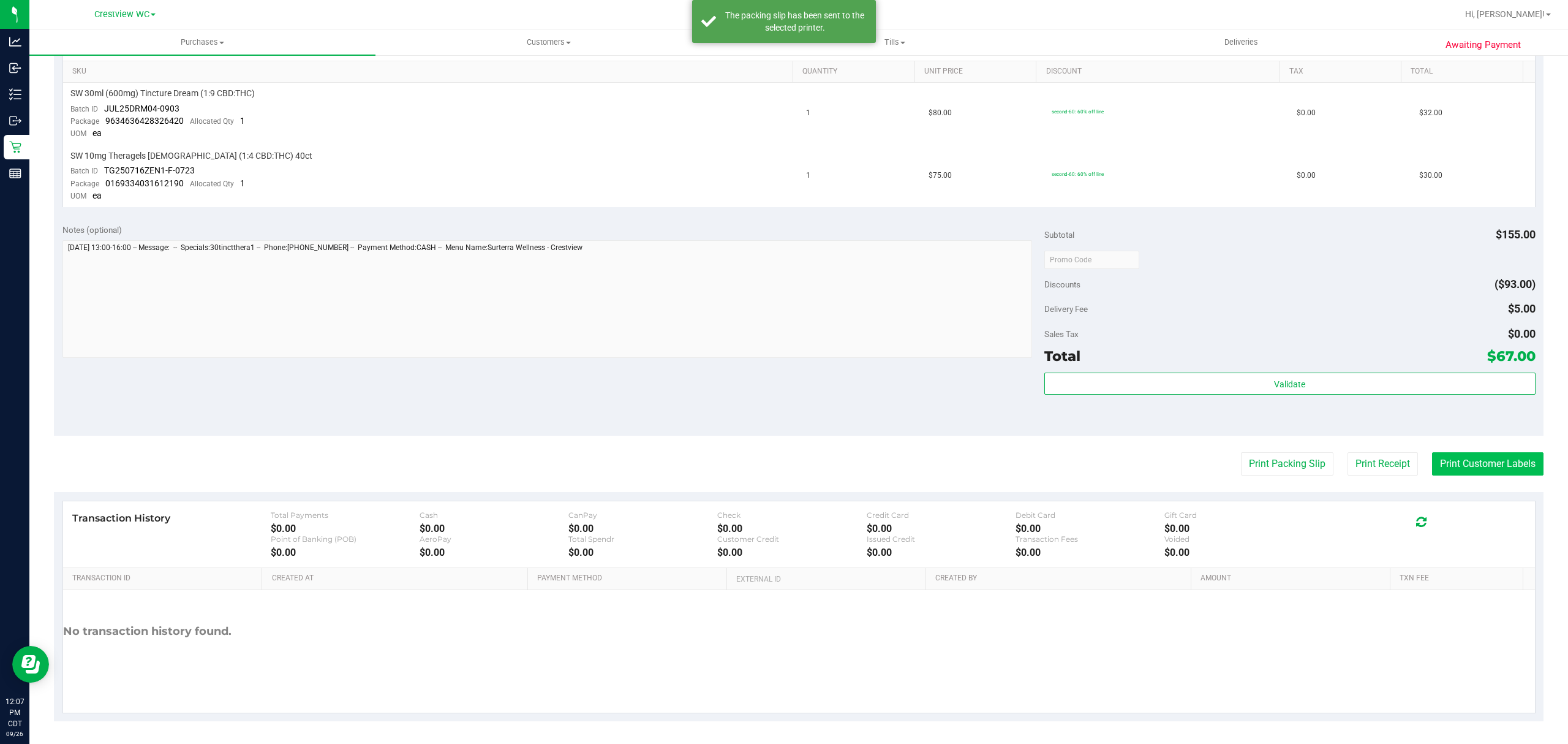
click at [1481, 472] on button "Print Customer Labels" at bounding box center [1487, 463] width 111 height 23
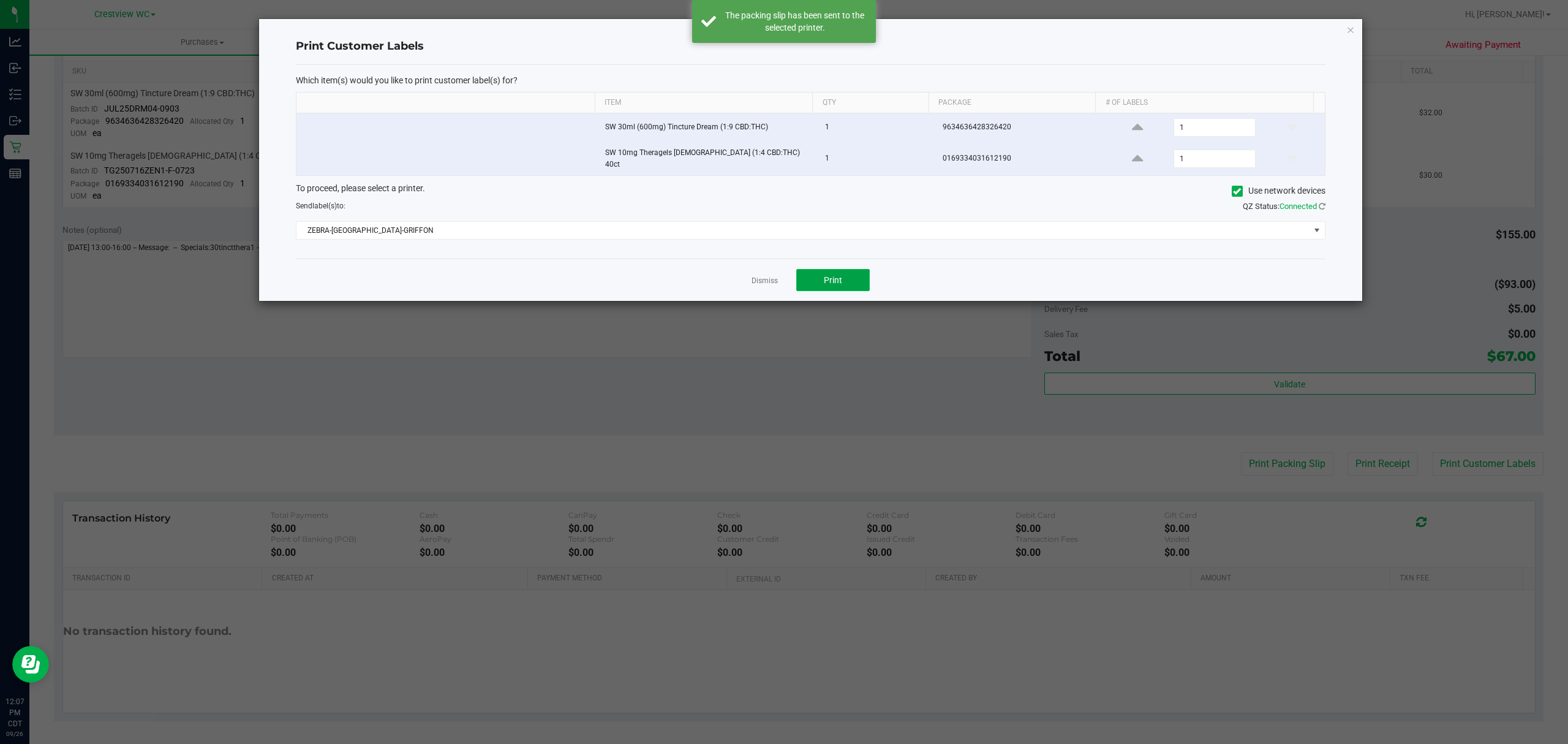
click at [843, 283] on button "Print" at bounding box center [833, 280] width 73 height 22
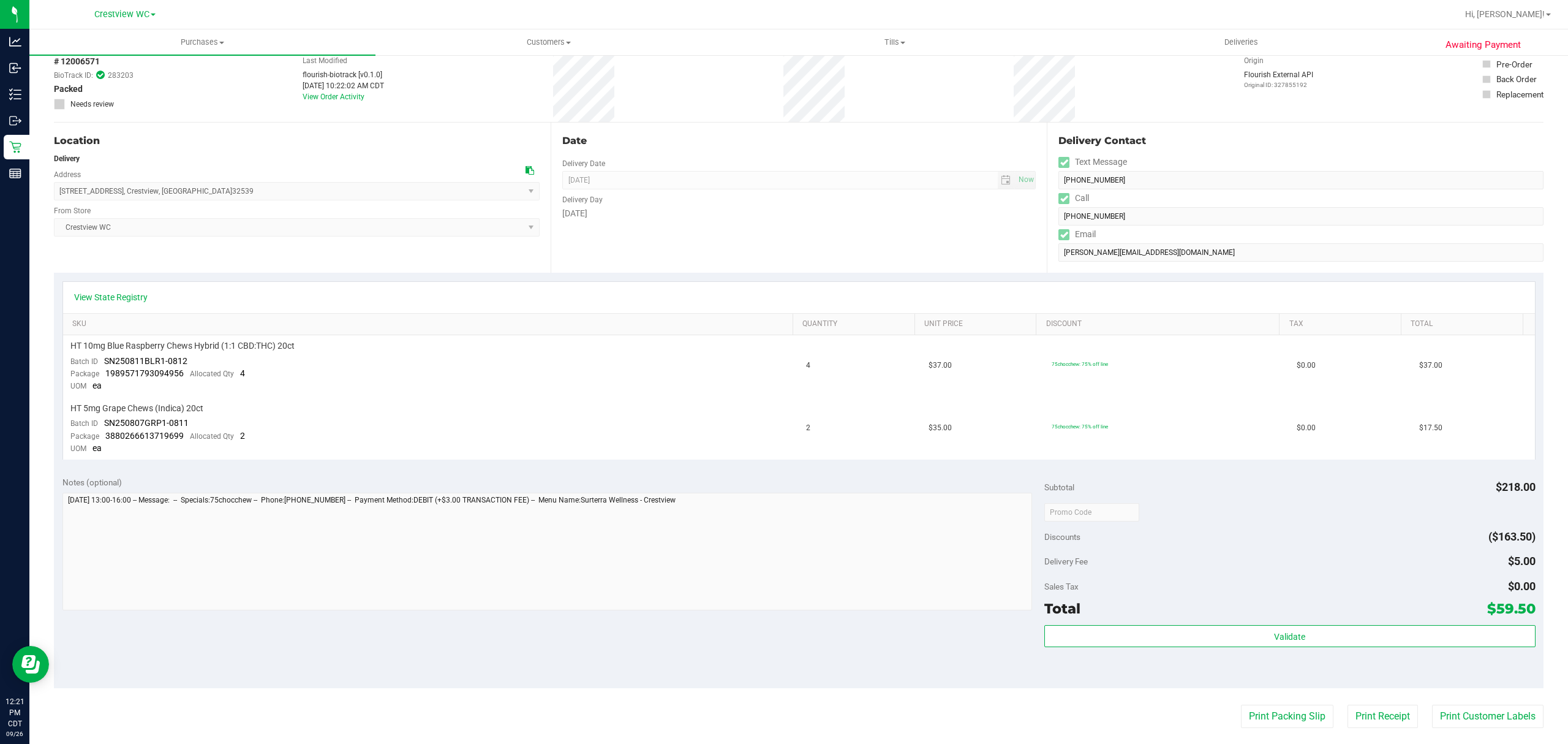
scroll to position [314, 0]
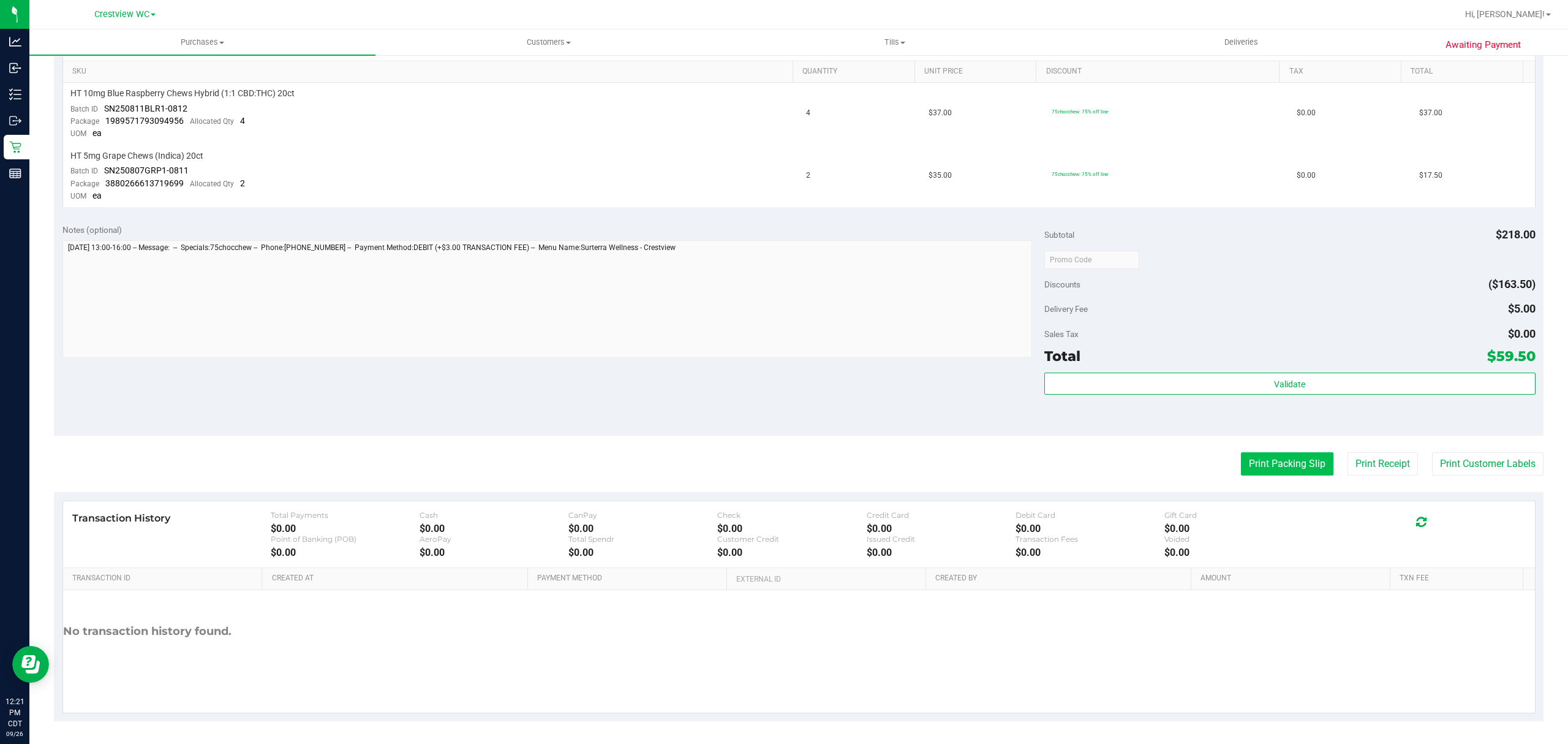
click at [1258, 472] on button "Print Packing Slip" at bounding box center [1287, 463] width 93 height 23
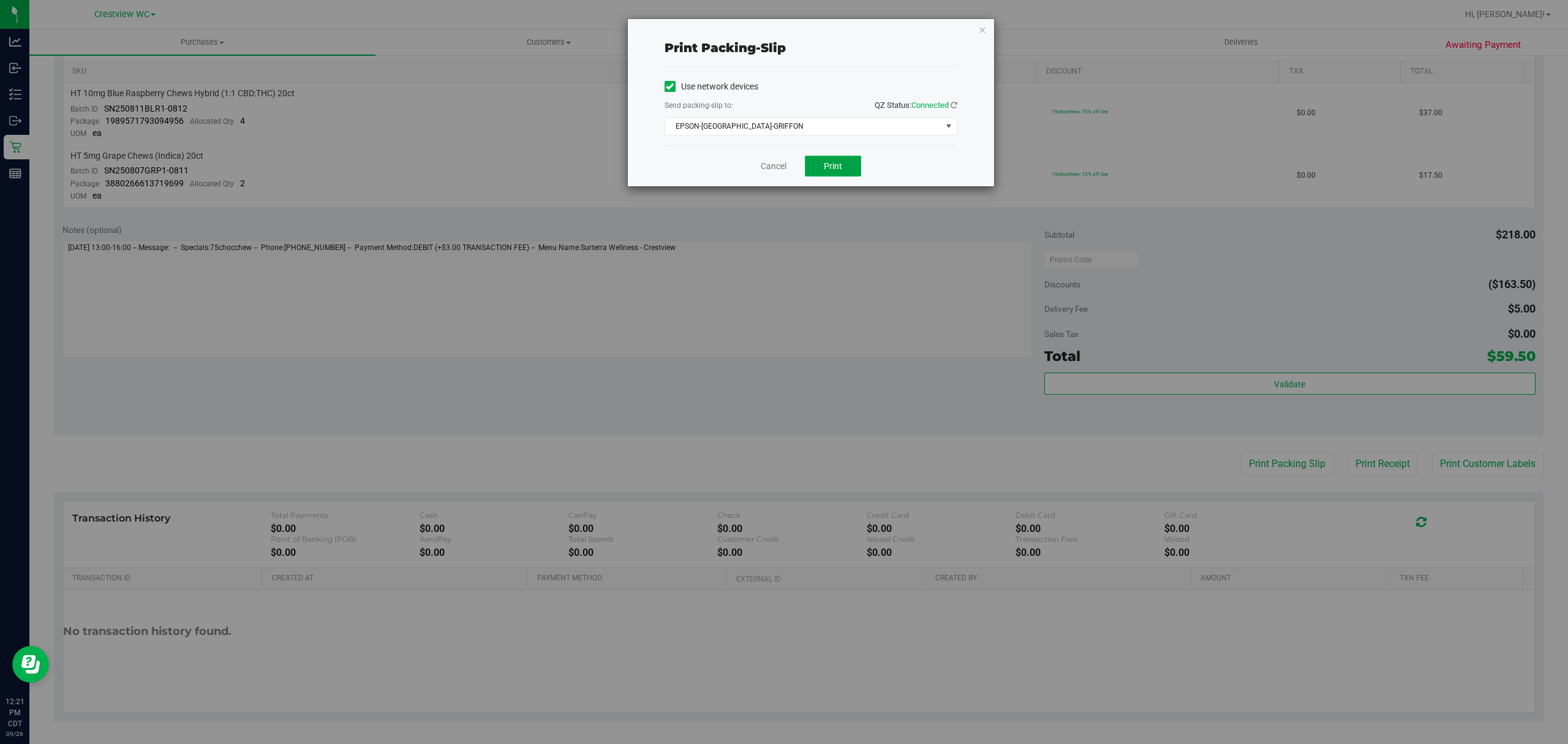
click at [830, 176] on button "Print" at bounding box center [833, 166] width 56 height 21
click at [760, 172] on link "Cancel" at bounding box center [773, 166] width 26 height 13
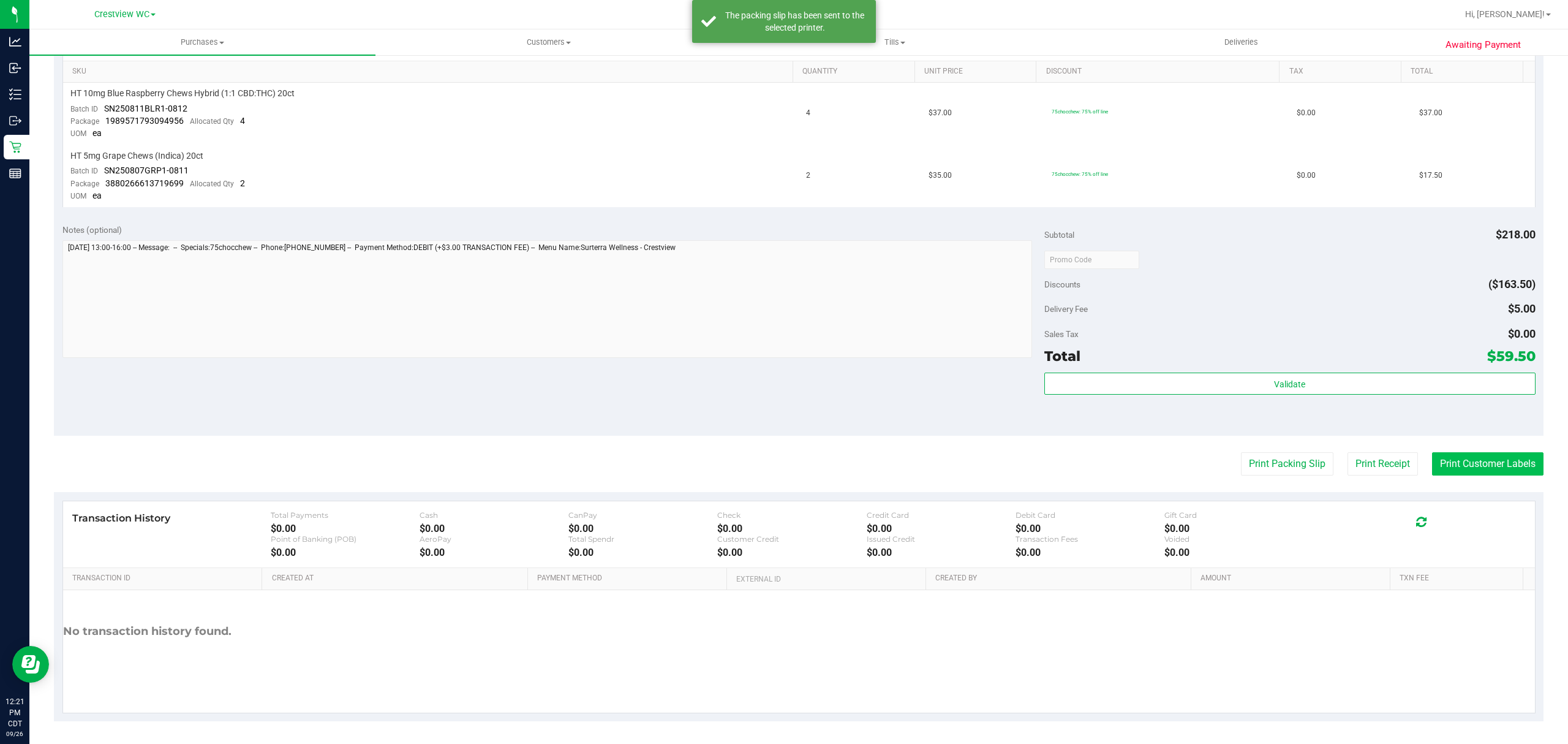
click at [1461, 453] on button "Print Customer Labels" at bounding box center [1487, 463] width 111 height 23
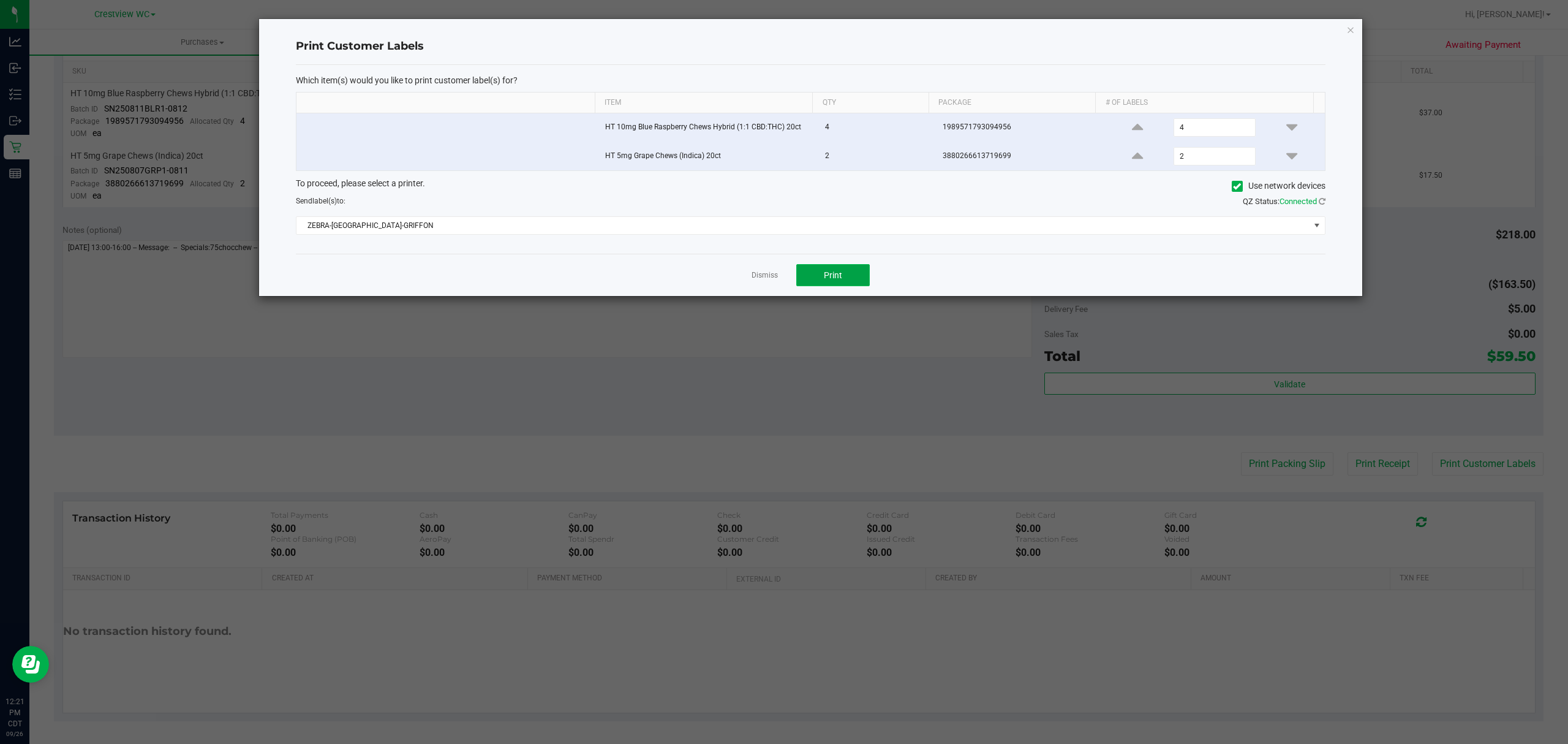
click at [822, 274] on button "Print" at bounding box center [833, 274] width 73 height 22
click at [760, 278] on link "Dismiss" at bounding box center [764, 276] width 26 height 11
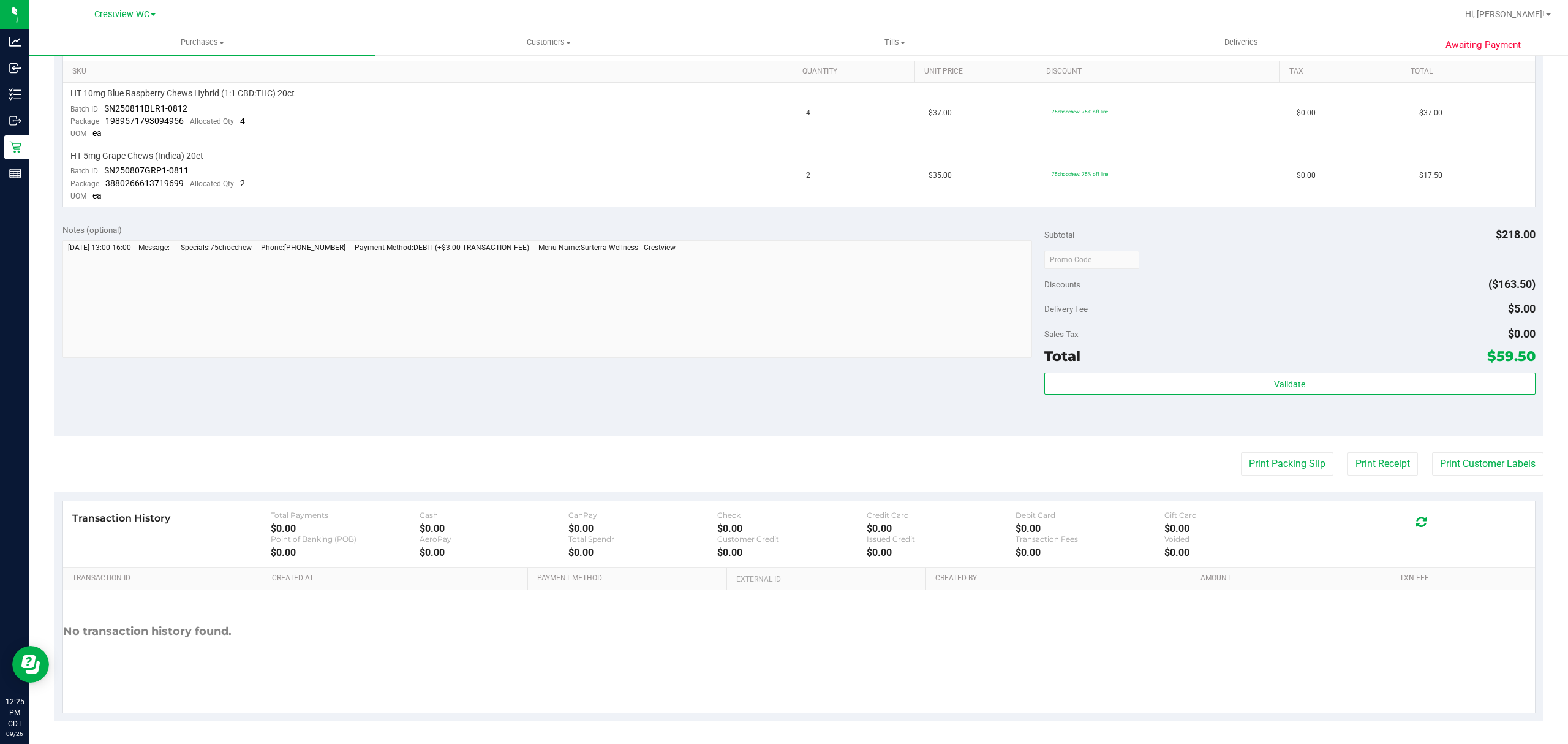
scroll to position [0, 0]
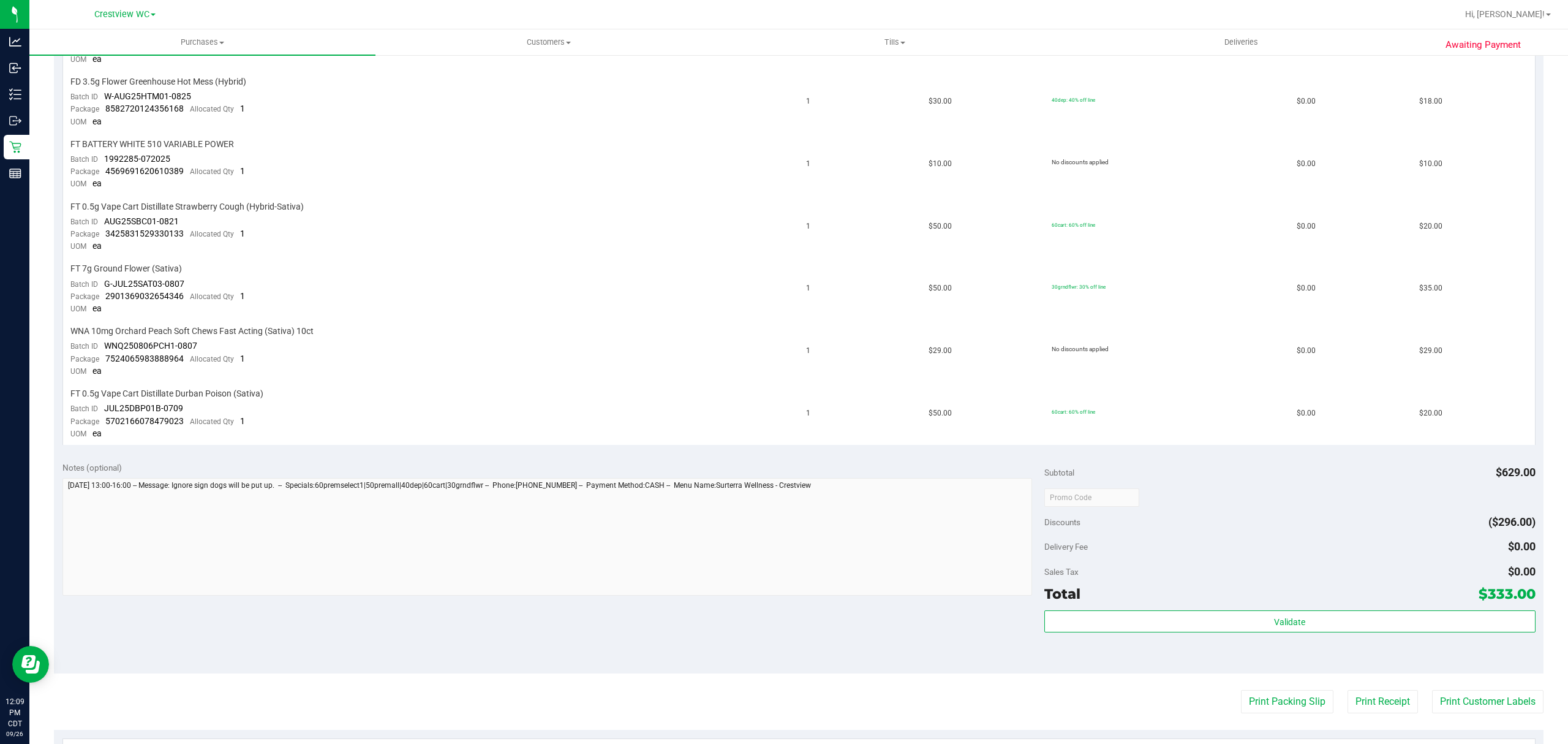
scroll to position [944, 0]
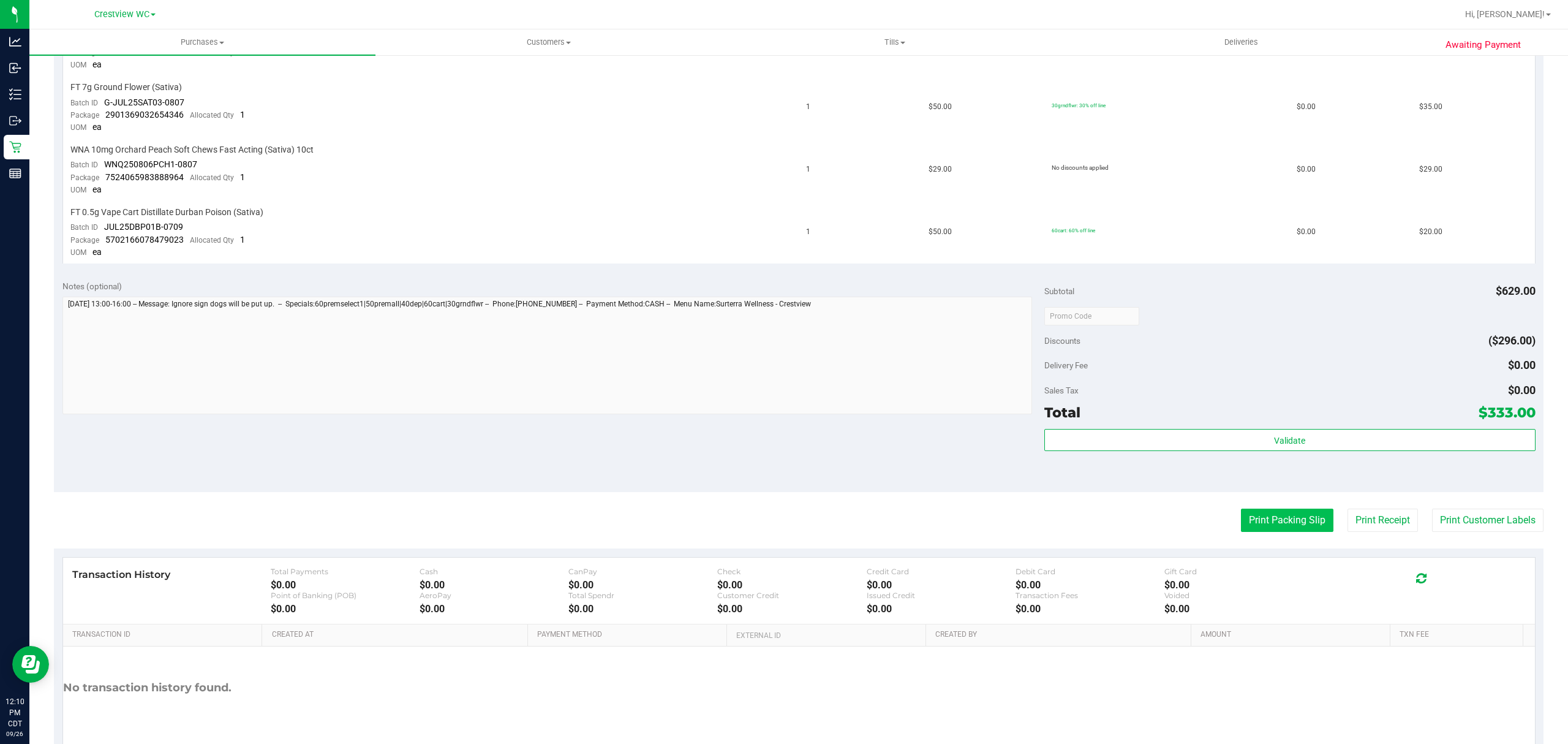
click at [1256, 508] on button "Print Packing Slip" at bounding box center [1287, 520] width 93 height 23
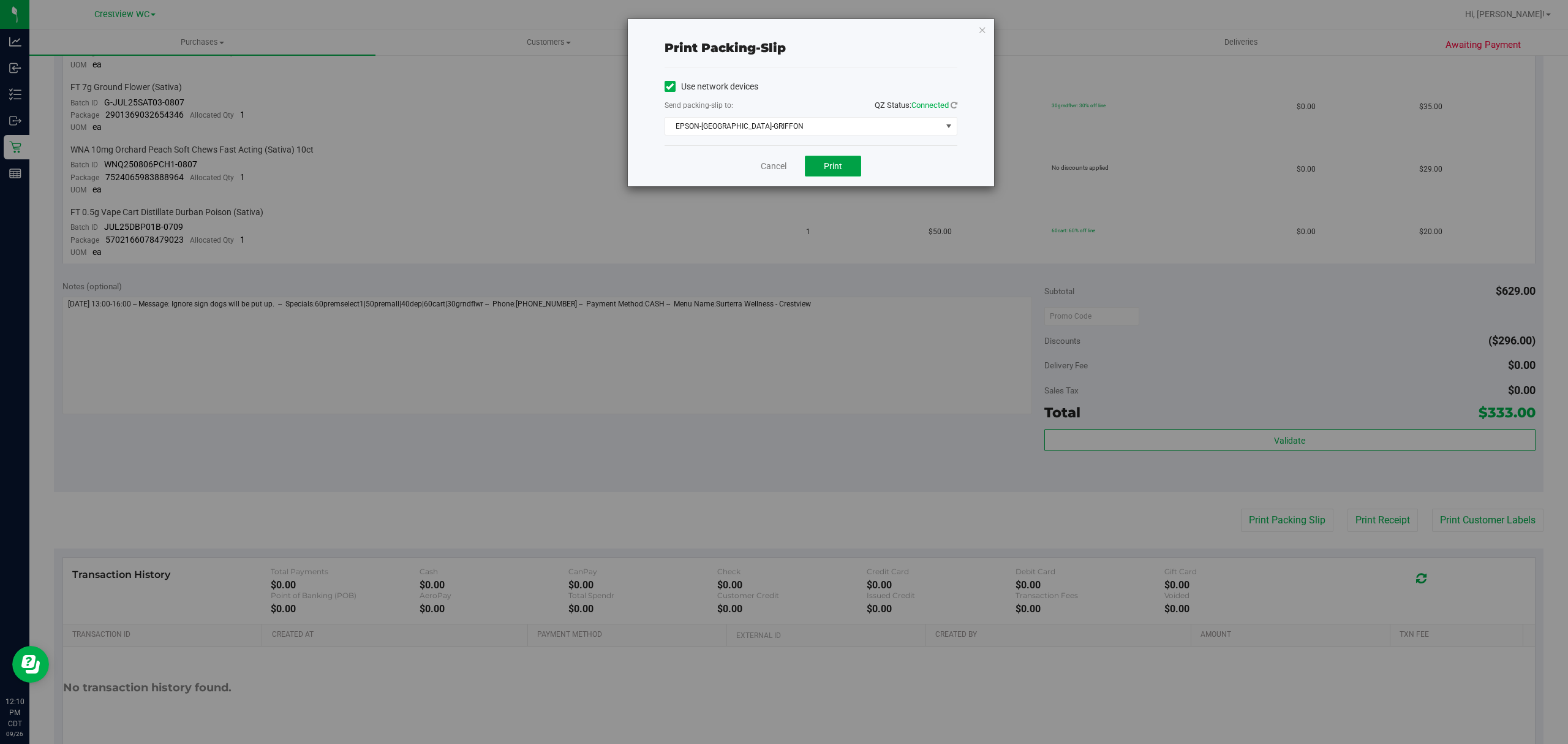
click at [846, 160] on button "Print" at bounding box center [833, 166] width 56 height 21
click at [784, 163] on link "Cancel" at bounding box center [773, 166] width 26 height 13
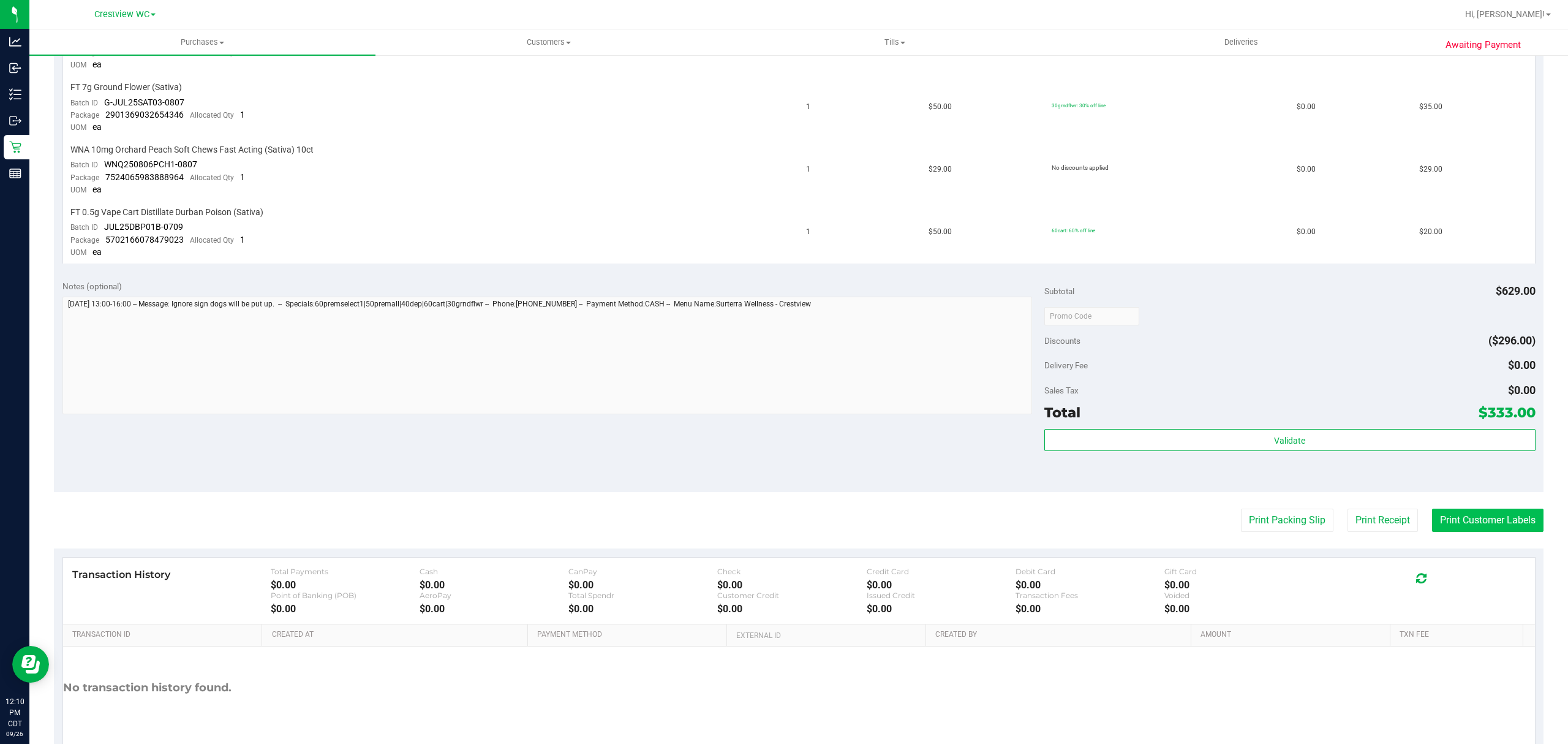
click at [1459, 508] on button "Print Customer Labels" at bounding box center [1487, 520] width 111 height 23
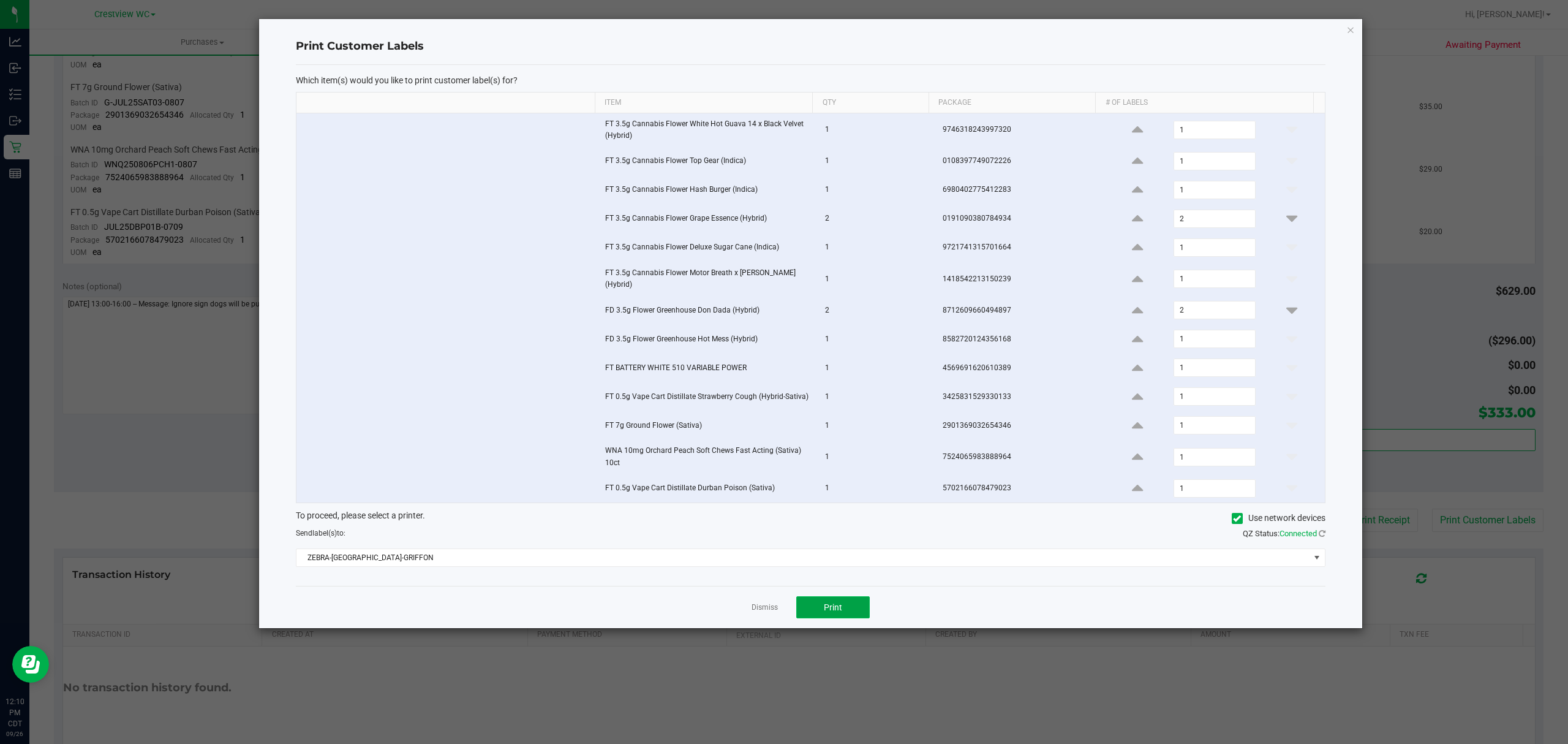
click at [832, 606] on span "Print" at bounding box center [833, 607] width 19 height 10
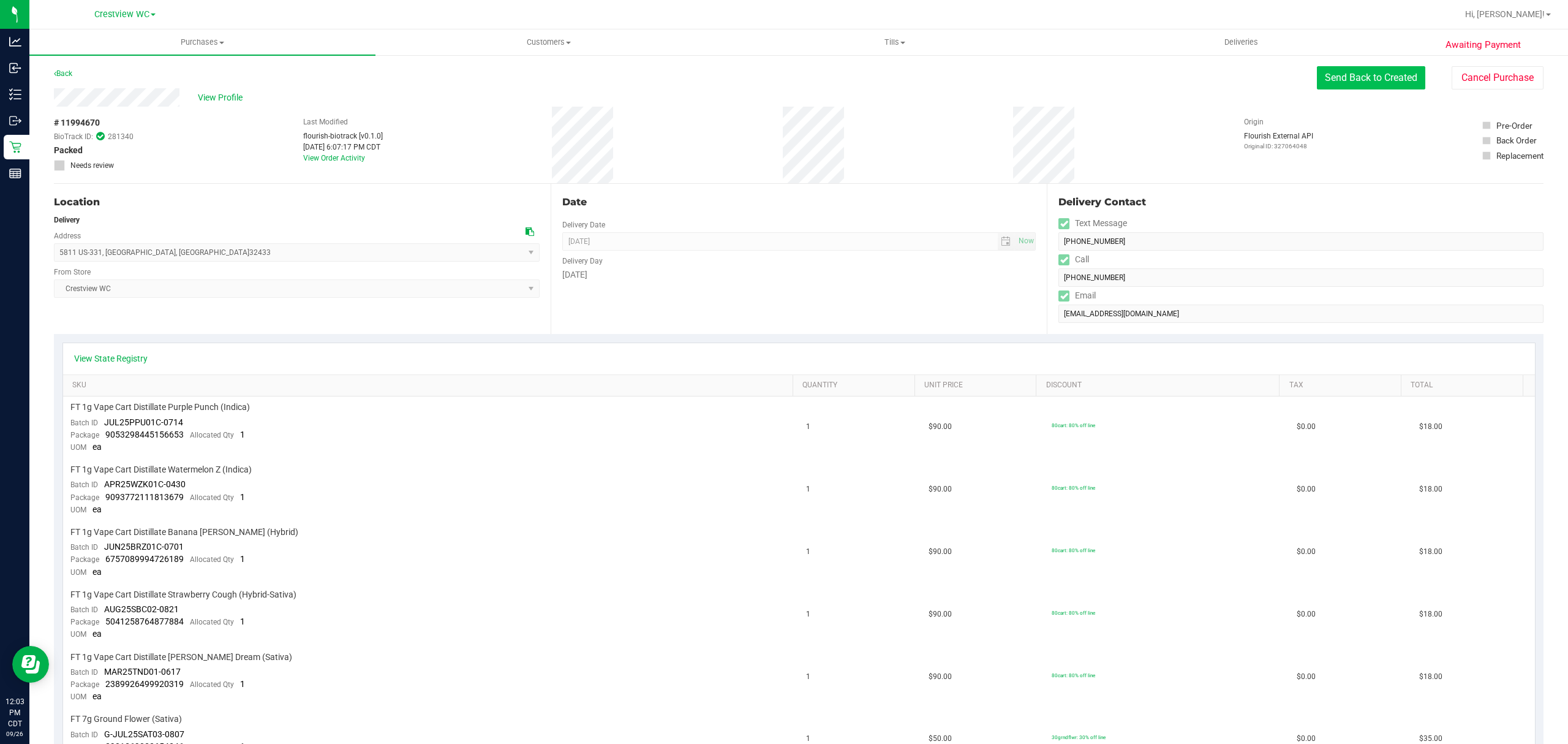
click at [1388, 84] on button "Send Back to Created" at bounding box center [1370, 77] width 108 height 23
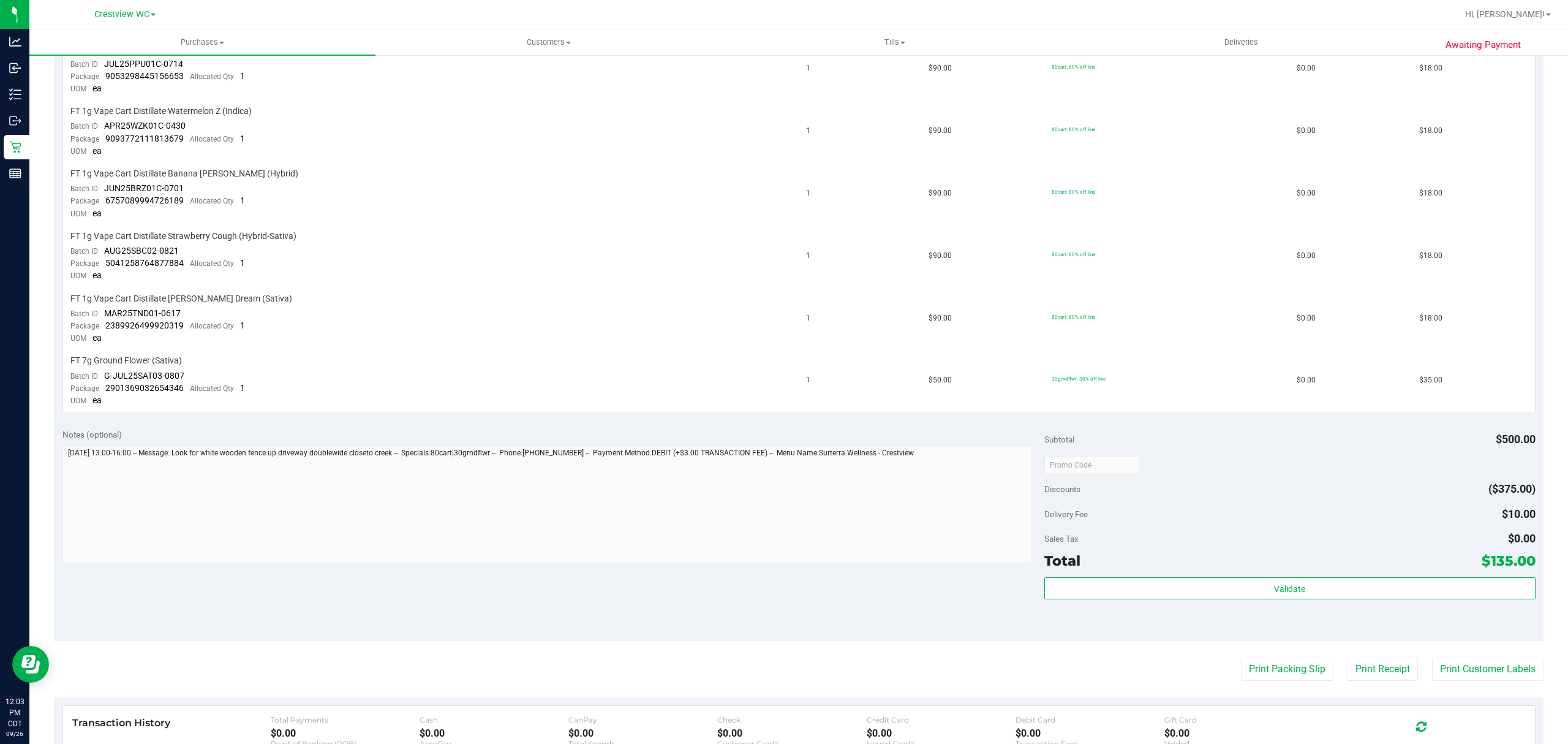
scroll to position [408, 0]
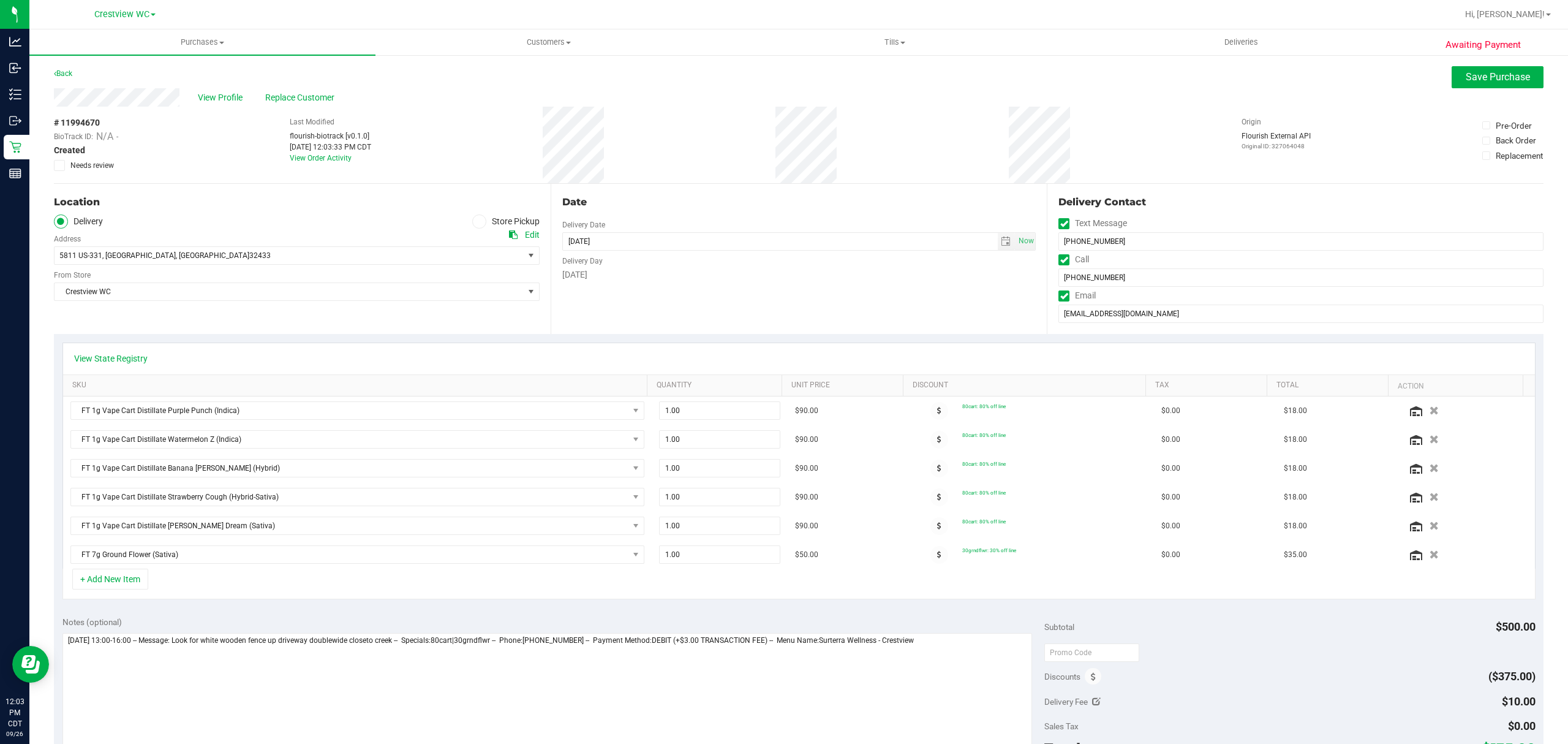
scroll to position [327, 0]
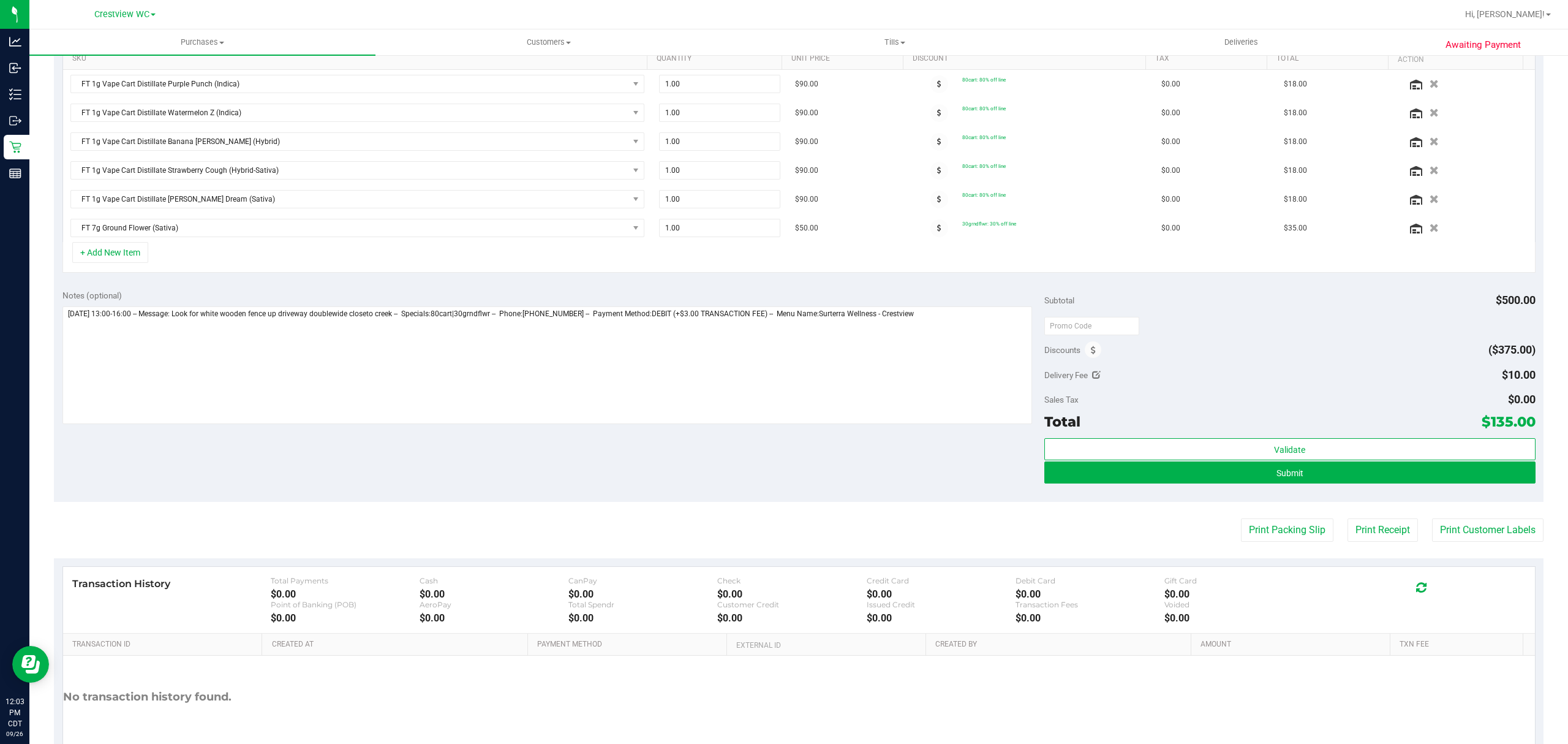
click at [1092, 374] on icon at bounding box center [1096, 375] width 9 height 9
type input "$10.00"
drag, startPoint x: 1463, startPoint y: 379, endPoint x: 1150, endPoint y: 349, distance: 314.4
click at [1151, 349] on div "Subtotal $500.00 Discounts ($375.00) Delivery Fee $10.00 10 Sales Tax $0.00 Tot…" at bounding box center [1290, 391] width 491 height 204
type input "0"
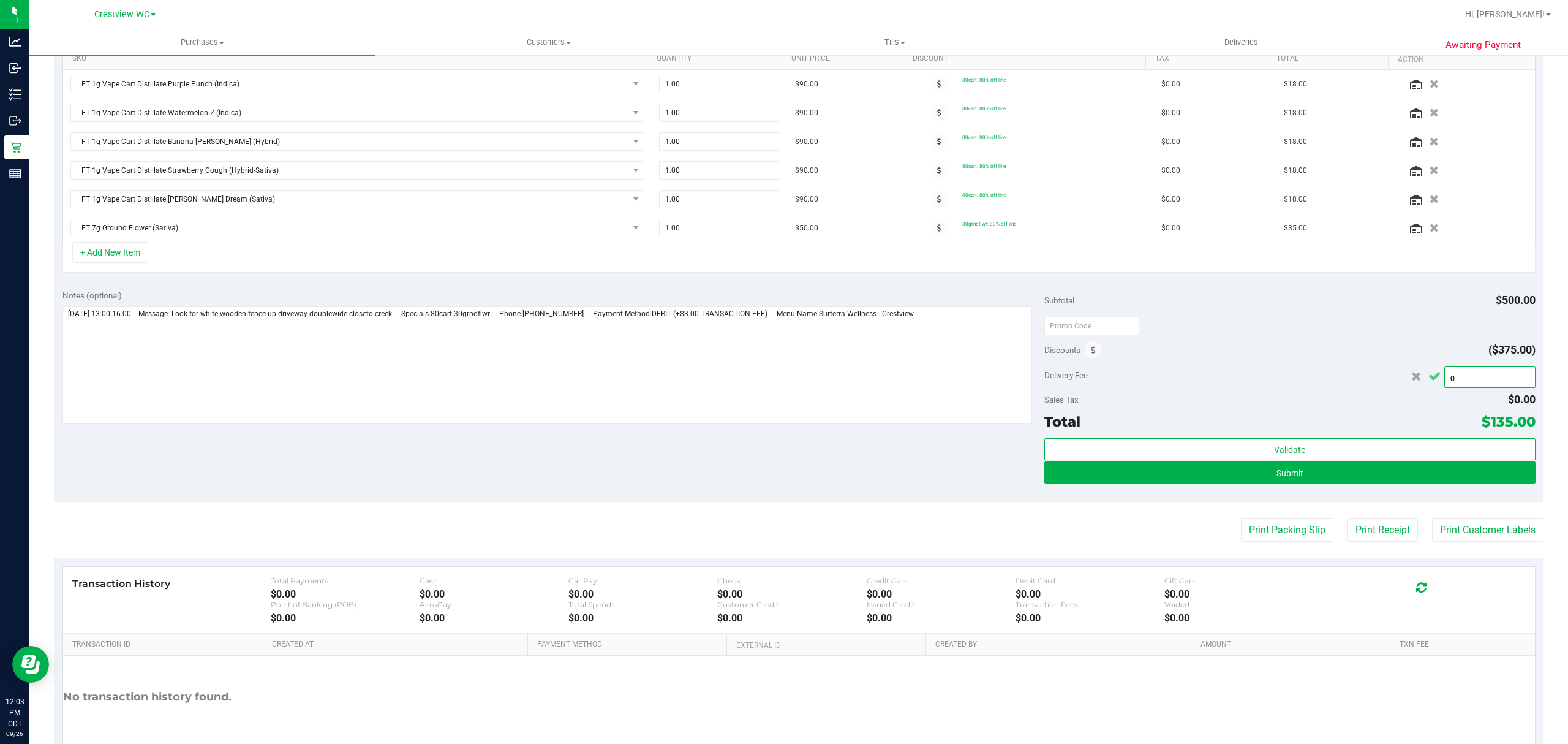
type input "$0.00"
click at [1424, 387] on button "Cancel button" at bounding box center [1434, 377] width 19 height 21
click at [1399, 477] on button "Submit" at bounding box center [1290, 472] width 491 height 22
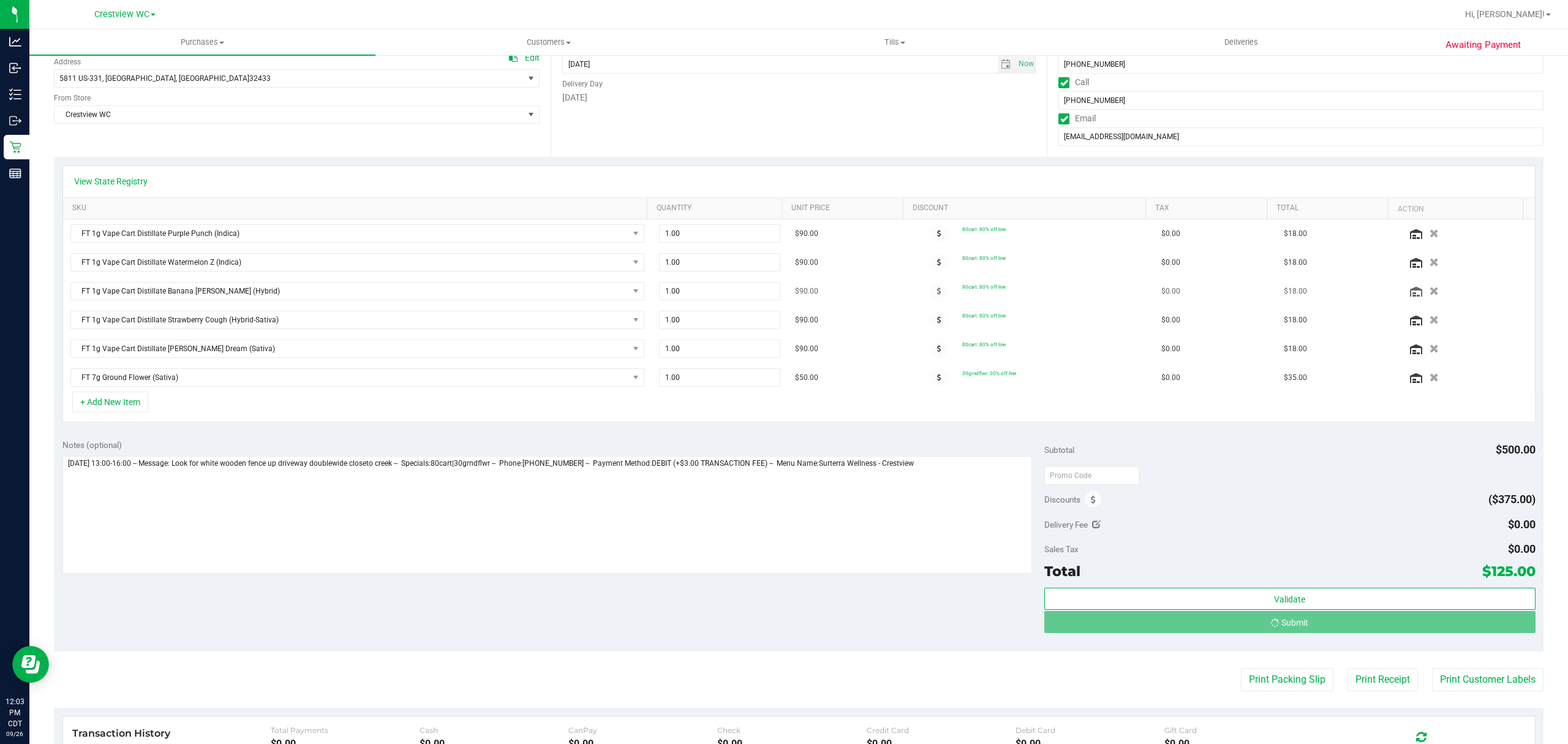
scroll to position [0, 0]
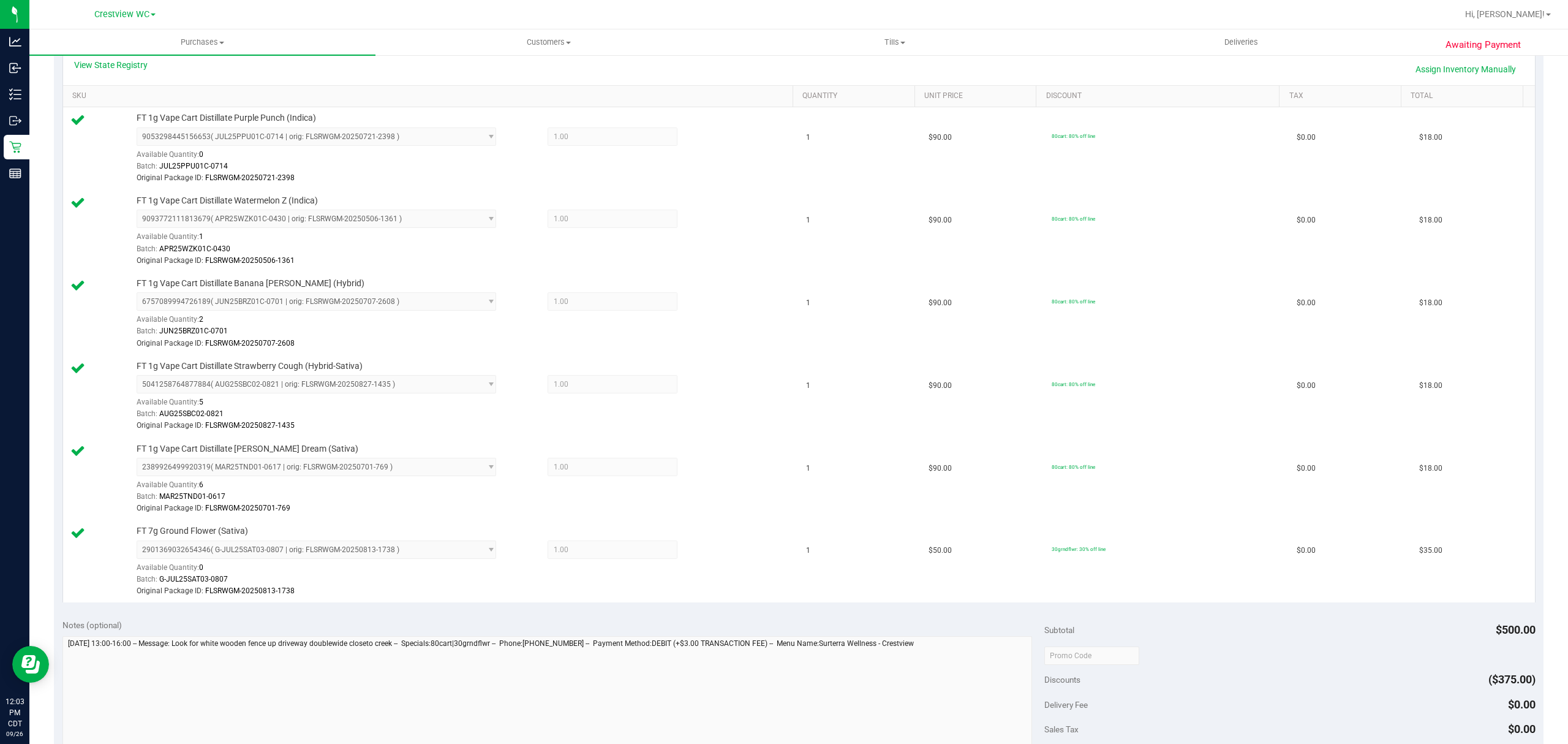
scroll to position [572, 0]
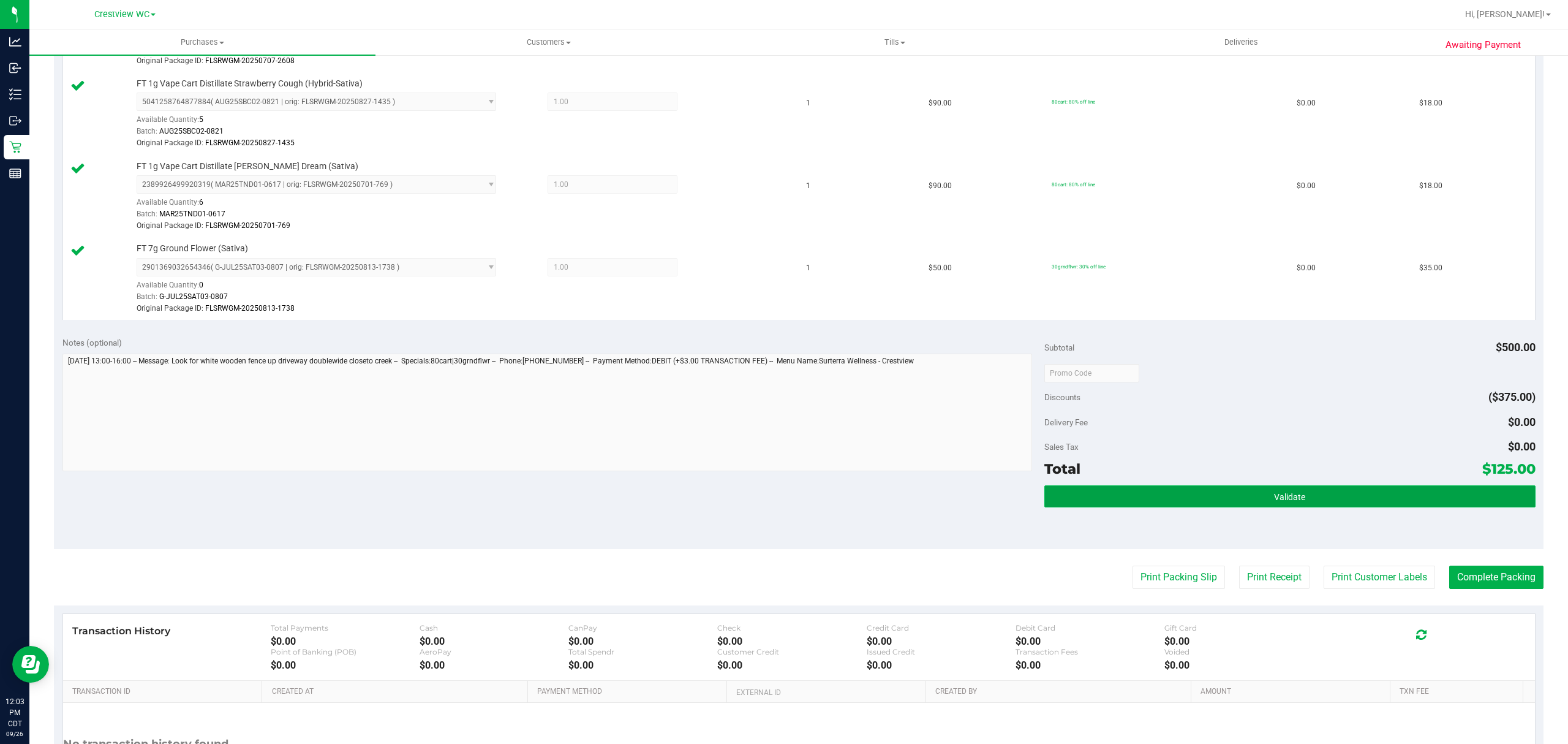
click at [1350, 502] on button "Validate" at bounding box center [1290, 496] width 491 height 22
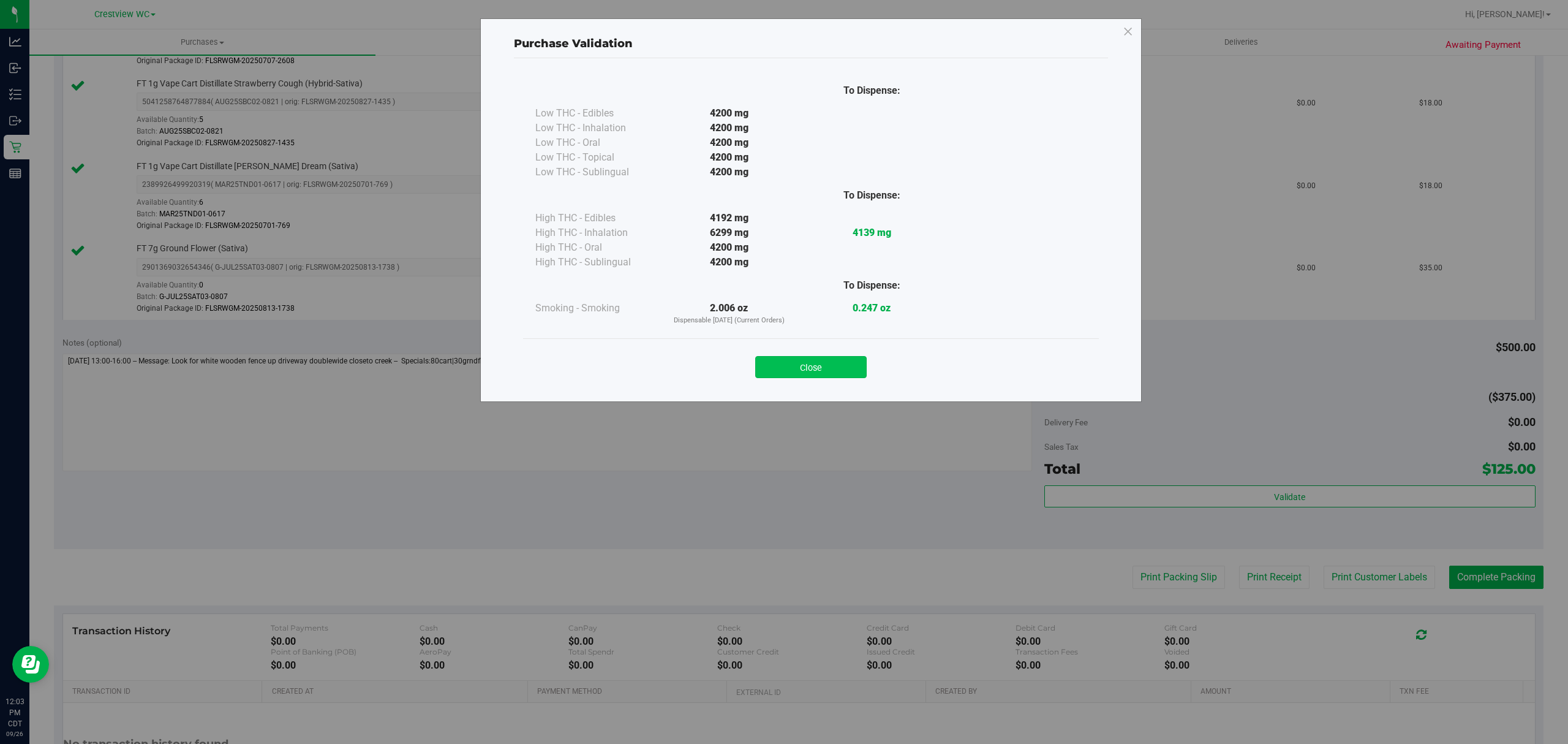
click at [792, 371] on button "Close" at bounding box center [810, 367] width 111 height 22
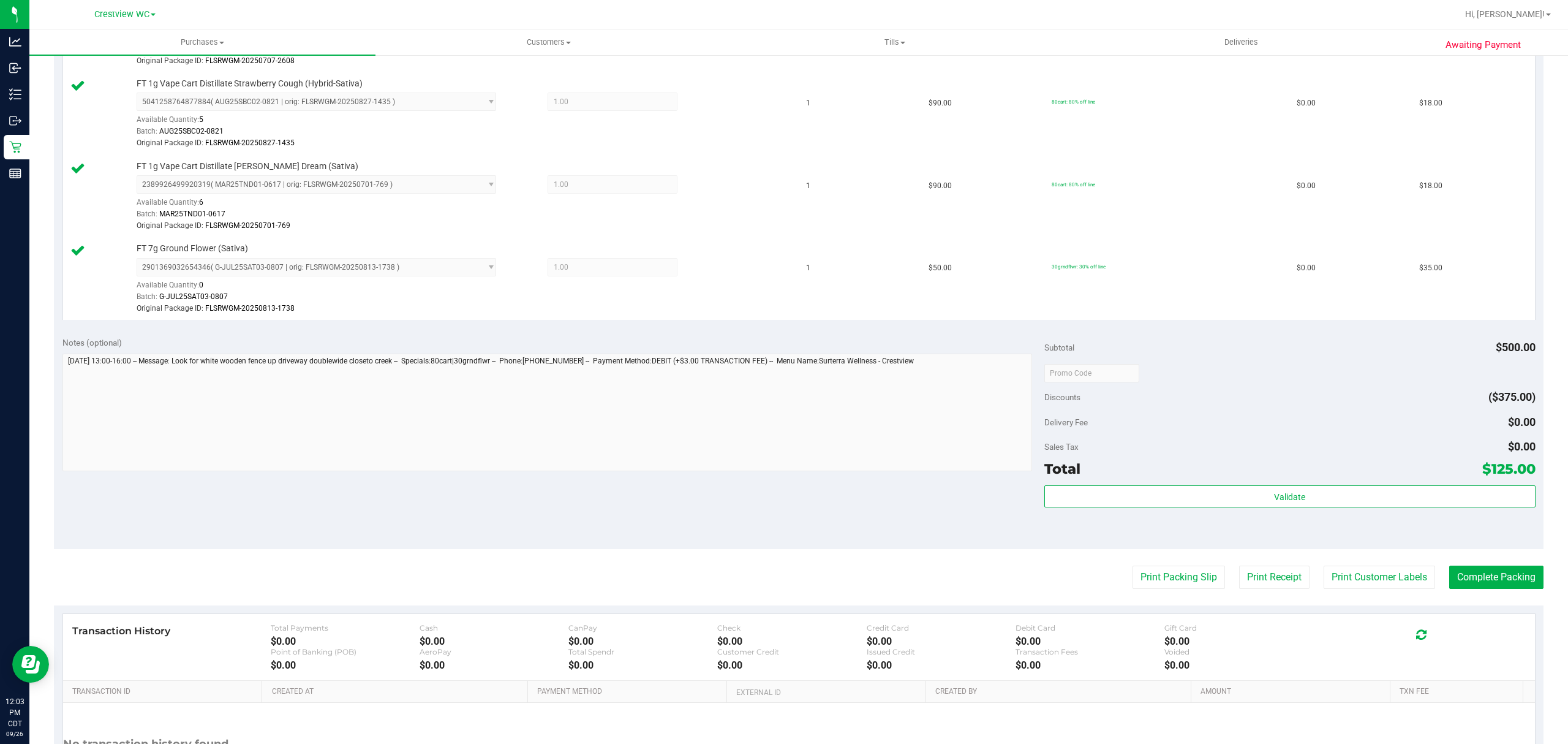
click at [1509, 594] on purchase-details "Back Edit Purchase Cancel Purchase View Profile # 11994670 BioTrack ID: N/A - S…" at bounding box center [798, 164] width 1489 height 1340
click at [1508, 587] on button "Complete Packing" at bounding box center [1496, 577] width 94 height 23
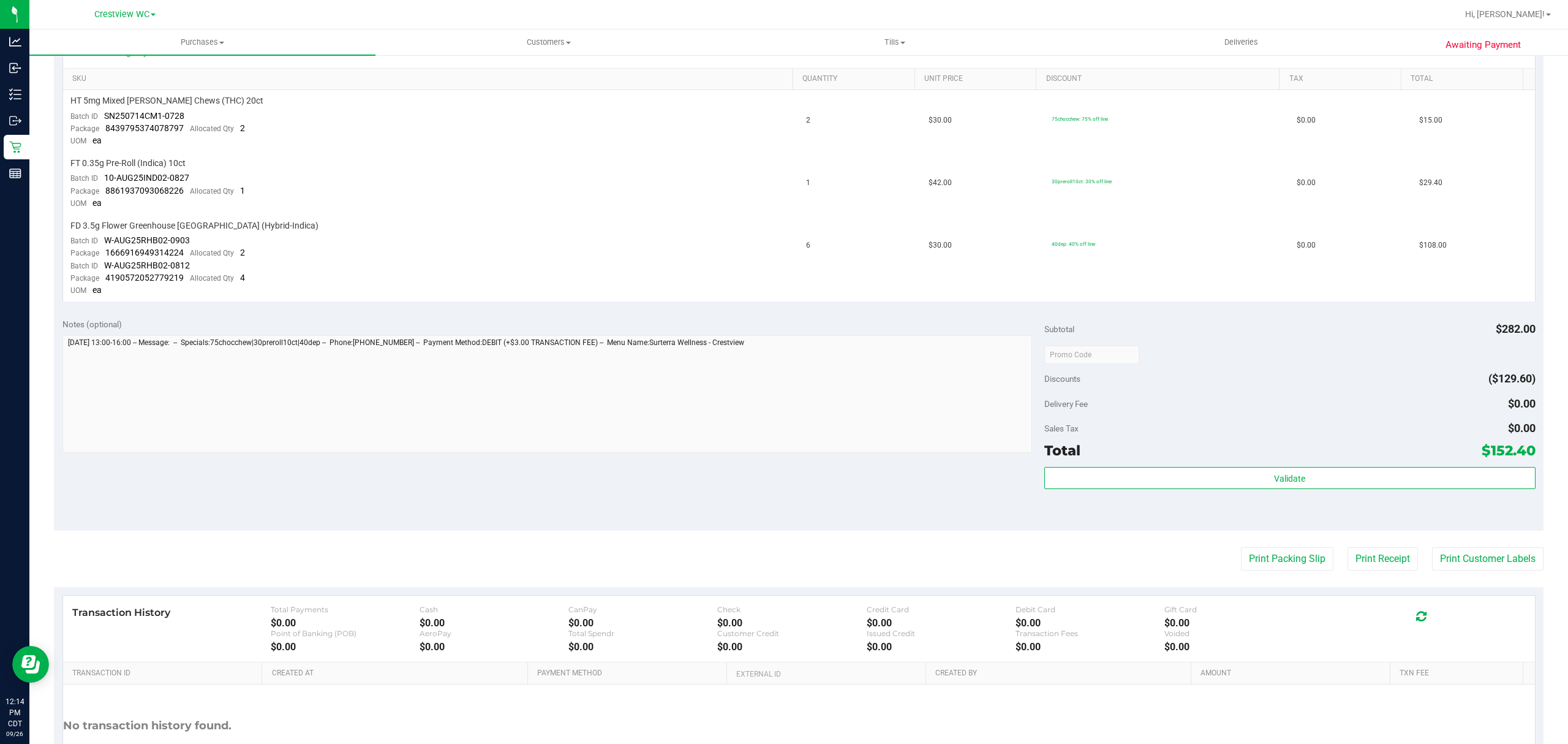
scroll to position [397, 0]
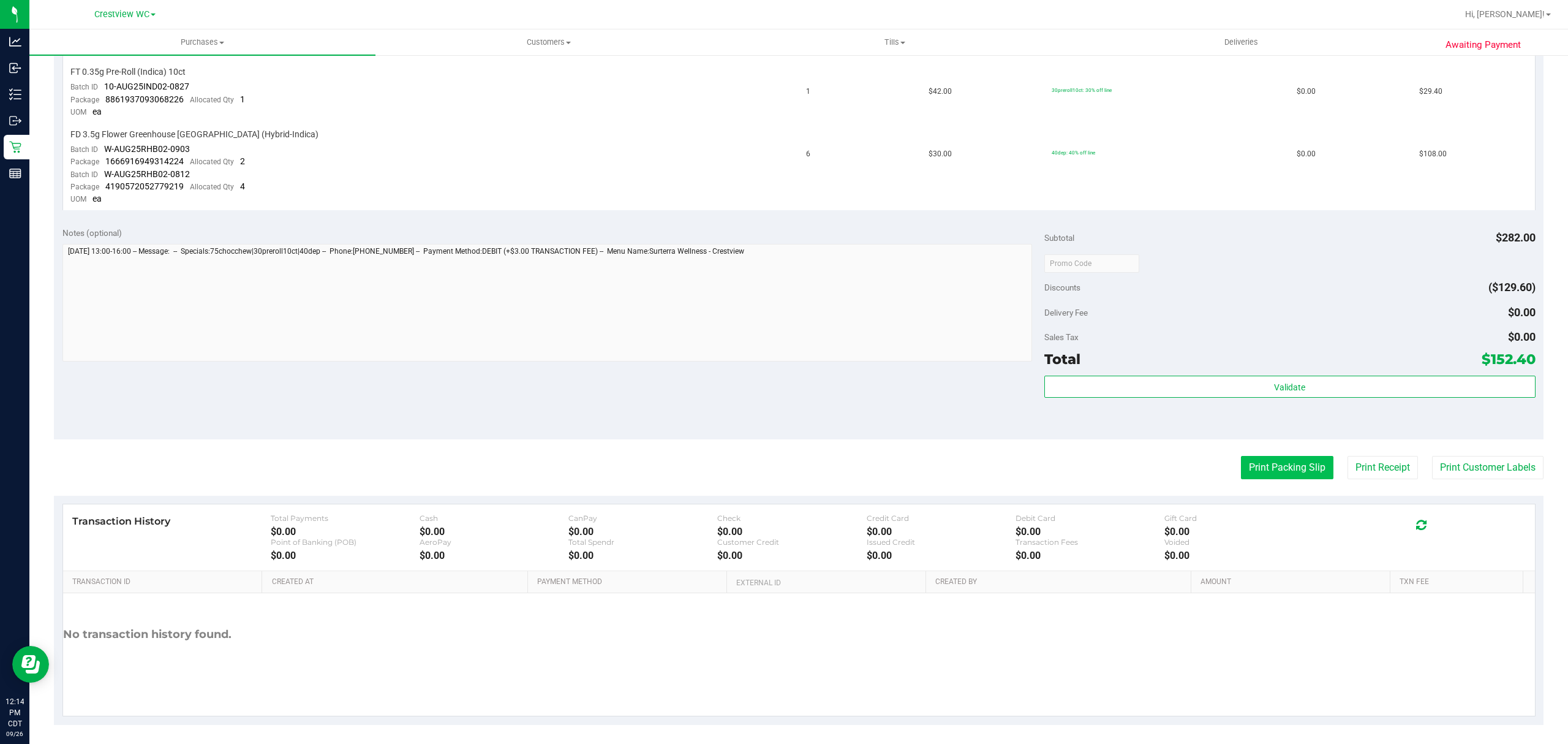
click at [1270, 456] on button "Print Packing Slip" at bounding box center [1287, 468] width 93 height 23
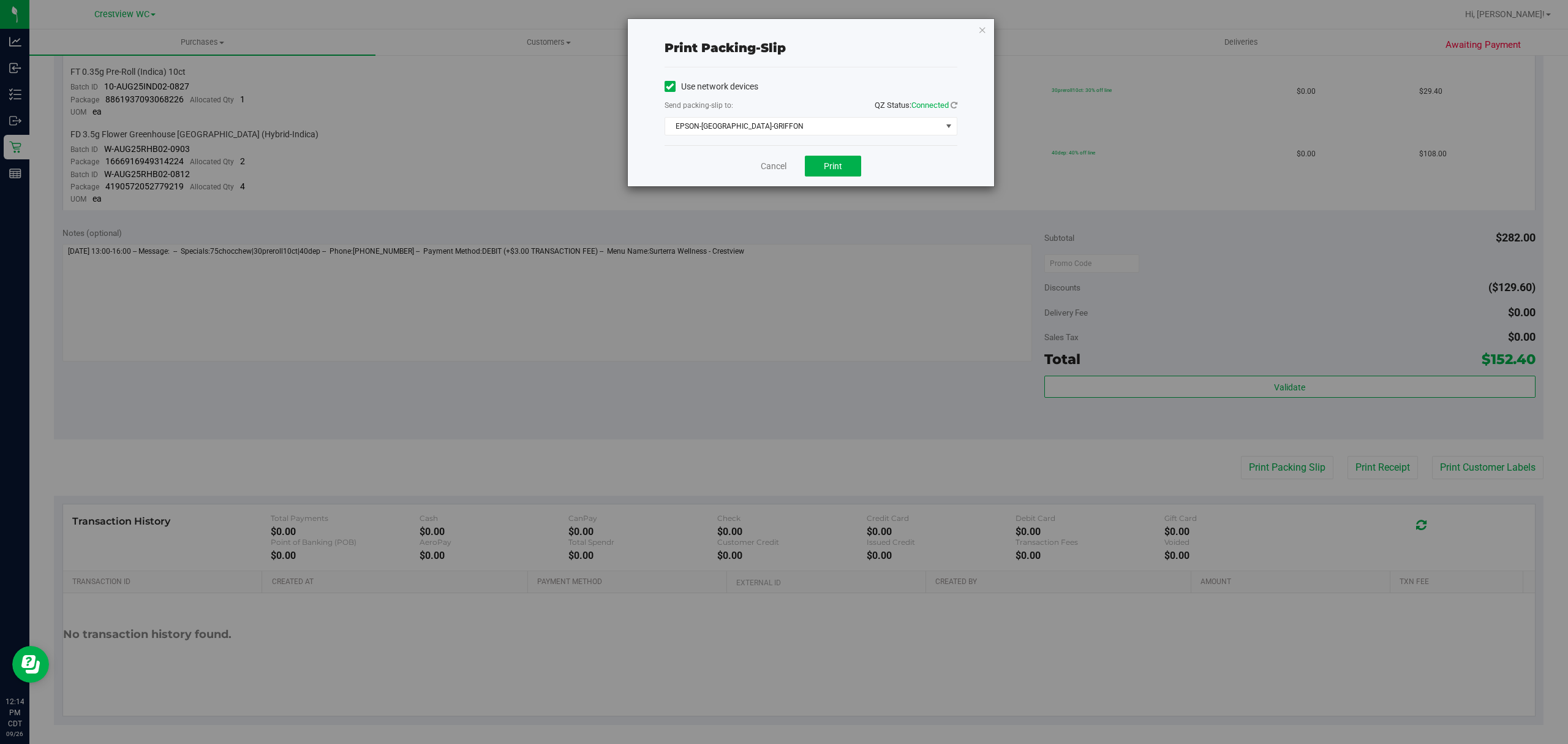
click at [836, 180] on div "Cancel Print" at bounding box center [810, 165] width 293 height 41
click at [838, 170] on span "Print" at bounding box center [833, 166] width 19 height 10
click at [784, 167] on link "Cancel" at bounding box center [773, 166] width 26 height 13
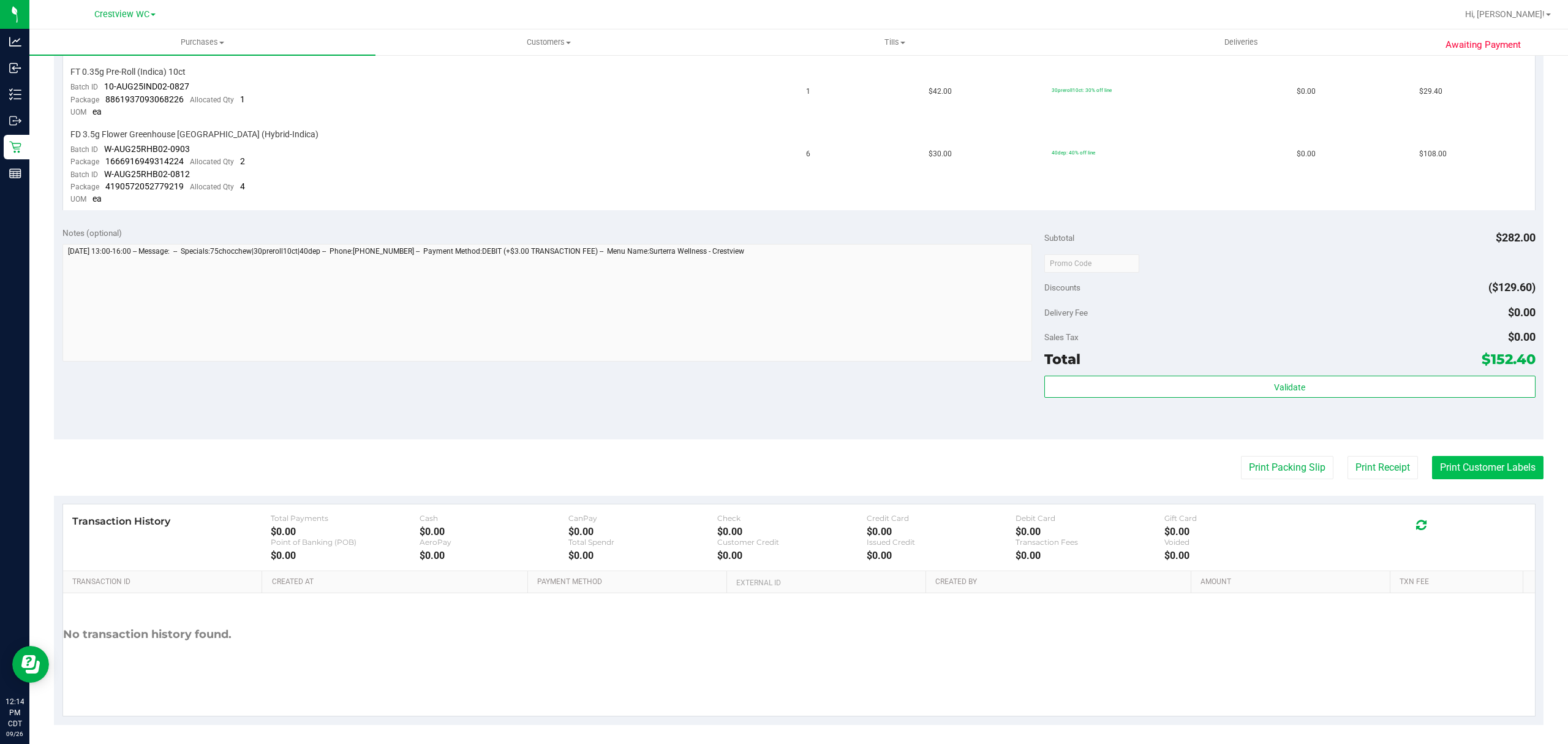
click at [1490, 462] on button "Print Customer Labels" at bounding box center [1487, 468] width 111 height 23
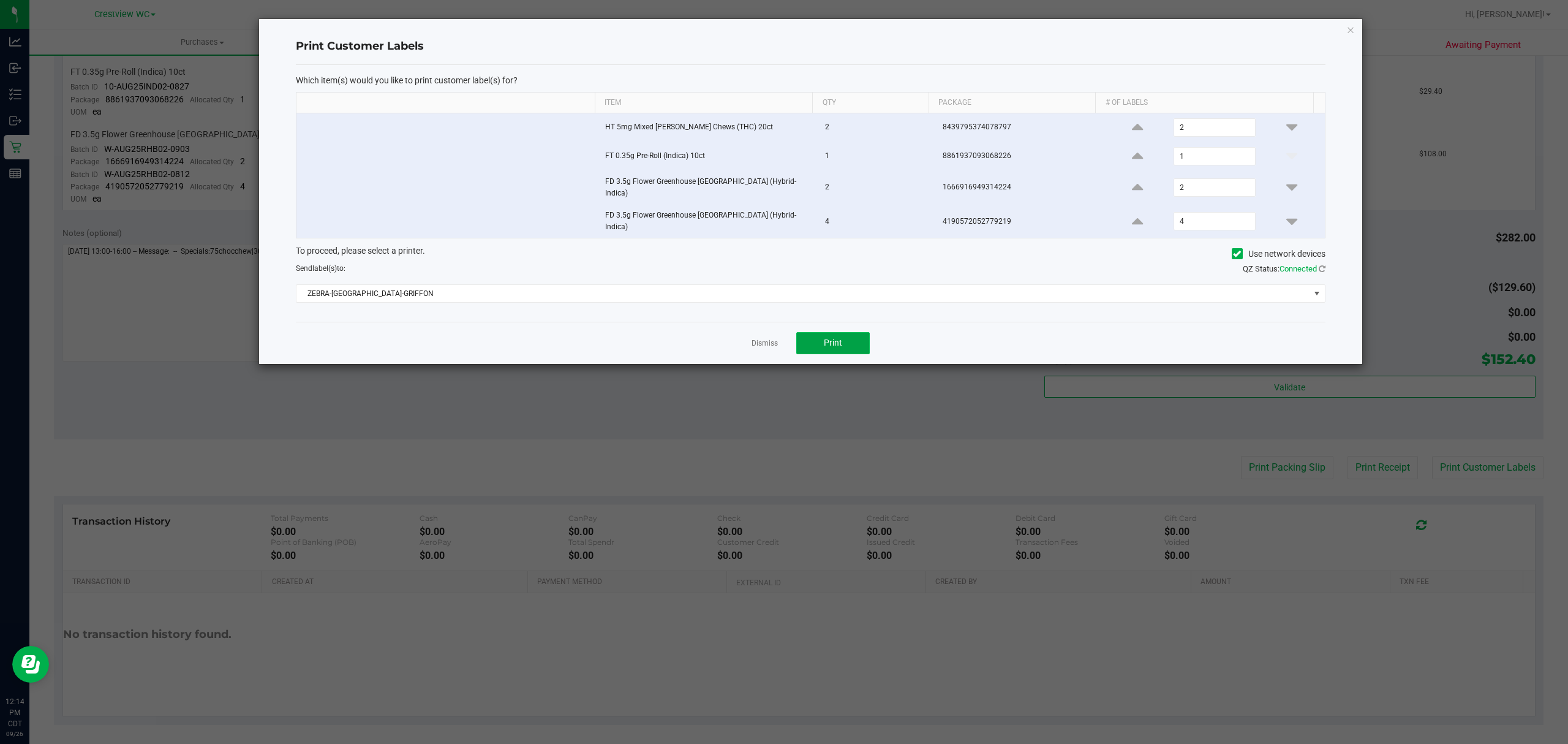
click at [828, 338] on span "Print" at bounding box center [833, 343] width 19 height 10
click at [774, 339] on link "Dismiss" at bounding box center [764, 343] width 26 height 11
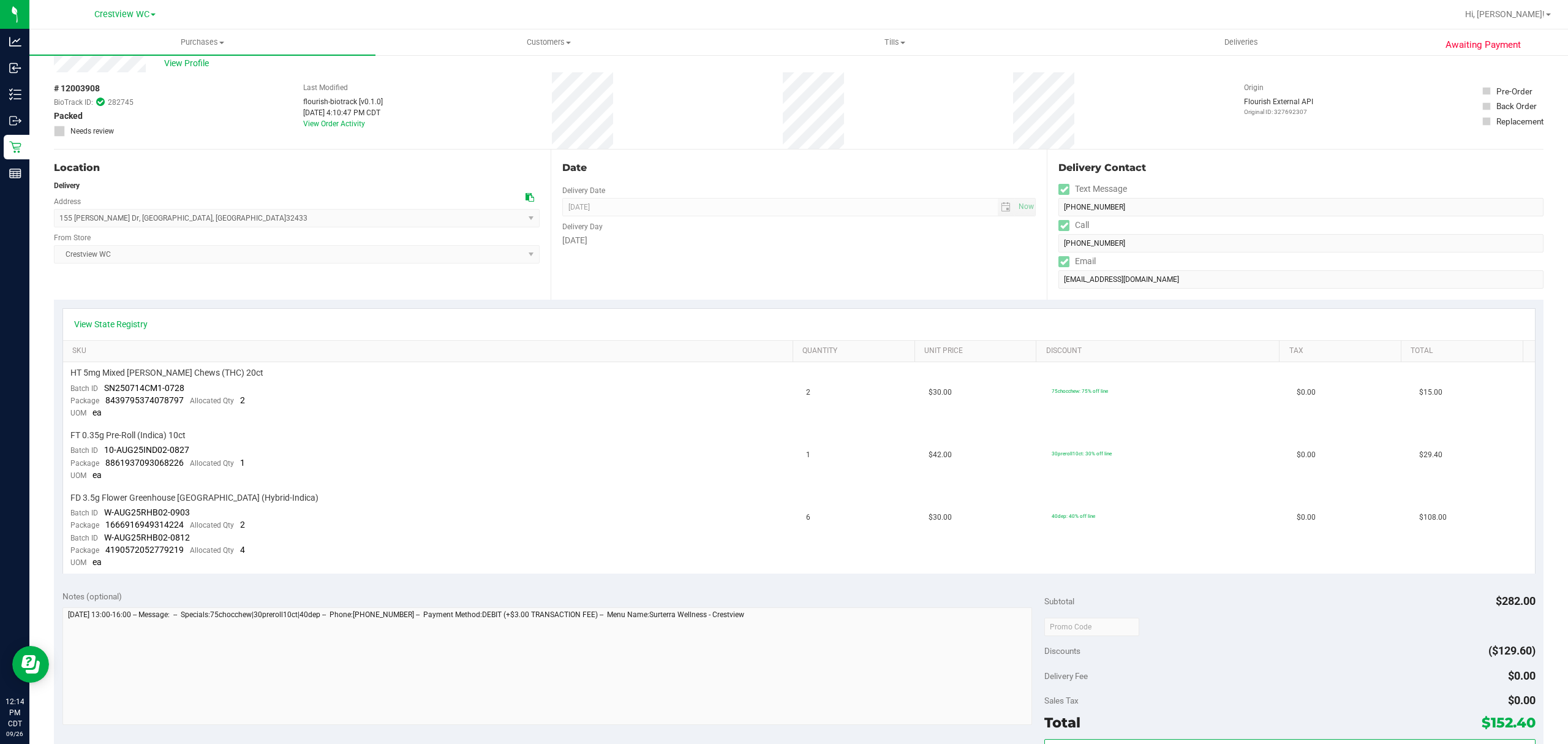
scroll to position [0, 0]
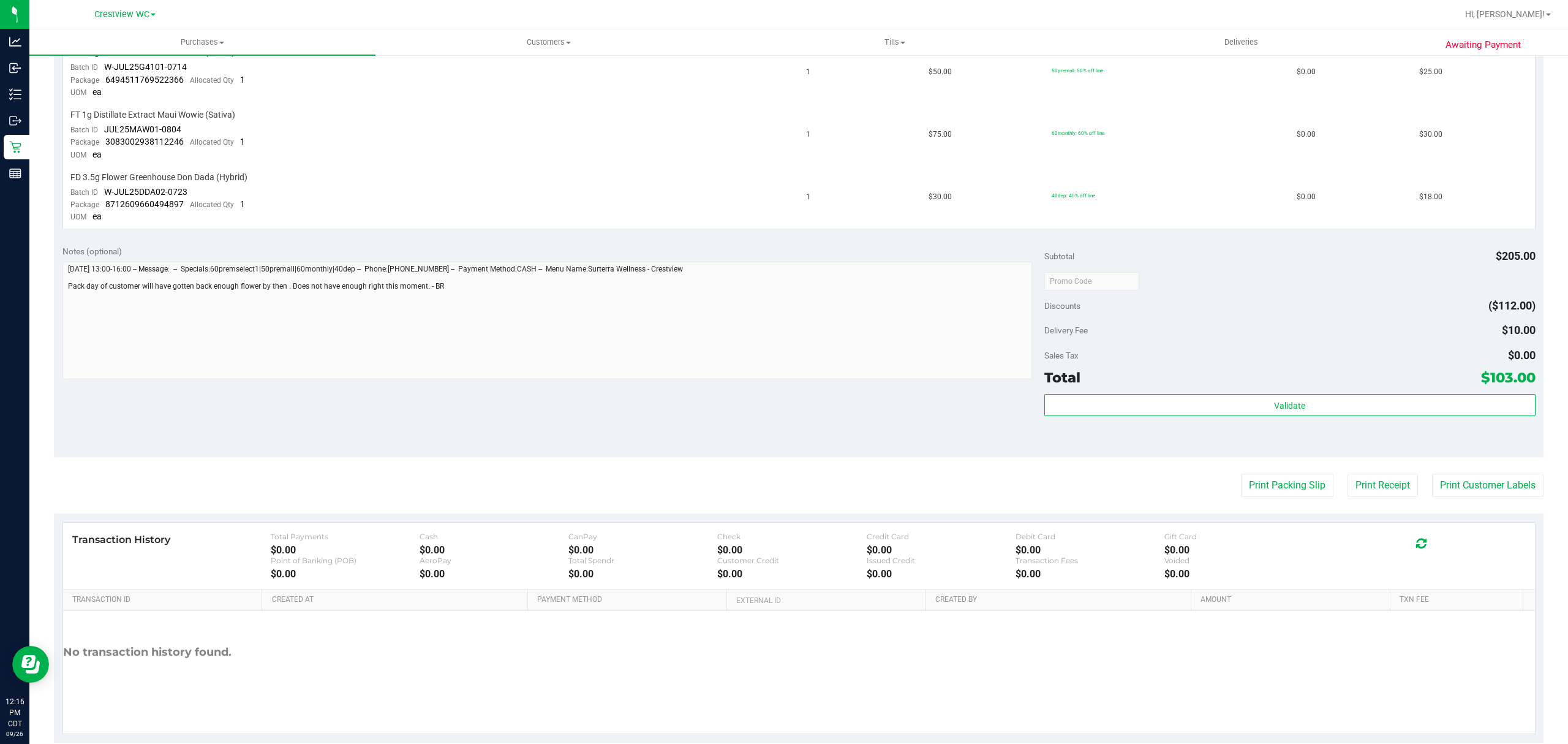
scroll to position [435, 0]
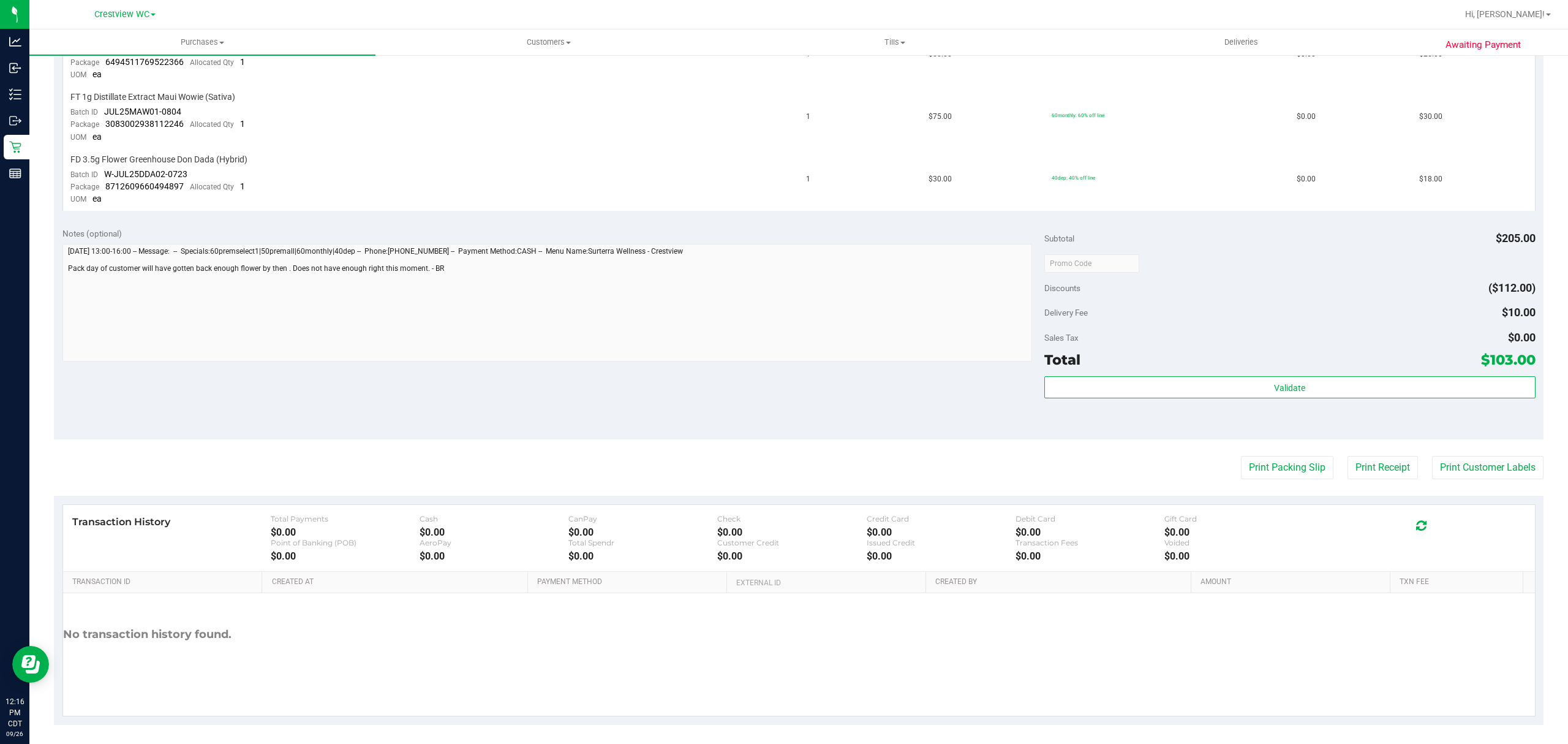
click at [1294, 498] on div "Transaction History Total Payments $0.00 Cash $0.00 CanPay $0.00 Check $0.00 Cr…" at bounding box center [798, 610] width 1489 height 229
click at [1275, 466] on button "Print Packing Slip" at bounding box center [1287, 468] width 93 height 23
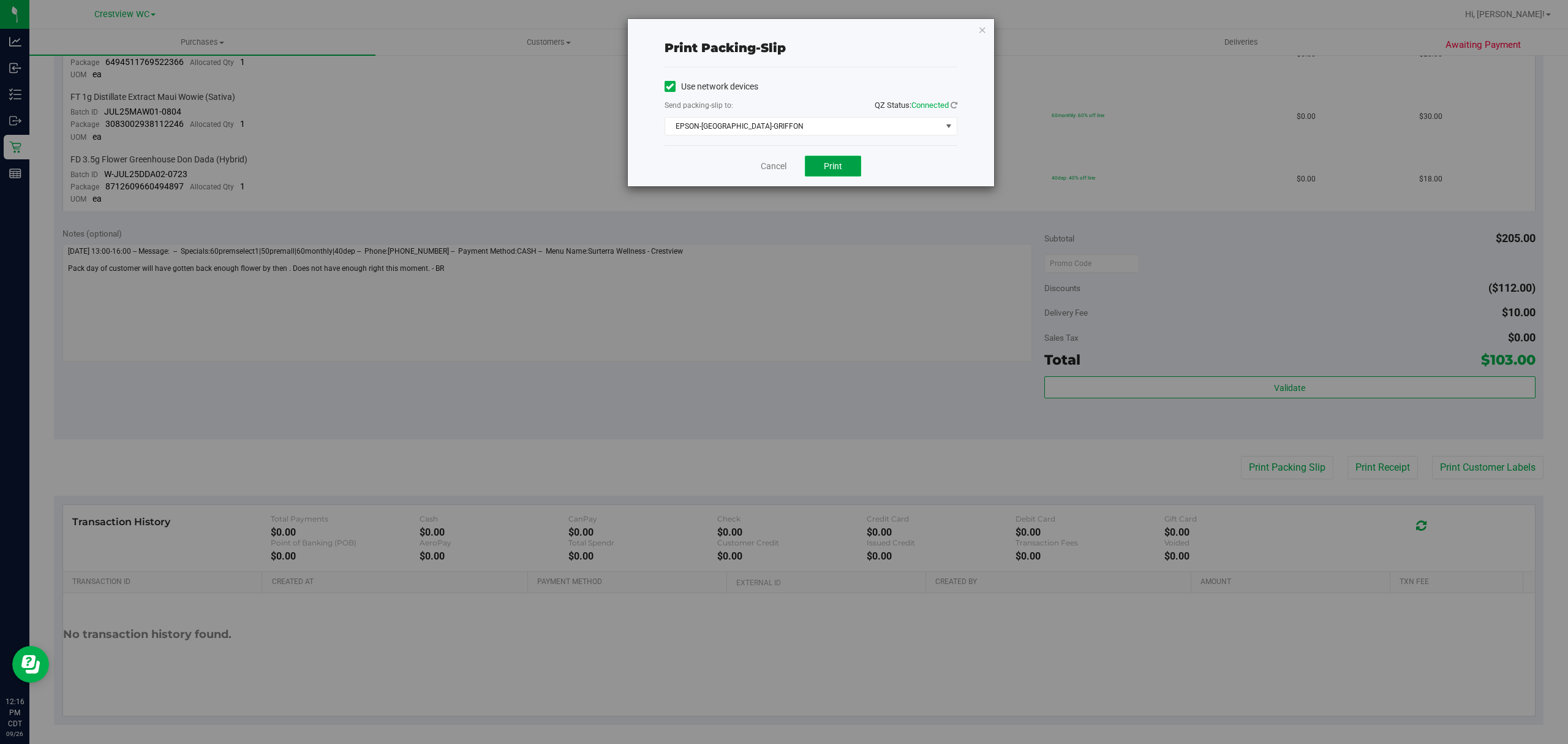
click at [842, 170] on button "Print" at bounding box center [833, 166] width 56 height 21
drag, startPoint x: 772, startPoint y: 180, endPoint x: 777, endPoint y: 172, distance: 9.4
click at [772, 180] on div "Cancel Print" at bounding box center [810, 165] width 293 height 41
click at [777, 170] on link "Cancel" at bounding box center [773, 166] width 26 height 13
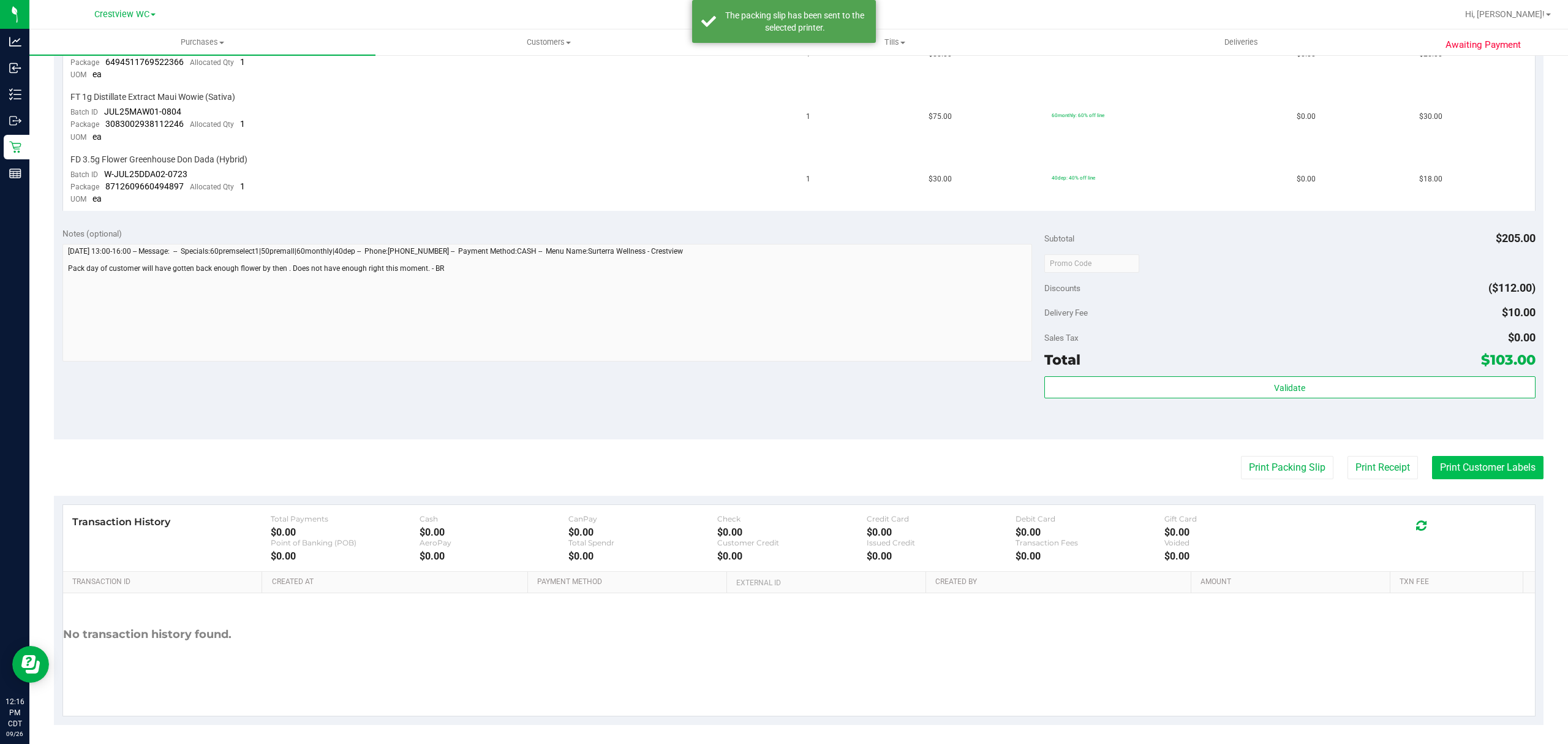
click at [1465, 468] on button "Print Customer Labels" at bounding box center [1487, 468] width 111 height 23
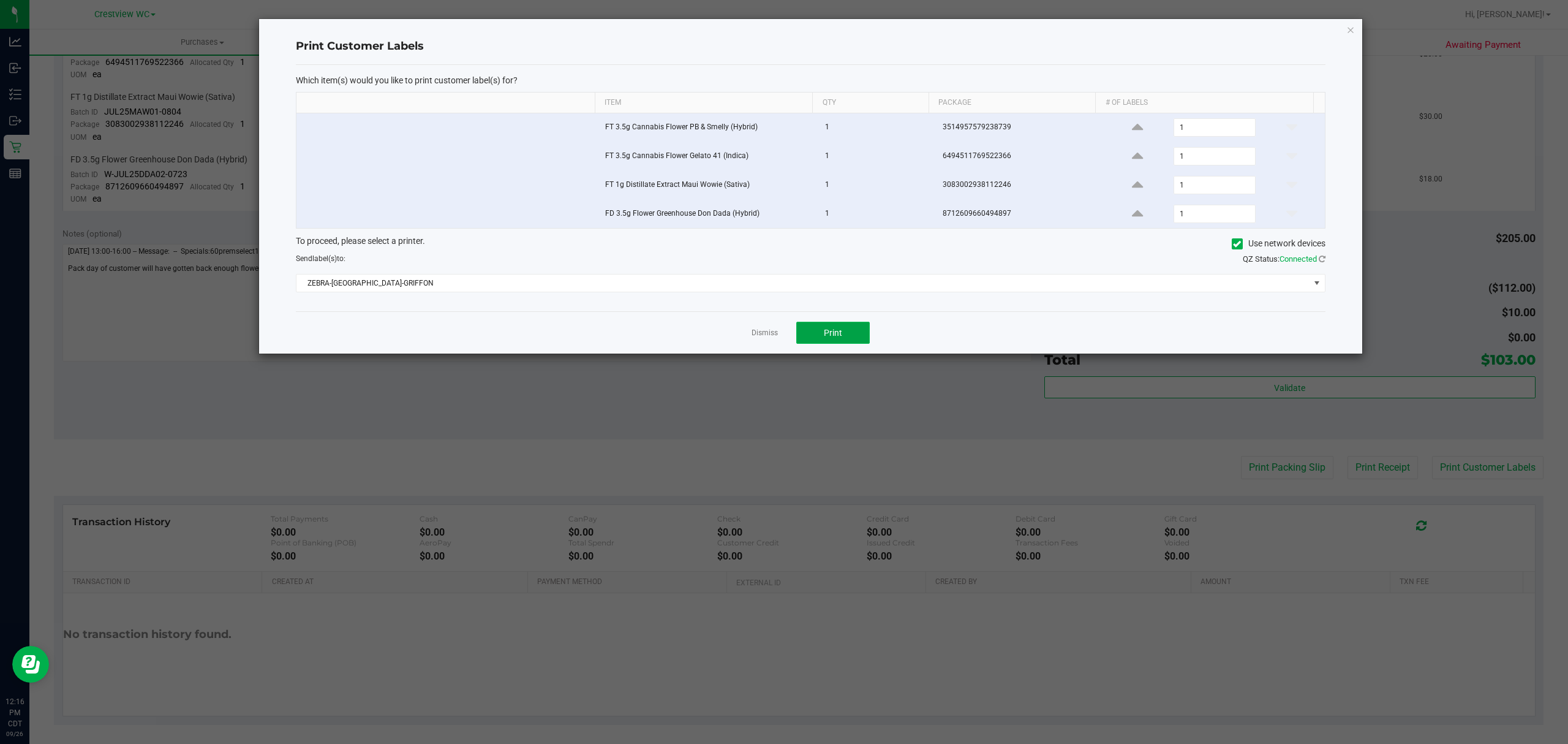
click at [822, 330] on button "Print" at bounding box center [833, 333] width 73 height 22
click at [768, 334] on link "Dismiss" at bounding box center [764, 333] width 26 height 11
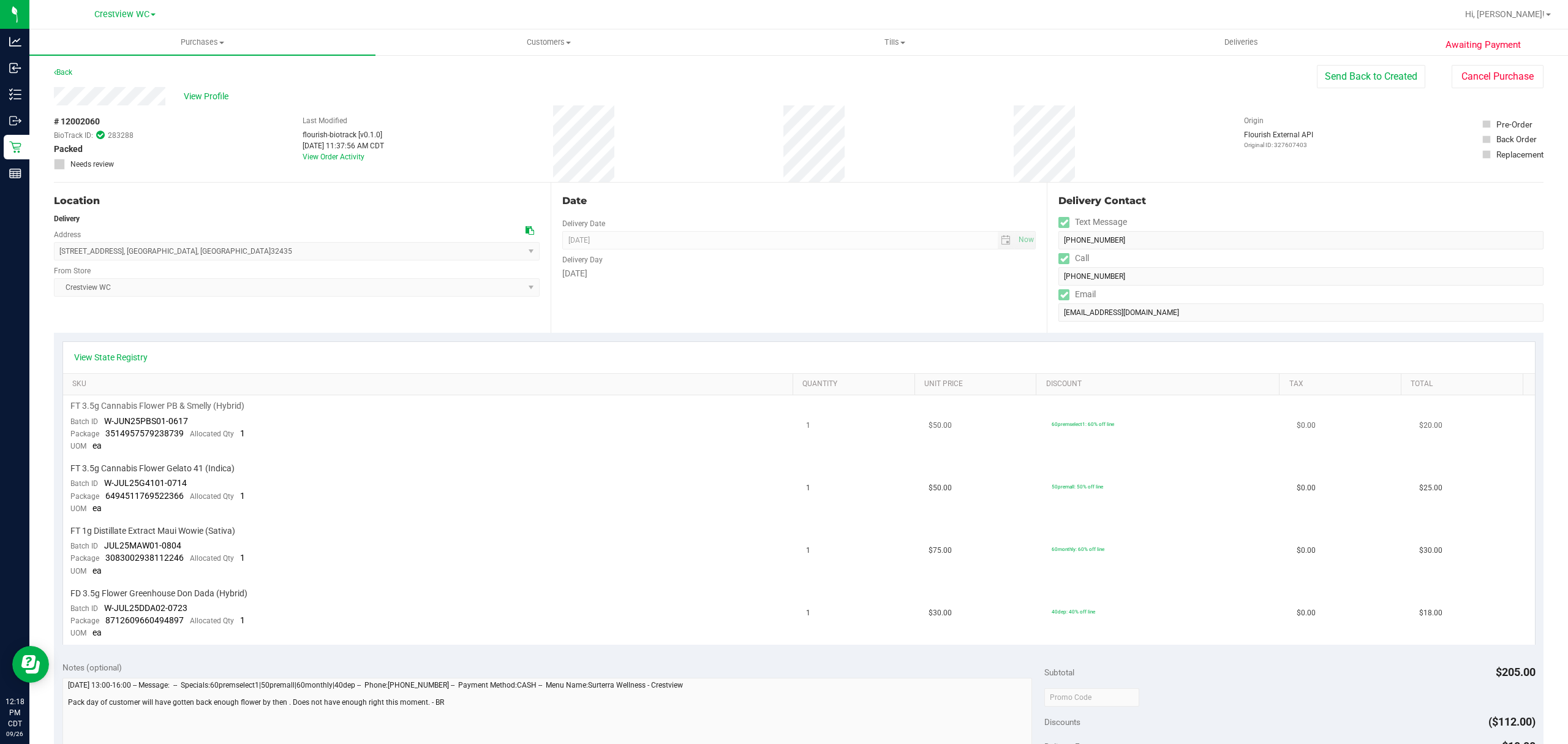
scroll to position [0, 0]
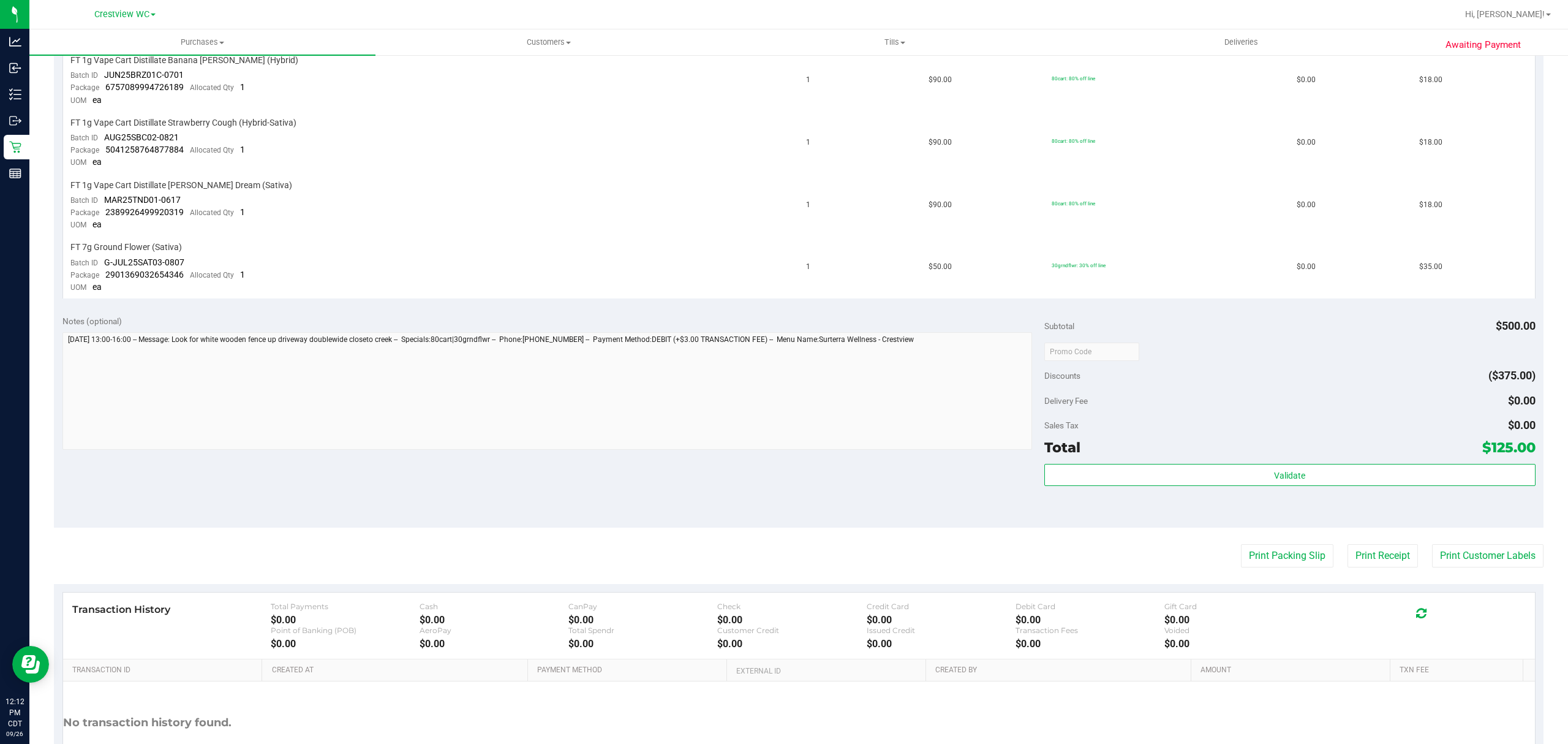
scroll to position [477, 0]
click at [1278, 539] on button "Print Packing Slip" at bounding box center [1287, 550] width 93 height 23
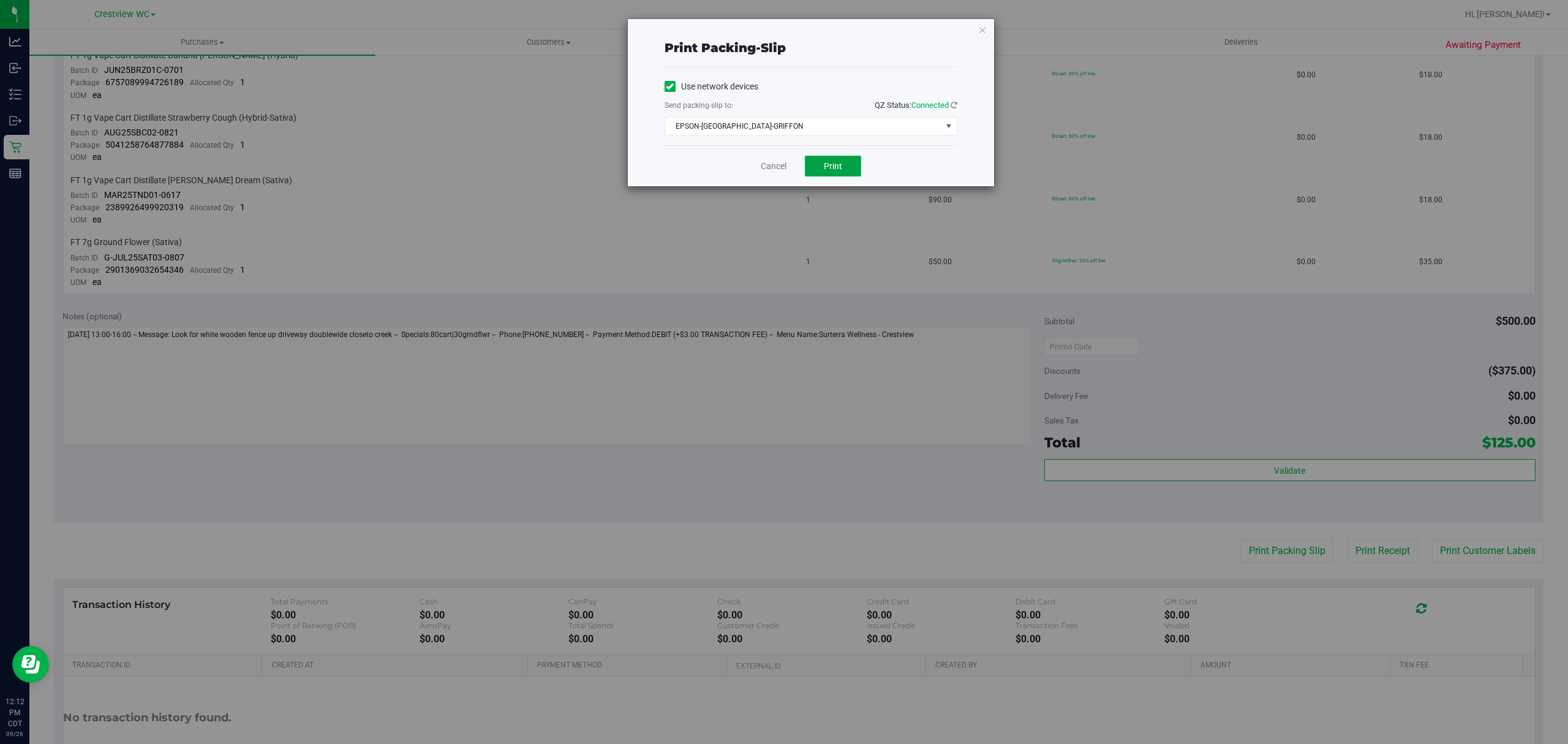
click at [814, 172] on button "Print" at bounding box center [833, 166] width 56 height 21
click at [762, 162] on link "Cancel" at bounding box center [773, 166] width 26 height 13
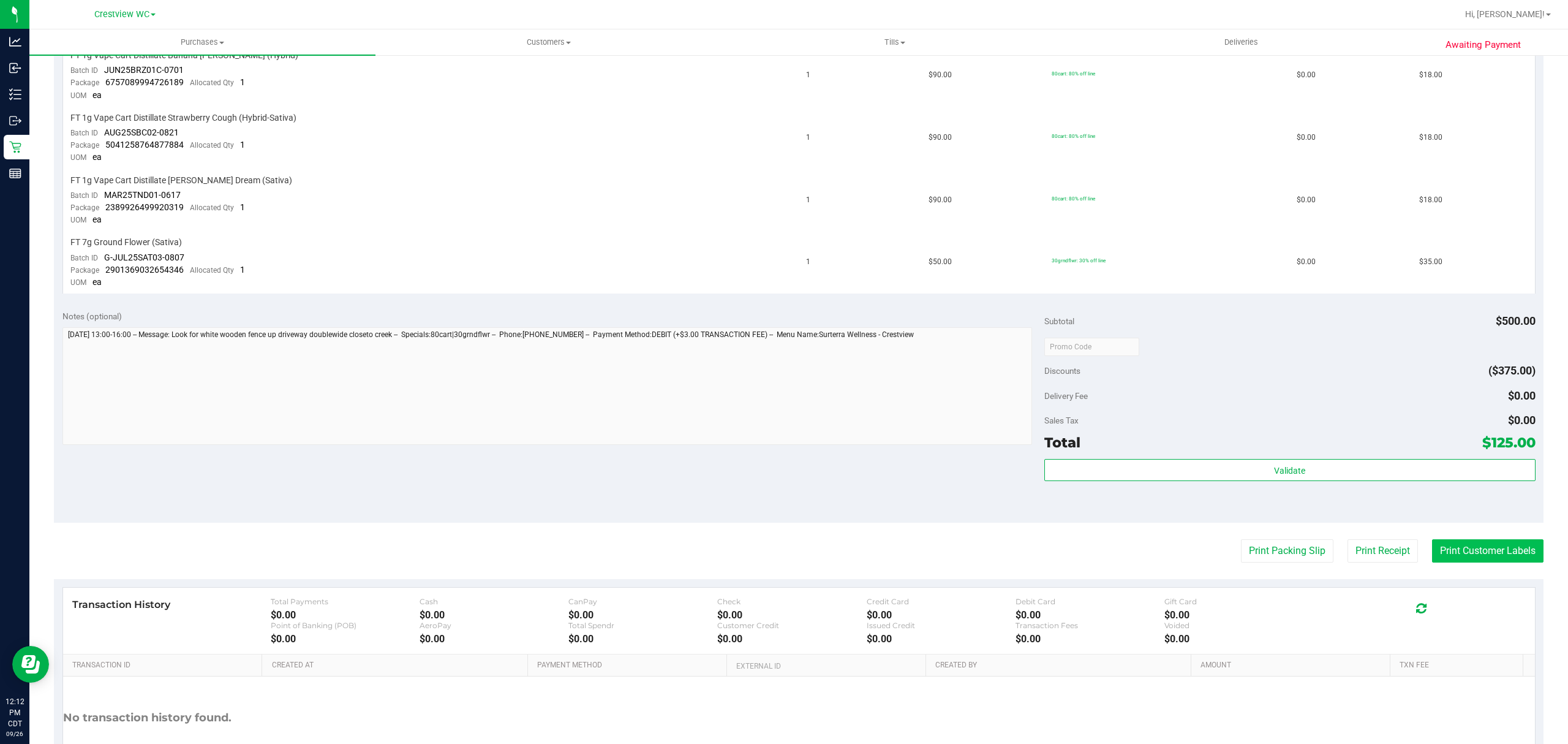
click at [1492, 549] on button "Print Customer Labels" at bounding box center [1487, 550] width 111 height 23
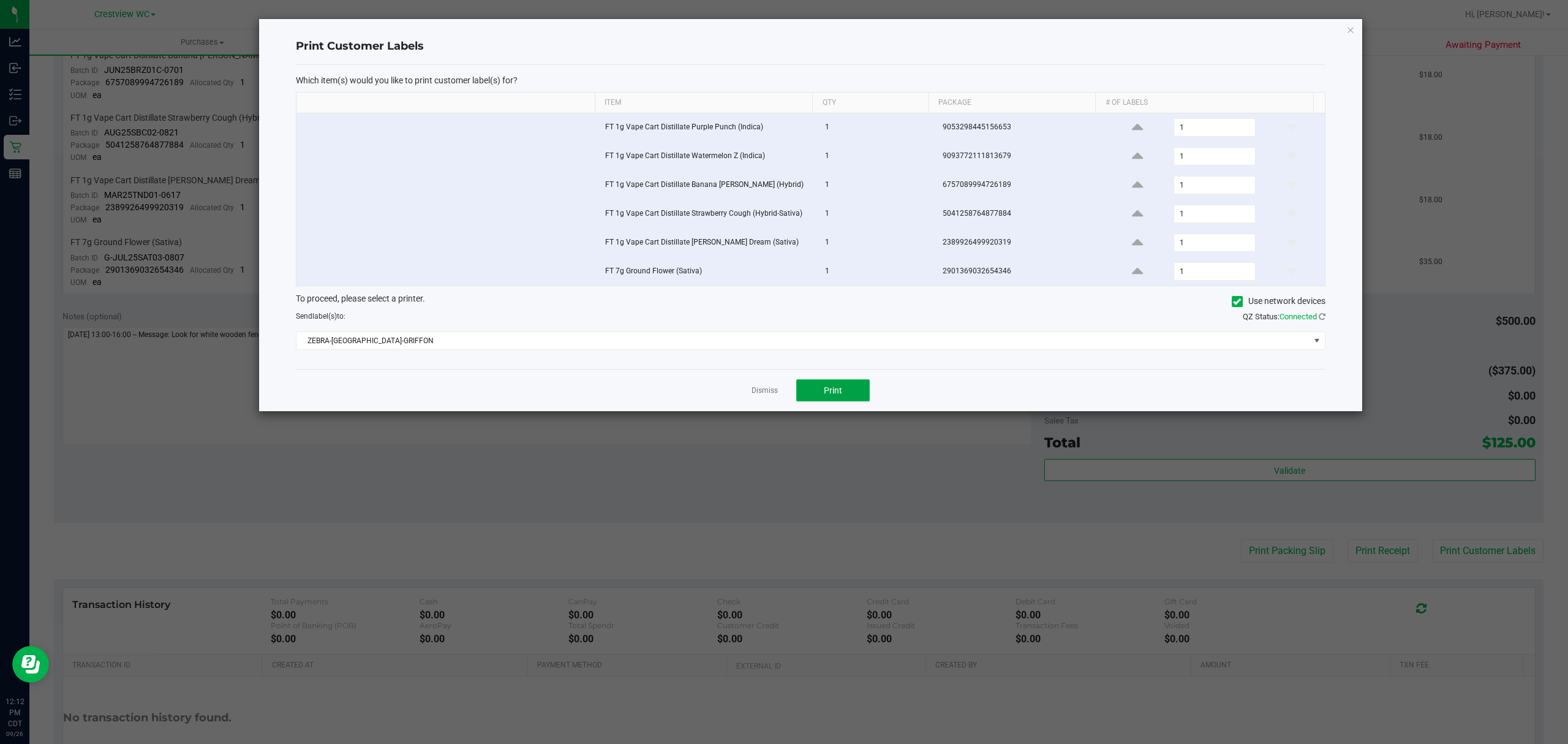
click at [816, 399] on button "Print" at bounding box center [833, 390] width 73 height 22
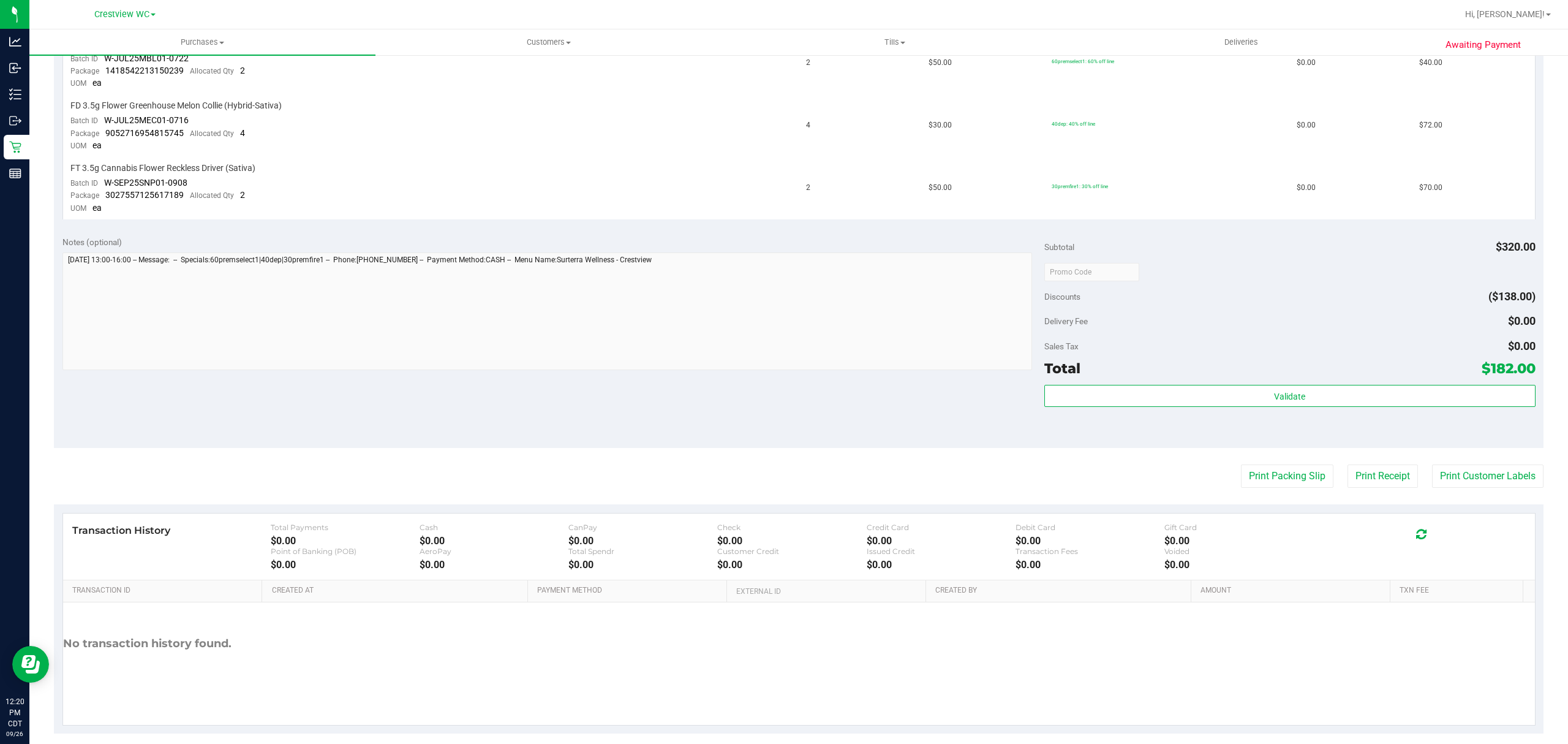
scroll to position [374, 0]
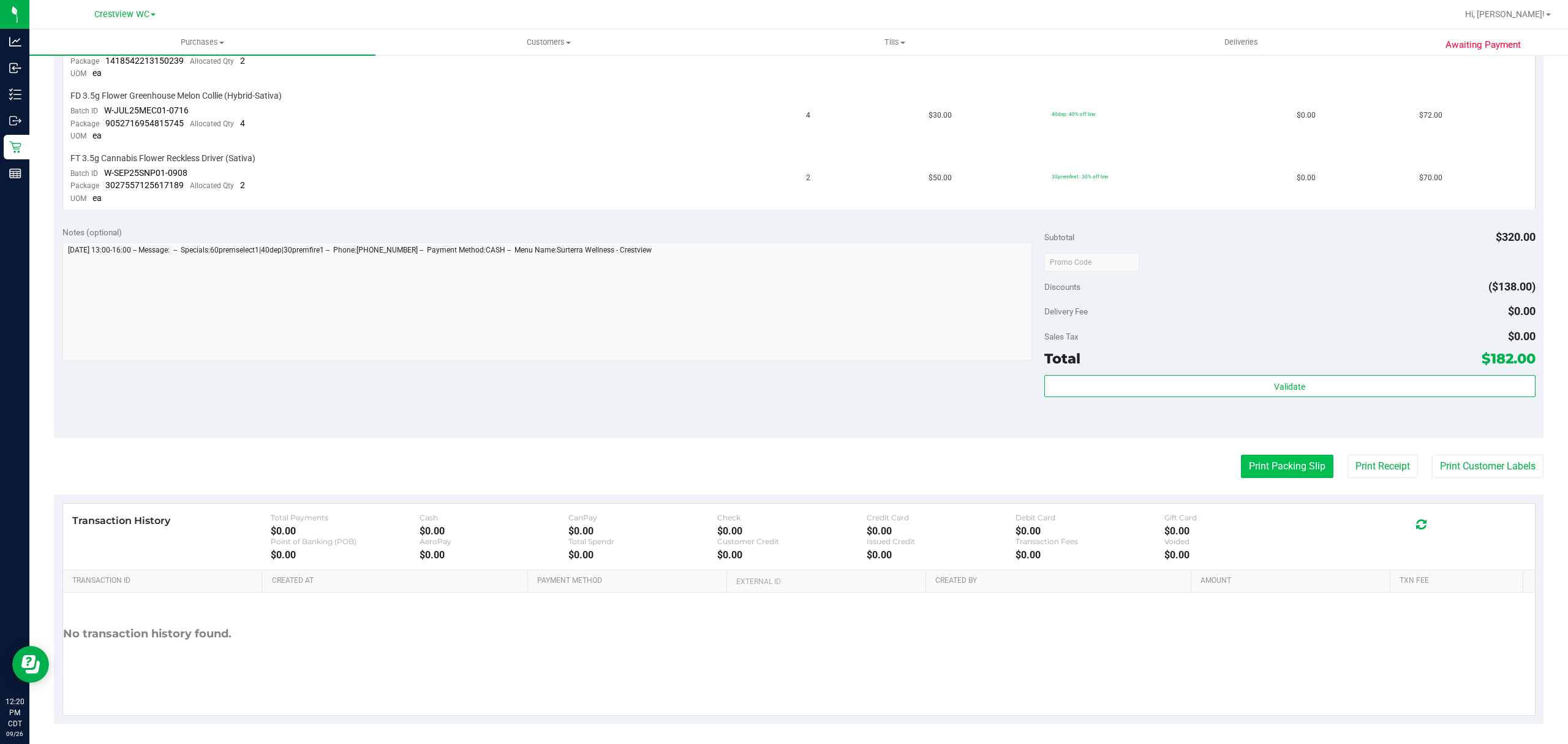
click at [1287, 463] on button "Print Packing Slip" at bounding box center [1287, 466] width 93 height 23
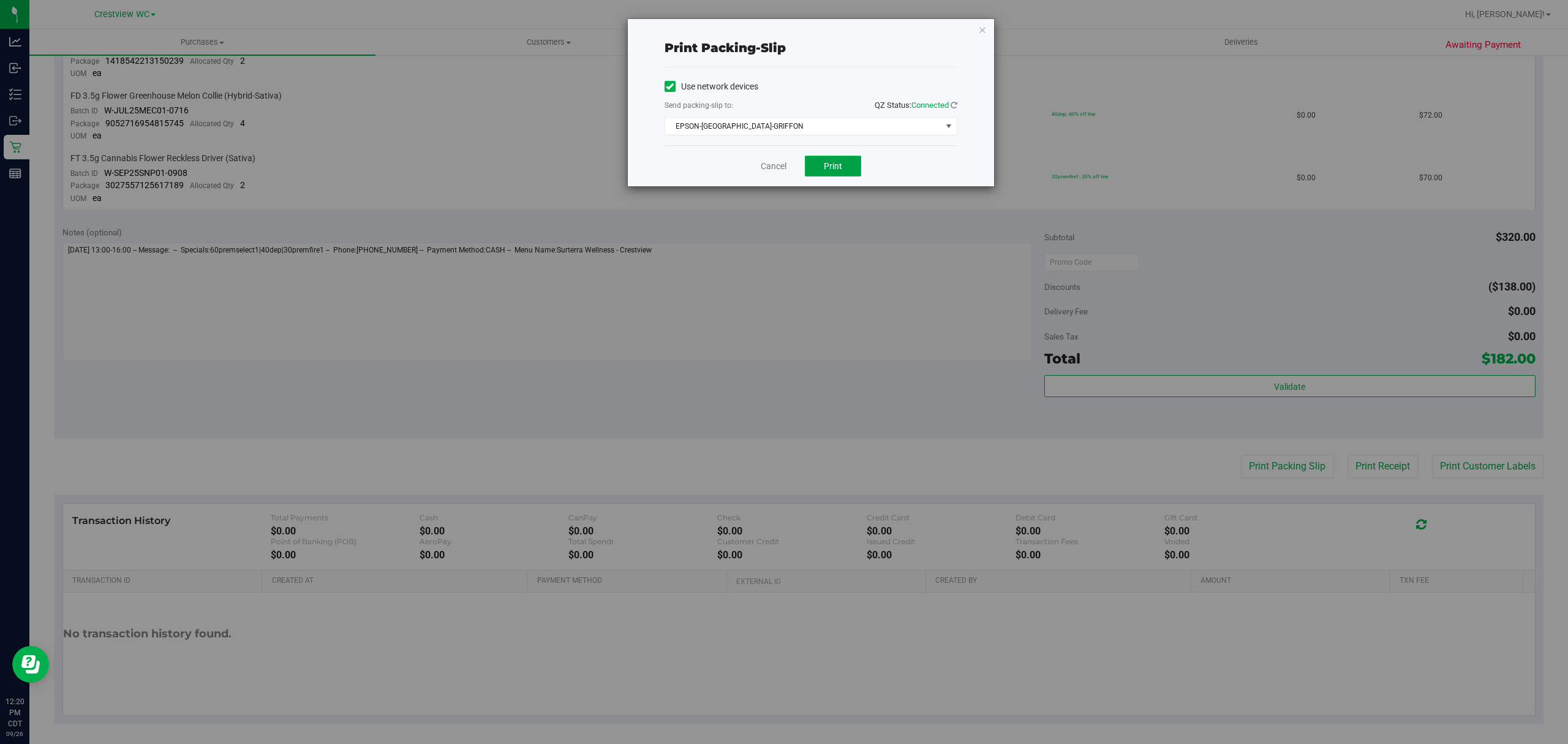
click at [838, 170] on span "Print" at bounding box center [833, 166] width 19 height 10
click at [766, 167] on link "Cancel" at bounding box center [773, 166] width 26 height 13
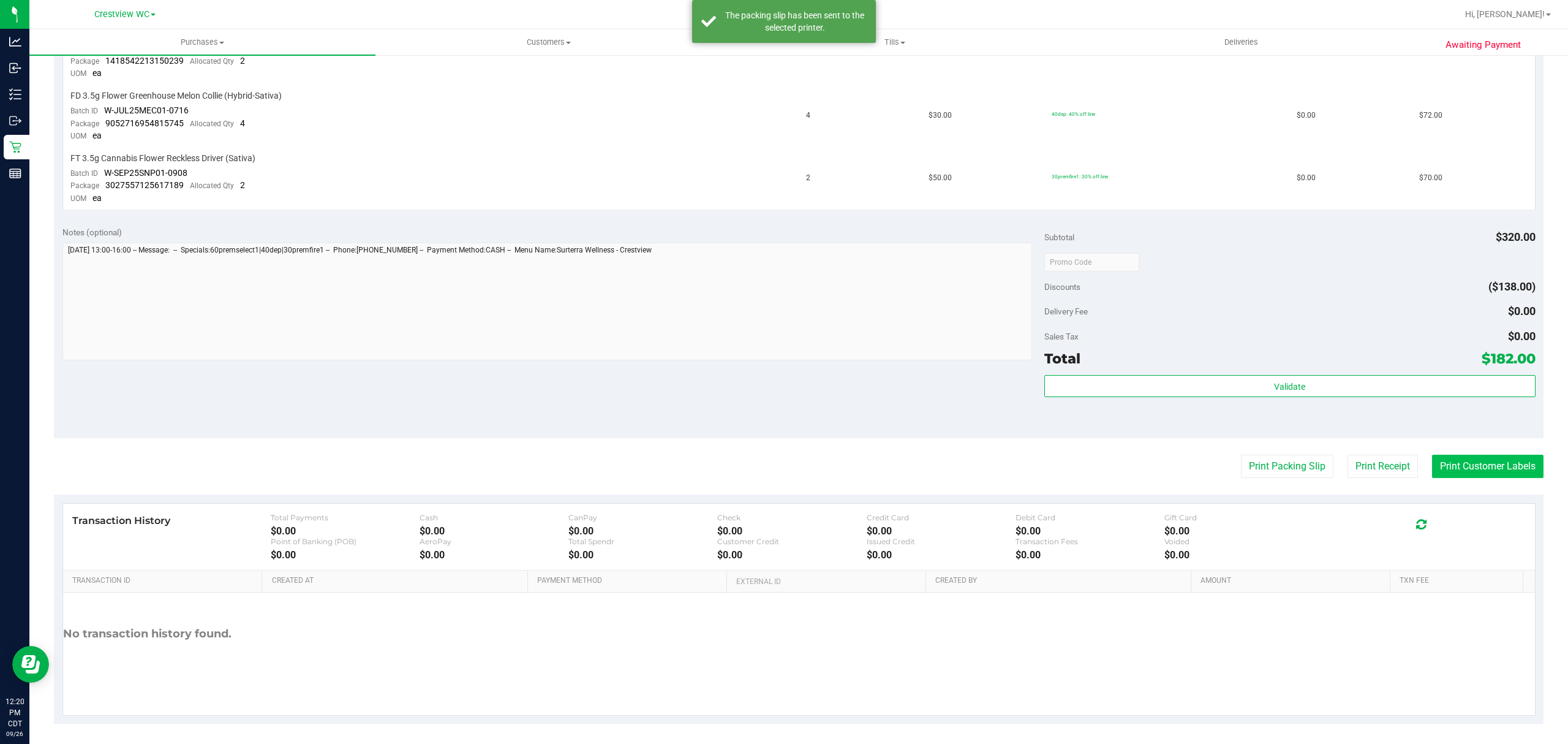
click at [1434, 463] on button "Print Customer Labels" at bounding box center [1487, 466] width 111 height 23
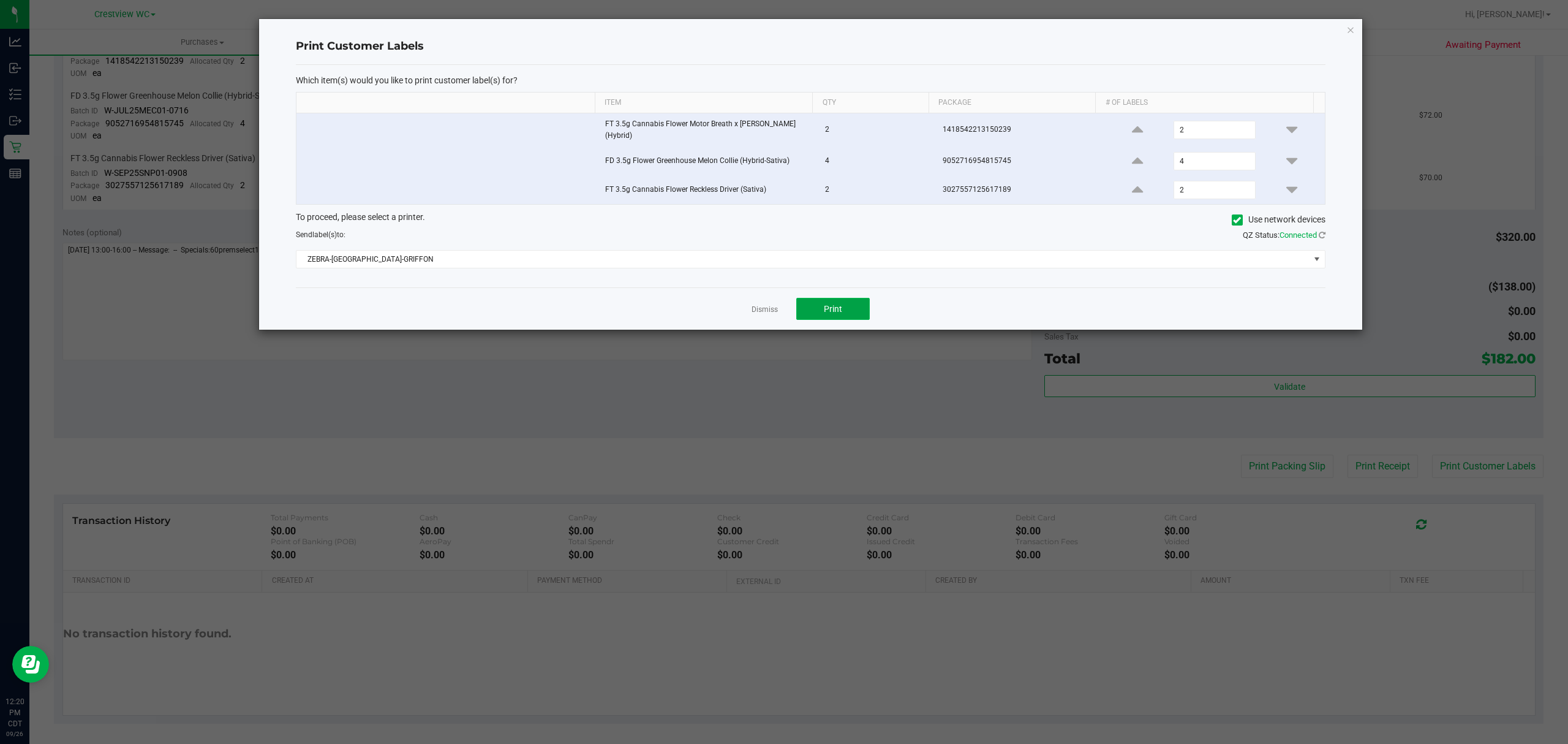
click at [831, 311] on span "Print" at bounding box center [833, 309] width 19 height 10
